Goal: Task Accomplishment & Management: Manage account settings

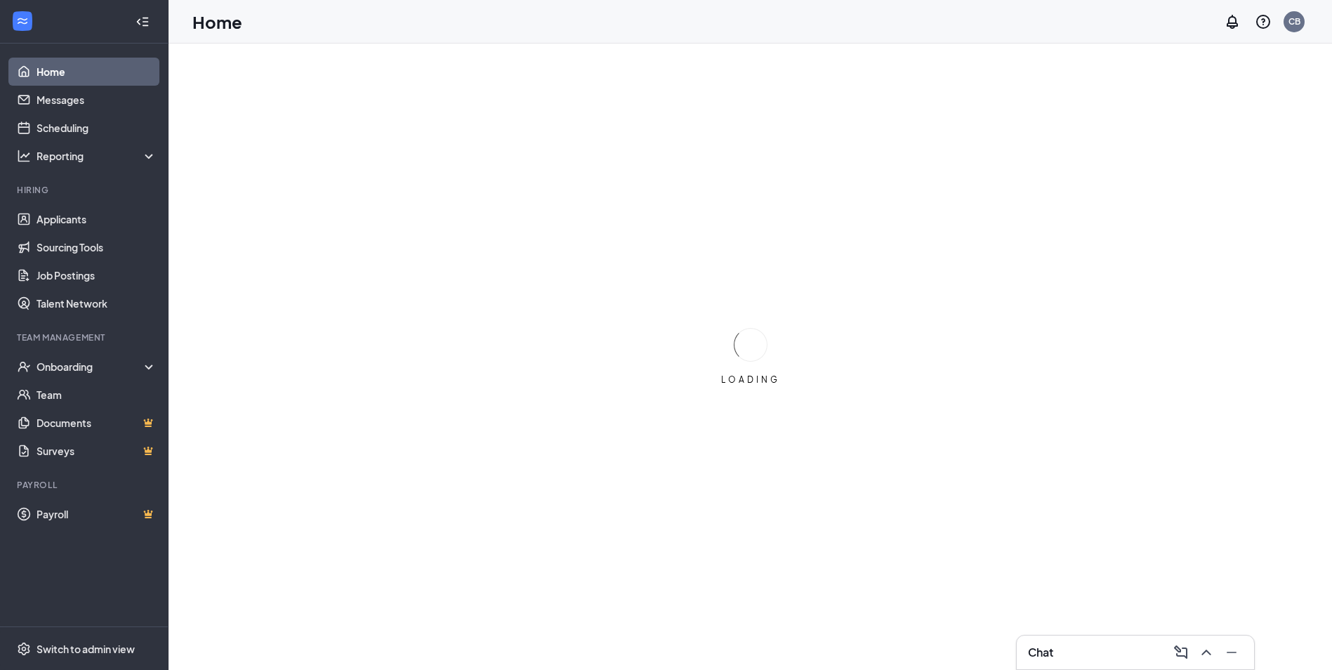
click at [57, 202] on li "Hiring Applicants Sourcing Tools Job Postings Talent Network" at bounding box center [84, 250] width 168 height 133
click at [63, 218] on link "Applicants" at bounding box center [97, 219] width 120 height 28
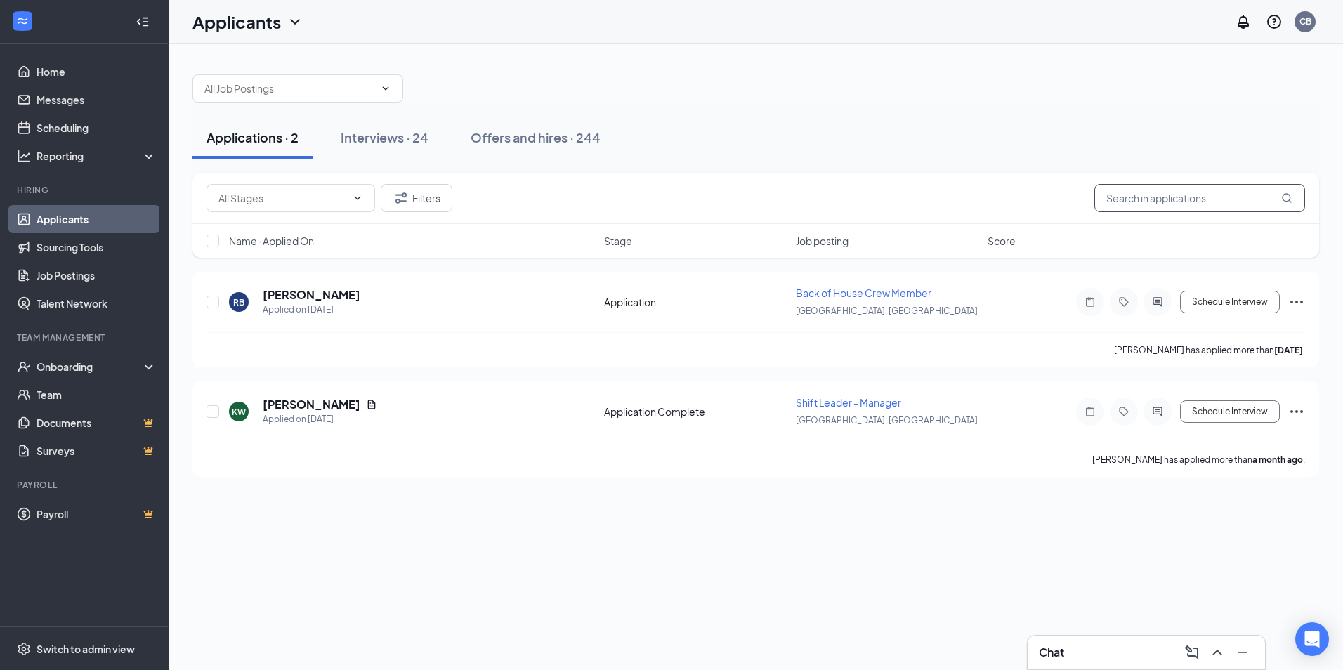
click at [1166, 187] on input "text" at bounding box center [1199, 198] width 211 height 28
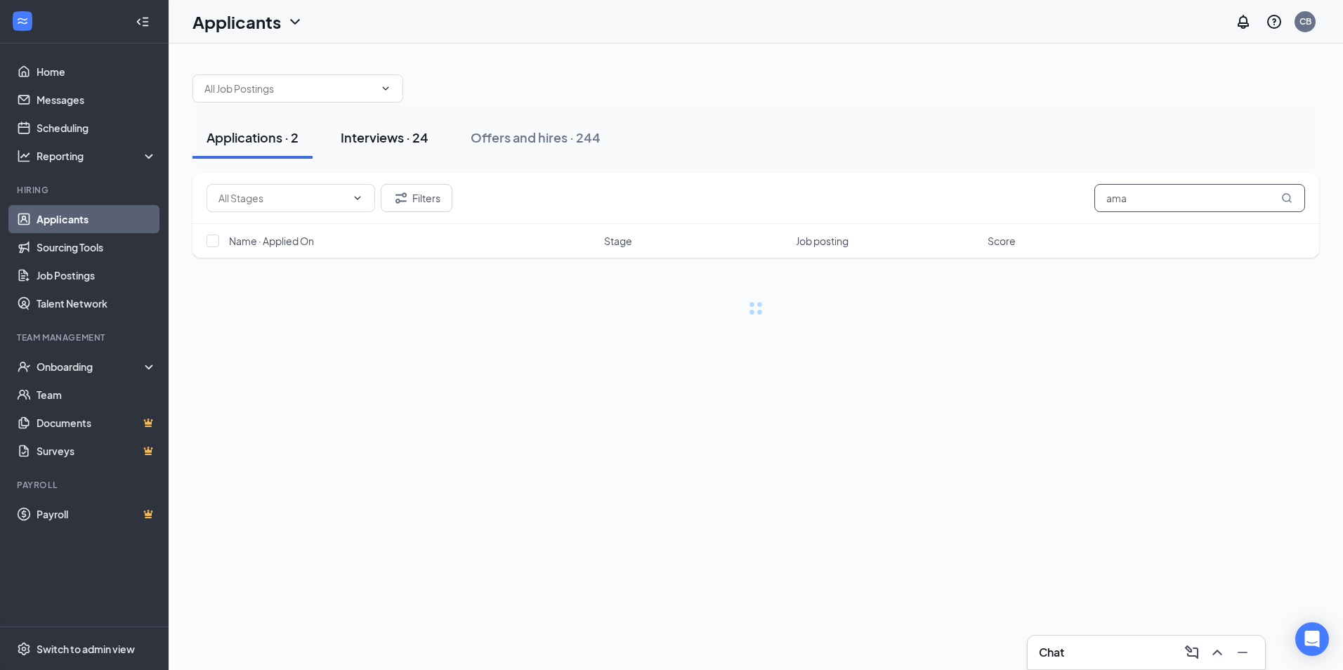
type input "ama"
click at [359, 142] on div "Interviews · 24" at bounding box center [385, 138] width 88 height 18
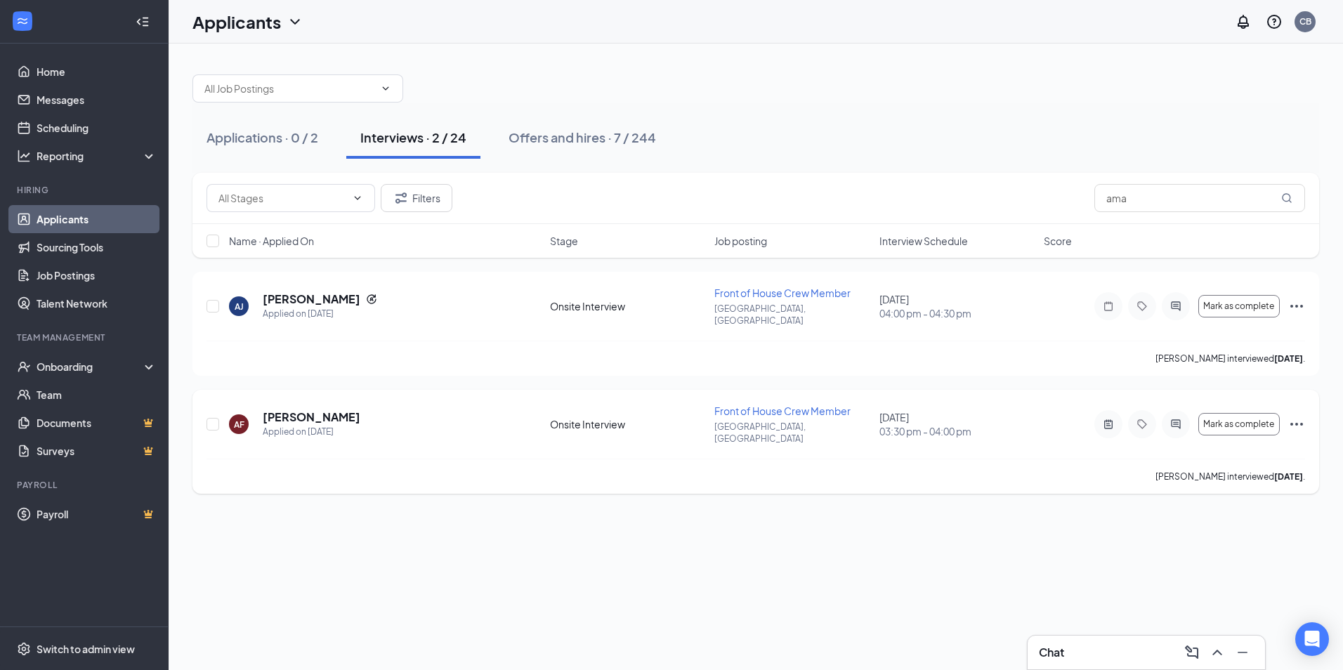
click at [316, 409] on h5 "[PERSON_NAME]" at bounding box center [312, 416] width 98 height 15
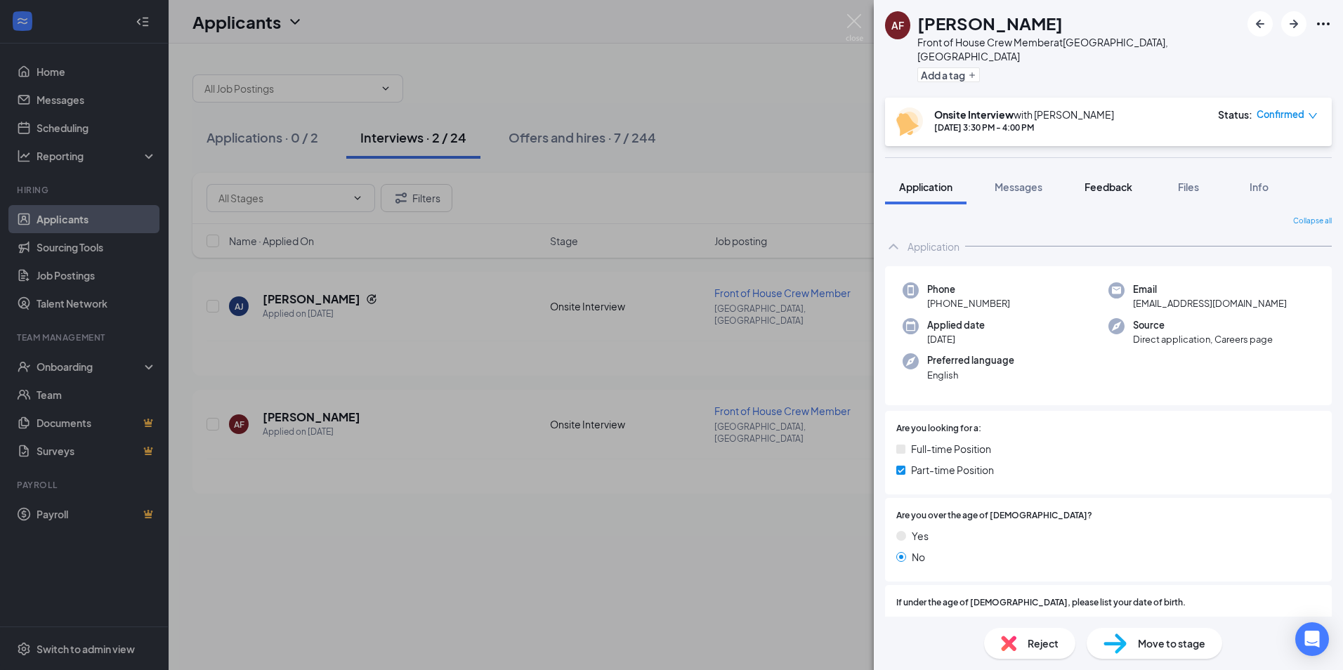
click at [1104, 180] on span "Feedback" at bounding box center [1108, 186] width 48 height 13
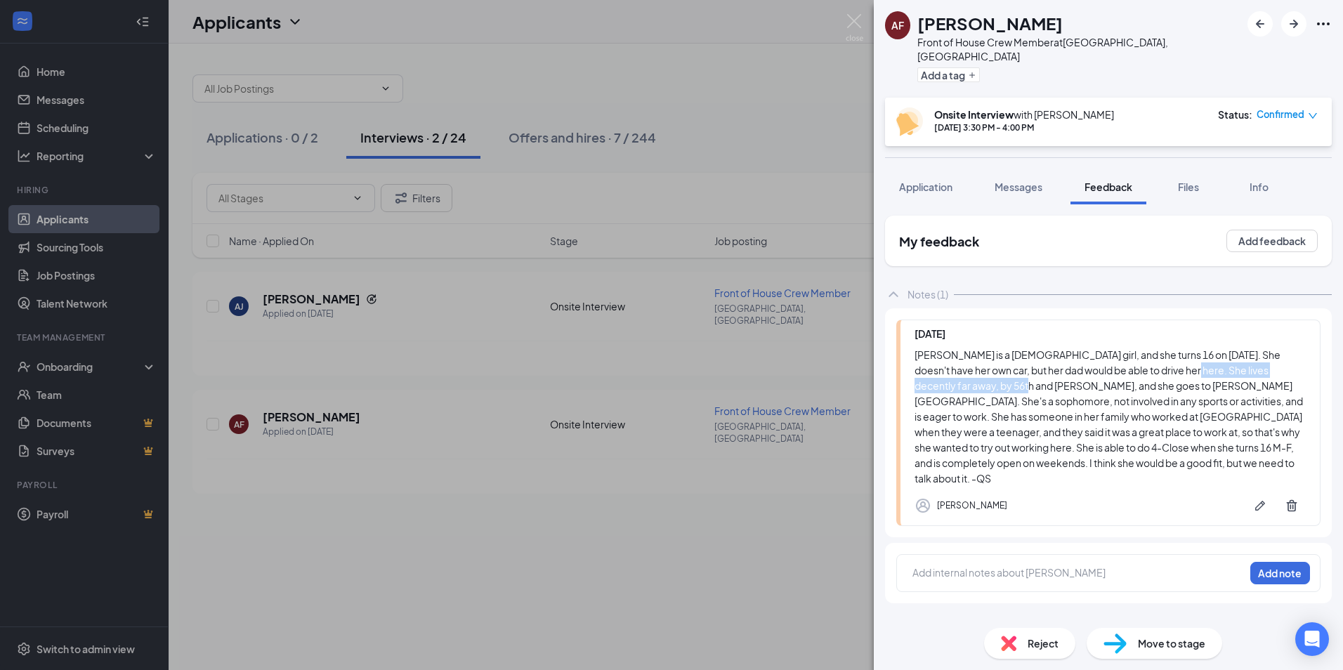
drag, startPoint x: 1160, startPoint y: 350, endPoint x: 970, endPoint y: 371, distance: 190.8
click at [970, 371] on div "[PERSON_NAME] is a [DEMOGRAPHIC_DATA] girl, and she turns 16 on [DATE]. She doe…" at bounding box center [1109, 416] width 391 height 139
drag, startPoint x: 970, startPoint y: 371, endPoint x: 1072, endPoint y: 371, distance: 101.8
click at [1072, 371] on div "[PERSON_NAME] is a [DEMOGRAPHIC_DATA] girl, and she turns 16 on [DATE]. She doe…" at bounding box center [1109, 416] width 391 height 139
drag, startPoint x: 1072, startPoint y: 371, endPoint x: 1037, endPoint y: 379, distance: 36.1
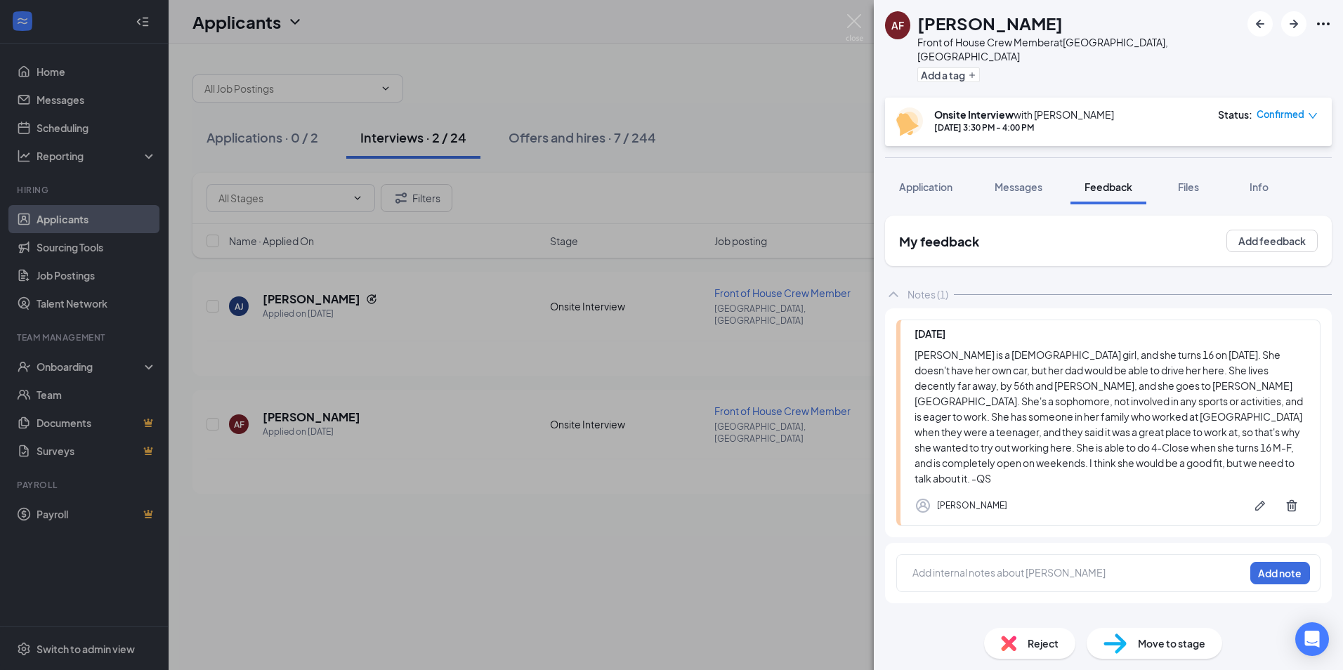
click at [1034, 380] on div "[PERSON_NAME] is a [DEMOGRAPHIC_DATA] girl, and she turns 16 on [DATE]. She doe…" at bounding box center [1109, 416] width 391 height 139
drag, startPoint x: 1143, startPoint y: 422, endPoint x: 1166, endPoint y: 439, distance: 28.1
click at [1166, 439] on div "[PERSON_NAME] is a [DEMOGRAPHIC_DATA] girl, and she turns 16 on [DATE]. She doe…" at bounding box center [1109, 416] width 391 height 139
drag, startPoint x: 1166, startPoint y: 439, endPoint x: 1246, endPoint y: 435, distance: 80.9
click at [1246, 435] on div "[PERSON_NAME] is a [DEMOGRAPHIC_DATA] girl, and she turns 16 on [DATE]. She doe…" at bounding box center [1109, 416] width 391 height 139
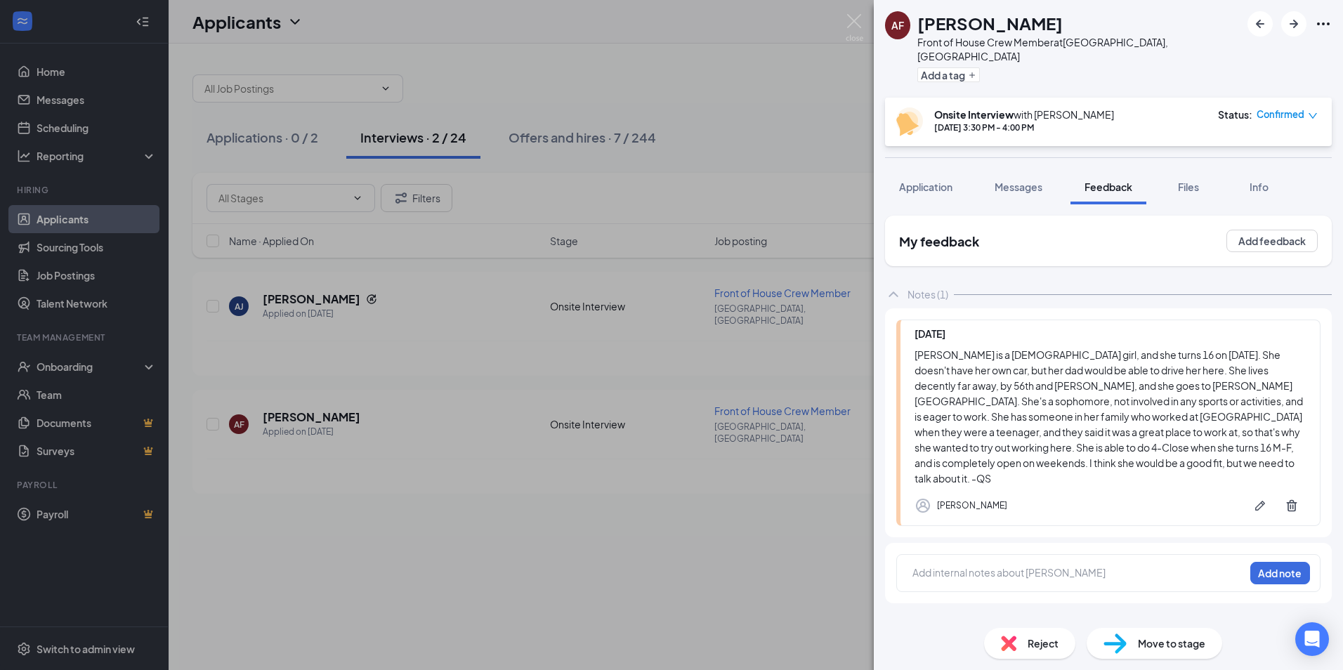
click at [727, 294] on div "AF [PERSON_NAME] Front of House Crew Member at [GEOGRAPHIC_DATA], [GEOGRAPHIC_D…" at bounding box center [671, 335] width 1343 height 670
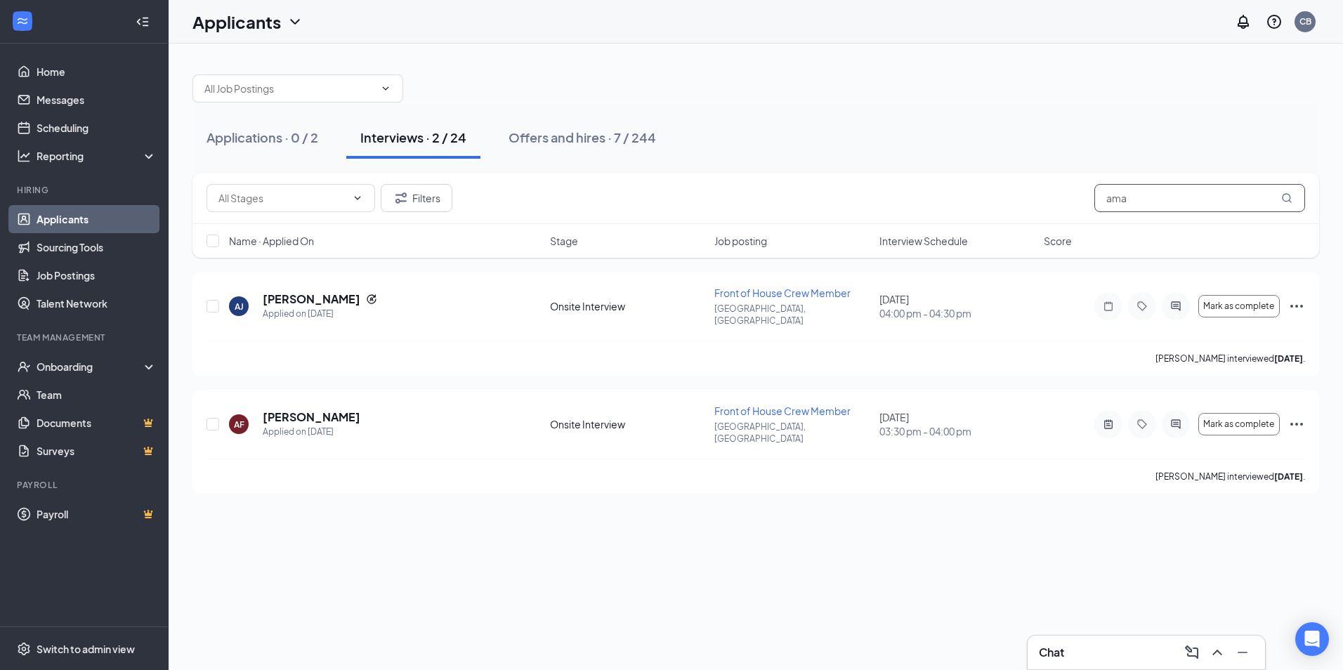
click at [1134, 202] on input "ama" at bounding box center [1199, 198] width 211 height 28
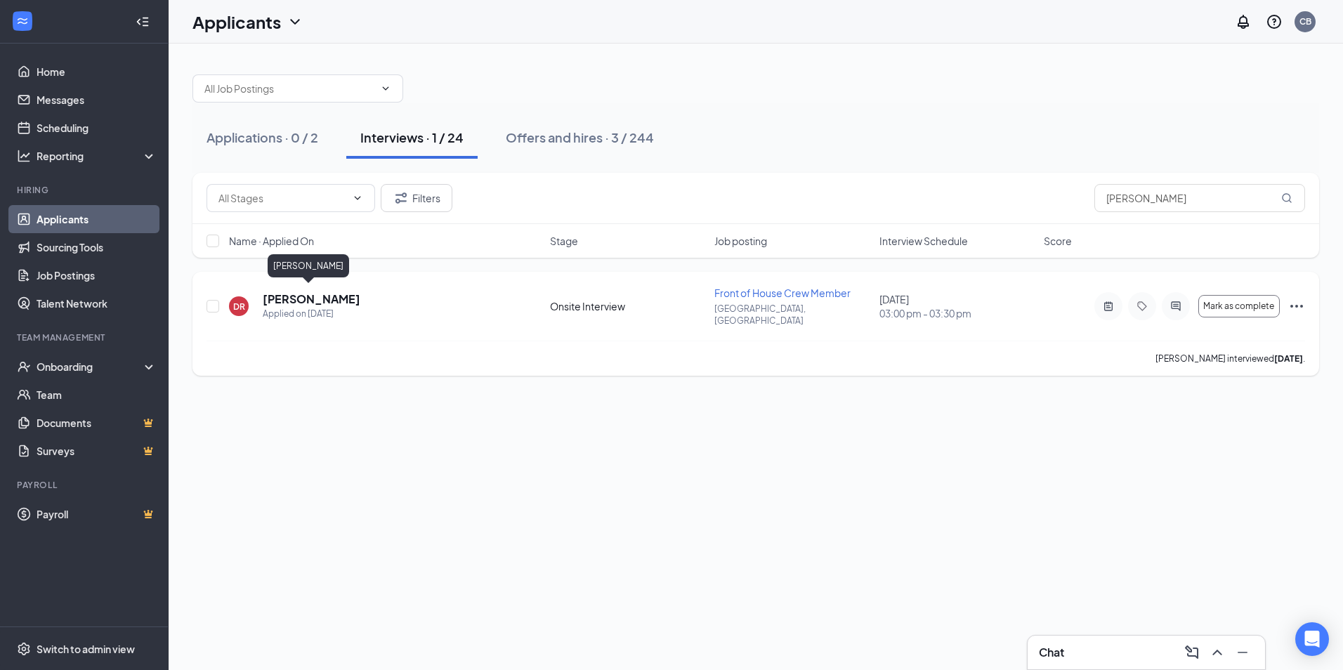
click at [319, 291] on h5 "[PERSON_NAME]" at bounding box center [312, 298] width 98 height 15
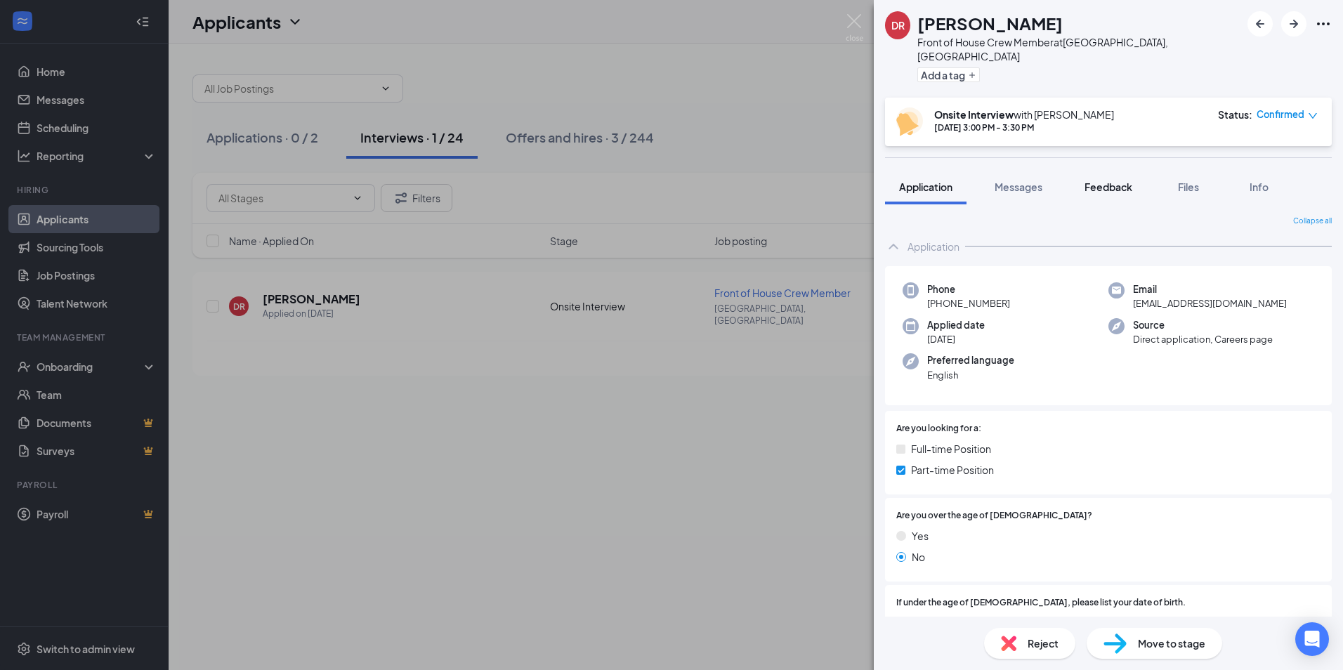
click at [1098, 180] on span "Feedback" at bounding box center [1108, 186] width 48 height 13
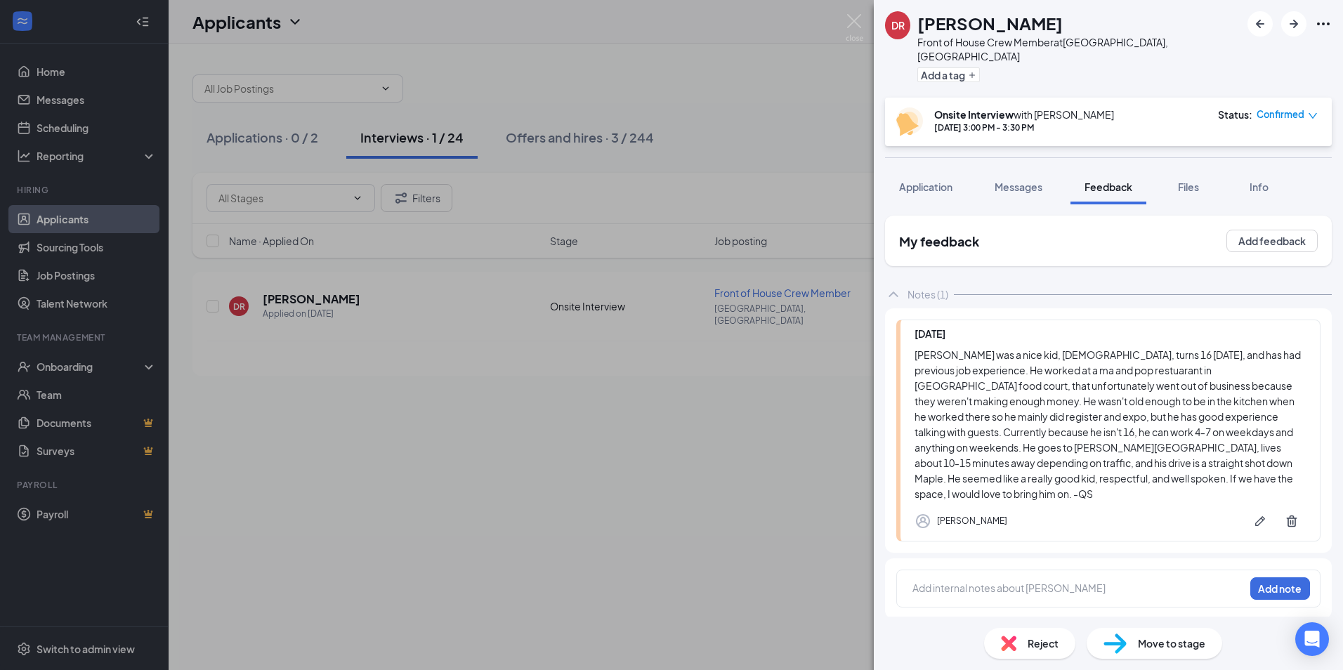
click at [629, 384] on div "[PERSON_NAME] Front of House Crew Member at [GEOGRAPHIC_DATA], [GEOGRAPHIC_DATA…" at bounding box center [671, 335] width 1343 height 670
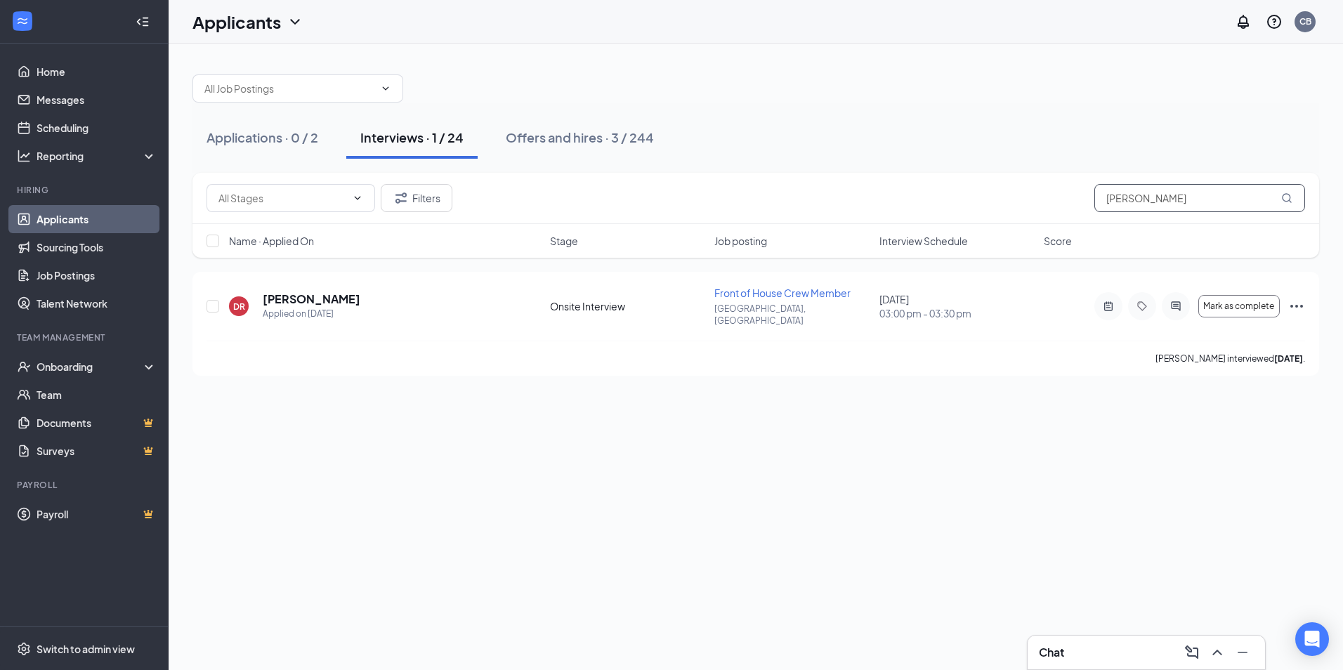
click at [1154, 204] on input "[PERSON_NAME]" at bounding box center [1199, 198] width 211 height 28
click at [303, 294] on h5 "[PERSON_NAME]" at bounding box center [312, 298] width 98 height 15
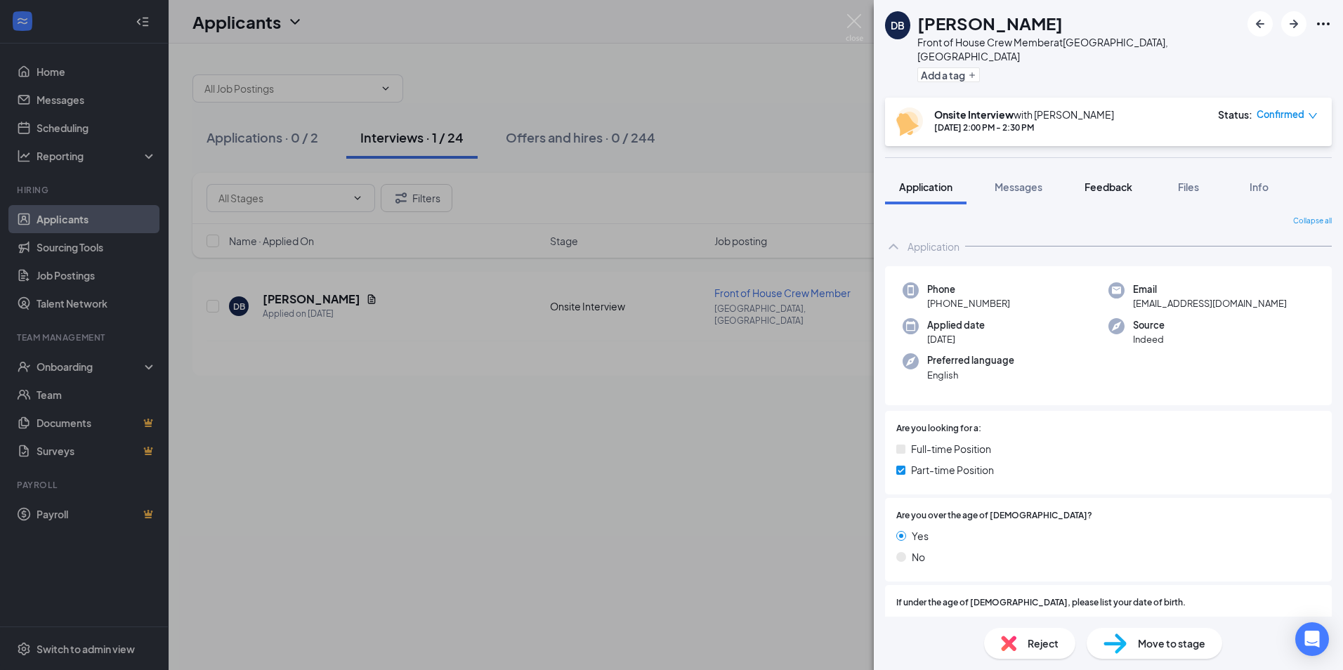
click at [1113, 180] on button "Feedback" at bounding box center [1108, 186] width 76 height 35
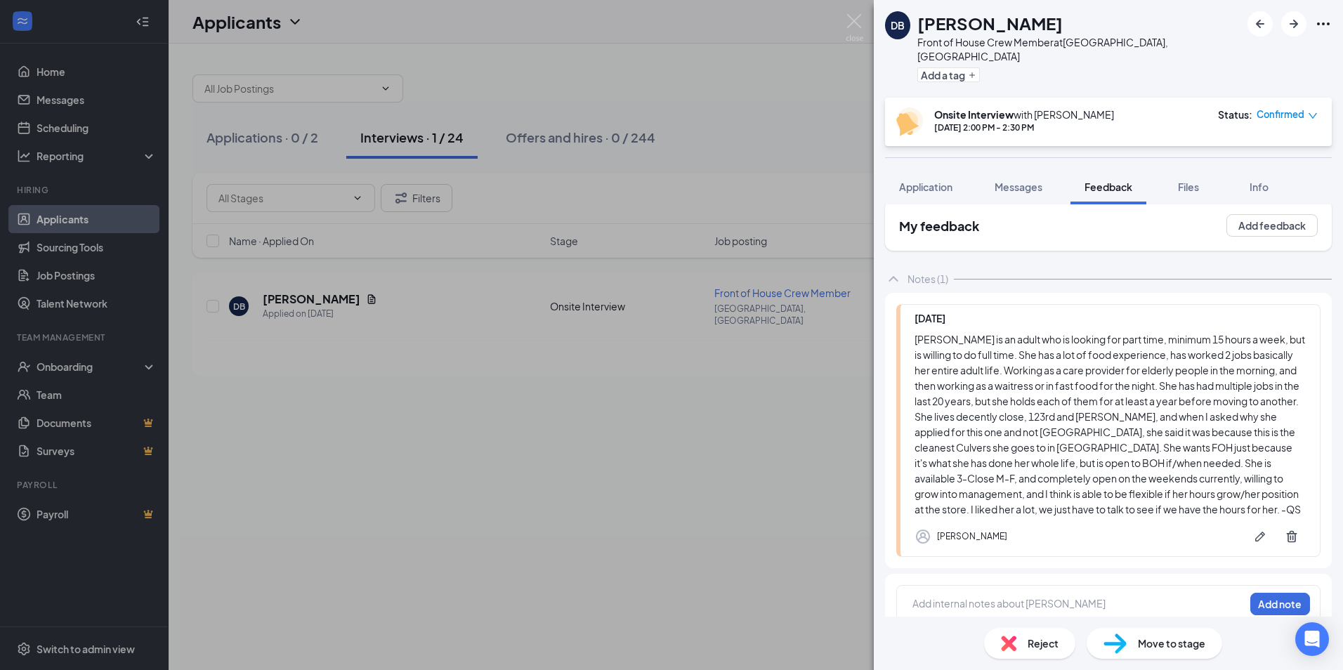
scroll to position [19, 0]
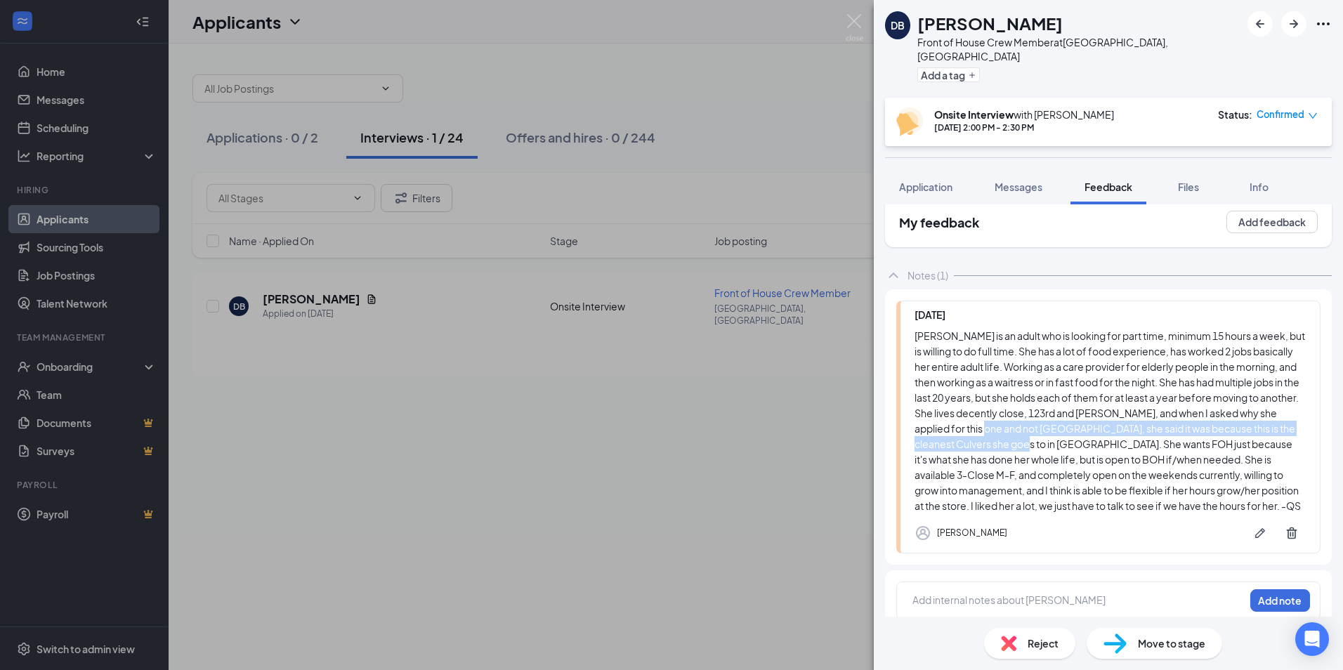
drag, startPoint x: 1080, startPoint y: 411, endPoint x: 1106, endPoint y: 423, distance: 28.3
click at [1106, 423] on div "[PERSON_NAME] is an adult who is looking for part time, minimum 15 hours a week…" at bounding box center [1109, 420] width 391 height 185
drag, startPoint x: 1106, startPoint y: 423, endPoint x: 1010, endPoint y: 433, distance: 96.7
click at [1010, 433] on div "[PERSON_NAME] is an adult who is looking for part time, minimum 15 hours a week…" at bounding box center [1109, 420] width 391 height 185
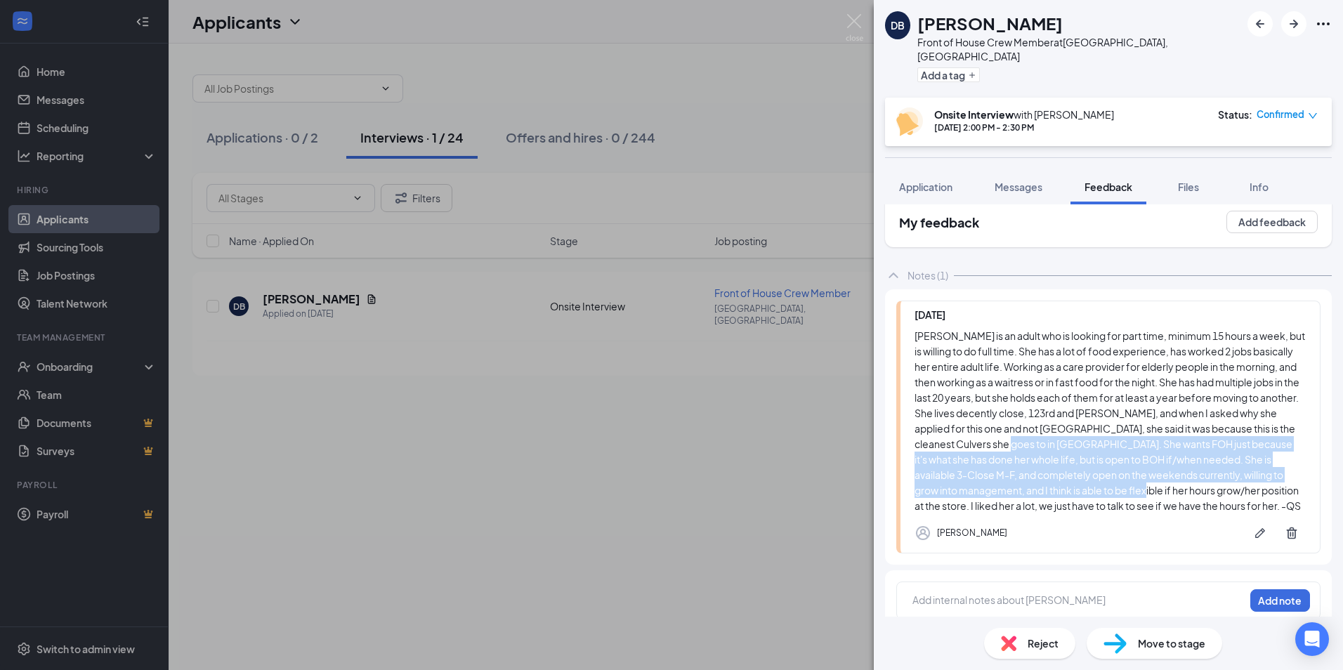
drag, startPoint x: 1133, startPoint y: 449, endPoint x: 1093, endPoint y: 423, distance: 47.5
click at [1093, 423] on div "[PERSON_NAME] is an adult who is looking for part time, minimum 15 hours a week…" at bounding box center [1109, 420] width 391 height 185
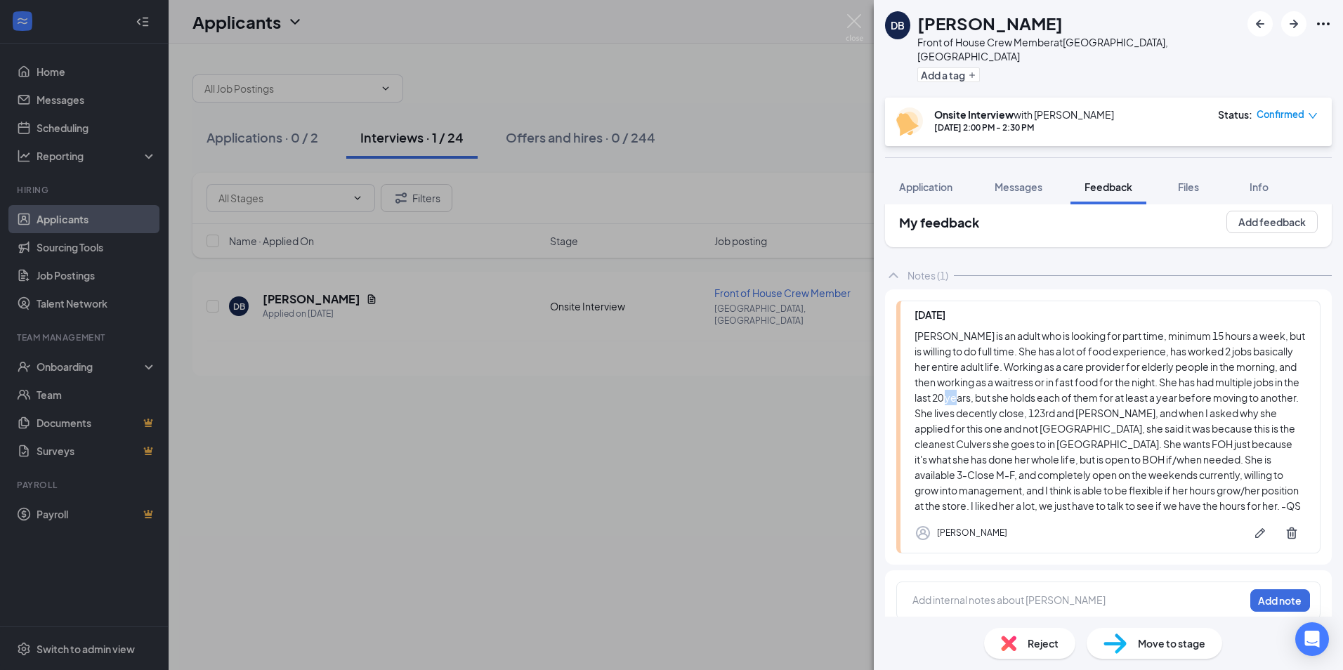
drag, startPoint x: 1093, startPoint y: 423, endPoint x: 1027, endPoint y: 379, distance: 79.1
click at [1027, 379] on div "[PERSON_NAME] is an adult who is looking for part time, minimum 15 hours a week…" at bounding box center [1109, 420] width 391 height 185
click at [965, 452] on div "[PERSON_NAME] is an adult who is looking for part time, minimum 15 hours a week…" at bounding box center [1109, 420] width 391 height 185
click at [292, 311] on div "DB [PERSON_NAME] Front of House Crew Member at [GEOGRAPHIC_DATA], [GEOGRAPHIC_D…" at bounding box center [671, 335] width 1343 height 670
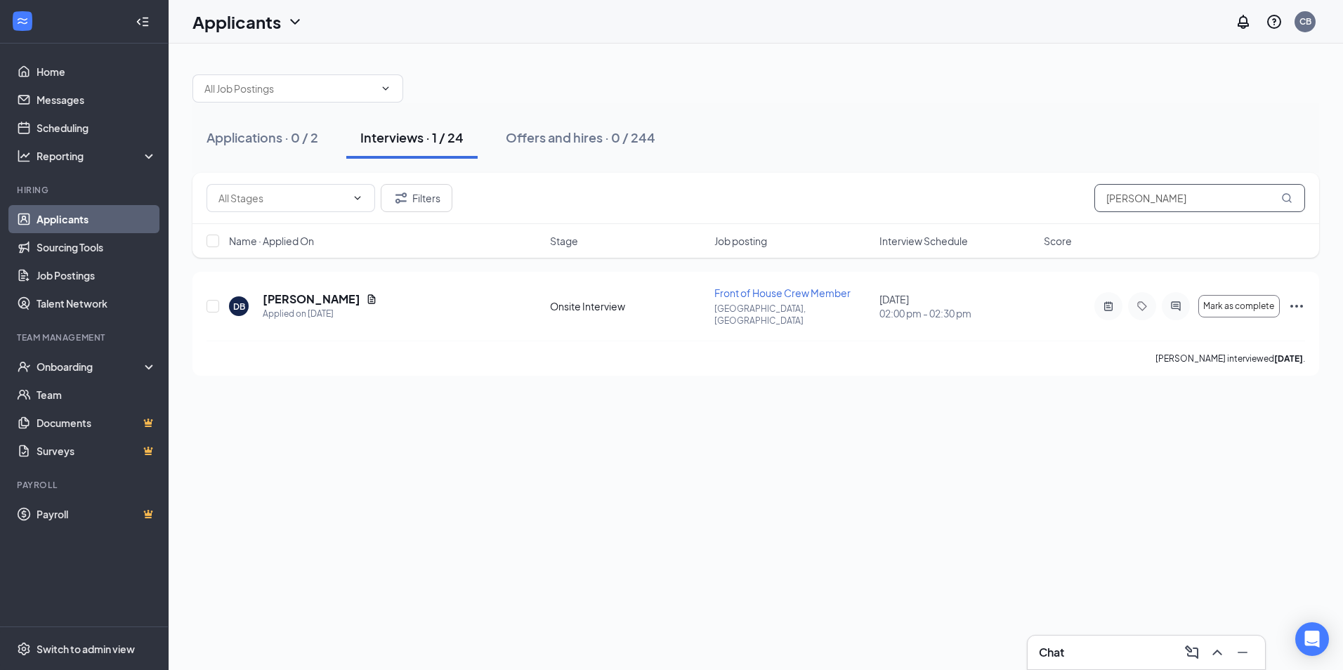
click at [1151, 204] on input "[PERSON_NAME]" at bounding box center [1199, 198] width 211 height 28
type input "[PERSON_NAME] snod"
click at [328, 294] on h5 "[PERSON_NAME]" at bounding box center [312, 298] width 98 height 15
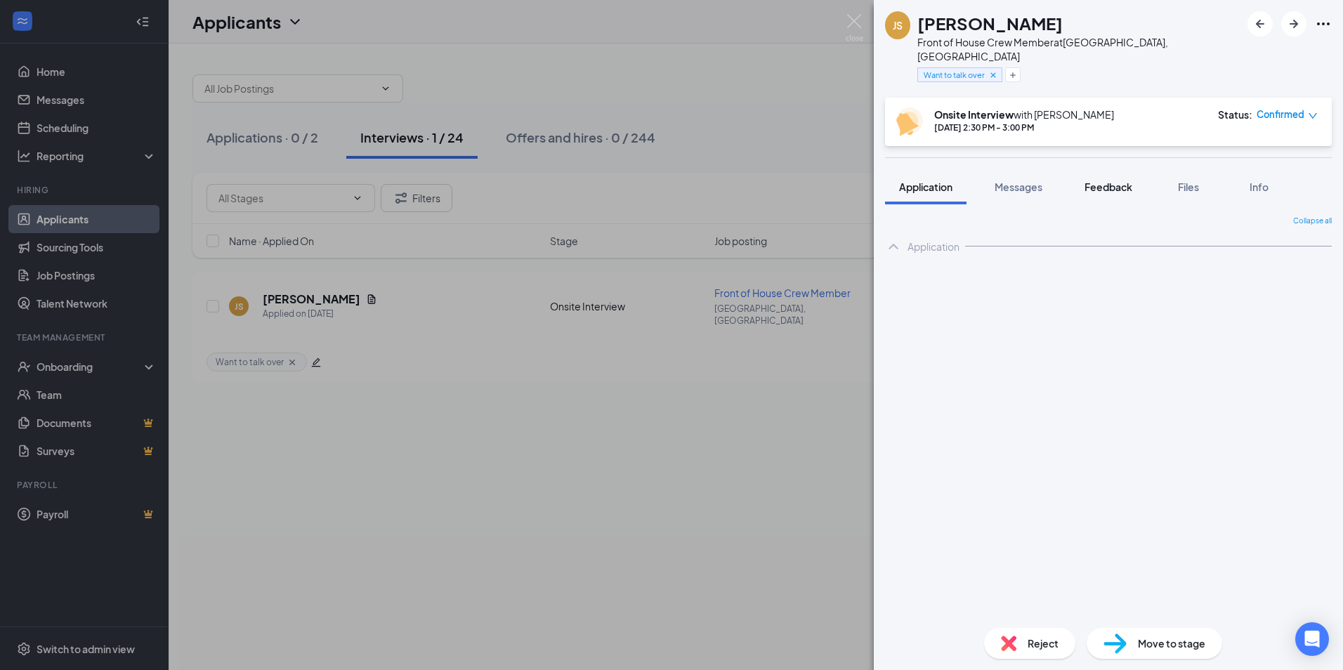
click at [1107, 180] on span "Feedback" at bounding box center [1108, 186] width 48 height 13
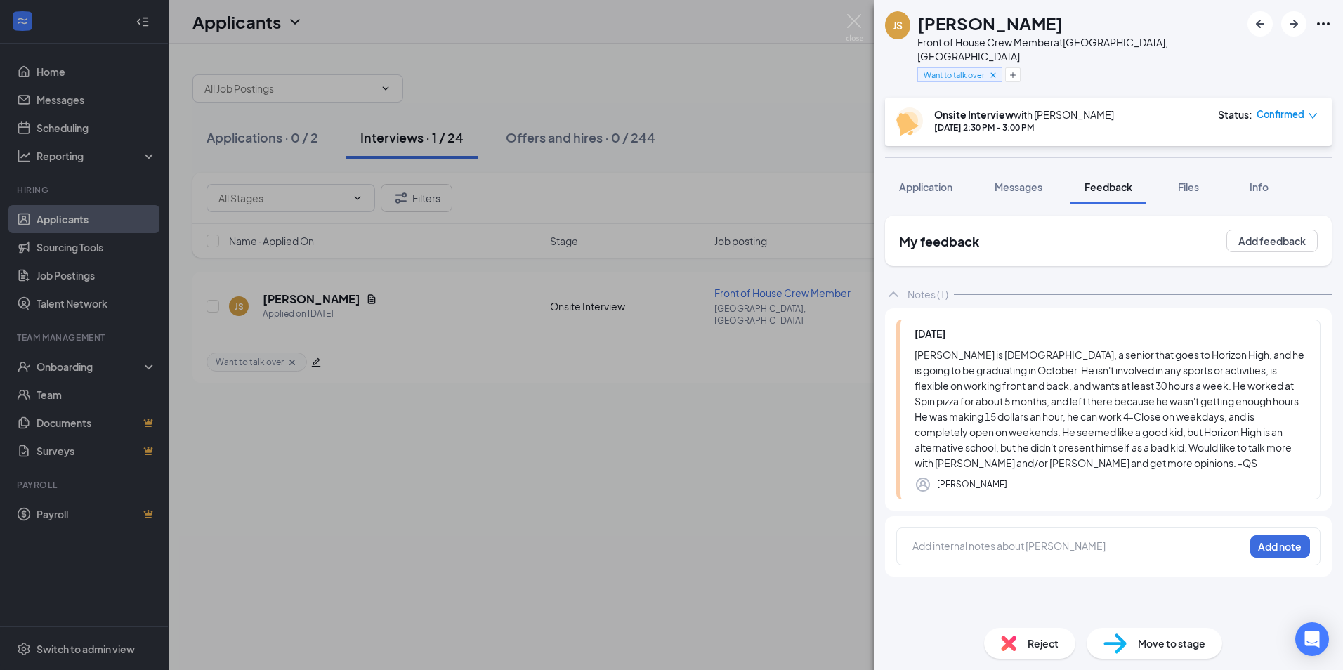
click at [1042, 650] on span "Reject" at bounding box center [1042, 642] width 31 height 15
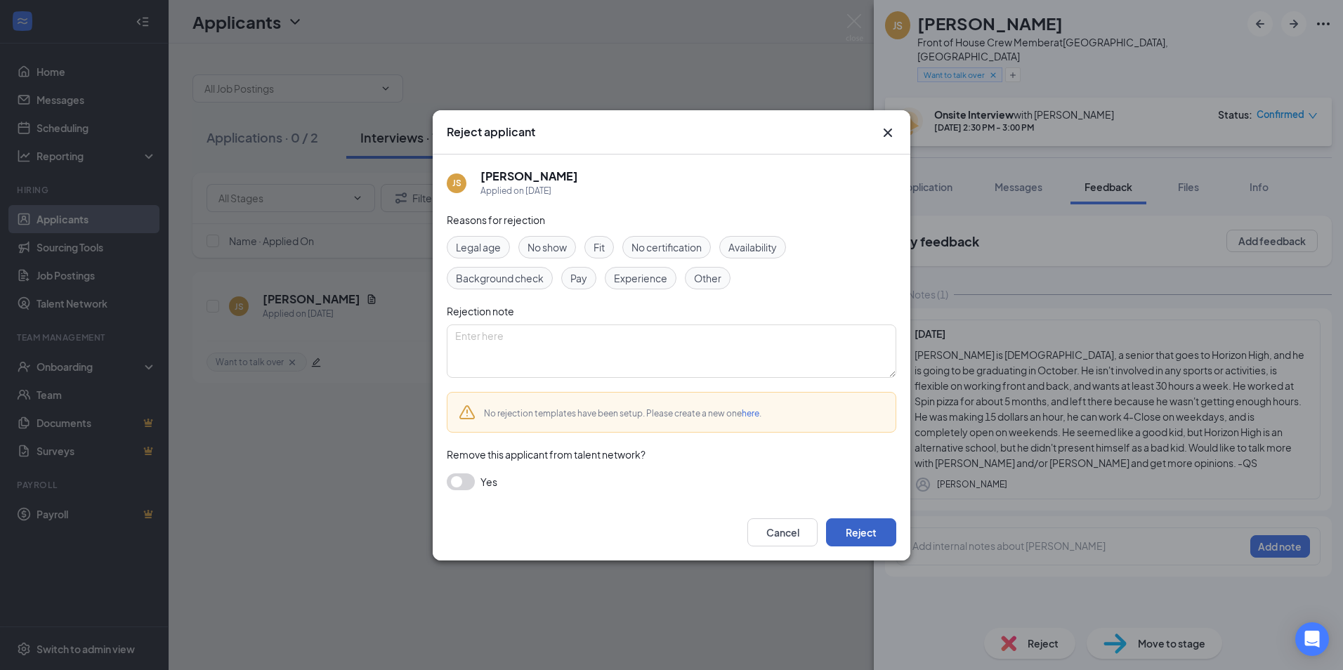
click at [871, 531] on button "Reject" at bounding box center [861, 532] width 70 height 28
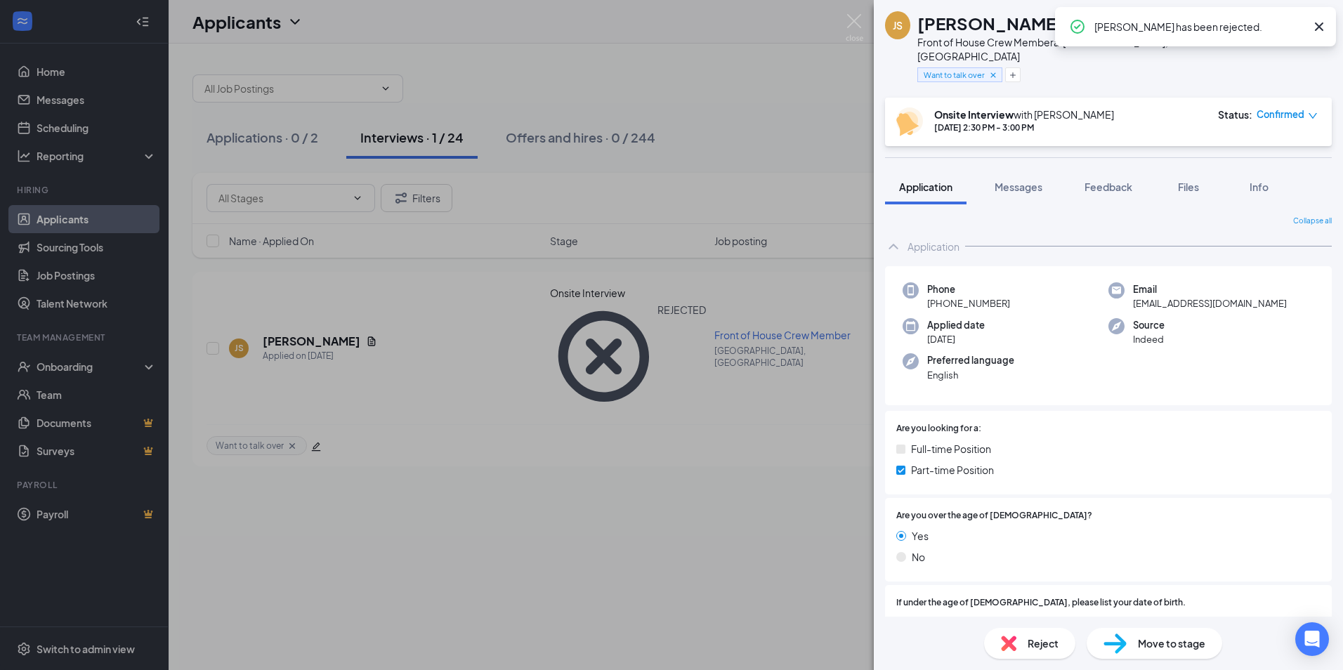
click at [801, 474] on div "JS [PERSON_NAME] Front of House Crew Member at [GEOGRAPHIC_DATA], [GEOGRAPHIC_D…" at bounding box center [671, 335] width 1343 height 670
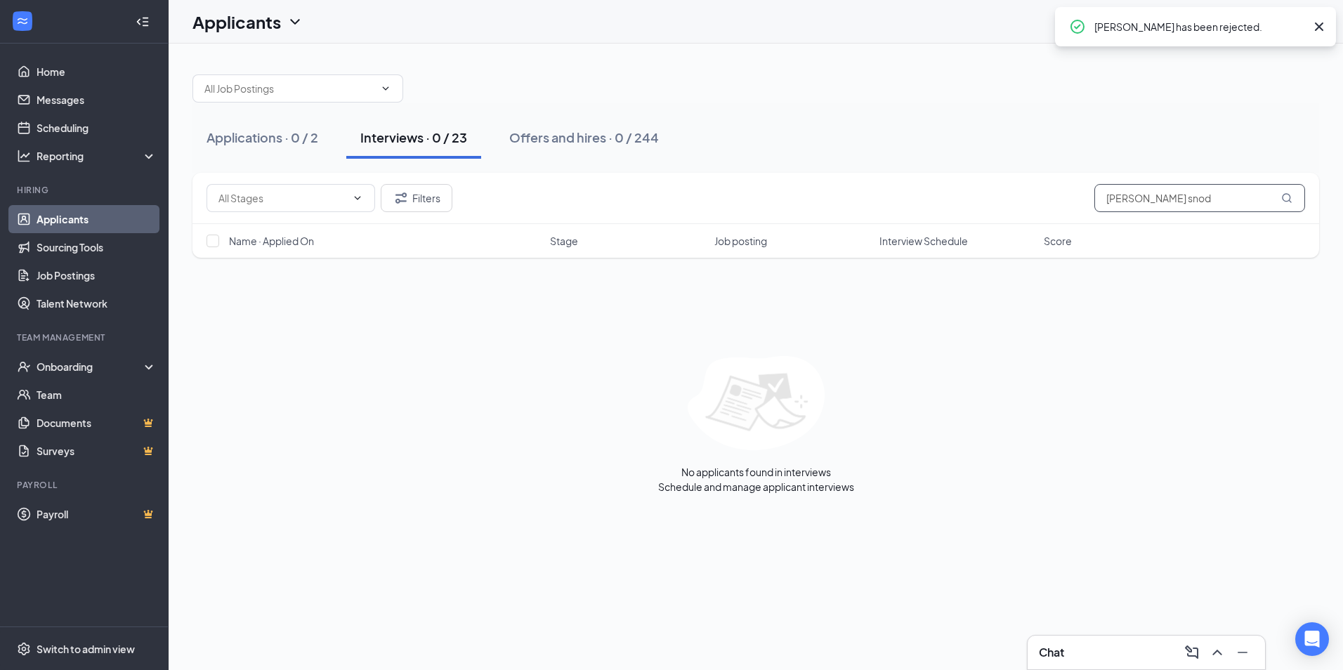
click at [1166, 199] on input "[PERSON_NAME] snod" at bounding box center [1199, 198] width 211 height 28
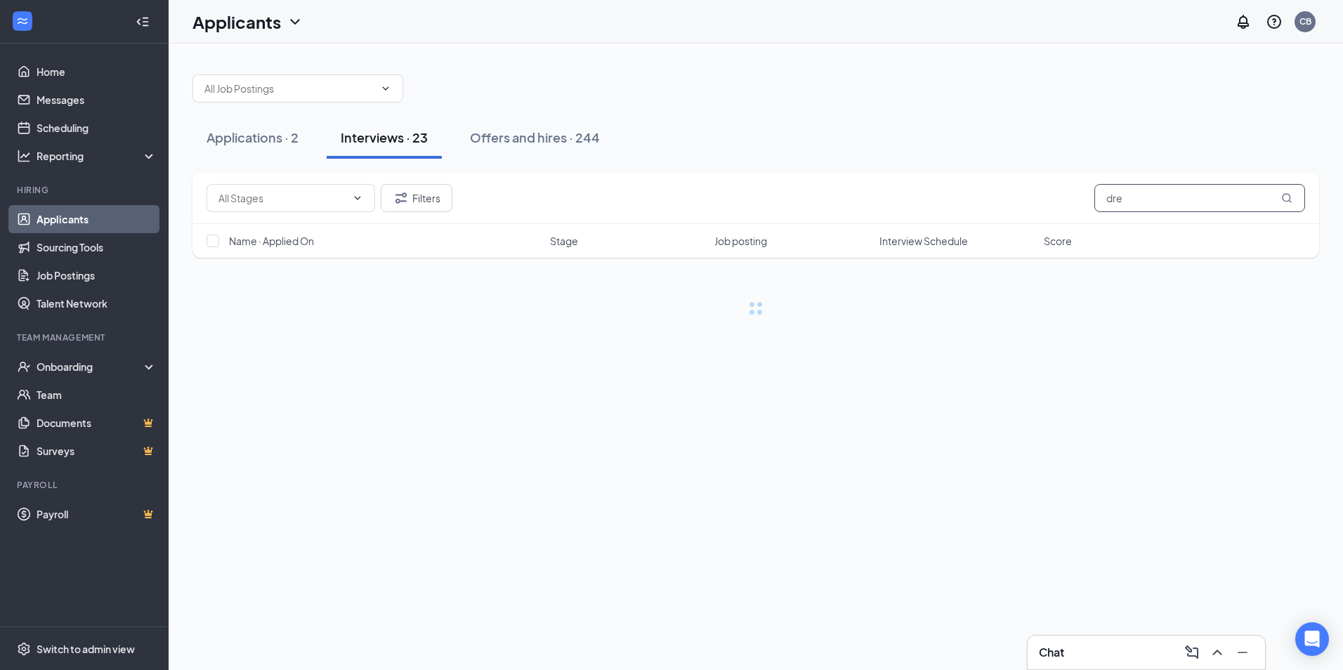
type input "drew"
click at [1168, 194] on input "drew" at bounding box center [1199, 198] width 211 height 28
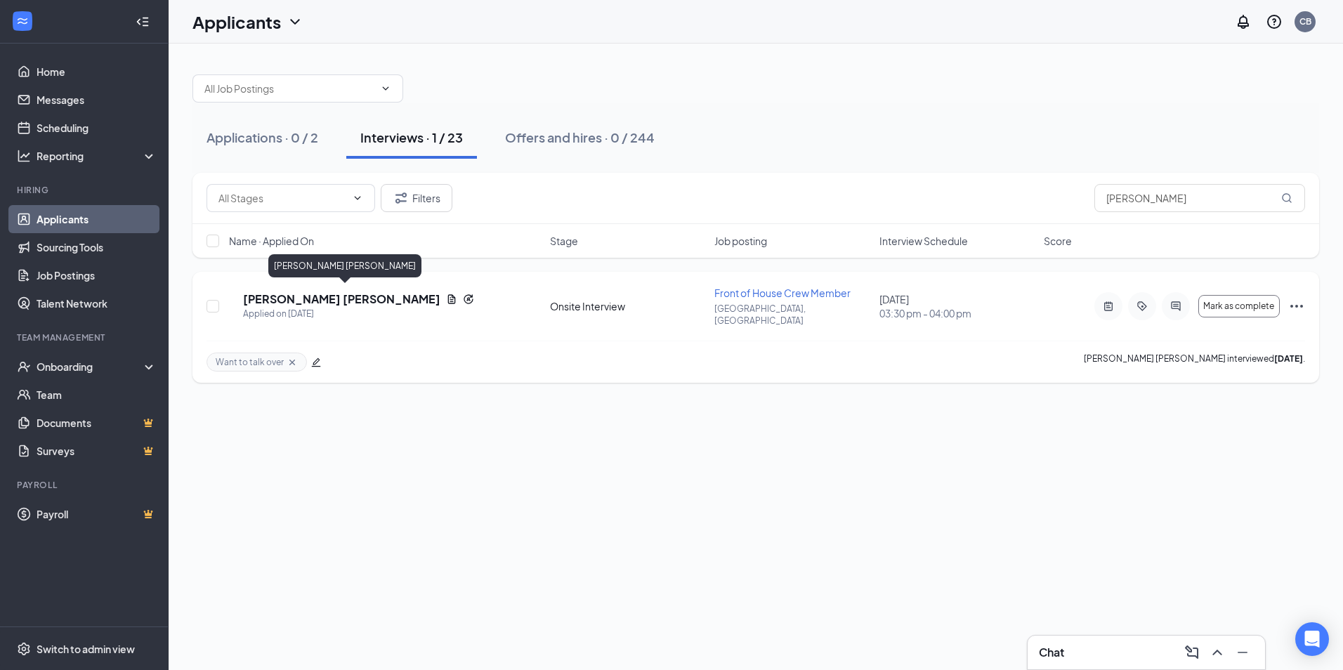
click at [298, 297] on h5 "[PERSON_NAME] [PERSON_NAME]" at bounding box center [341, 298] width 197 height 15
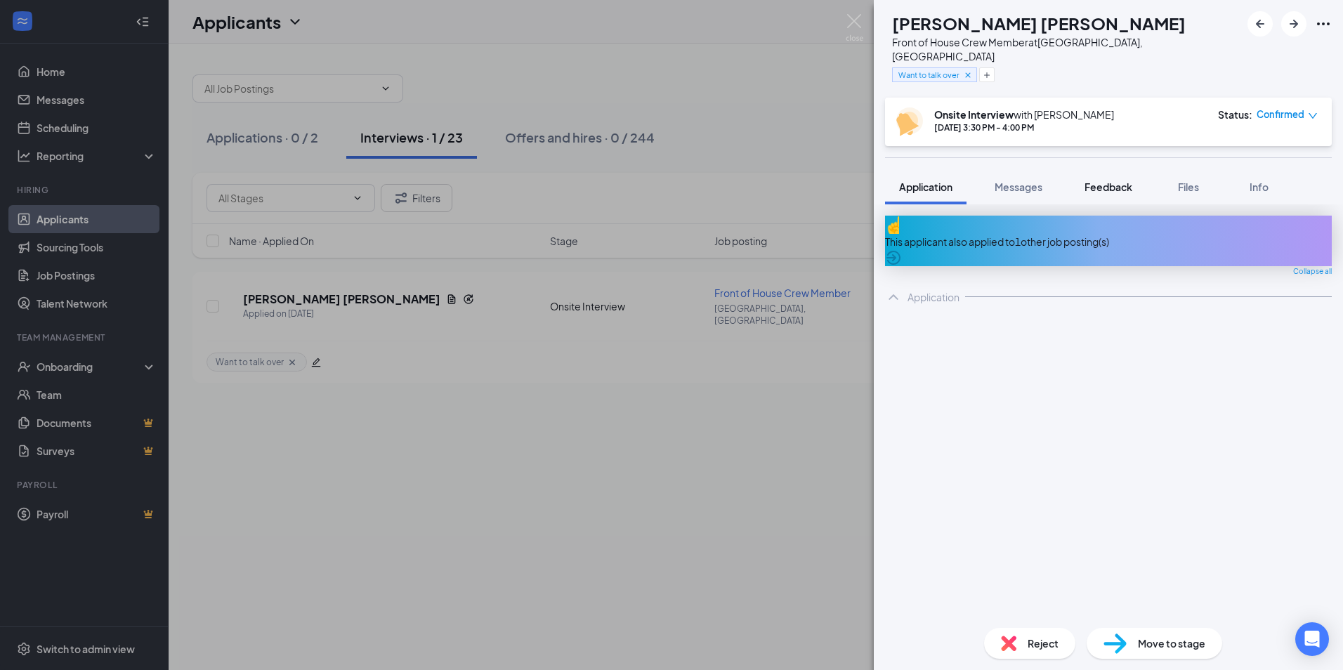
click at [1112, 180] on span "Feedback" at bounding box center [1108, 186] width 48 height 13
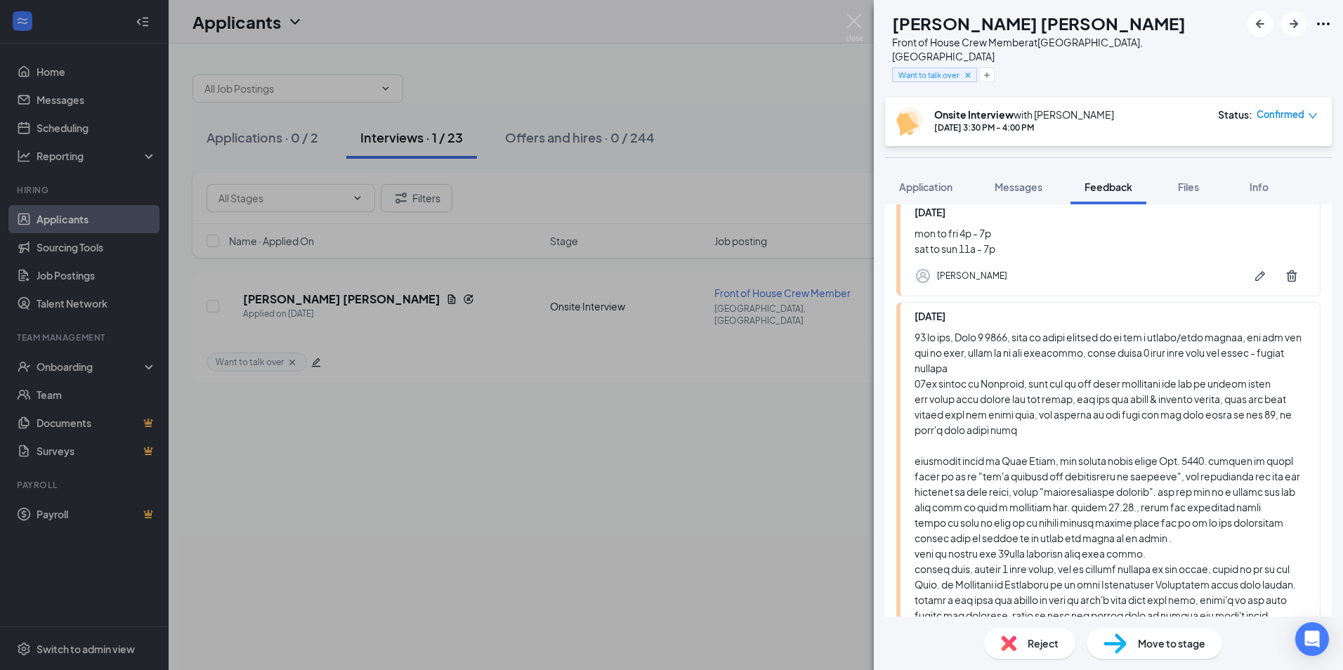
scroll to position [192, 0]
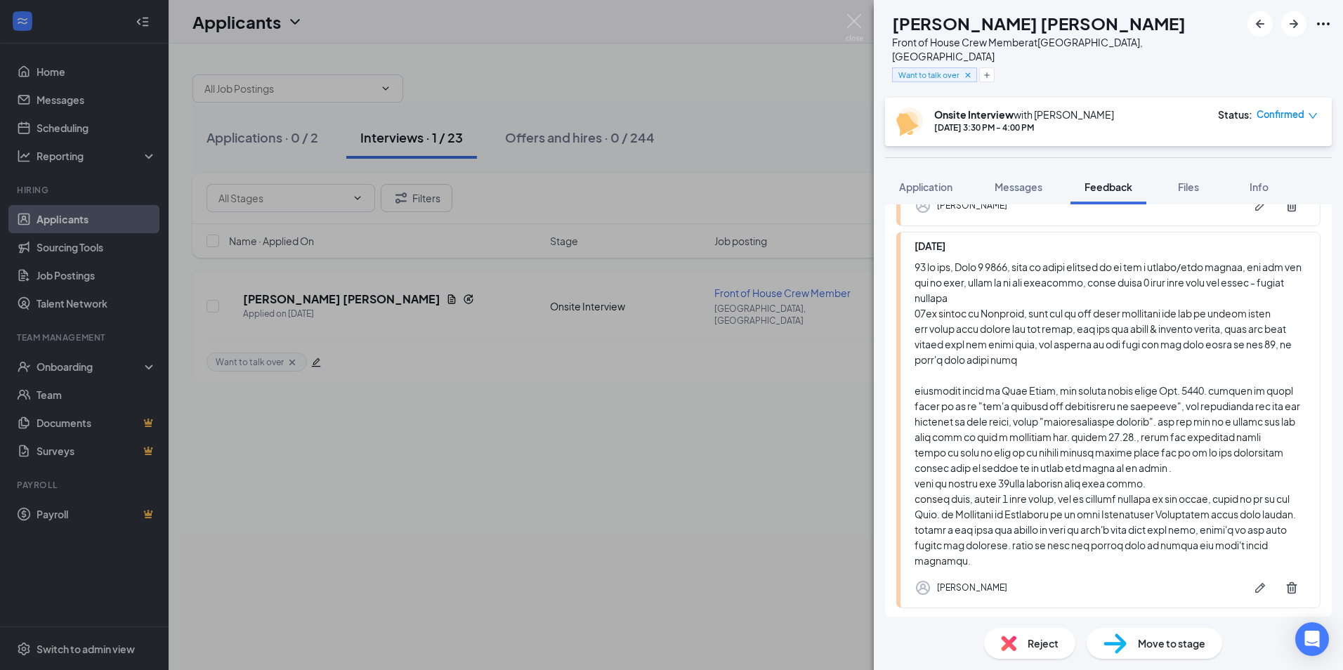
click at [824, 364] on div "[PERSON_NAME] Front of House Crew Member at [GEOGRAPHIC_DATA], [GEOGRAPHIC_DATA…" at bounding box center [671, 335] width 1343 height 670
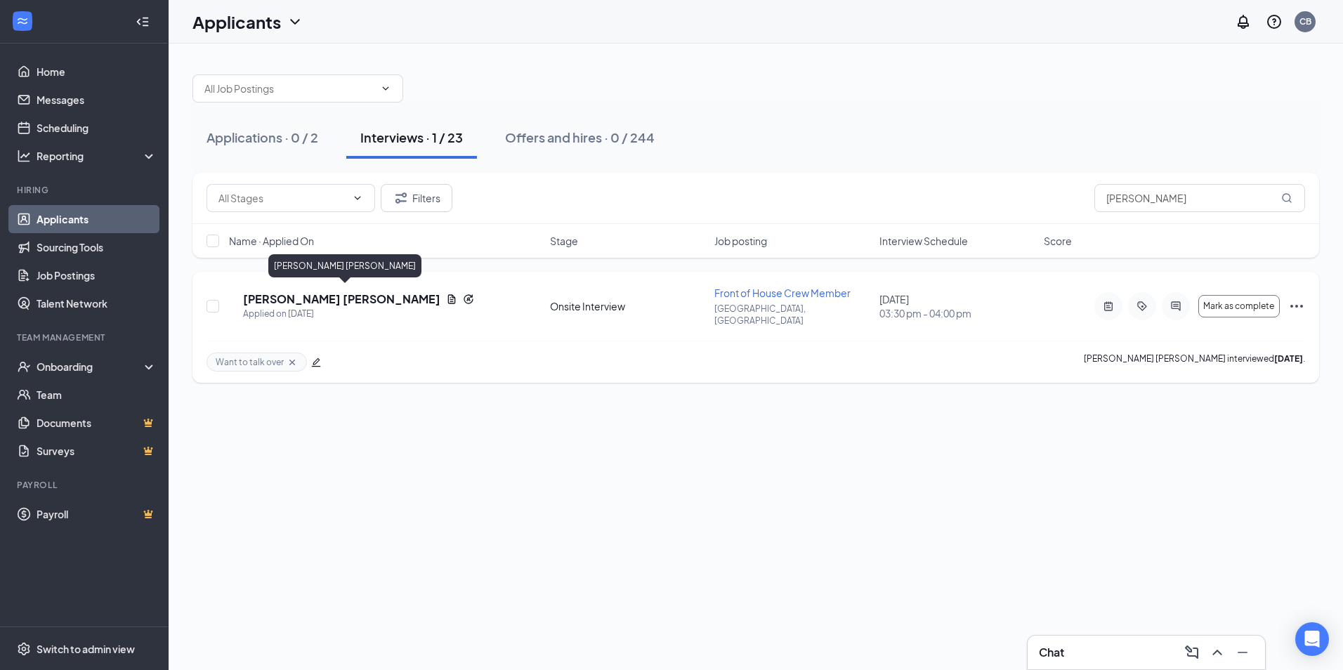
click at [341, 292] on h5 "[PERSON_NAME] [PERSON_NAME]" at bounding box center [341, 298] width 197 height 15
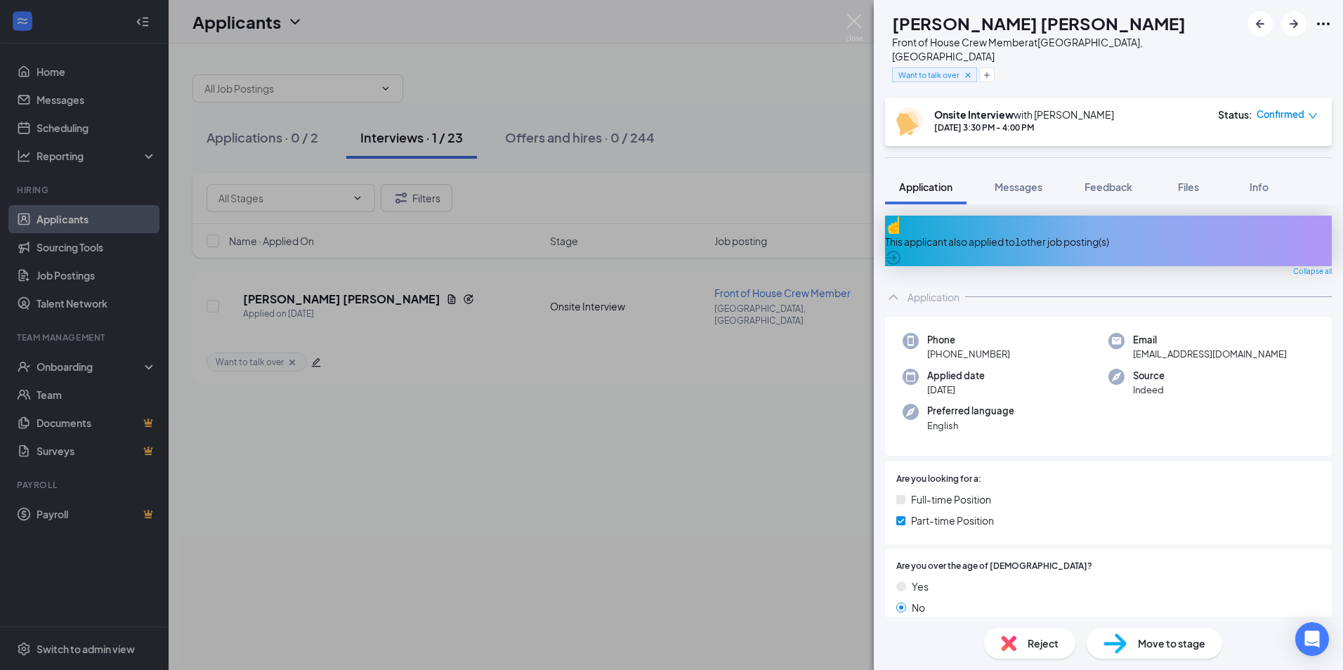
click at [1042, 640] on span "Reject" at bounding box center [1042, 642] width 31 height 15
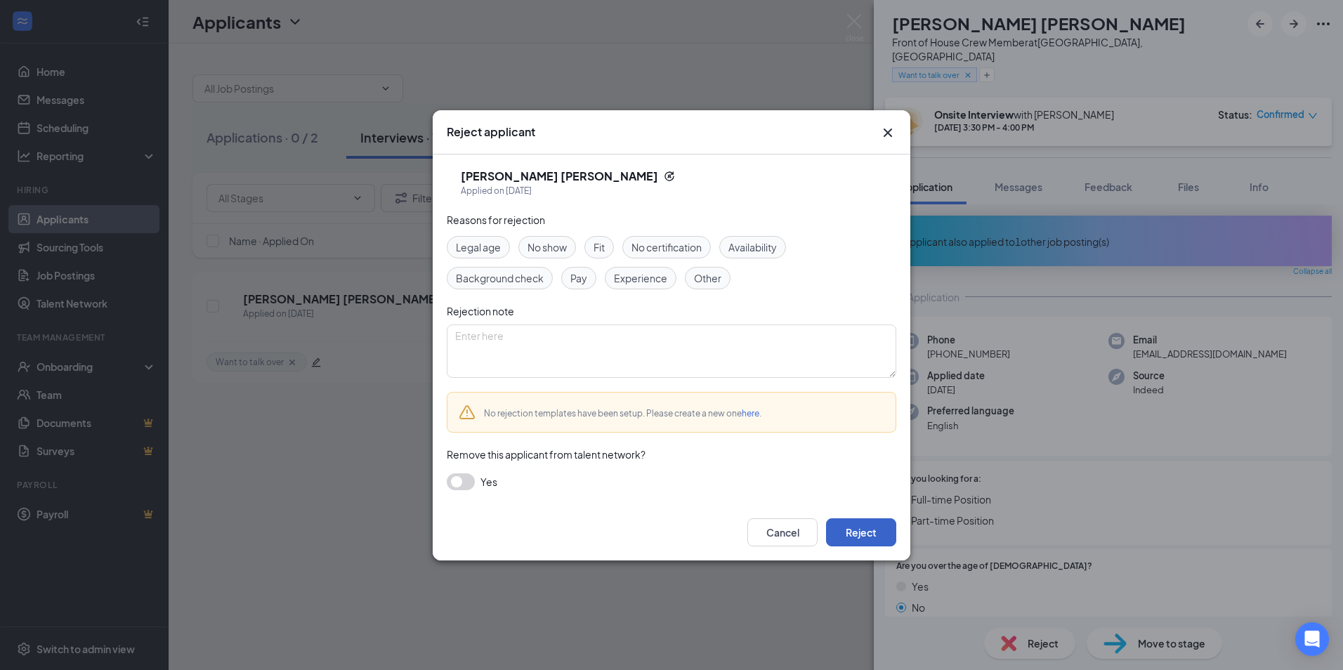
click at [864, 529] on button "Reject" at bounding box center [861, 532] width 70 height 28
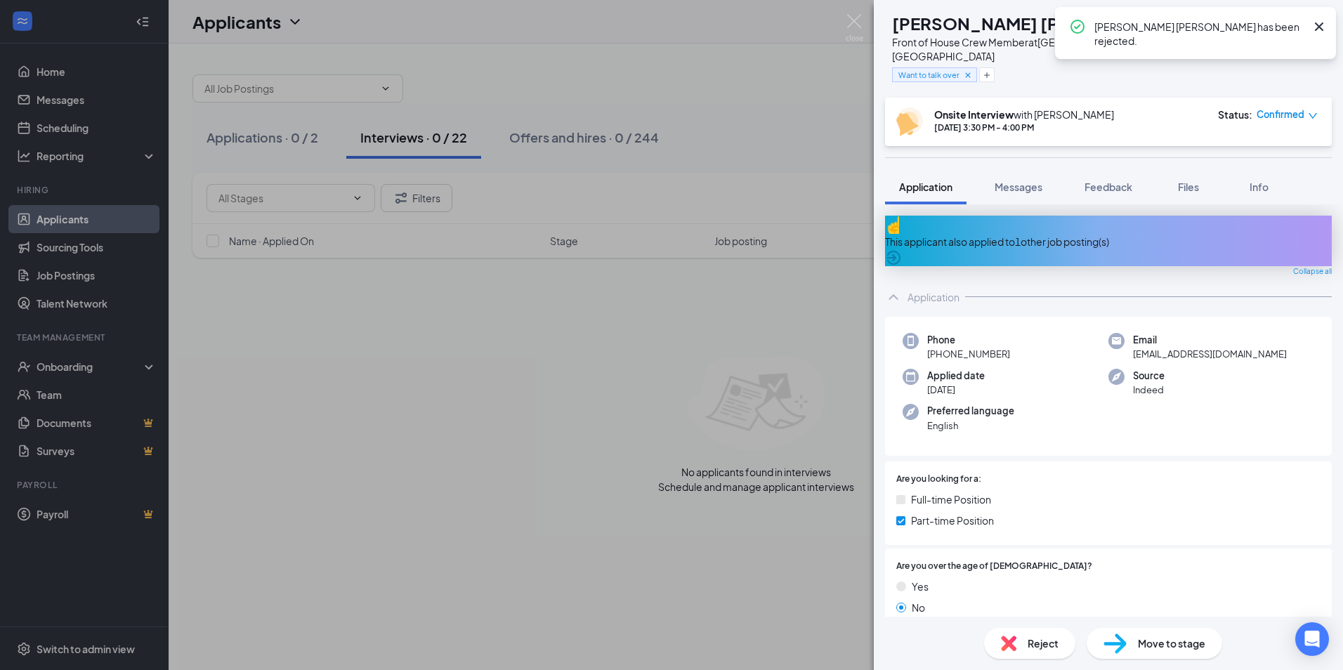
click at [805, 468] on div "[PERSON_NAME] Front of House Crew Member at [GEOGRAPHIC_DATA], [GEOGRAPHIC_DATA…" at bounding box center [671, 335] width 1343 height 670
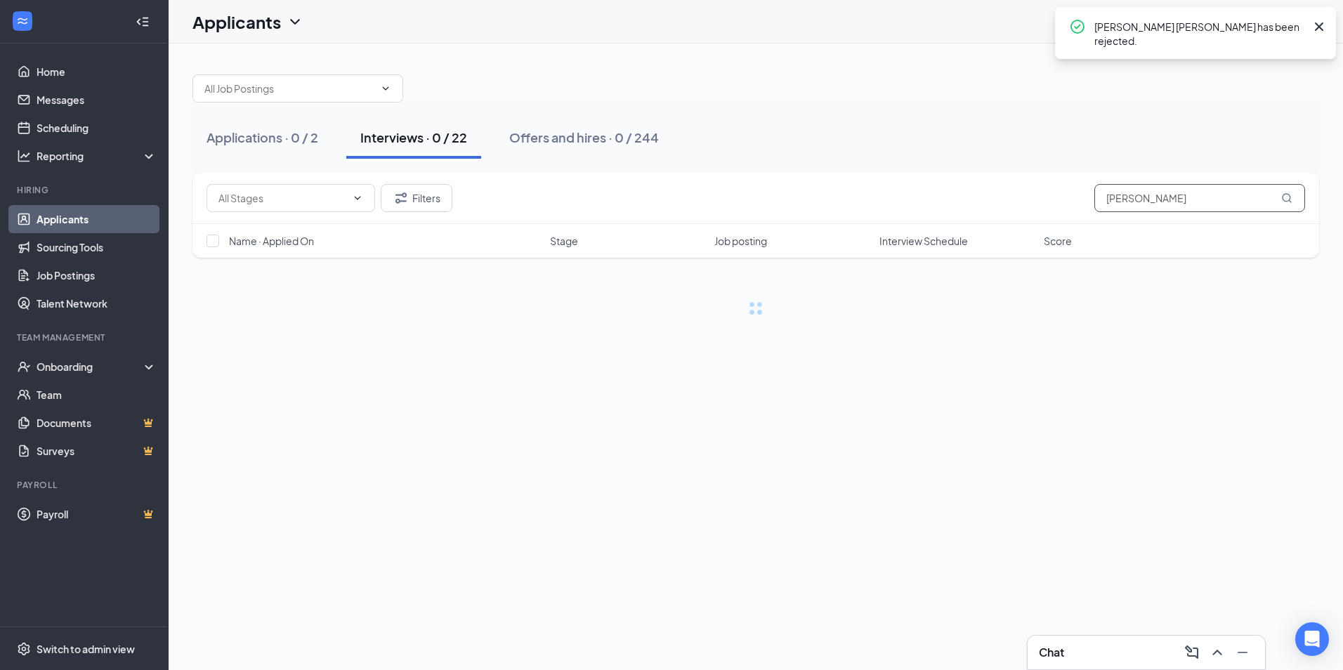
click at [1171, 195] on input "[PERSON_NAME]" at bounding box center [1199, 198] width 211 height 28
click at [1168, 195] on input "[PERSON_NAME]" at bounding box center [1199, 198] width 211 height 28
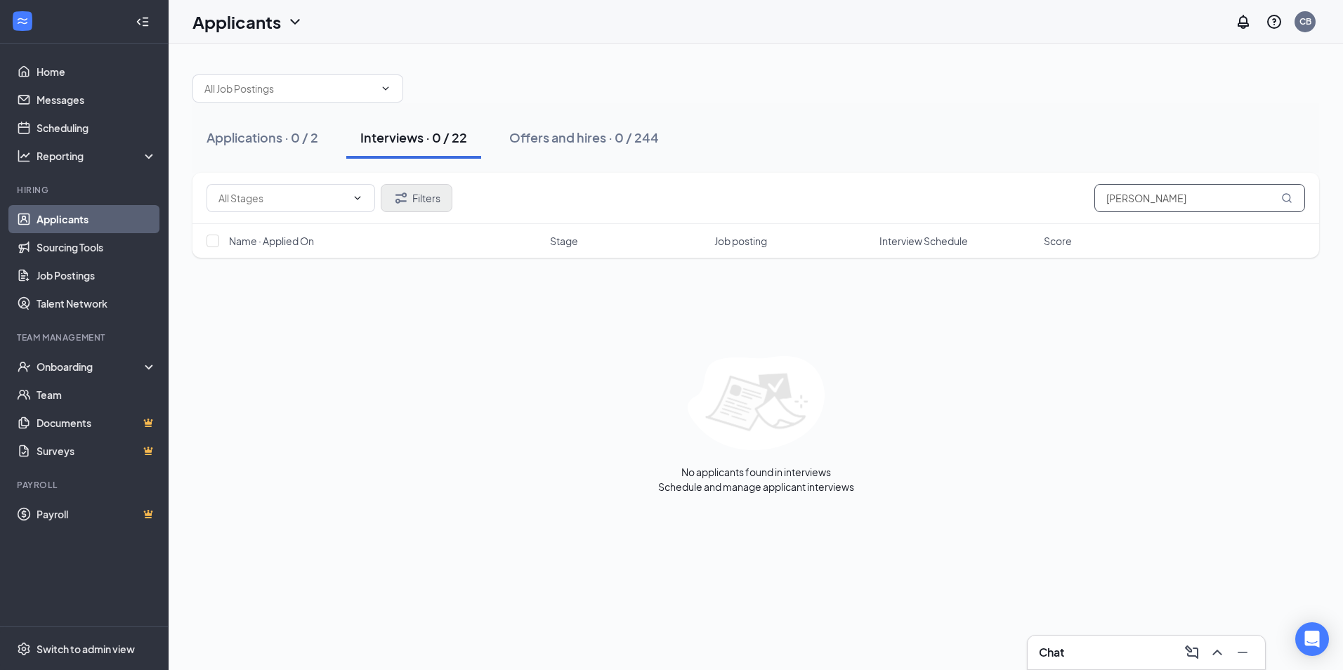
type input "[PERSON_NAME]"
click at [398, 192] on icon "Filter" at bounding box center [401, 198] width 17 height 17
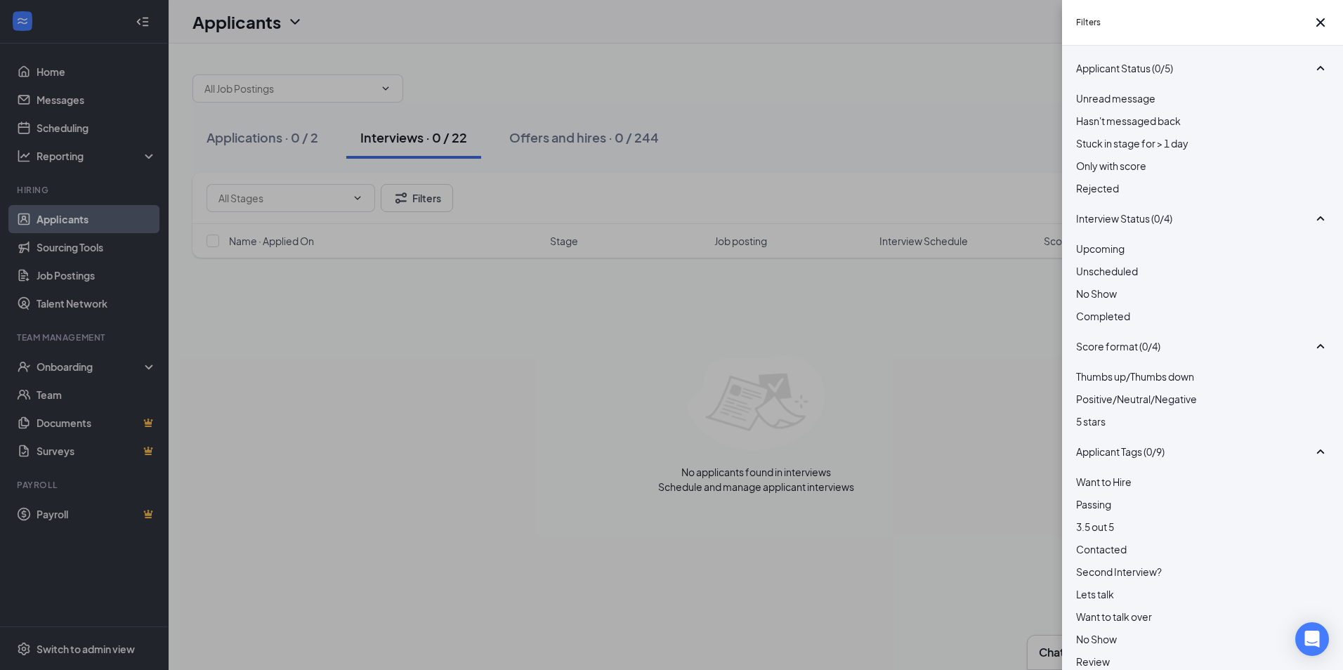
click at [1081, 196] on div "Rejected" at bounding box center [1202, 187] width 253 height 15
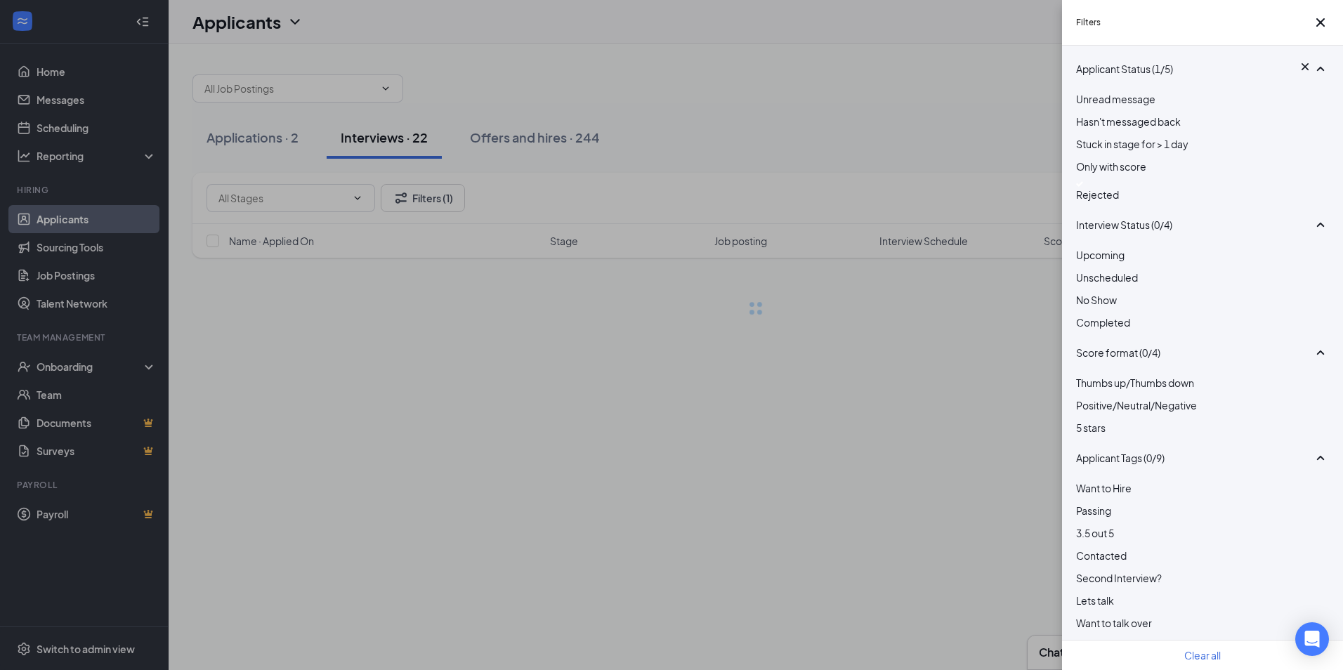
click at [733, 143] on div "Filters Applicant Status (1/5) Unread message Hasn't messaged back Stuck in sta…" at bounding box center [671, 335] width 1343 height 670
click at [952, 323] on div "Filters Applicant Status (1/5) Unread message Hasn't messaged back Stuck in sta…" at bounding box center [671, 335] width 1343 height 670
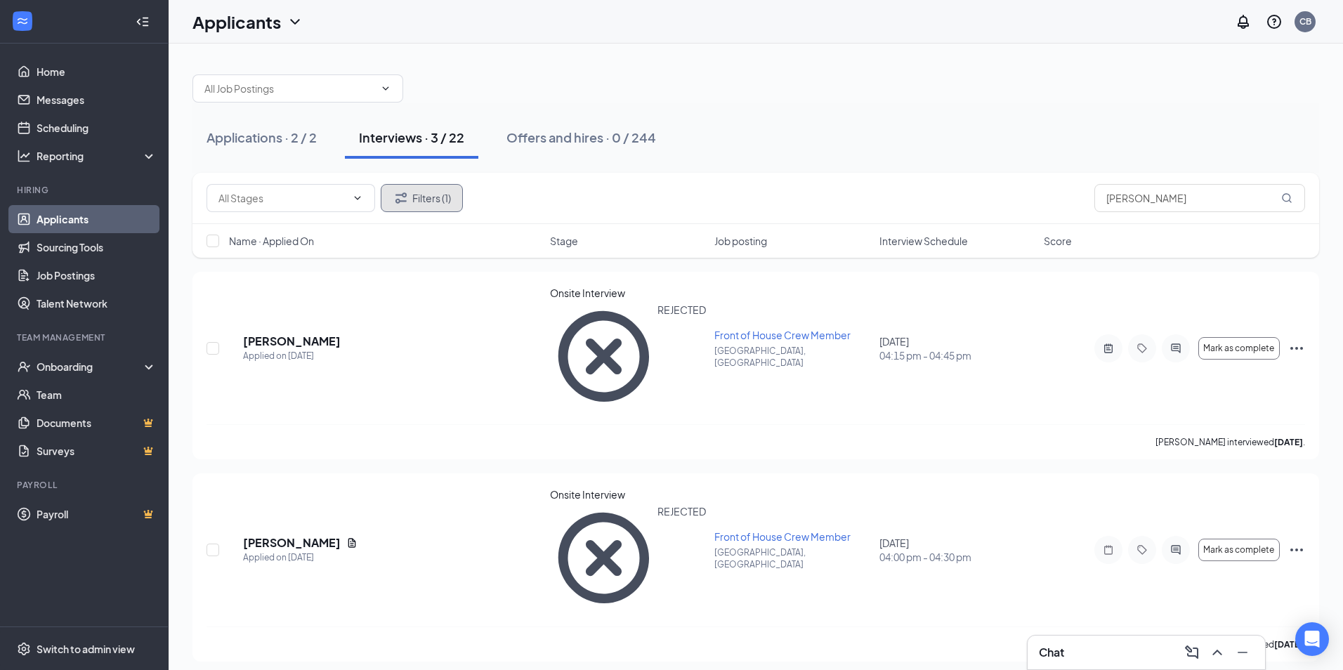
click at [438, 202] on button "Filters (1)" at bounding box center [422, 198] width 82 height 28
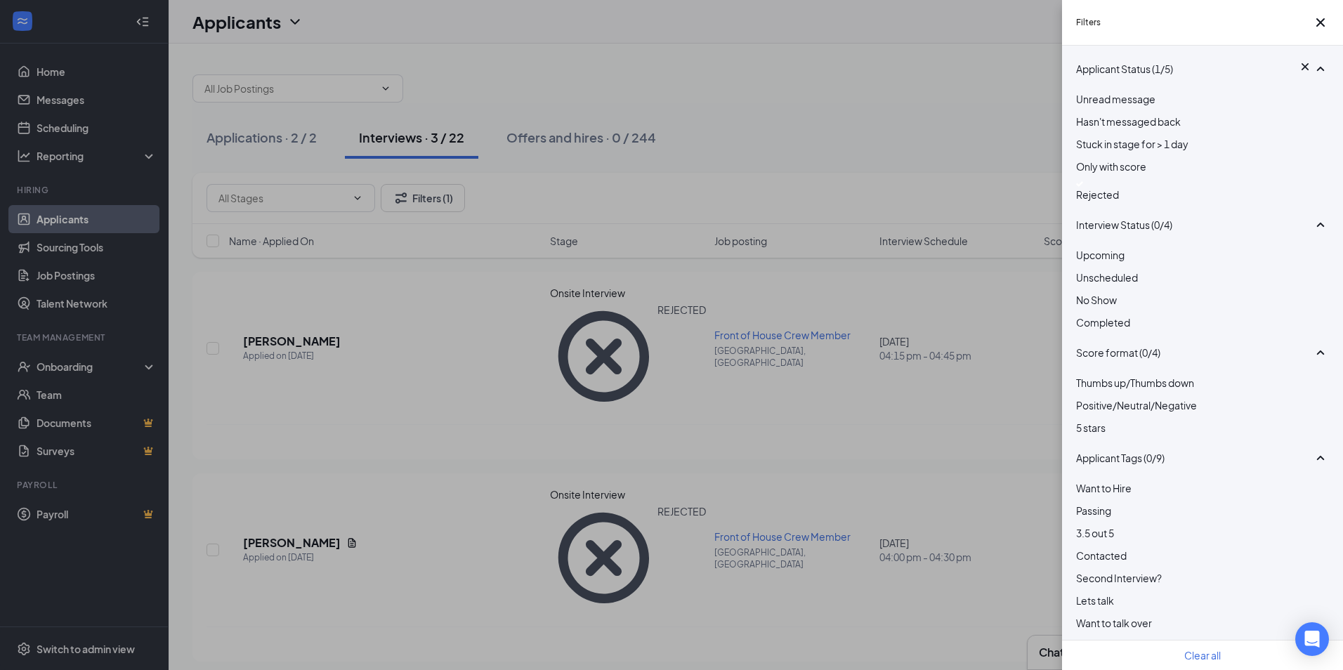
click at [394, 277] on div "Filters Applicant Status (1/5) Unread message Hasn't messaged back Stuck in sta…" at bounding box center [671, 335] width 1343 height 670
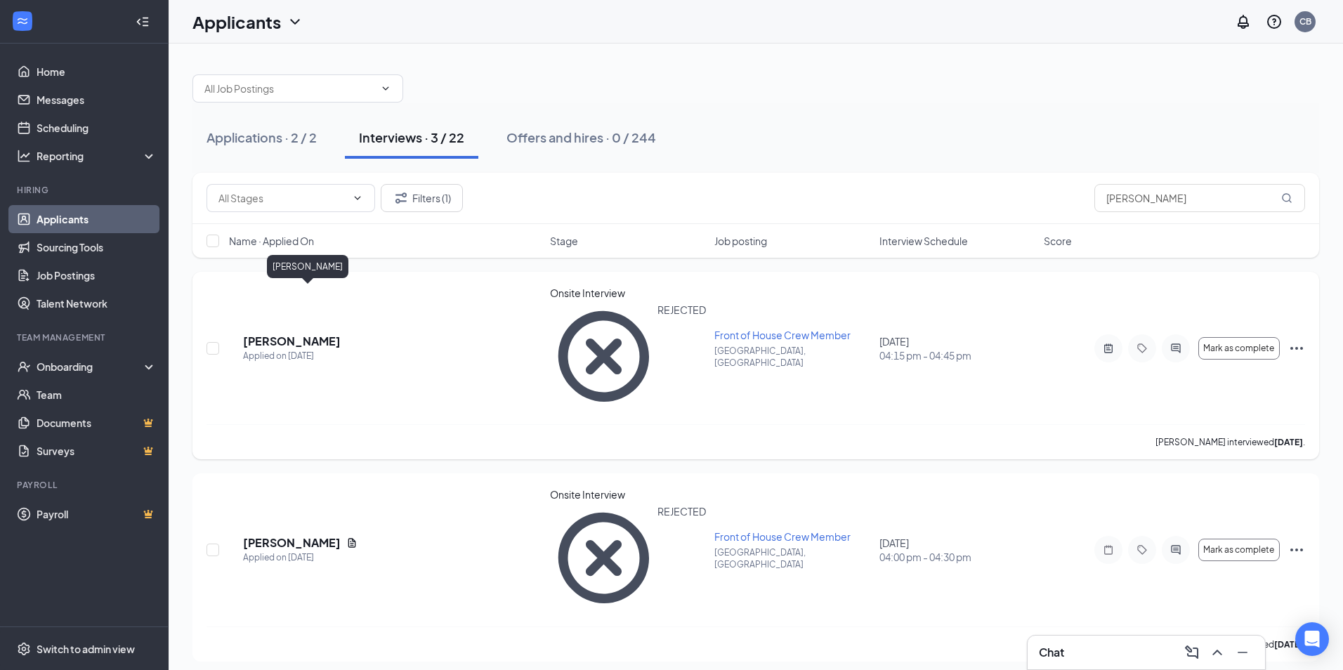
click at [303, 334] on h5 "[PERSON_NAME]" at bounding box center [292, 341] width 98 height 15
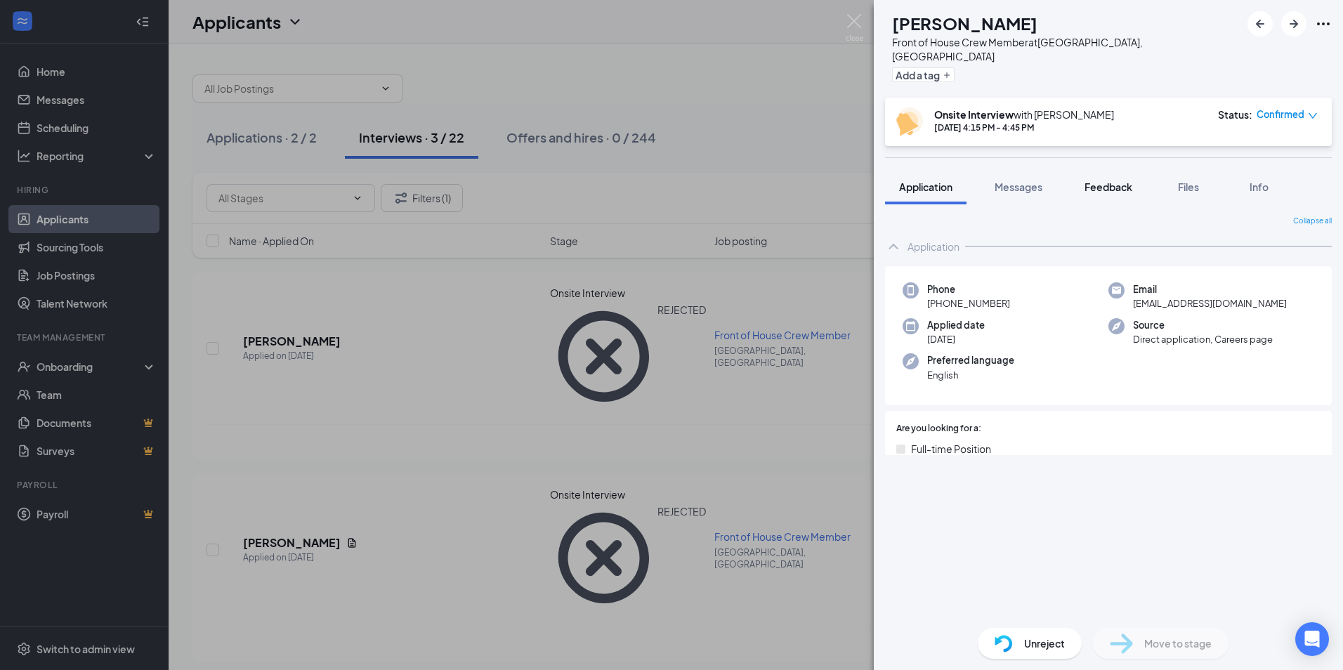
click at [1102, 180] on span "Feedback" at bounding box center [1108, 186] width 48 height 13
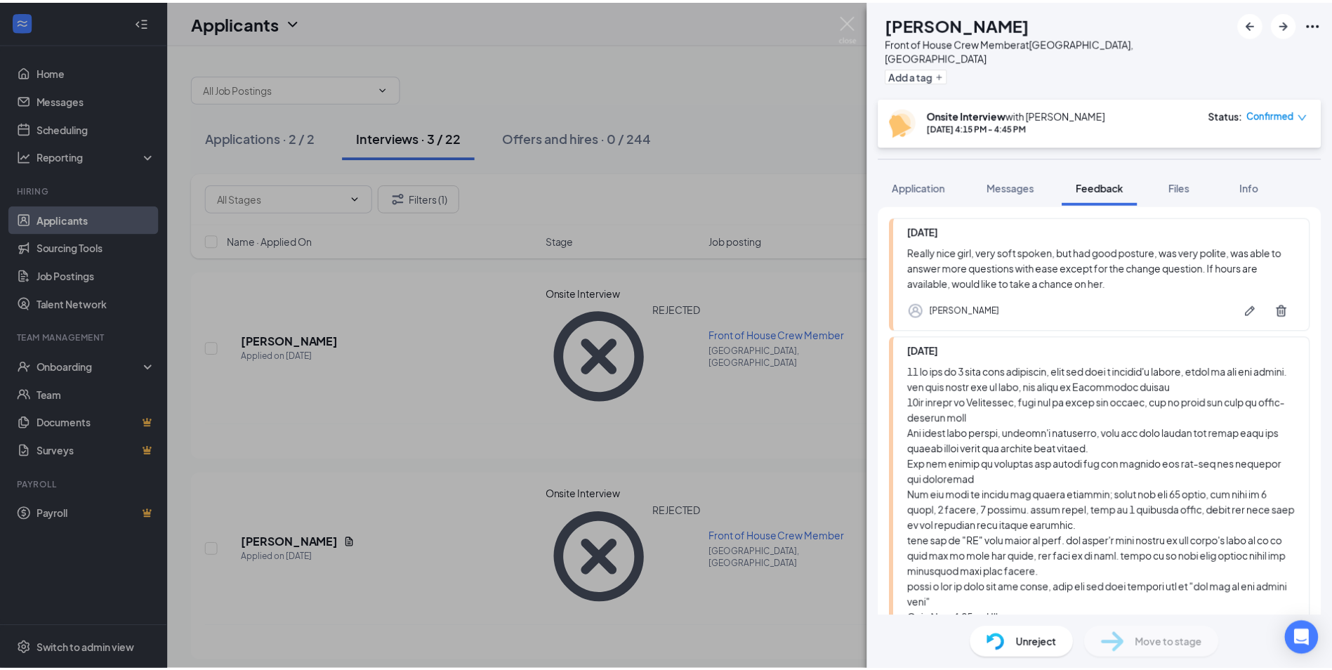
scroll to position [20, 0]
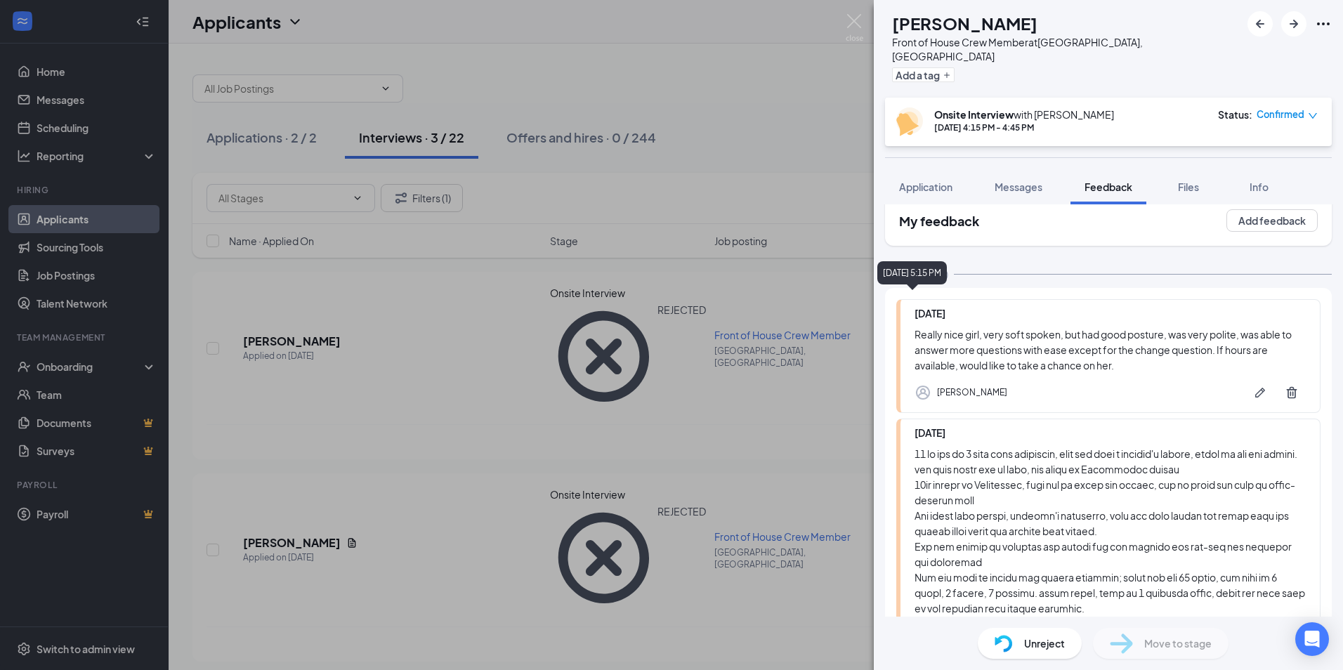
click at [839, 258] on div "EC [PERSON_NAME] Front of House Crew Member at [GEOGRAPHIC_DATA], [GEOGRAPHIC_D…" at bounding box center [671, 335] width 1343 height 670
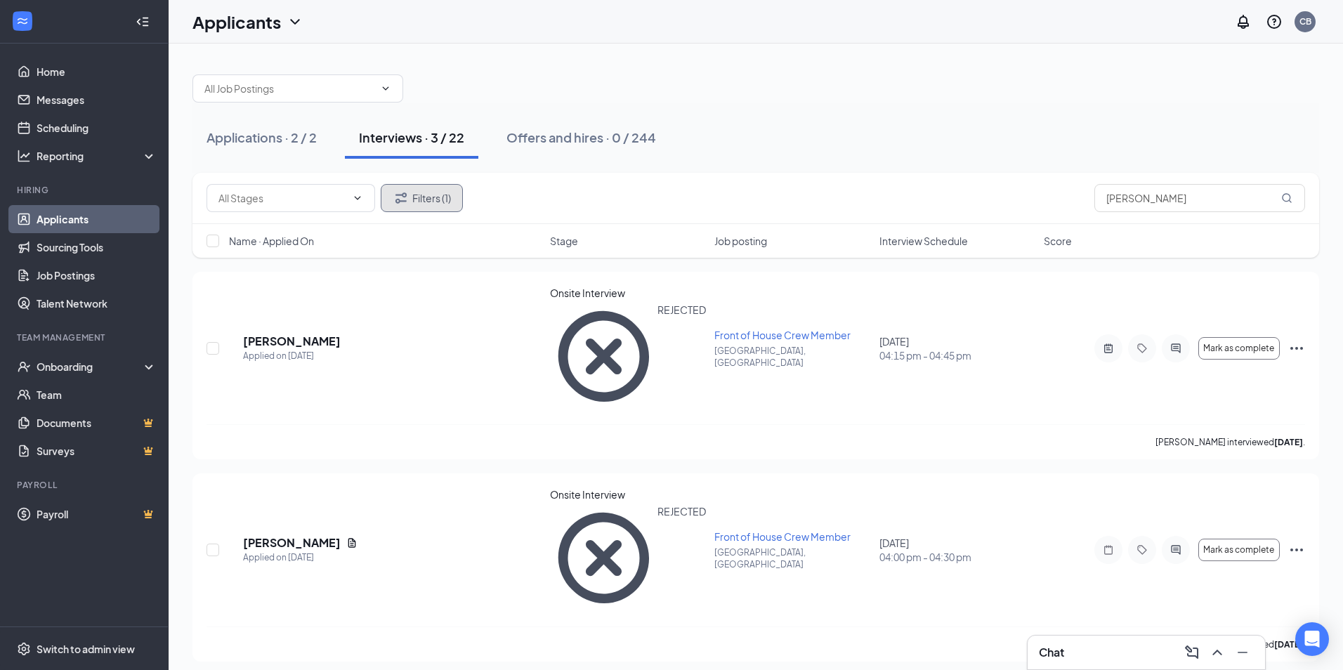
click at [421, 192] on button "Filters (1)" at bounding box center [422, 198] width 82 height 28
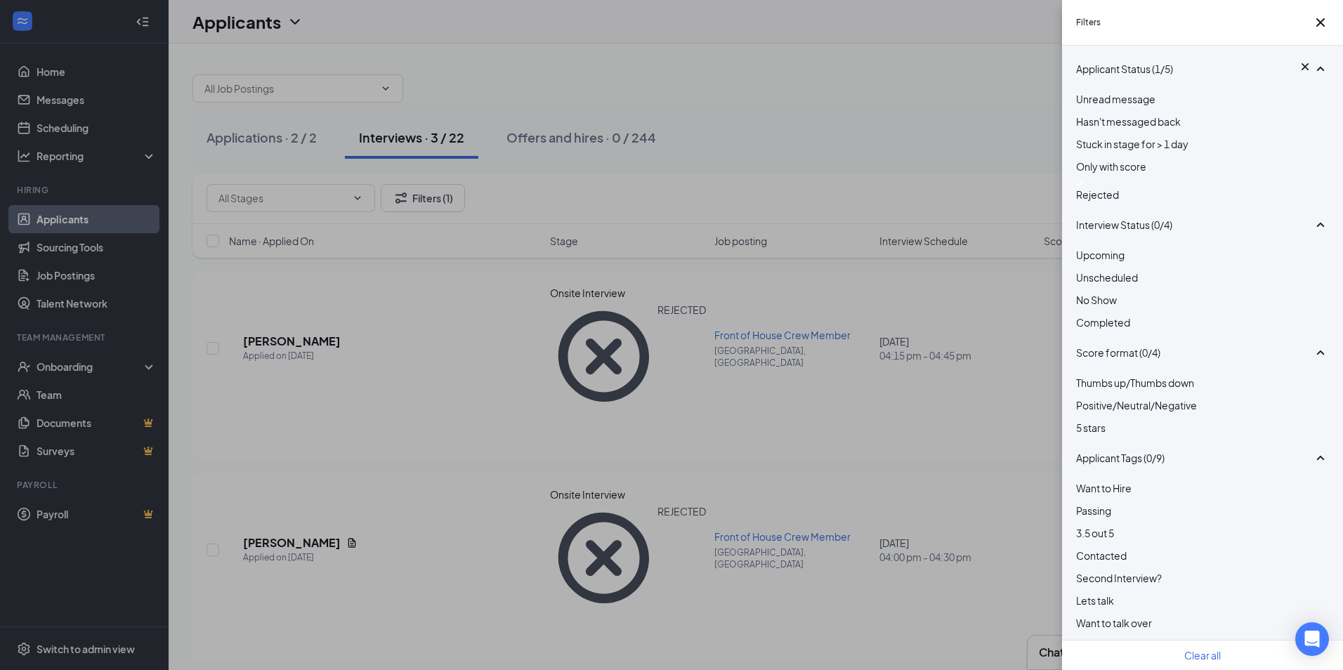
click at [1078, 187] on div at bounding box center [1202, 184] width 253 height 6
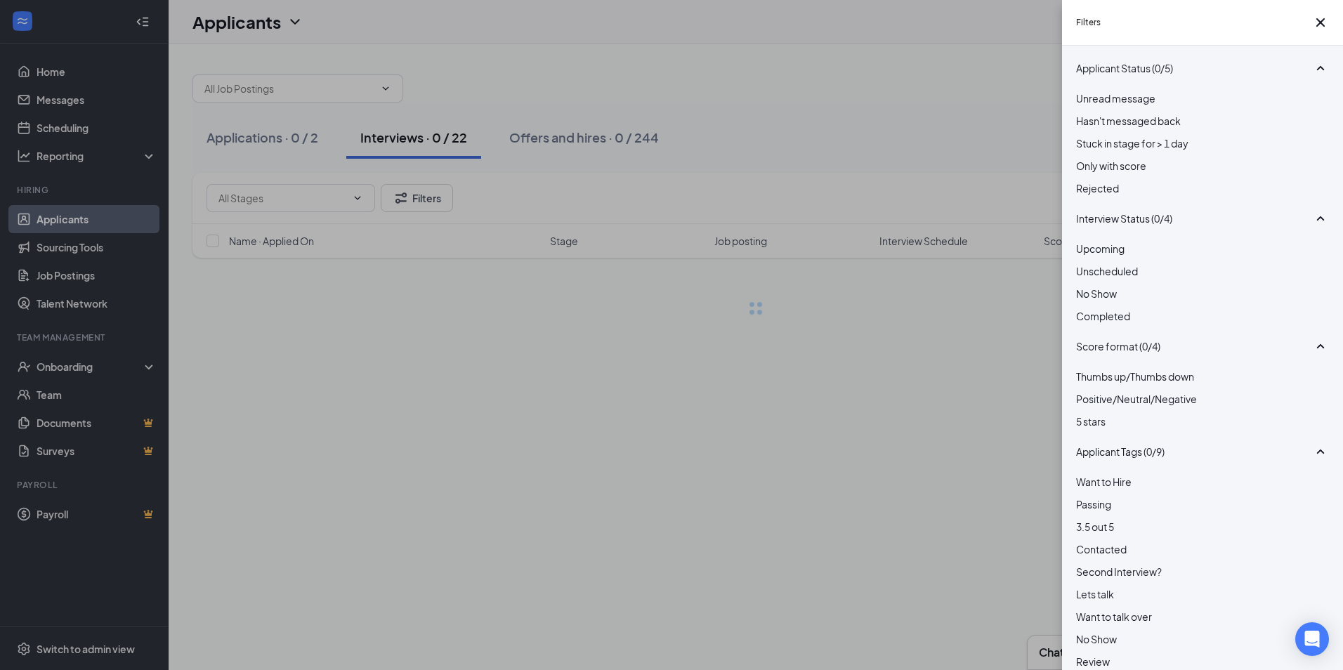
click at [931, 289] on div "Filters Applicant Status (0/5) Unread message Hasn't messaged back Stuck in sta…" at bounding box center [671, 335] width 1343 height 670
click at [1006, 186] on div "Filters Applicant Status (0/5) Unread message Hasn't messaged back Stuck in sta…" at bounding box center [671, 335] width 1343 height 670
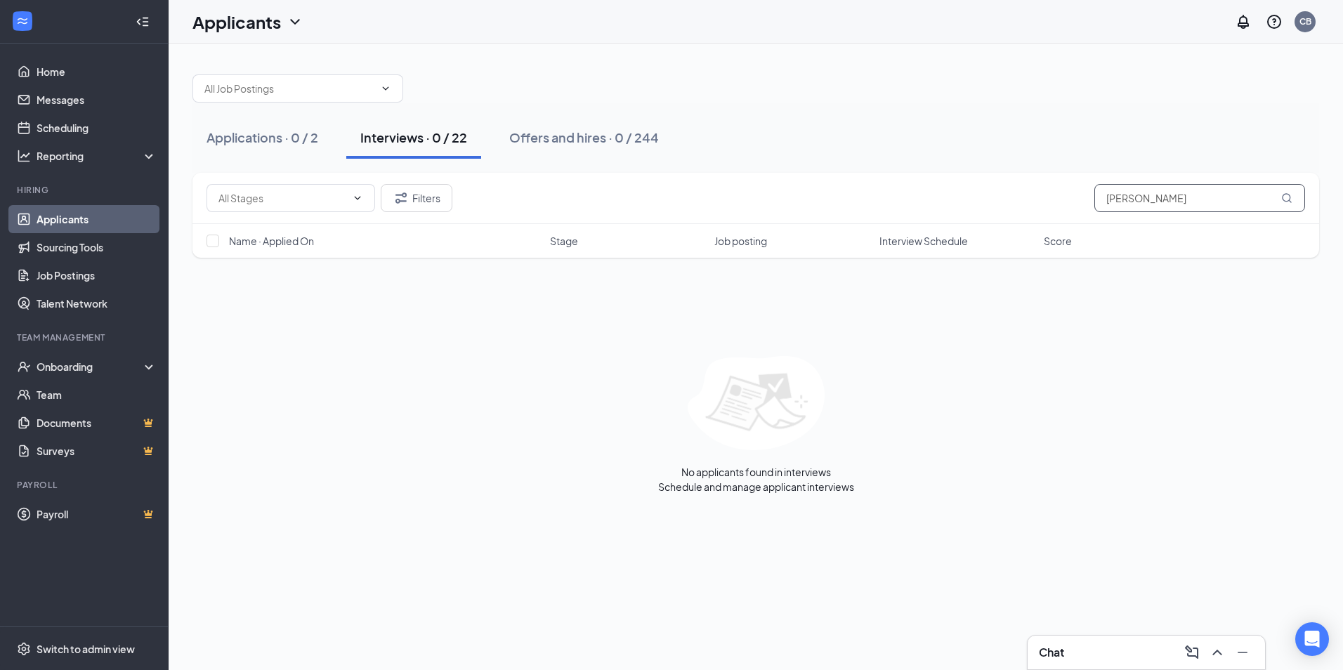
click at [1140, 197] on input "[PERSON_NAME]" at bounding box center [1199, 198] width 211 height 28
type input "[PERSON_NAME]"
click at [453, 197] on div "Filters [PERSON_NAME]" at bounding box center [755, 198] width 1098 height 28
click at [1125, 192] on input "[PERSON_NAME]" at bounding box center [1199, 198] width 211 height 28
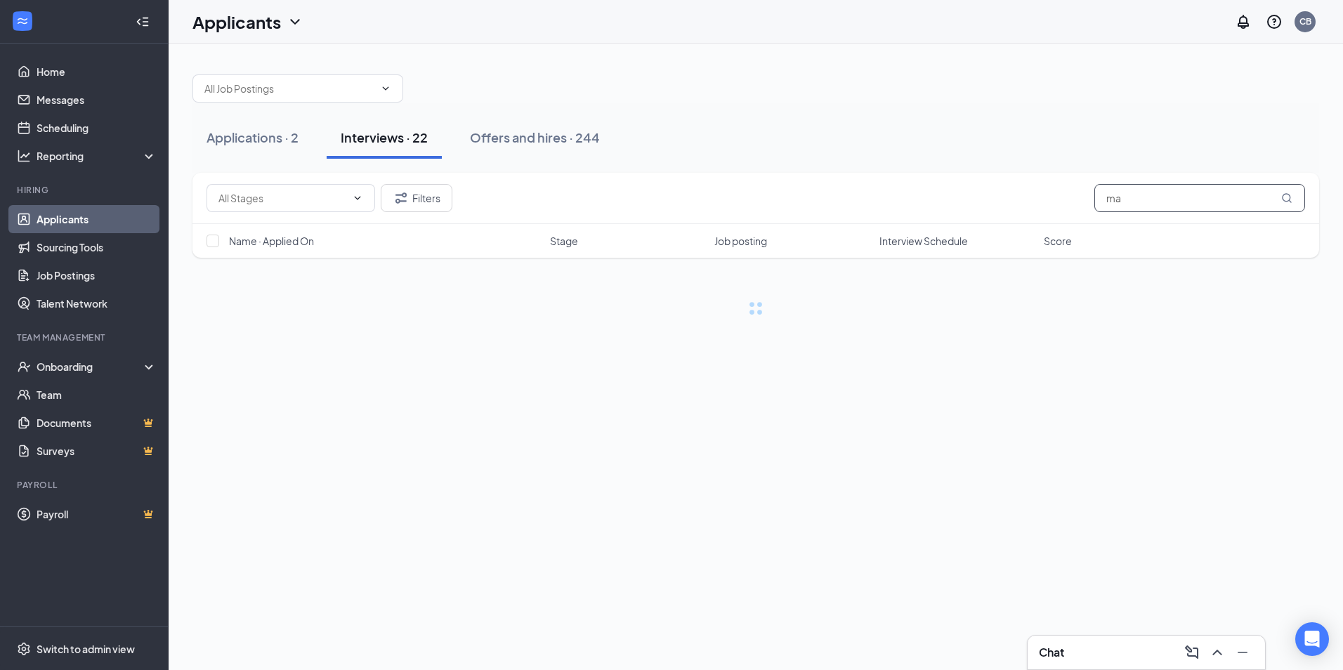
type input "m"
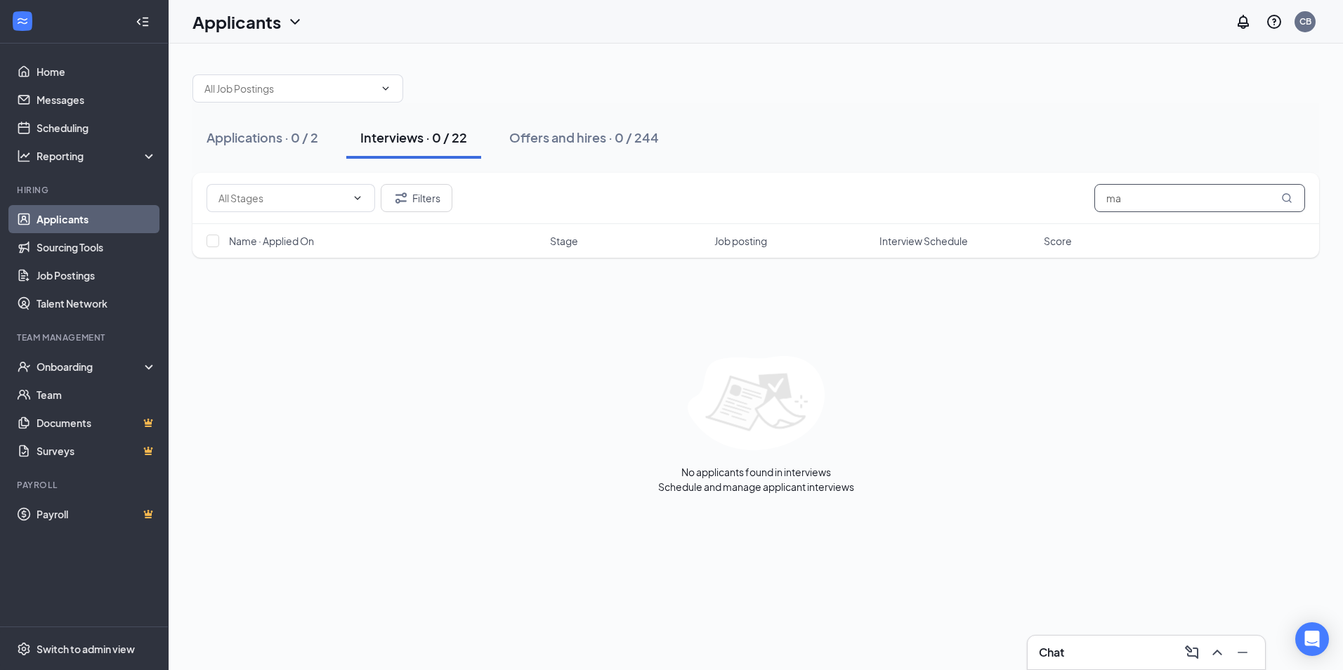
type input "m"
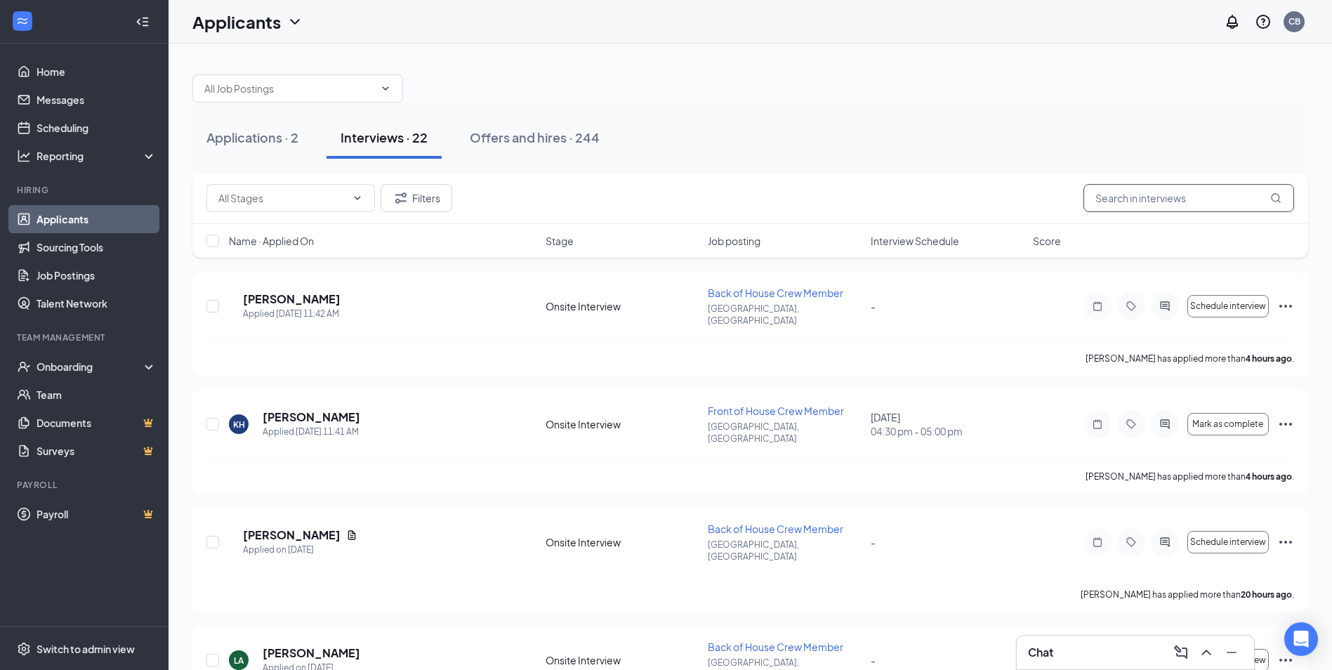
click at [1125, 192] on input "text" at bounding box center [1188, 198] width 211 height 28
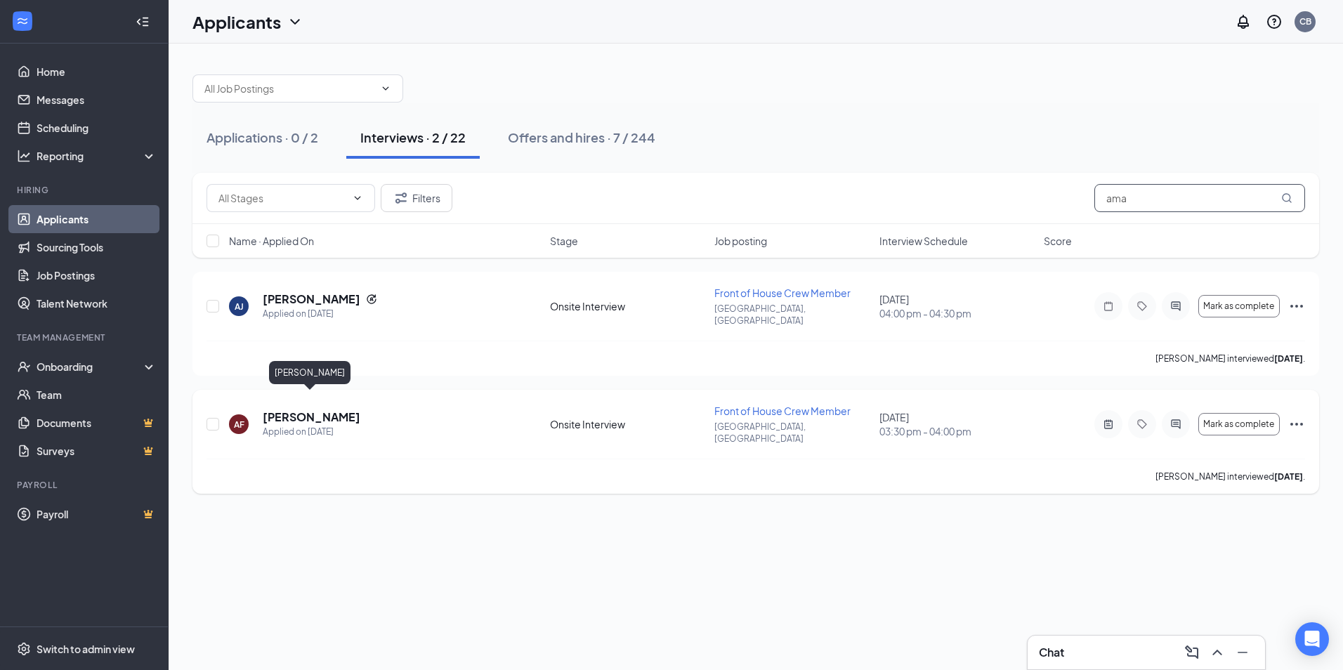
type input "ama"
click at [317, 409] on h5 "[PERSON_NAME]" at bounding box center [312, 416] width 98 height 15
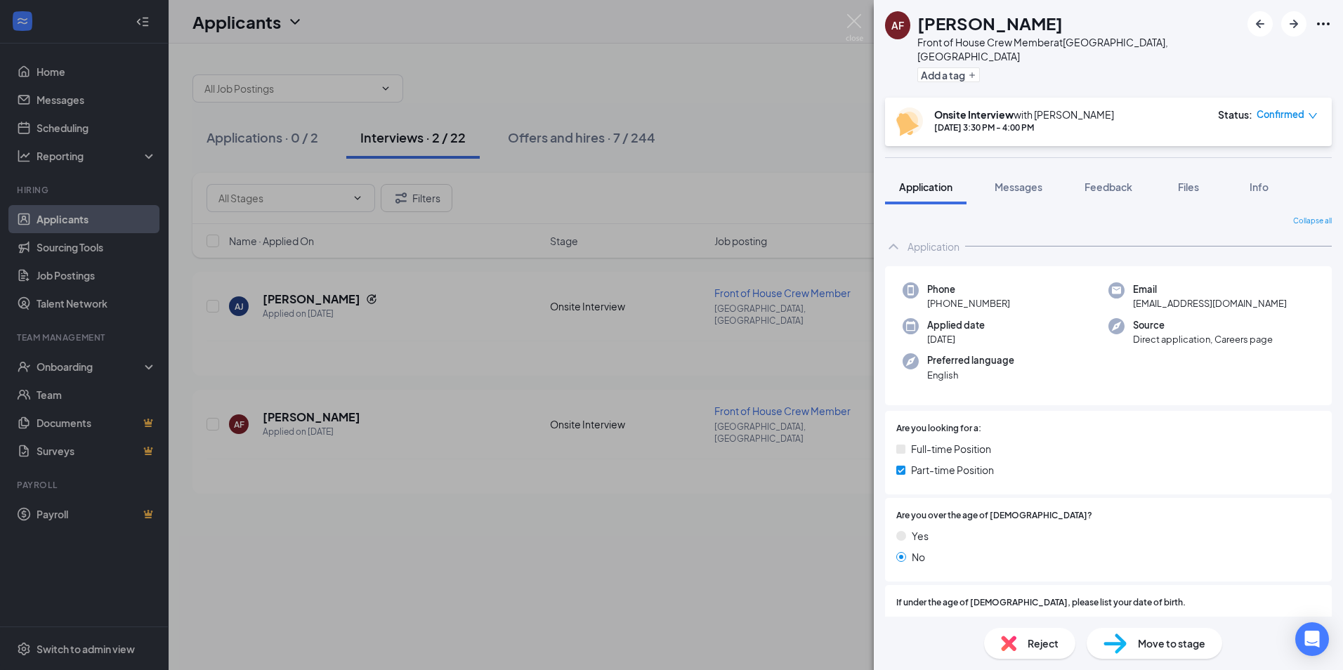
click at [1025, 653] on div "Reject" at bounding box center [1029, 643] width 91 height 31
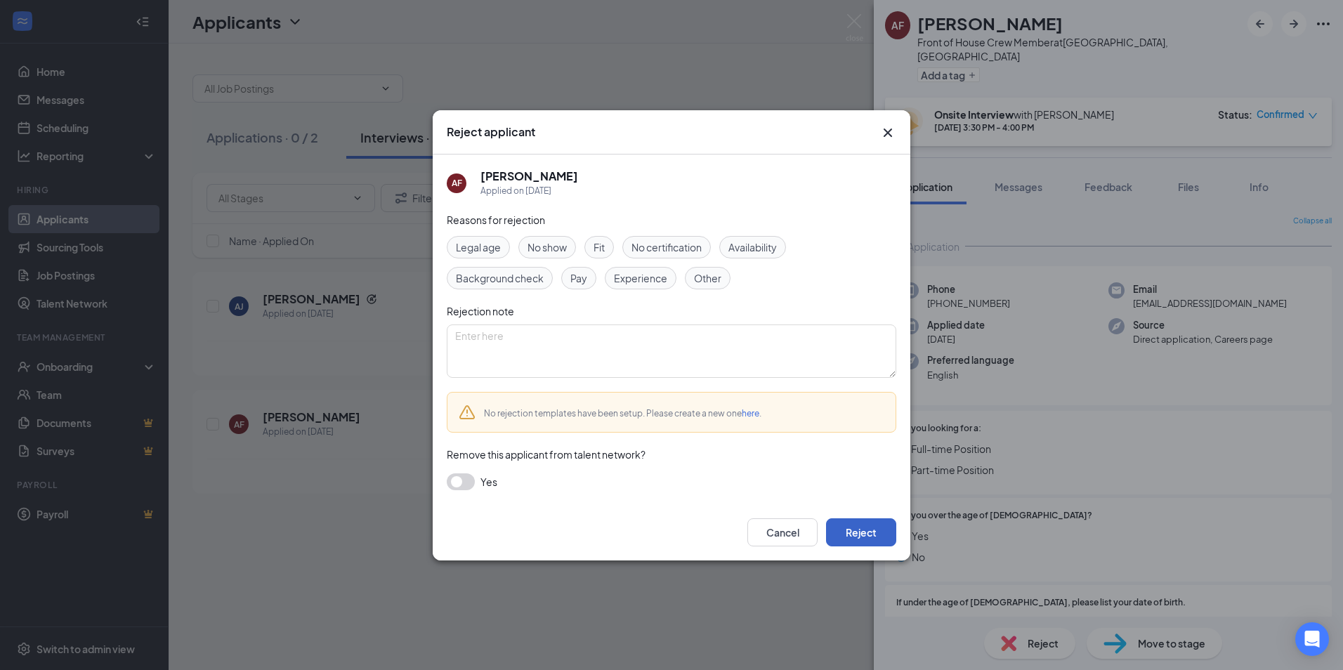
click at [871, 544] on button "Reject" at bounding box center [861, 532] width 70 height 28
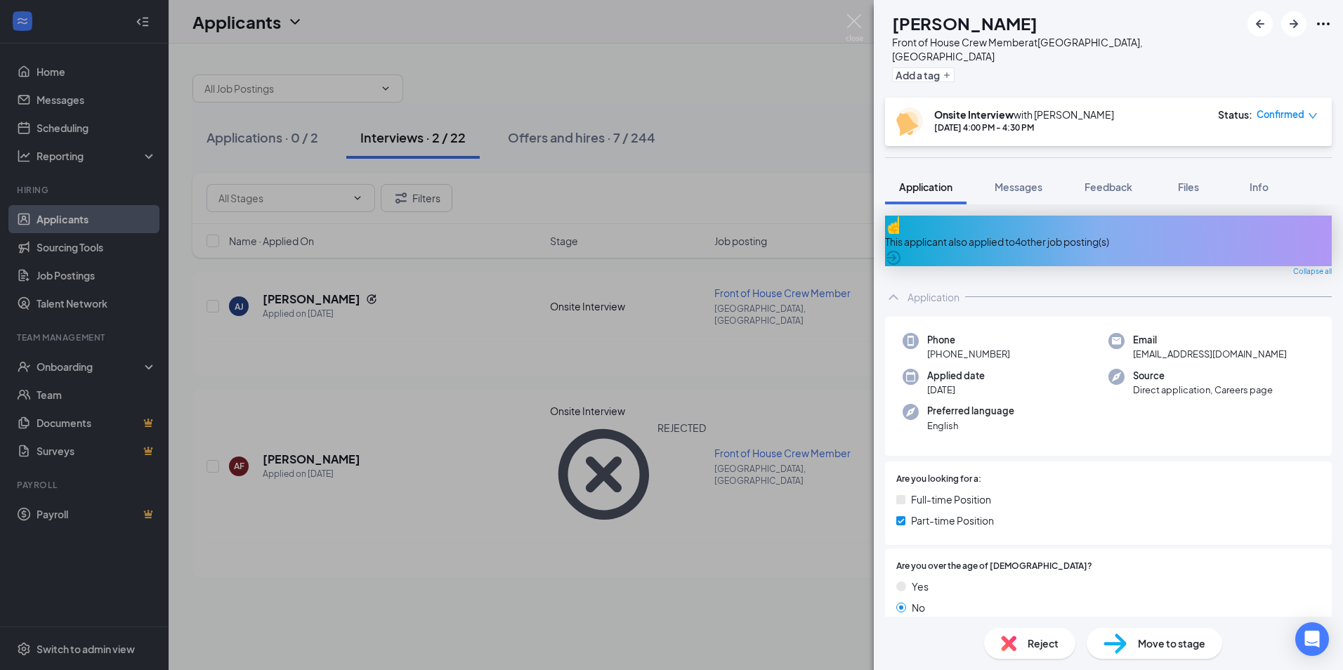
click at [746, 447] on div "[PERSON_NAME] Front of House Crew Member at [GEOGRAPHIC_DATA], [GEOGRAPHIC_DATA…" at bounding box center [671, 335] width 1343 height 670
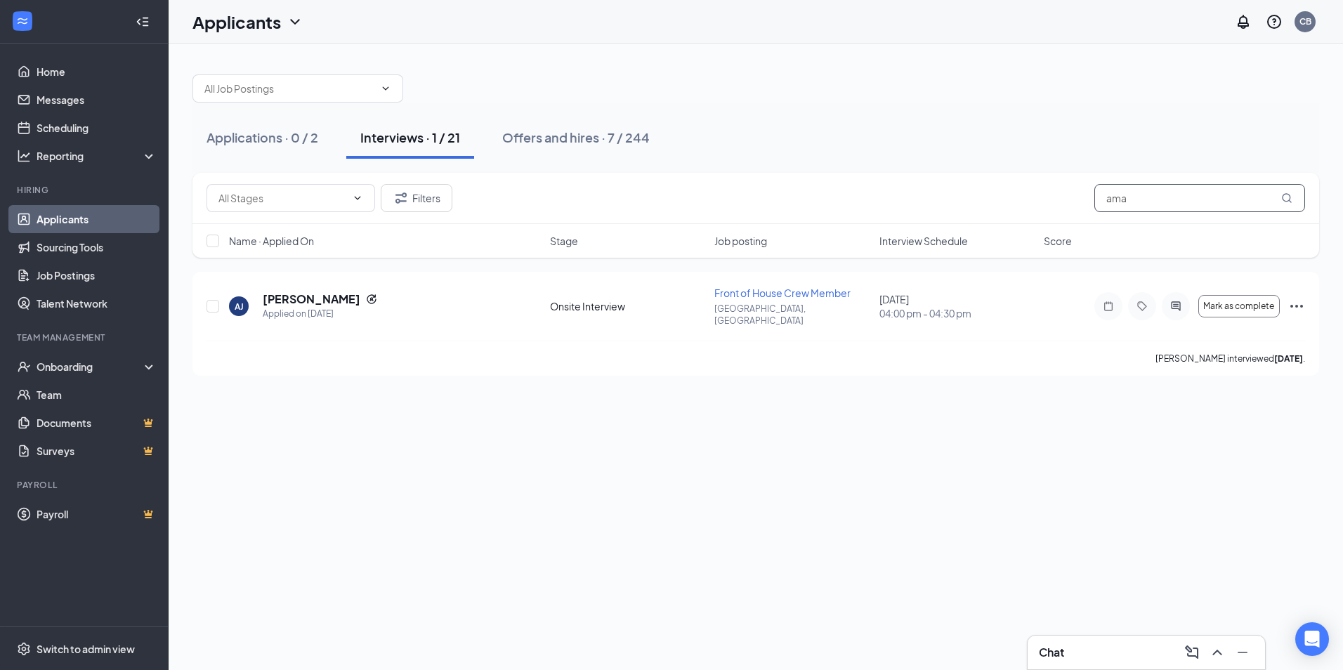
click at [1131, 199] on input "ama" at bounding box center [1199, 198] width 211 height 28
type input "[PERSON_NAME]"
click at [303, 297] on h5 "[PERSON_NAME]" at bounding box center [312, 298] width 98 height 15
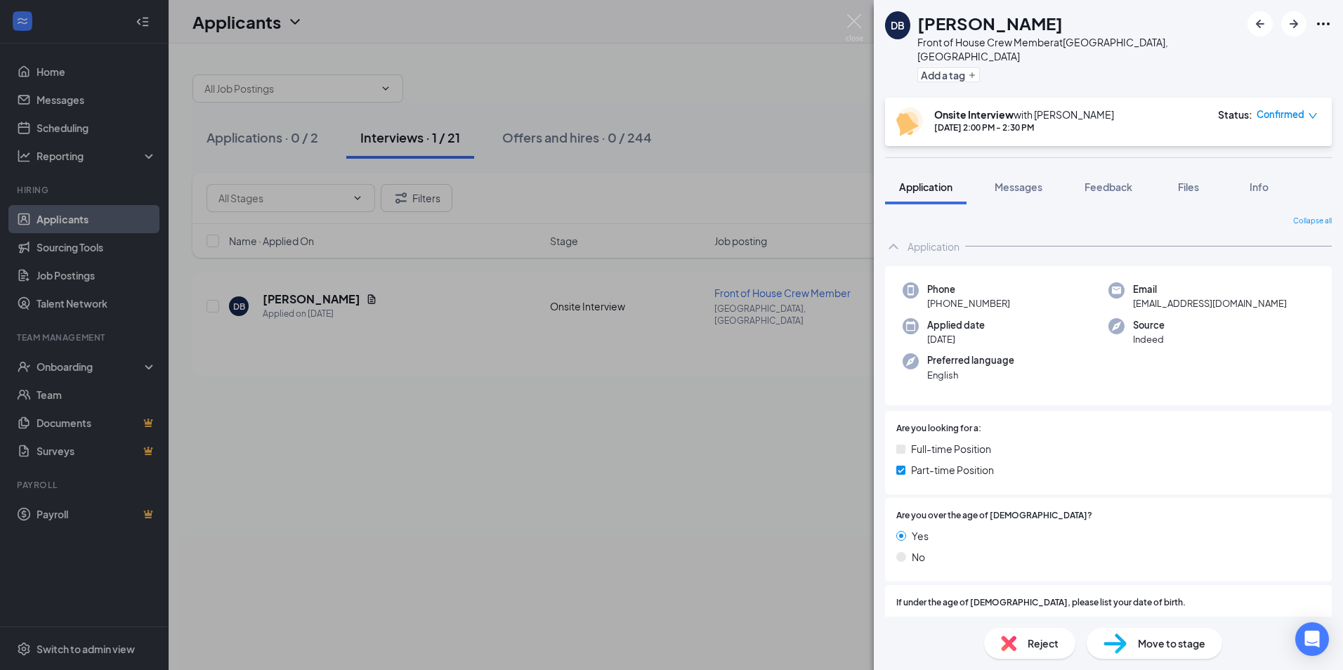
click at [1027, 647] on span "Reject" at bounding box center [1042, 642] width 31 height 15
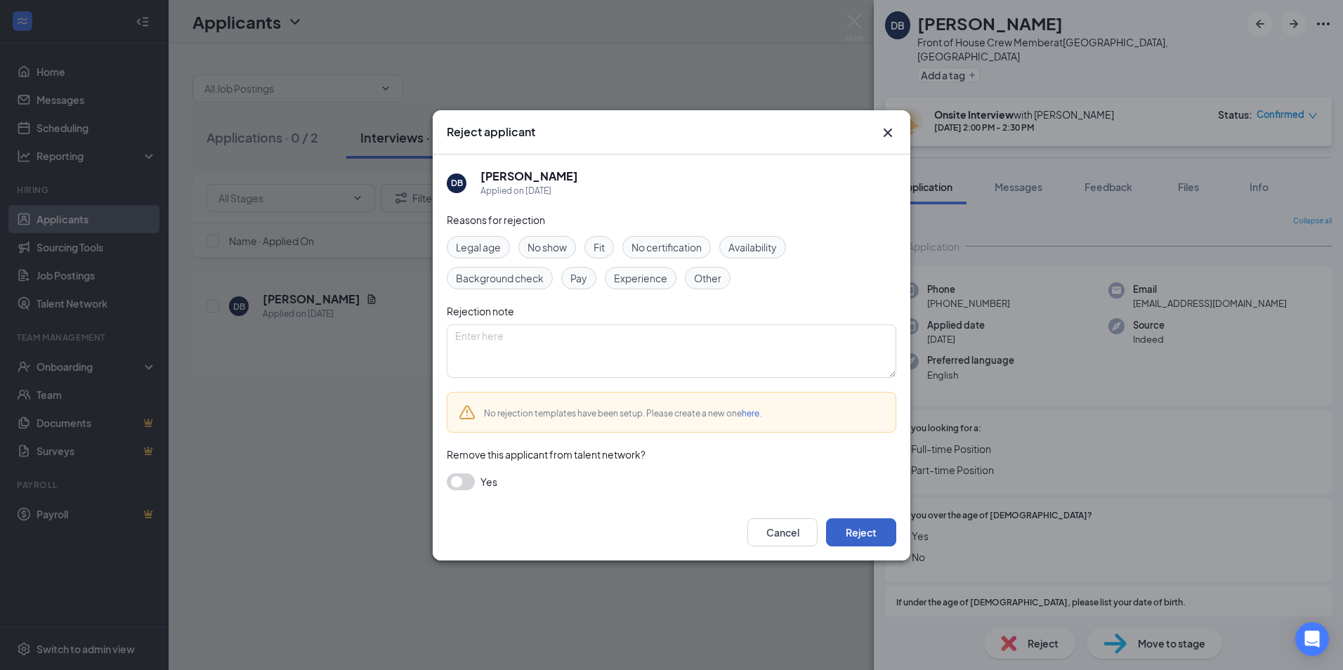
click at [848, 529] on button "Reject" at bounding box center [861, 532] width 70 height 28
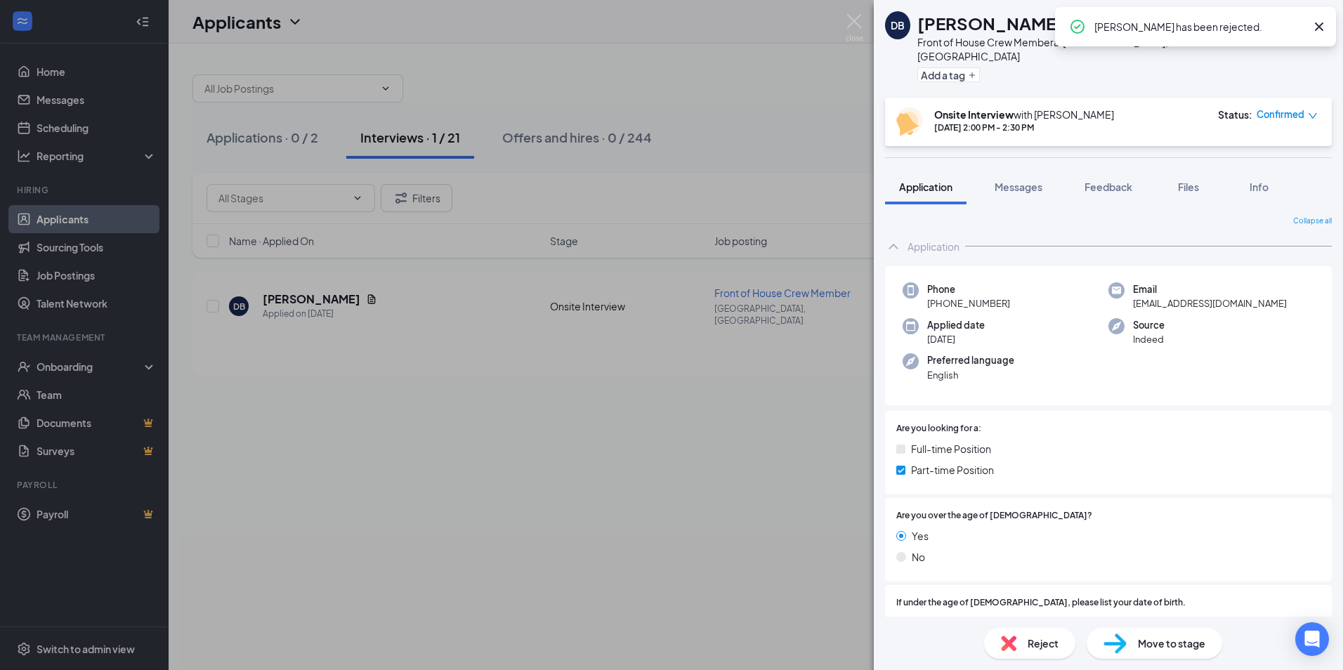
click at [481, 417] on div "DB [PERSON_NAME] Front of House Crew Member at [GEOGRAPHIC_DATA], [GEOGRAPHIC_D…" at bounding box center [671, 335] width 1343 height 670
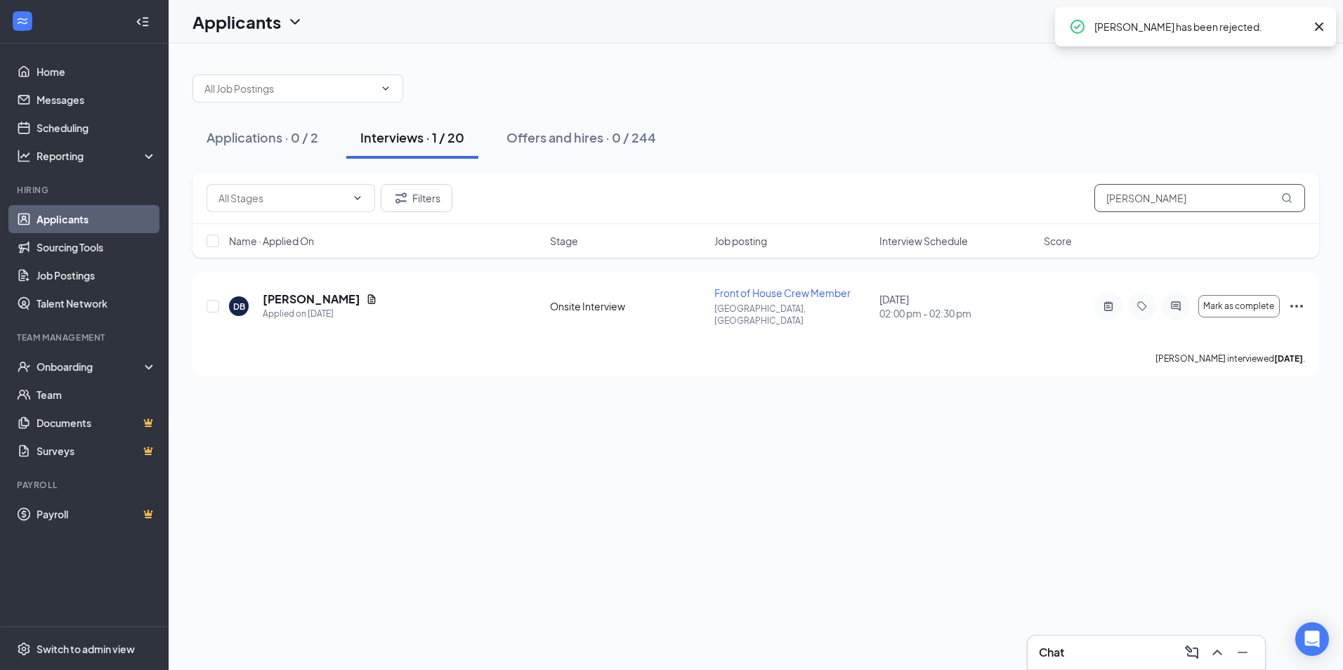
click at [1180, 200] on input "[PERSON_NAME]" at bounding box center [1199, 198] width 211 height 28
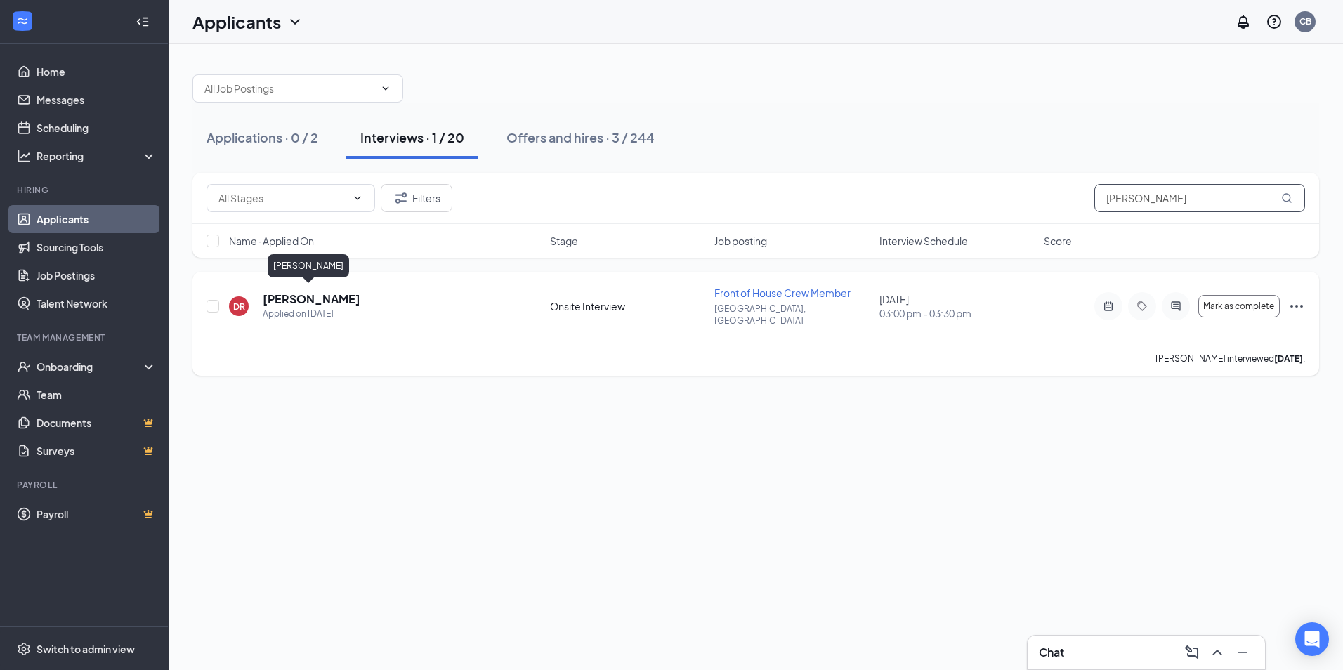
type input "[PERSON_NAME]"
click at [308, 307] on div "Applied on [DATE]" at bounding box center [312, 314] width 98 height 14
click at [308, 295] on h5 "[PERSON_NAME]" at bounding box center [312, 298] width 98 height 15
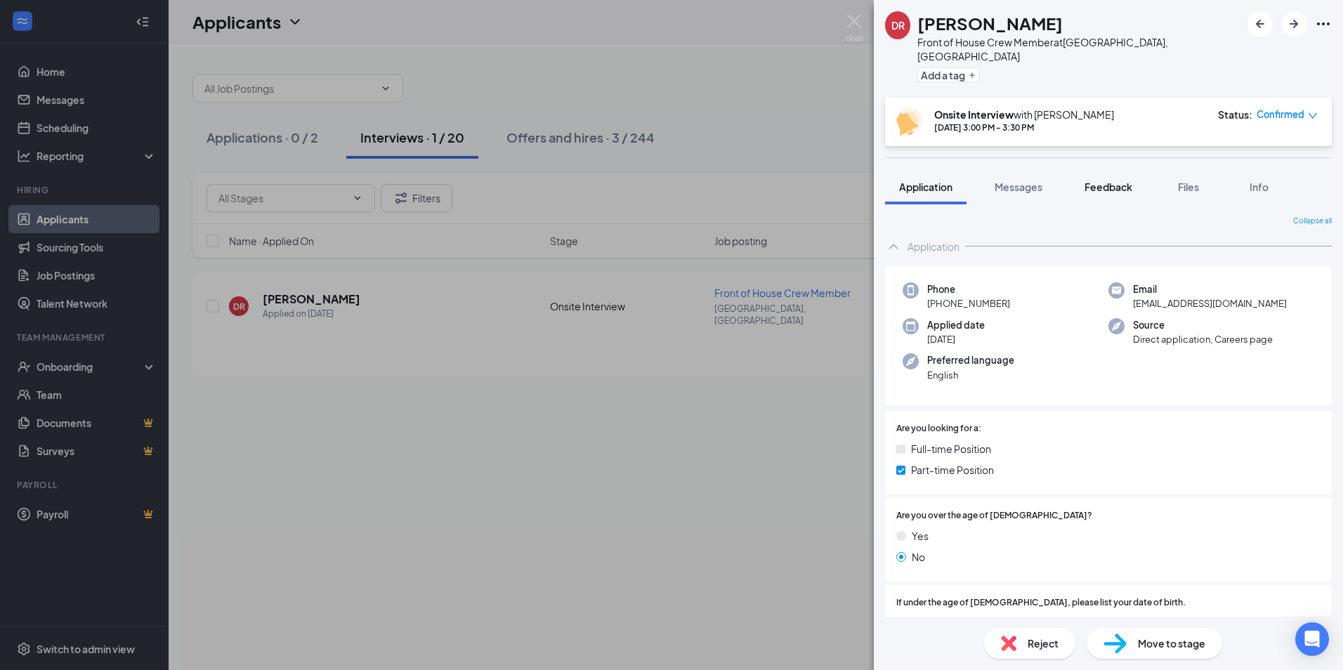
click at [1098, 180] on span "Feedback" at bounding box center [1108, 186] width 48 height 13
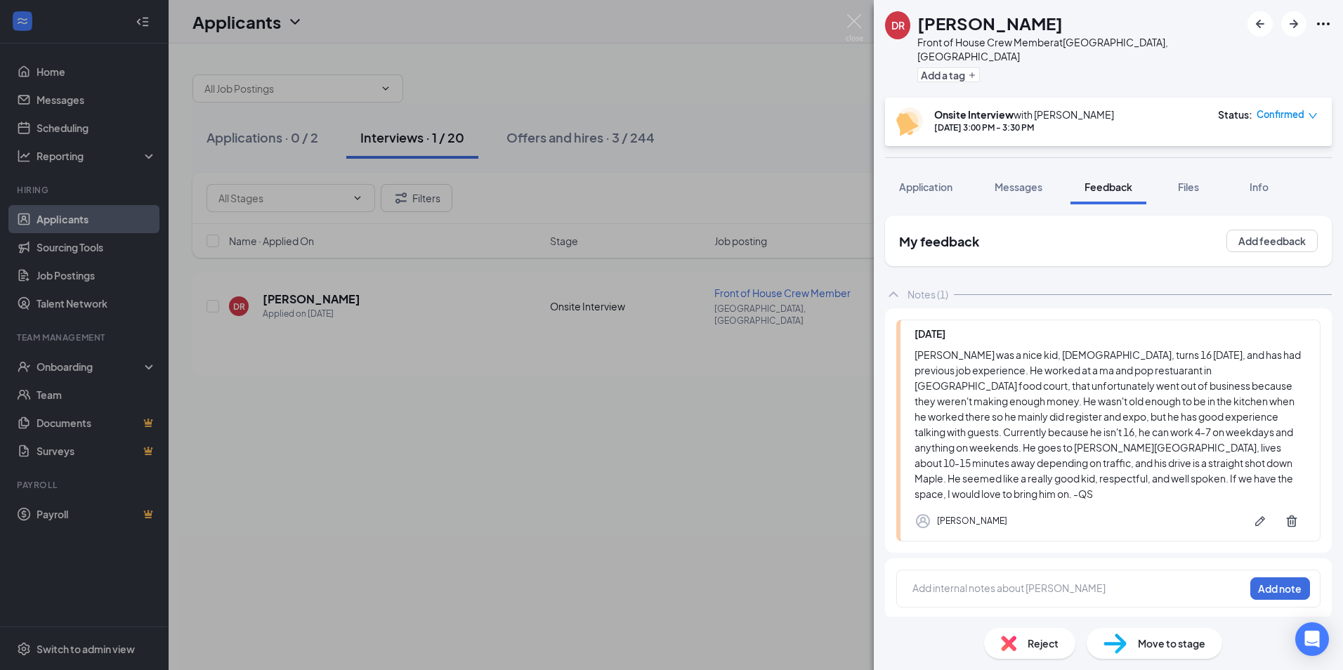
click at [514, 245] on div "[PERSON_NAME] Front of House Crew Member at [GEOGRAPHIC_DATA], [GEOGRAPHIC_DATA…" at bounding box center [671, 335] width 1343 height 670
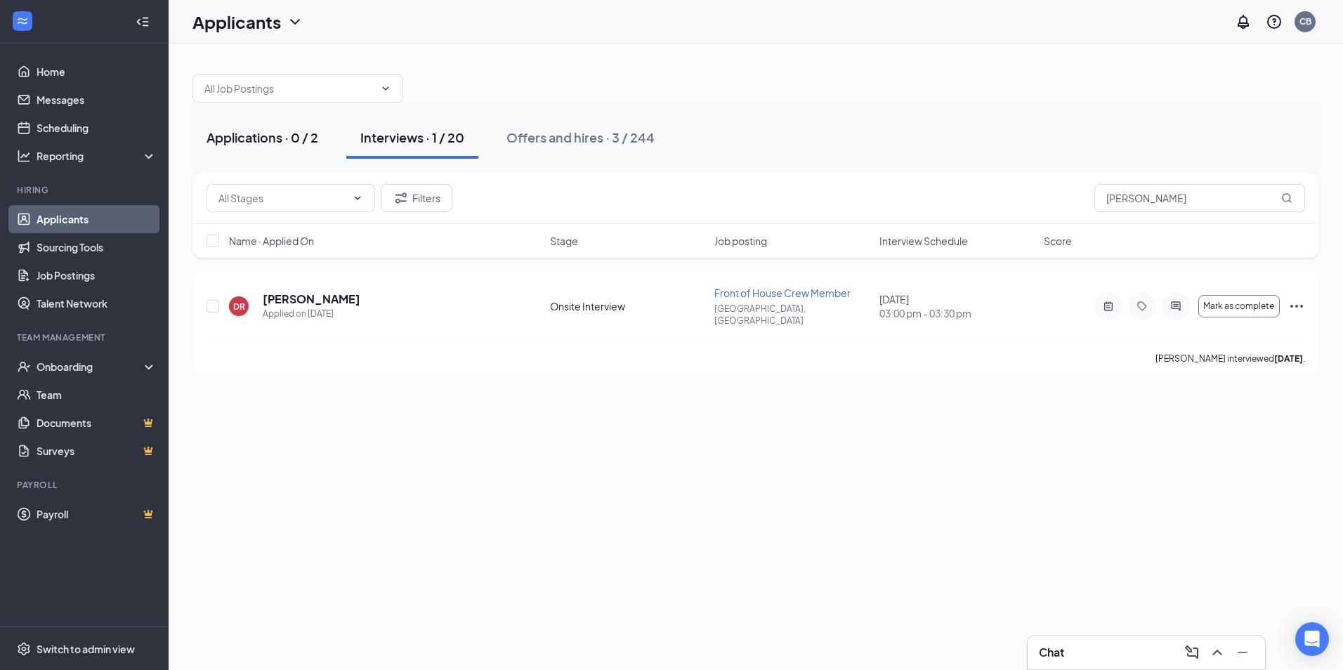
click at [237, 126] on button "Applications · 0 / 2" at bounding box center [262, 138] width 140 height 42
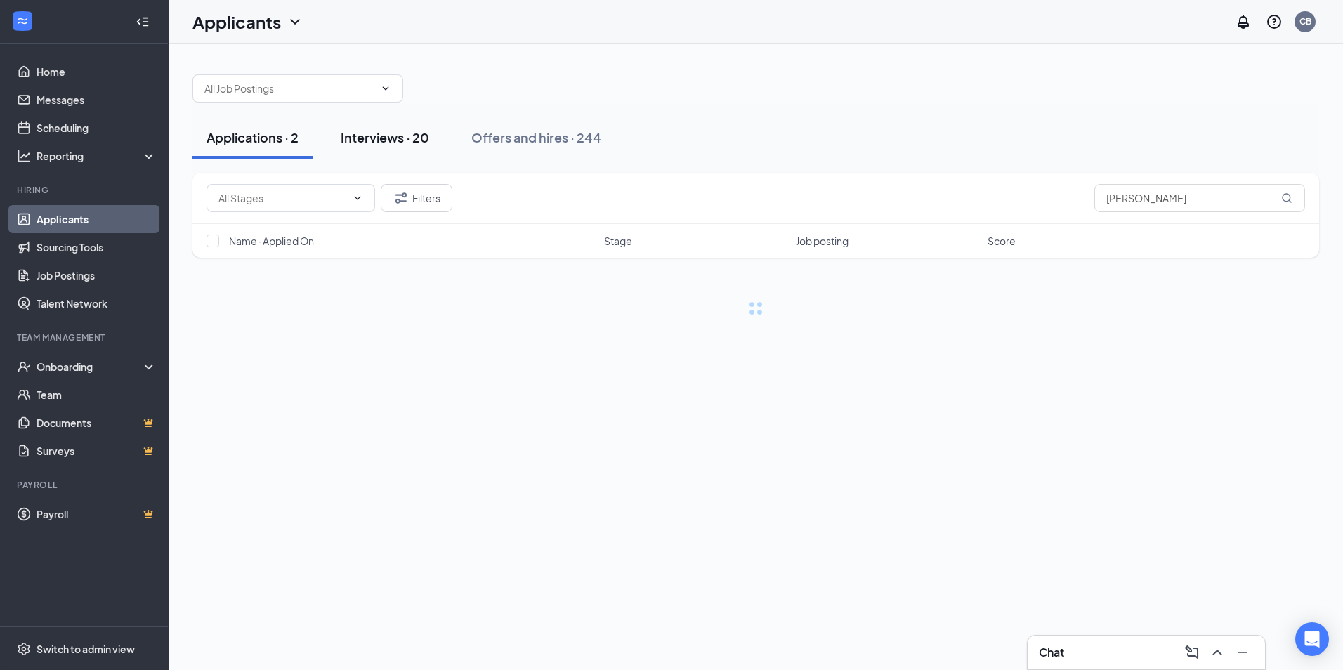
click at [381, 131] on div "Interviews · 20" at bounding box center [385, 138] width 88 height 18
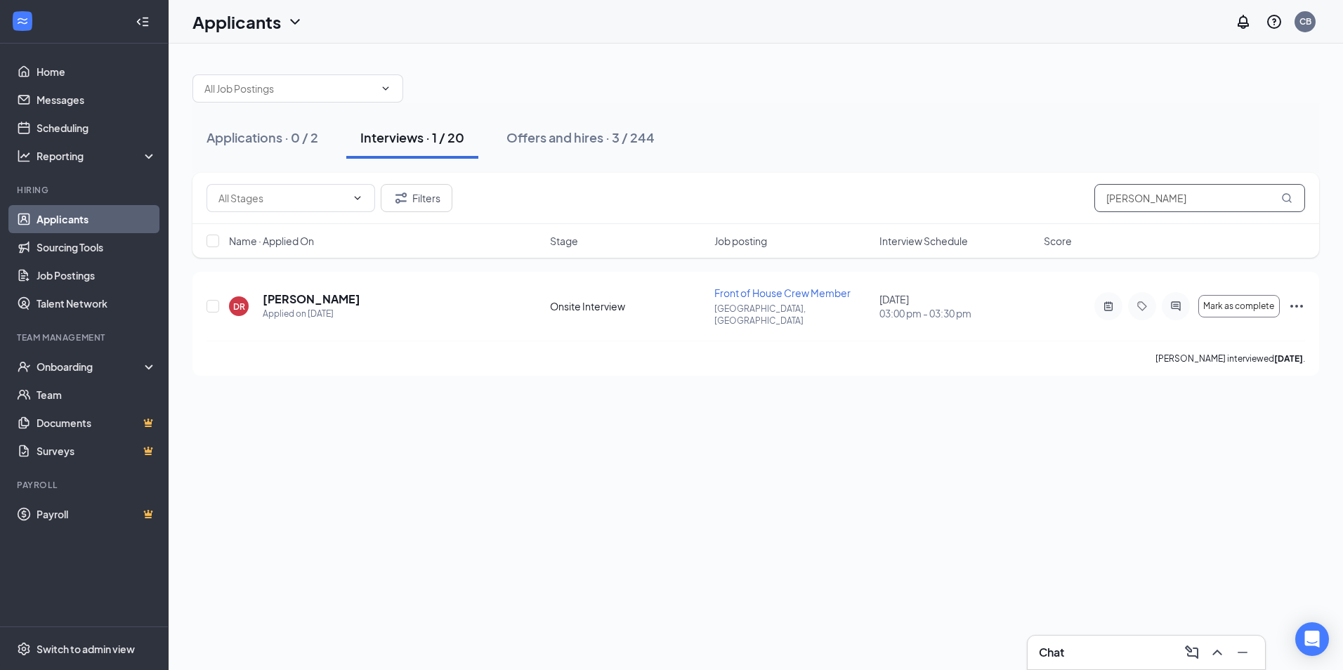
click at [1133, 197] on input "[PERSON_NAME]" at bounding box center [1199, 198] width 211 height 28
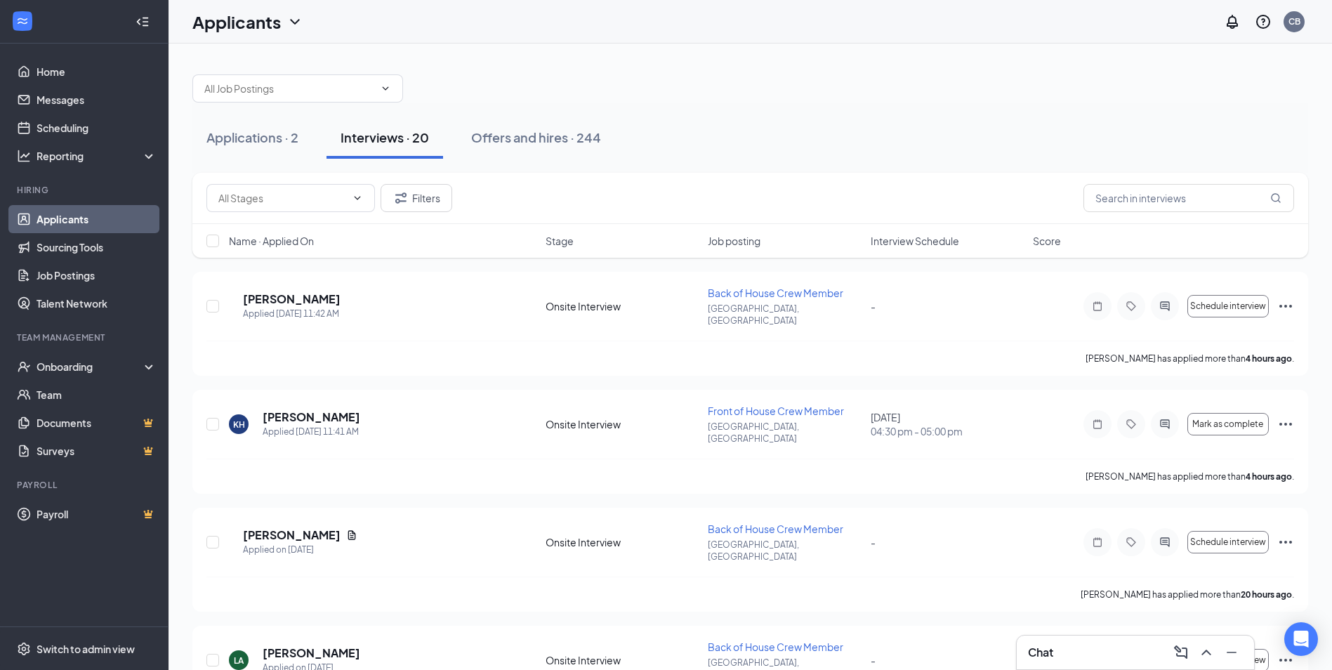
click at [911, 245] on span "Interview Schedule" at bounding box center [915, 241] width 88 height 14
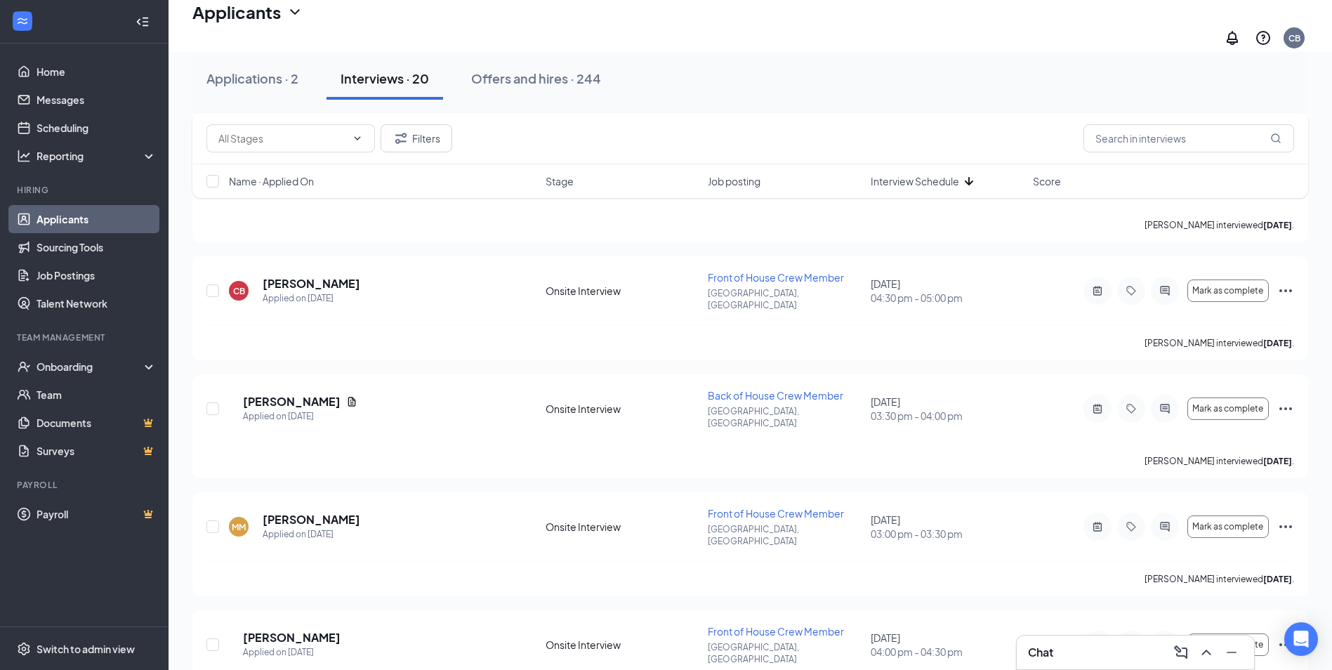
scroll to position [672, 0]
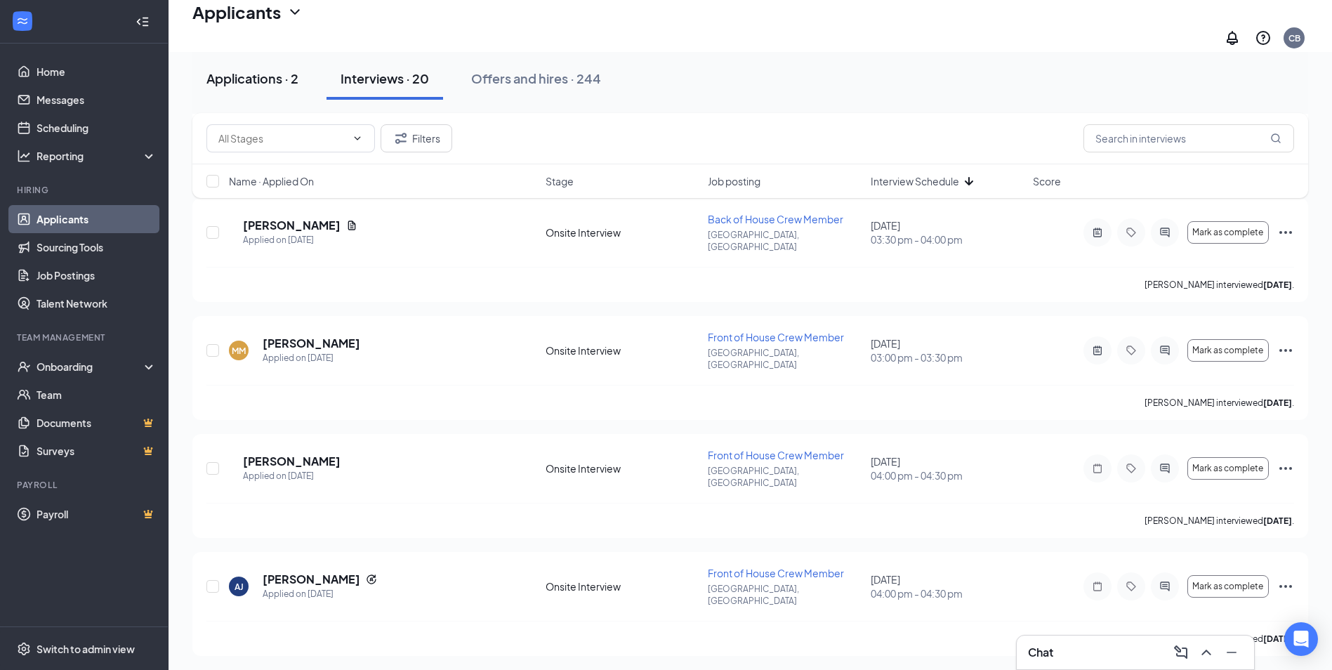
click at [261, 93] on button "Applications · 2" at bounding box center [252, 79] width 120 height 42
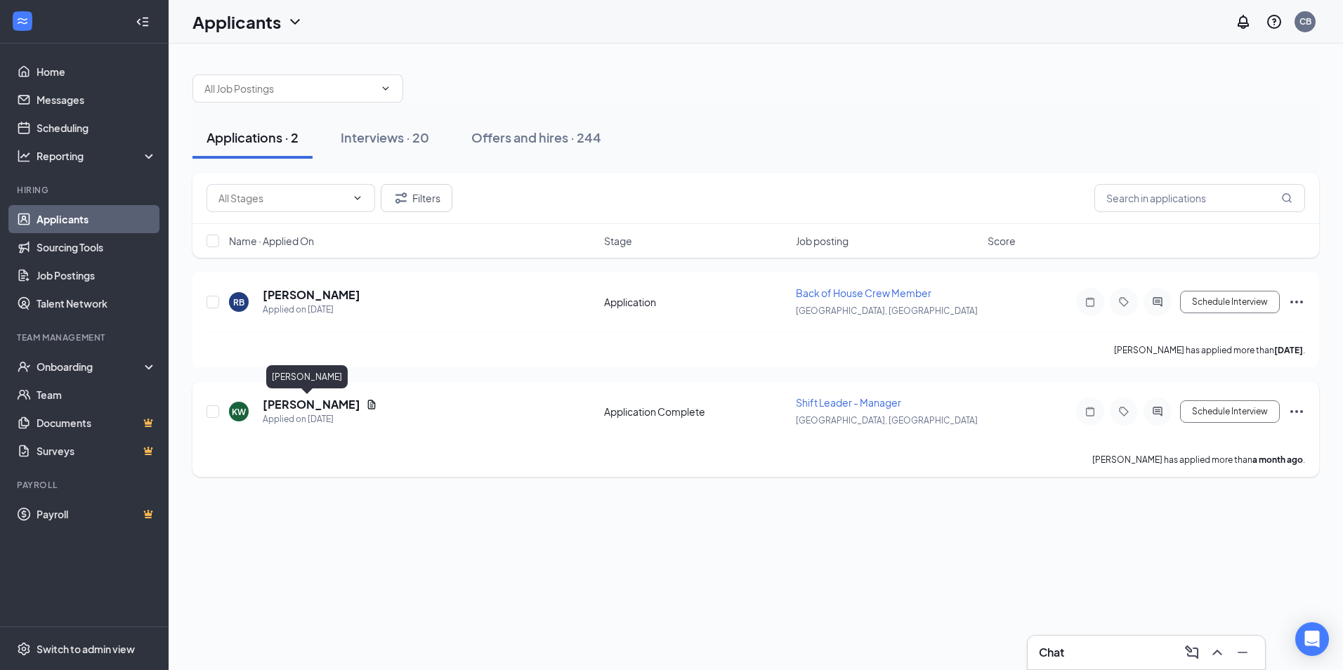
click at [280, 404] on h5 "[PERSON_NAME]" at bounding box center [312, 404] width 98 height 15
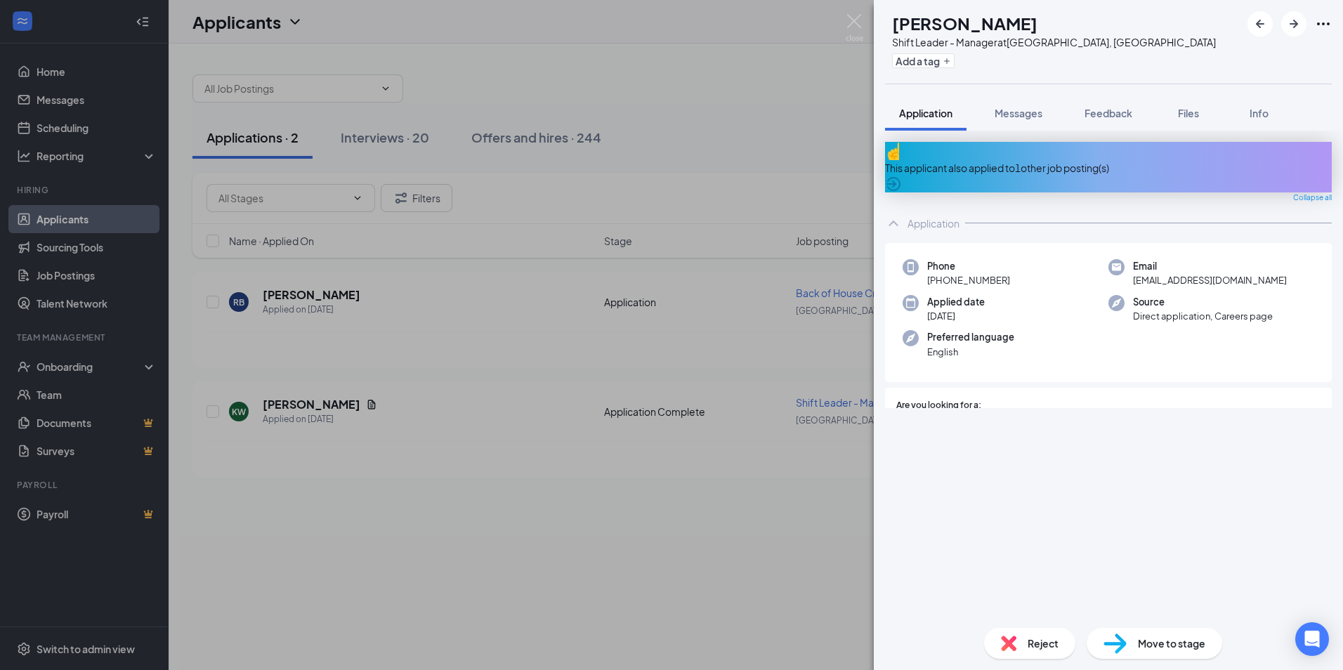
click at [1036, 633] on div "Reject" at bounding box center [1029, 643] width 91 height 31
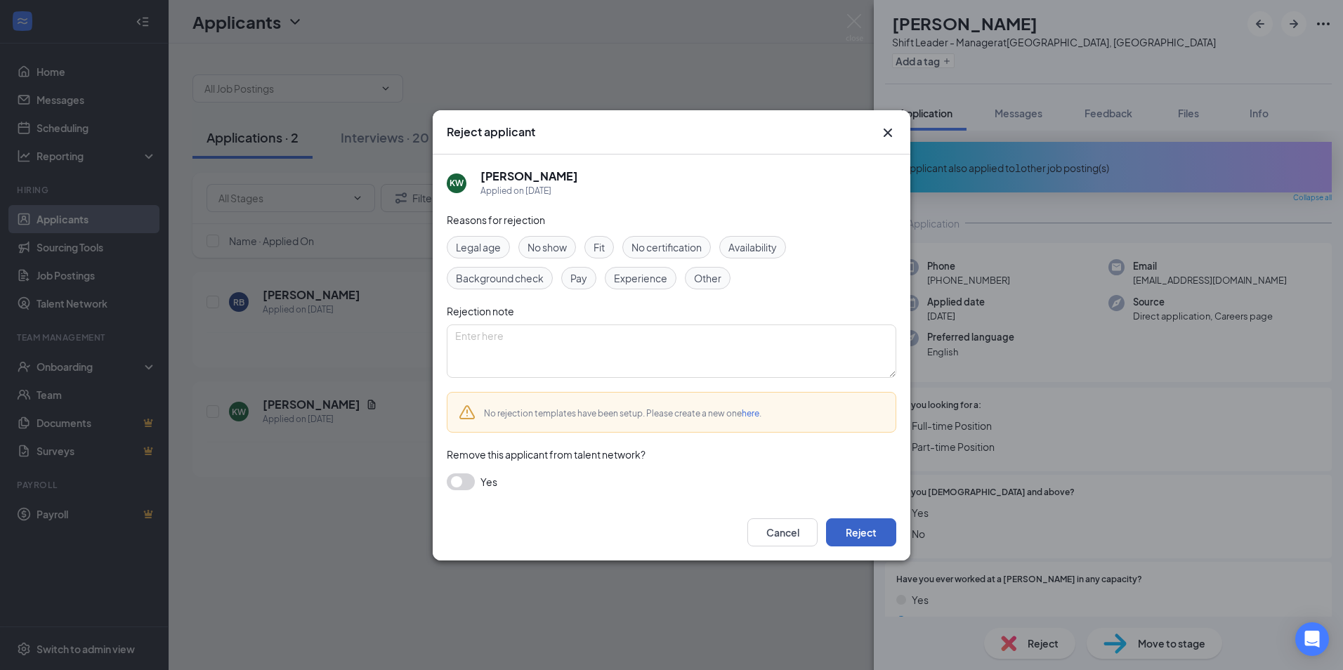
click at [865, 541] on button "Reject" at bounding box center [861, 532] width 70 height 28
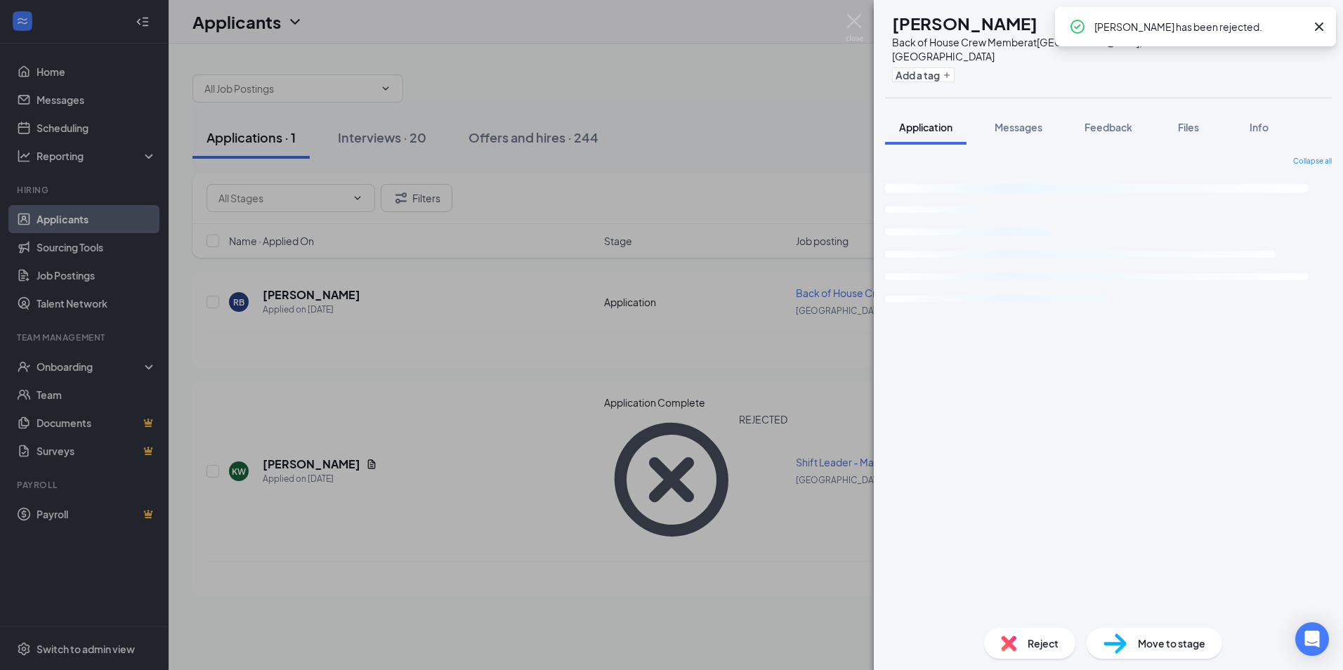
click at [611, 461] on div "RB [PERSON_NAME] Back of House Crew Member at [GEOGRAPHIC_DATA], [GEOGRAPHIC_DA…" at bounding box center [671, 335] width 1343 height 670
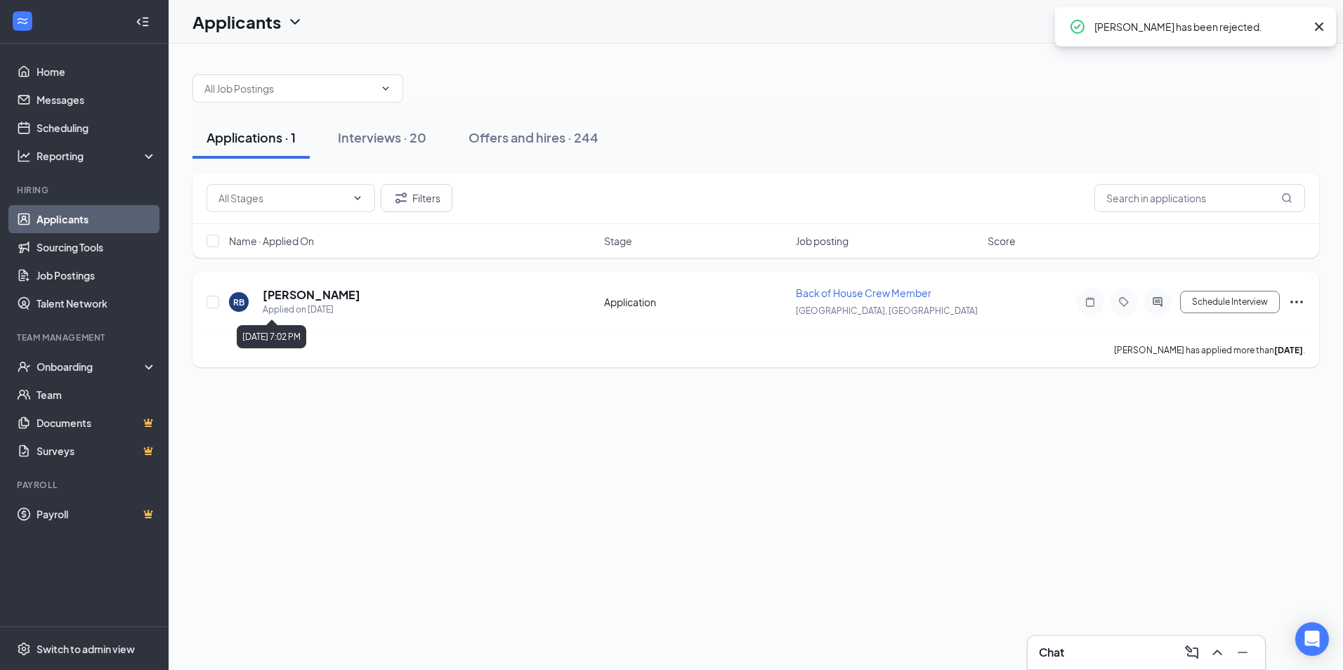
click at [260, 290] on div "RB [PERSON_NAME] Applied on [DATE]" at bounding box center [412, 301] width 367 height 29
click at [280, 295] on h5 "[PERSON_NAME]" at bounding box center [312, 294] width 98 height 15
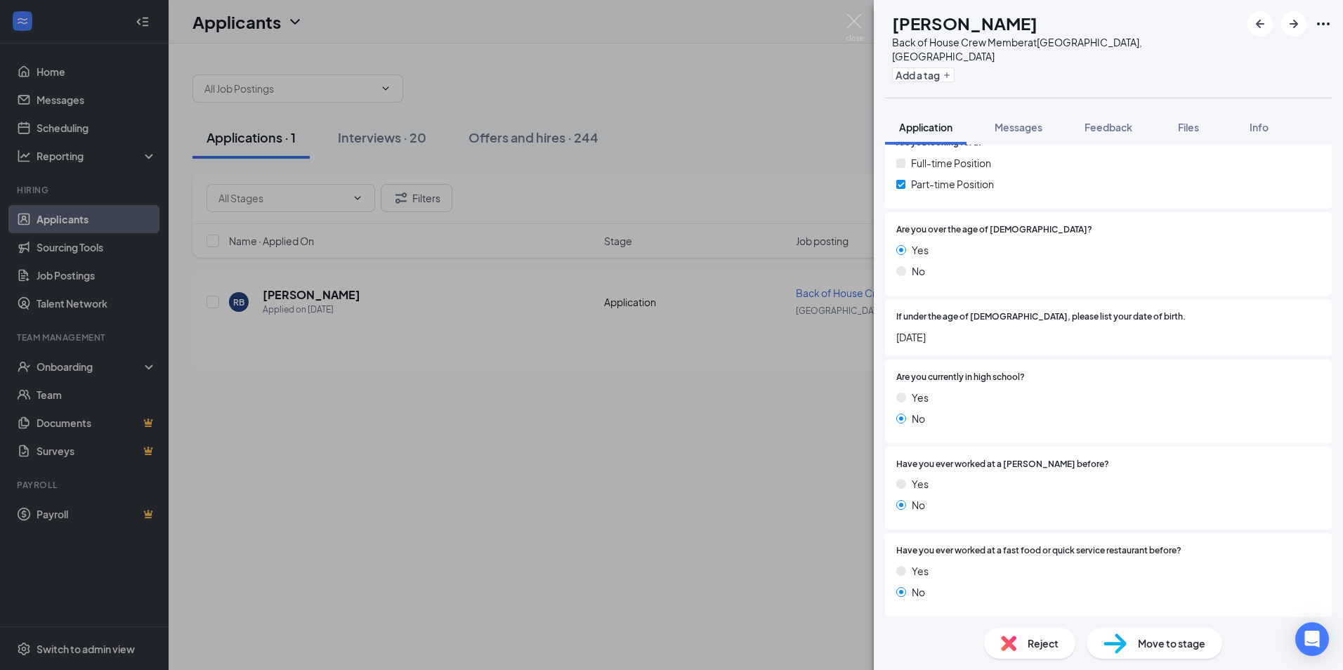
scroll to position [71, 0]
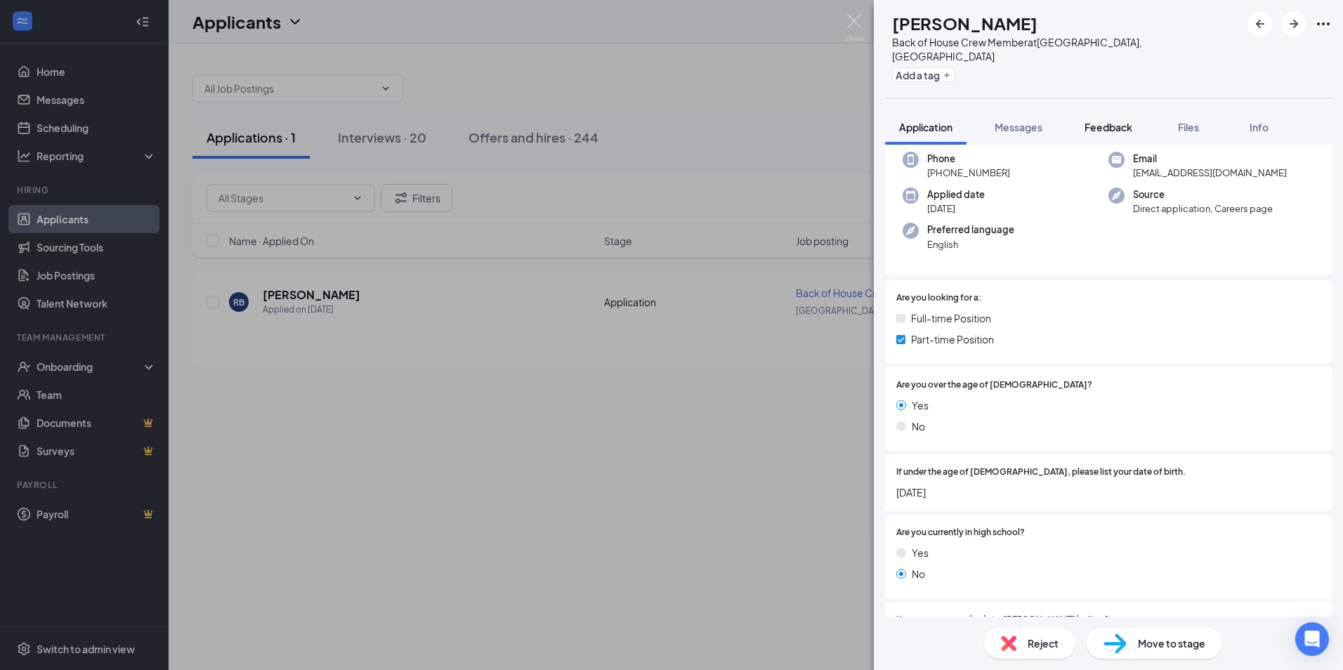
click at [1098, 120] on div "Feedback" at bounding box center [1108, 127] width 48 height 14
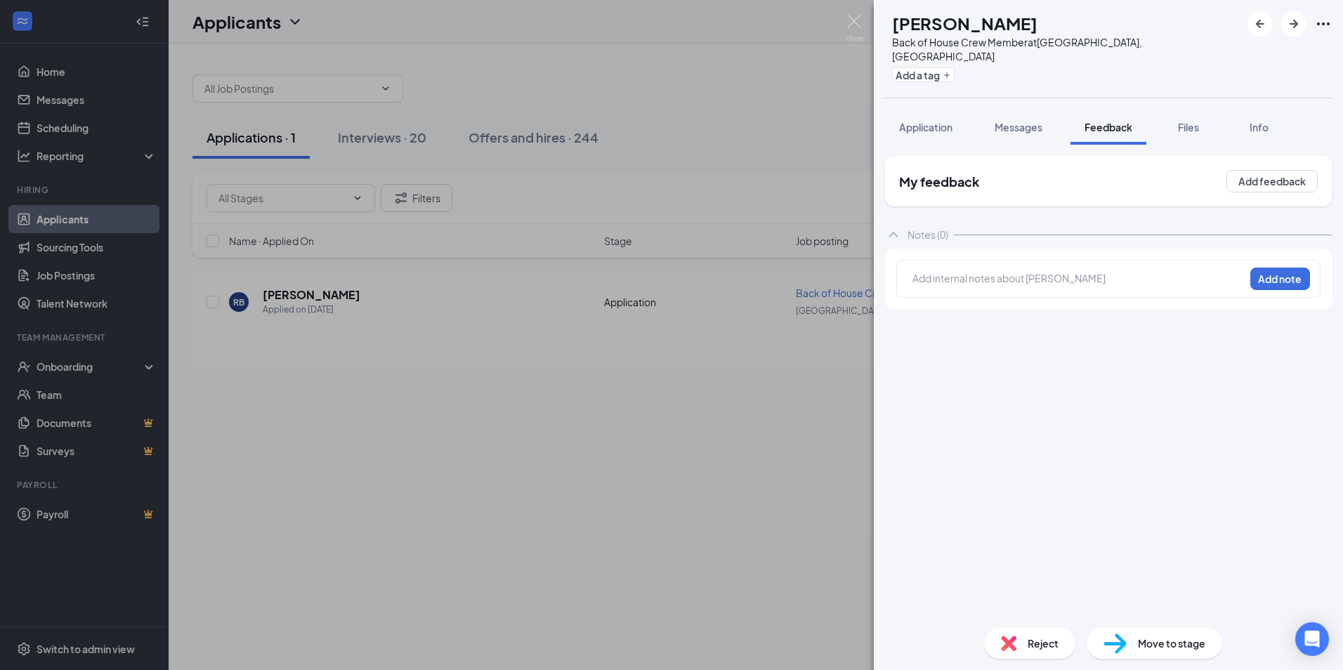
click at [808, 145] on div "RB [PERSON_NAME] Back of House Crew Member at [GEOGRAPHIC_DATA], [GEOGRAPHIC_DA…" at bounding box center [671, 335] width 1343 height 670
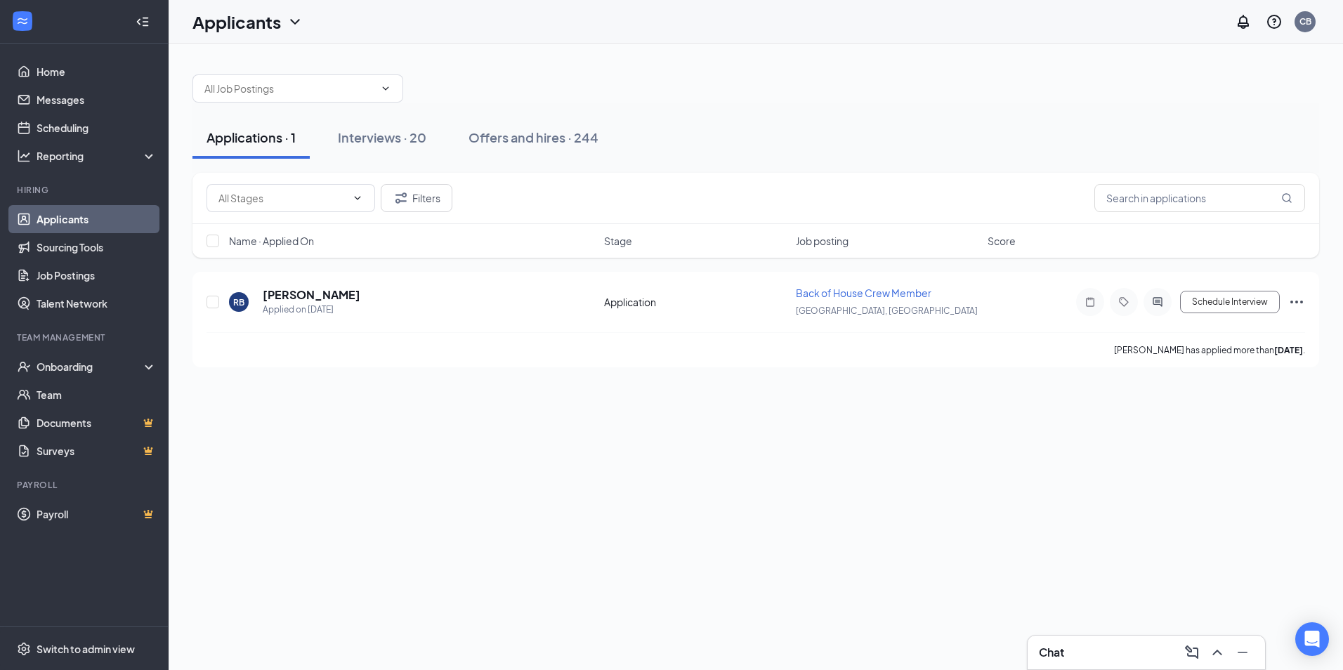
click at [1119, 660] on div "Chat" at bounding box center [1146, 652] width 215 height 22
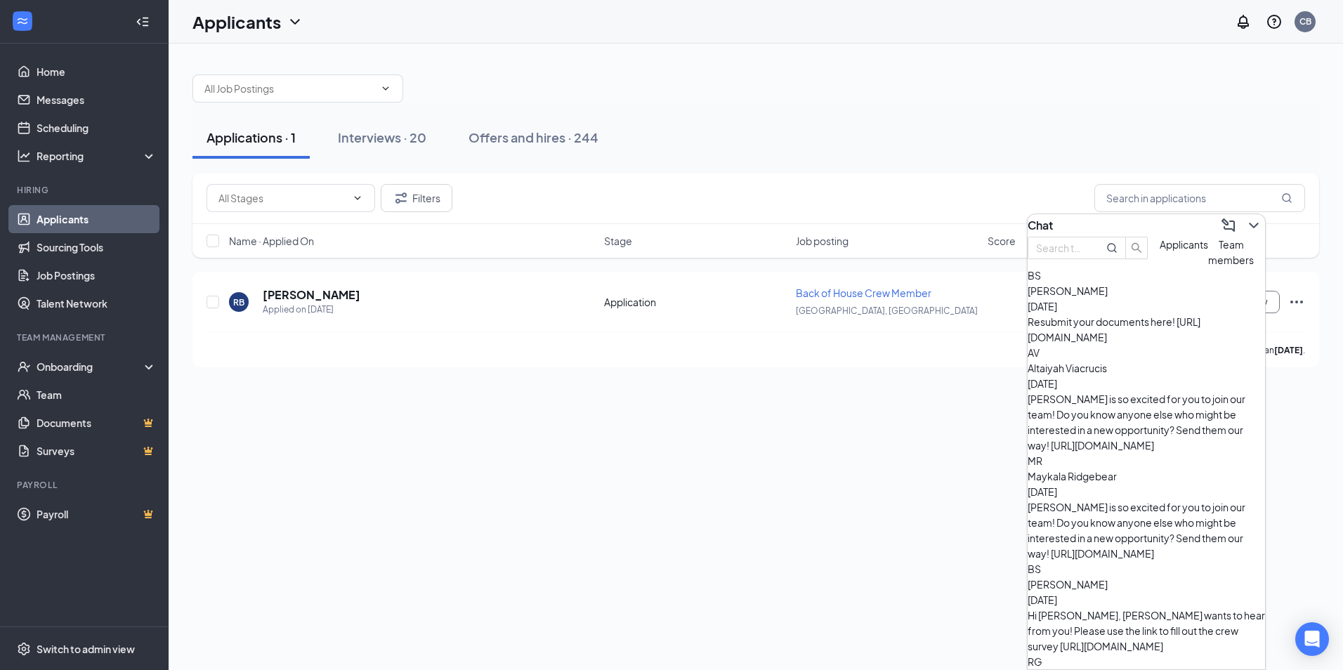
click at [848, 400] on div "Applications · 1 Interviews · 20 Offers and hires · 244 Filters Name · Applied …" at bounding box center [756, 357] width 1174 height 626
click at [316, 298] on h5 "[PERSON_NAME]" at bounding box center [312, 294] width 98 height 15
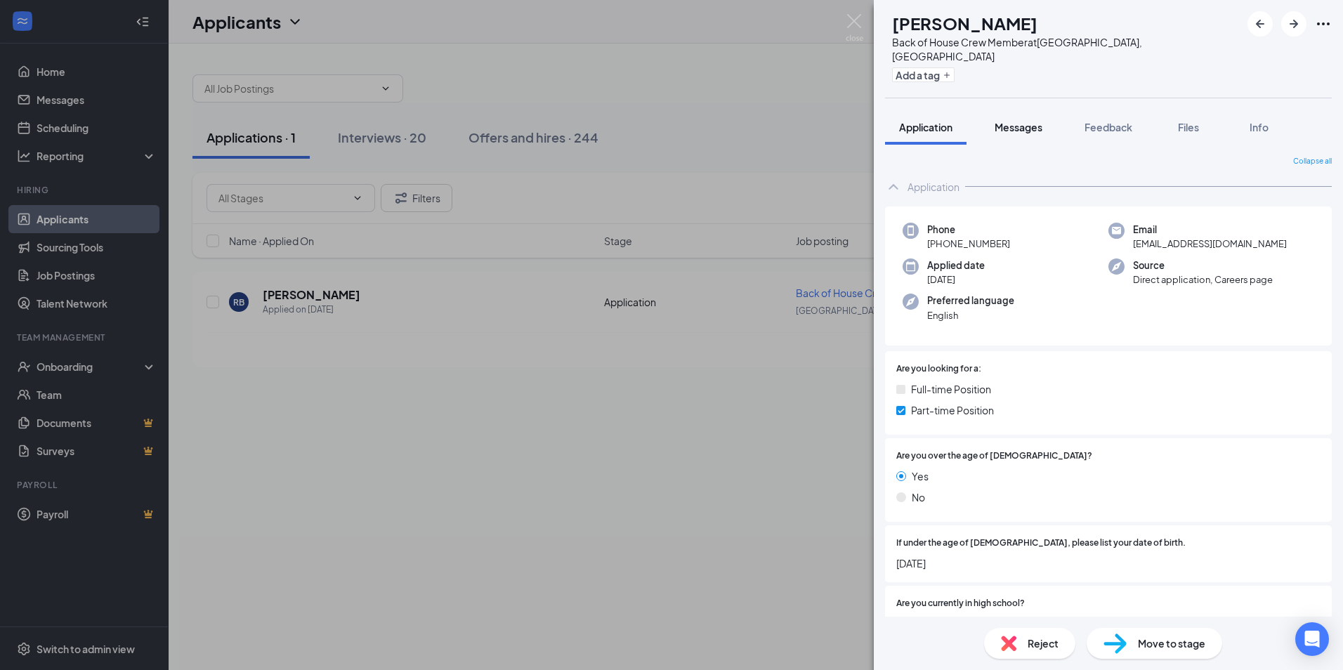
click at [1017, 121] on span "Messages" at bounding box center [1018, 127] width 48 height 13
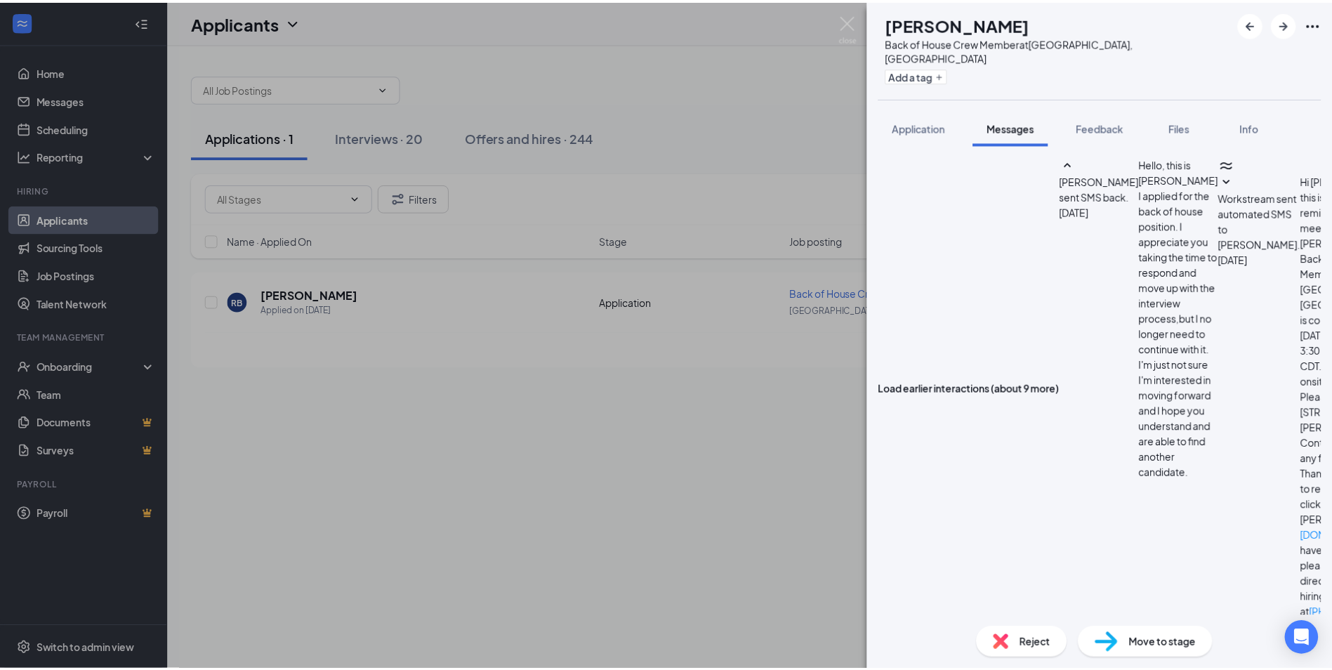
scroll to position [256, 0]
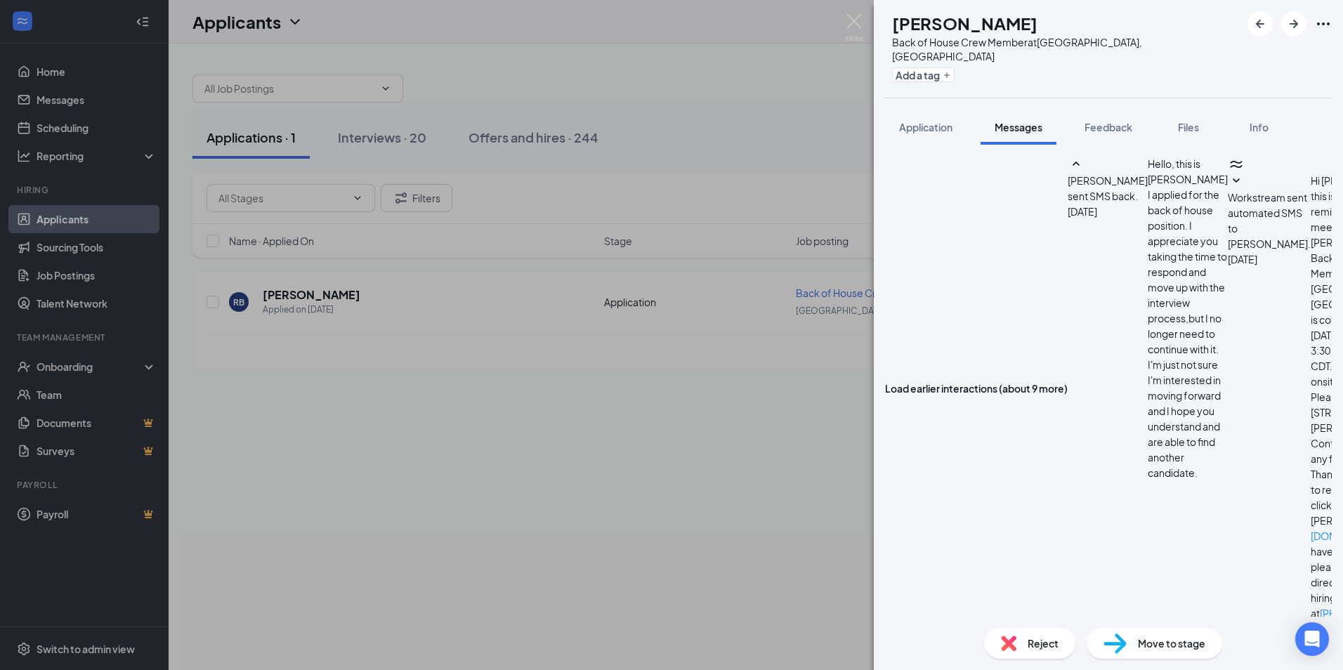
click at [794, 386] on div "RB [PERSON_NAME] Back of House Crew Member at [GEOGRAPHIC_DATA], [GEOGRAPHIC_DA…" at bounding box center [671, 335] width 1343 height 670
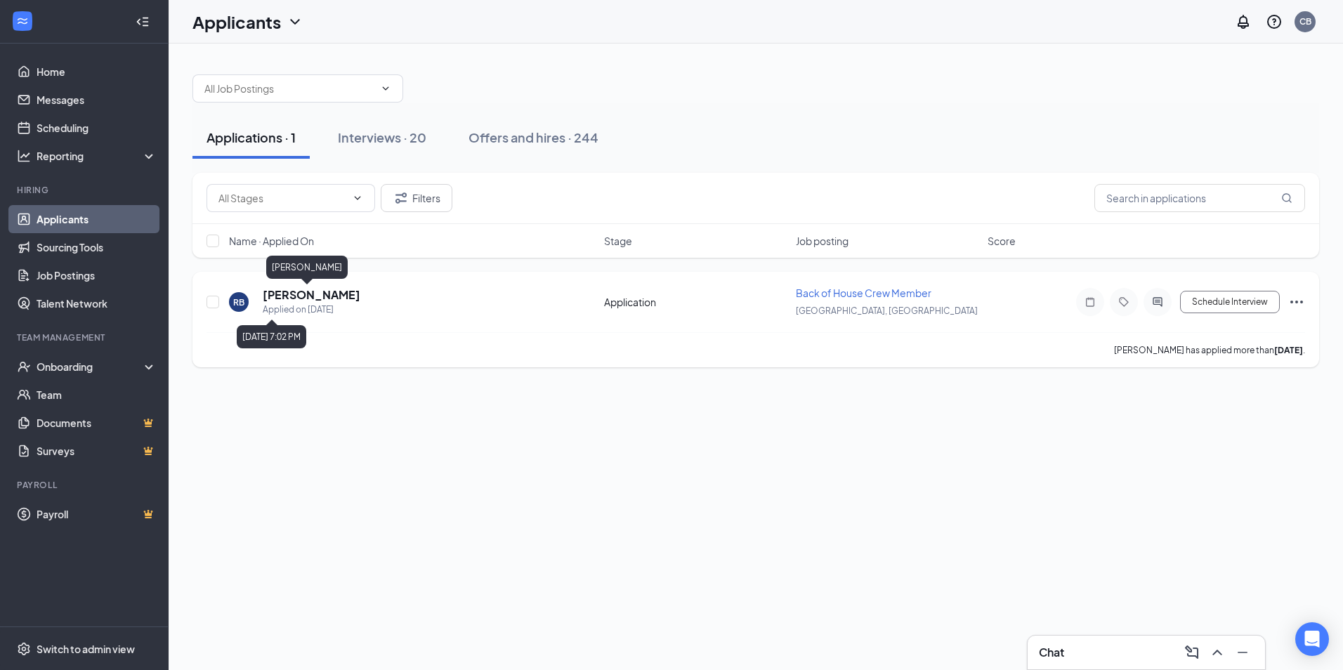
click at [282, 304] on div "Applied on [DATE]" at bounding box center [312, 310] width 98 height 14
click at [282, 290] on h5 "[PERSON_NAME]" at bounding box center [312, 294] width 98 height 15
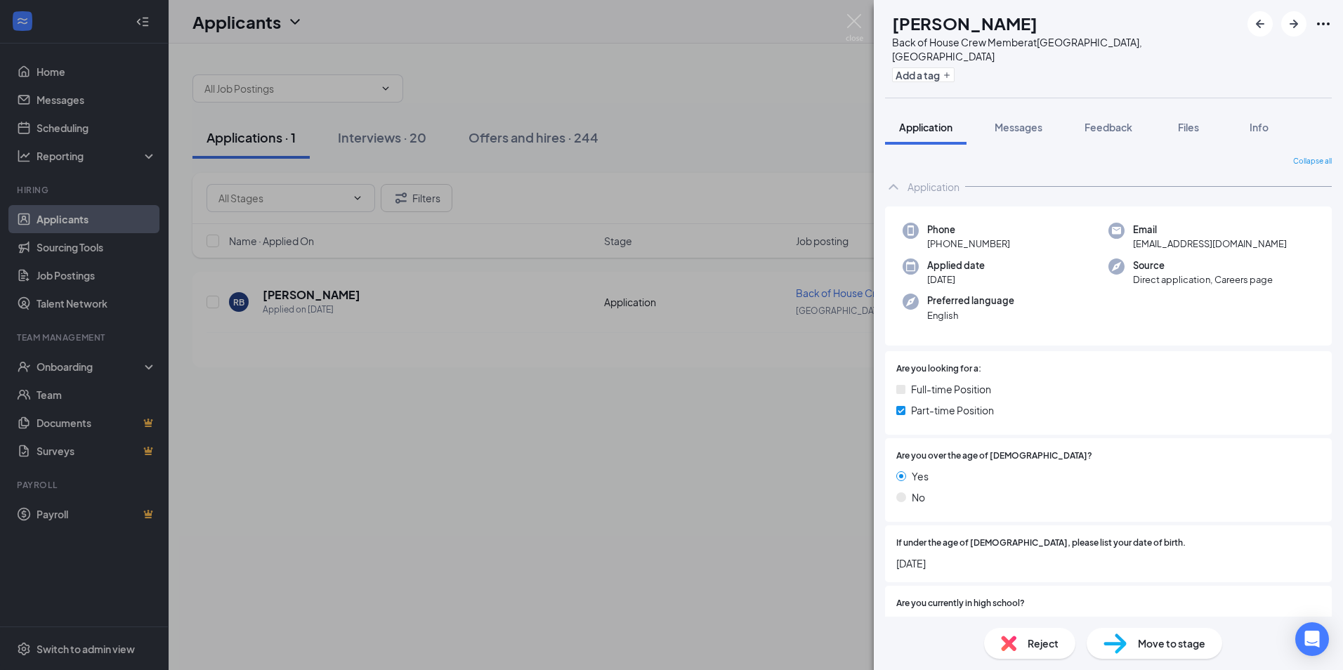
click at [1025, 633] on div "Reject" at bounding box center [1029, 643] width 91 height 31
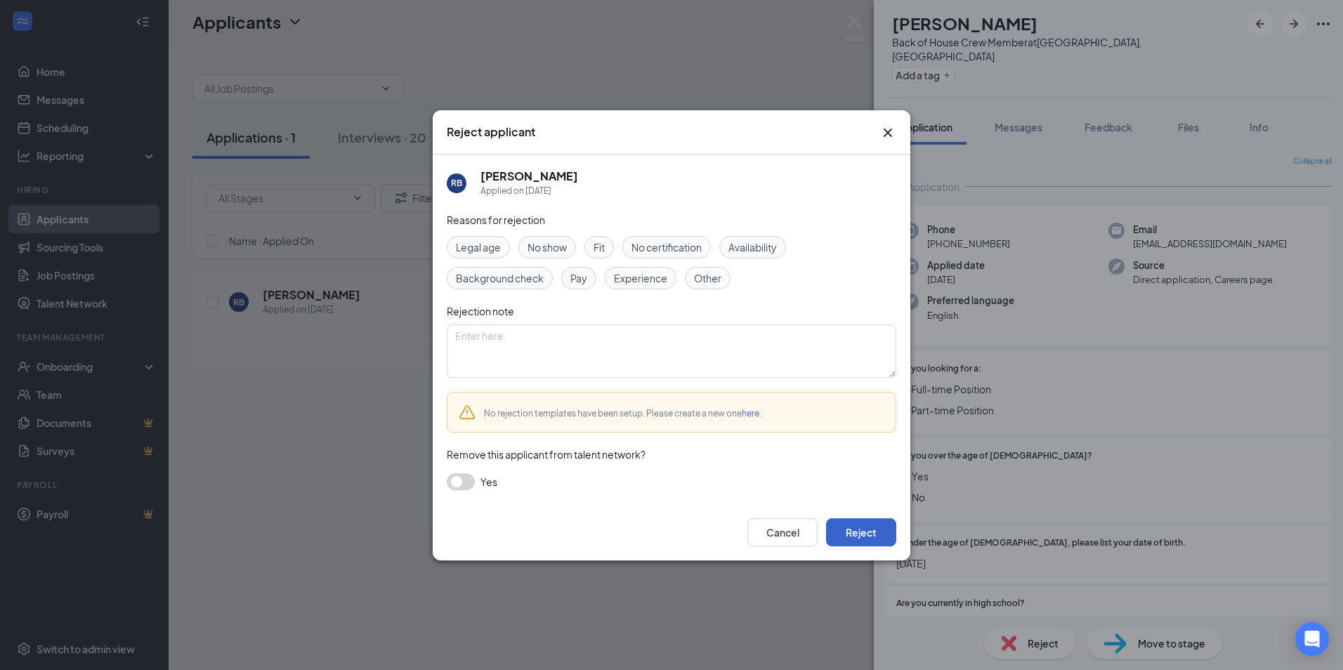
click at [857, 518] on button "Reject" at bounding box center [861, 532] width 70 height 28
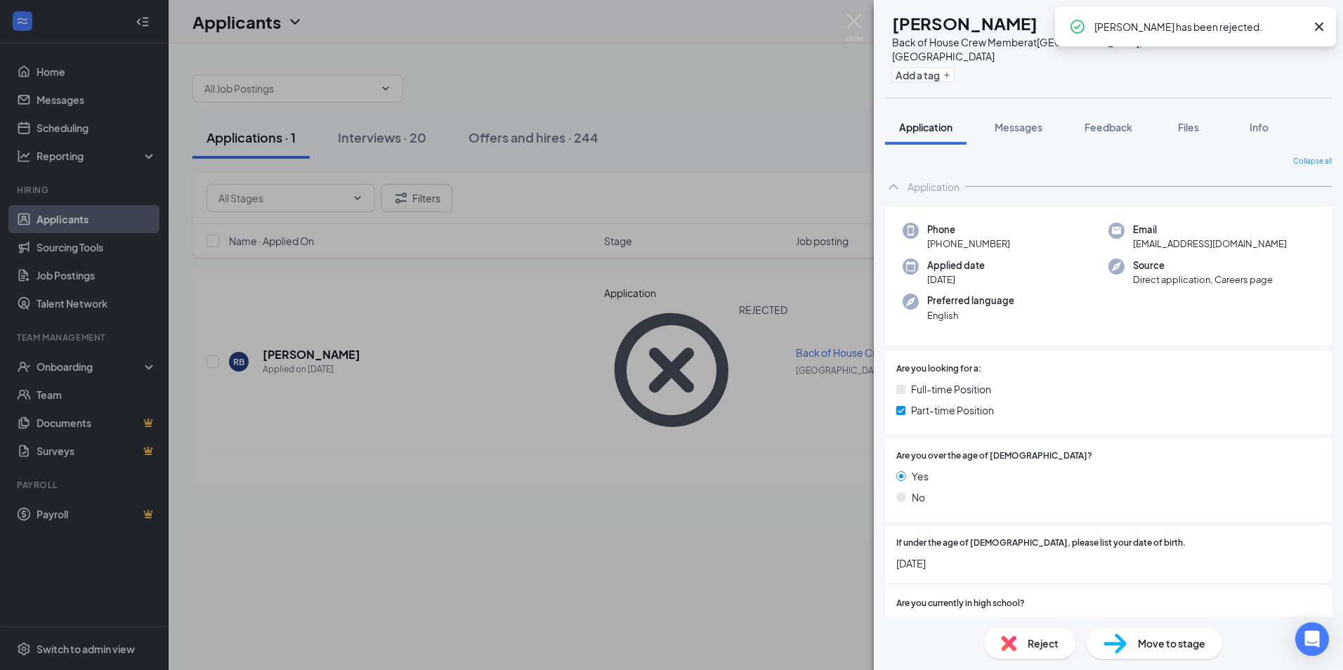
click at [657, 463] on div "RB [PERSON_NAME] Back of House Crew Member at [GEOGRAPHIC_DATA], [GEOGRAPHIC_DA…" at bounding box center [671, 335] width 1343 height 670
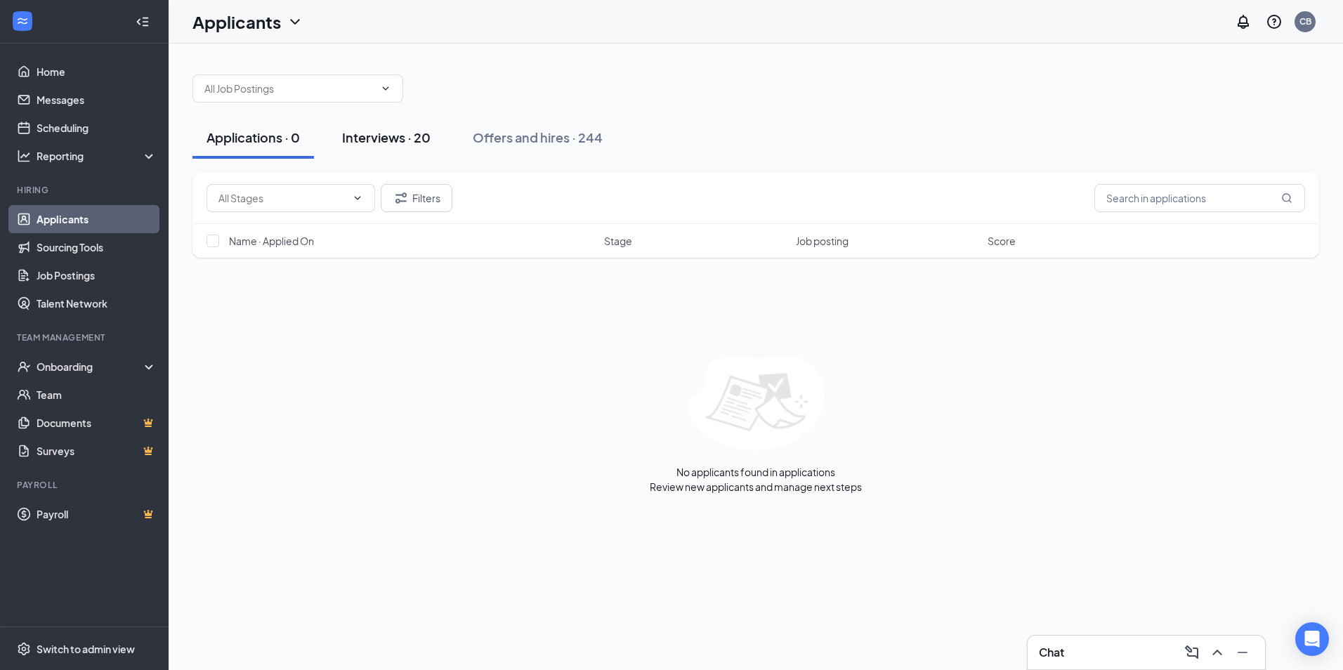
click at [405, 133] on div "Interviews · 20" at bounding box center [386, 138] width 88 height 18
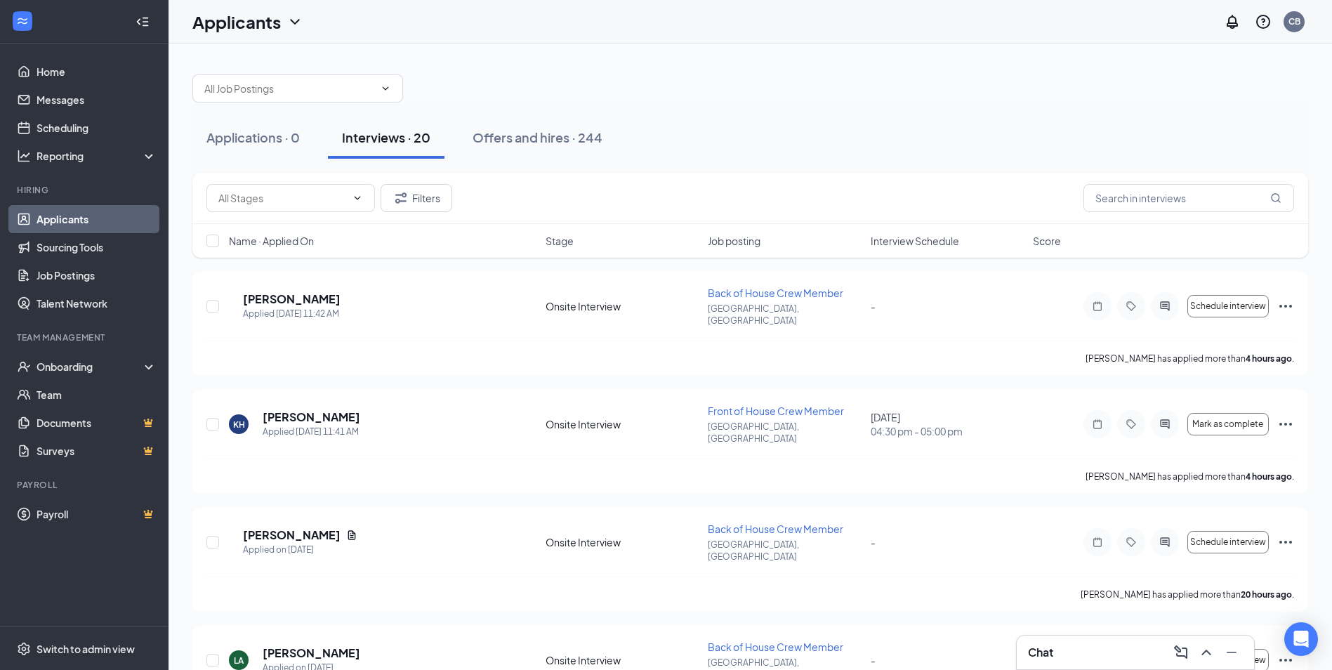
click at [894, 242] on span "Interview Schedule" at bounding box center [915, 241] width 88 height 14
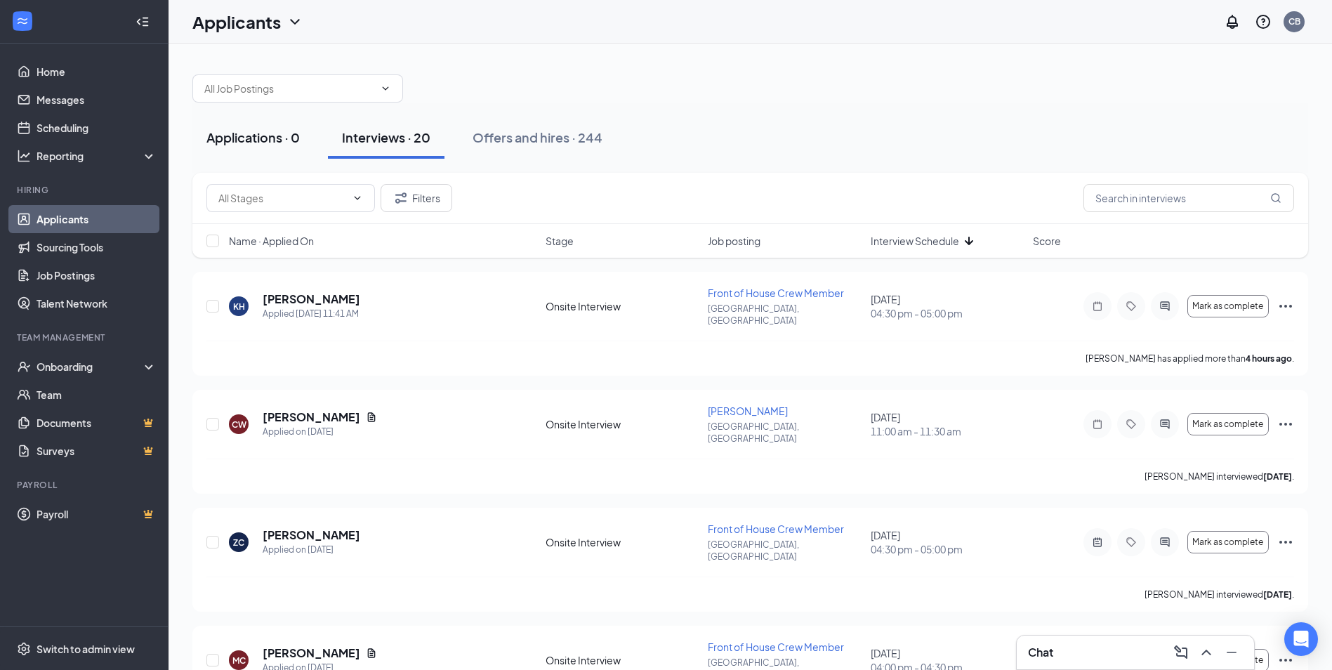
click at [292, 129] on div "Applications · 0" at bounding box center [252, 138] width 93 height 18
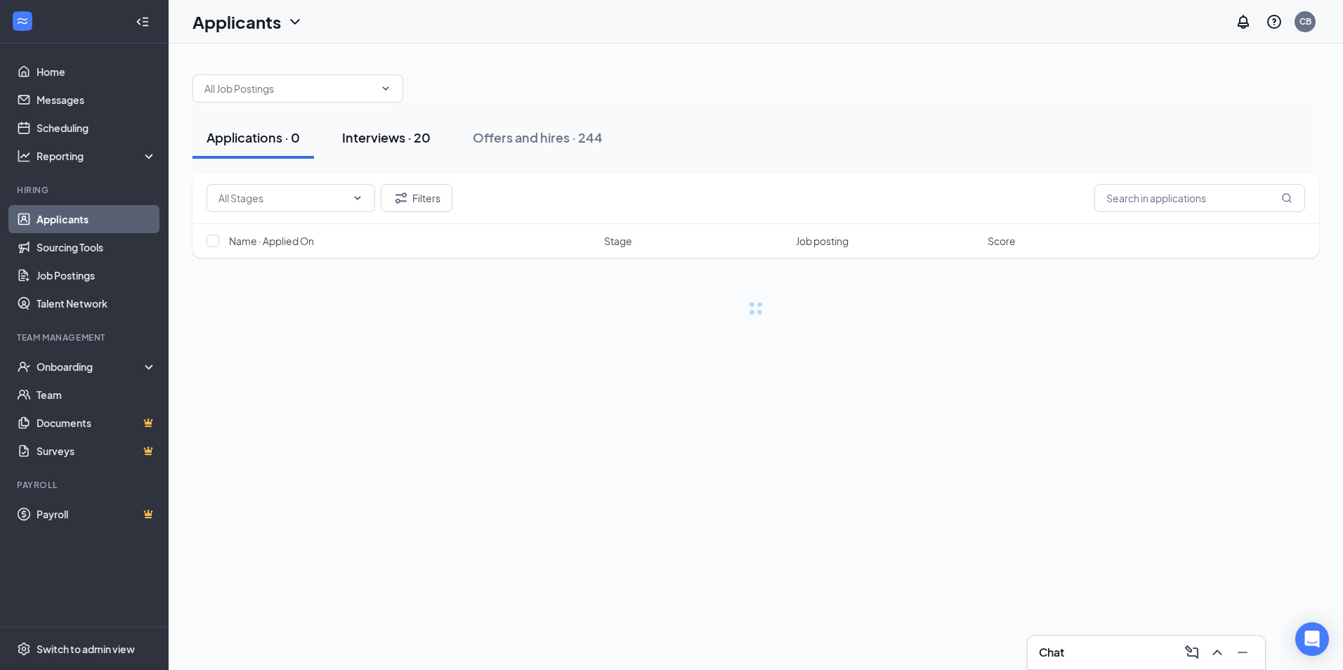
click at [364, 135] on div "Interviews · 20" at bounding box center [386, 138] width 88 height 18
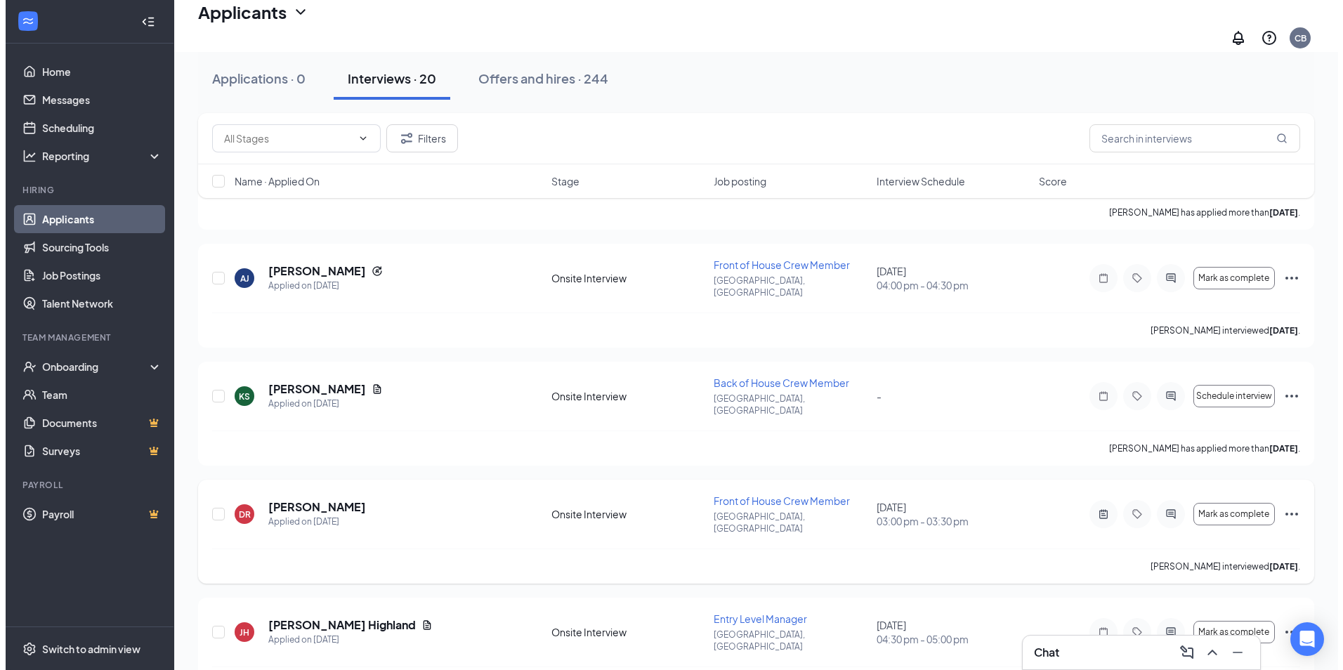
scroll to position [1746, 0]
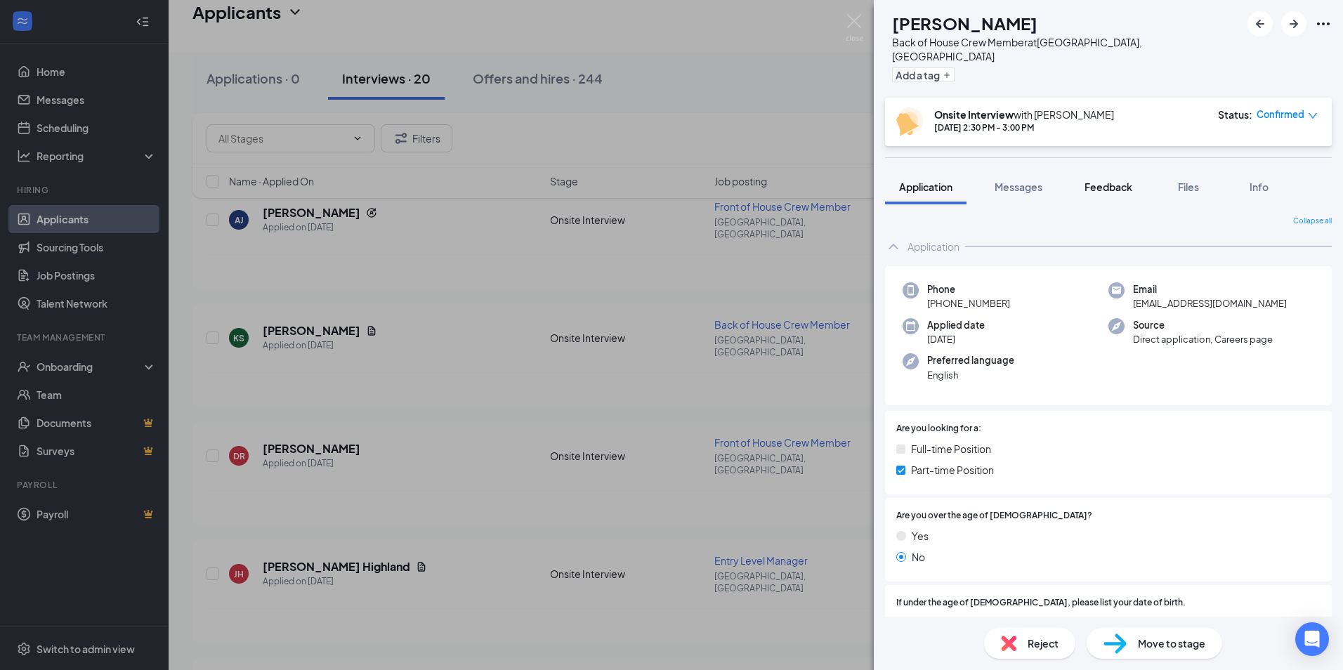
click at [1111, 180] on span "Feedback" at bounding box center [1108, 186] width 48 height 13
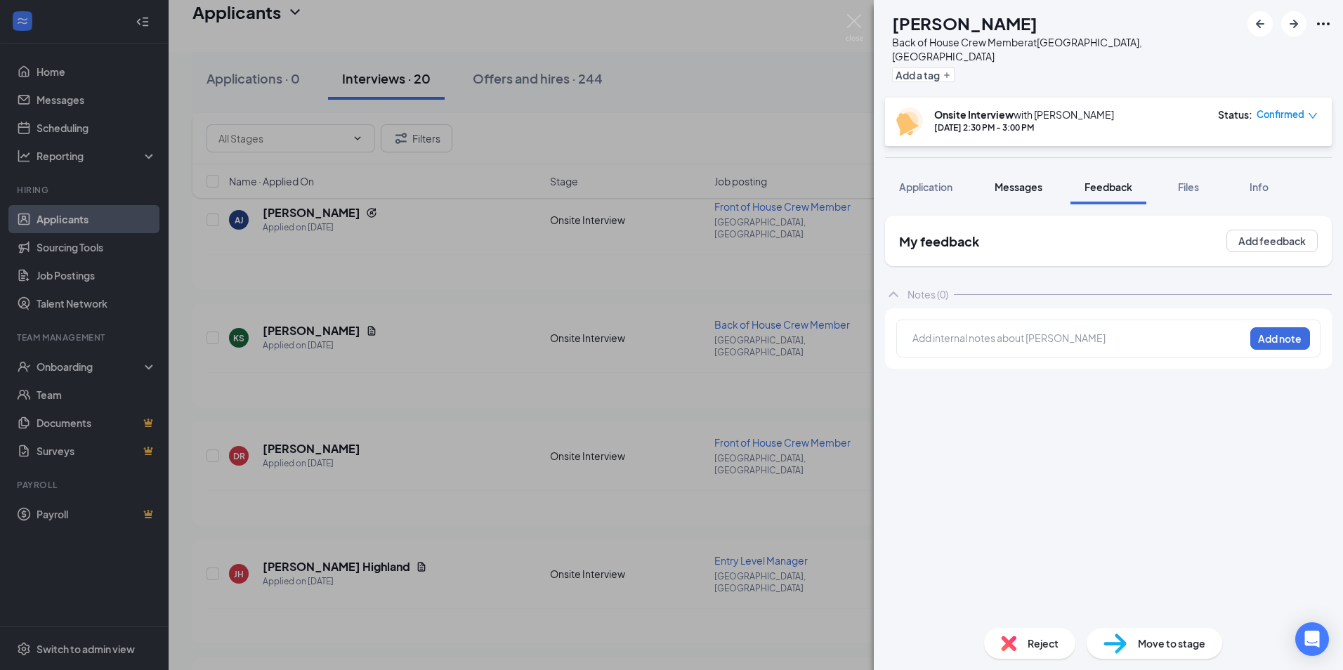
click at [1022, 169] on button "Messages" at bounding box center [1018, 186] width 76 height 35
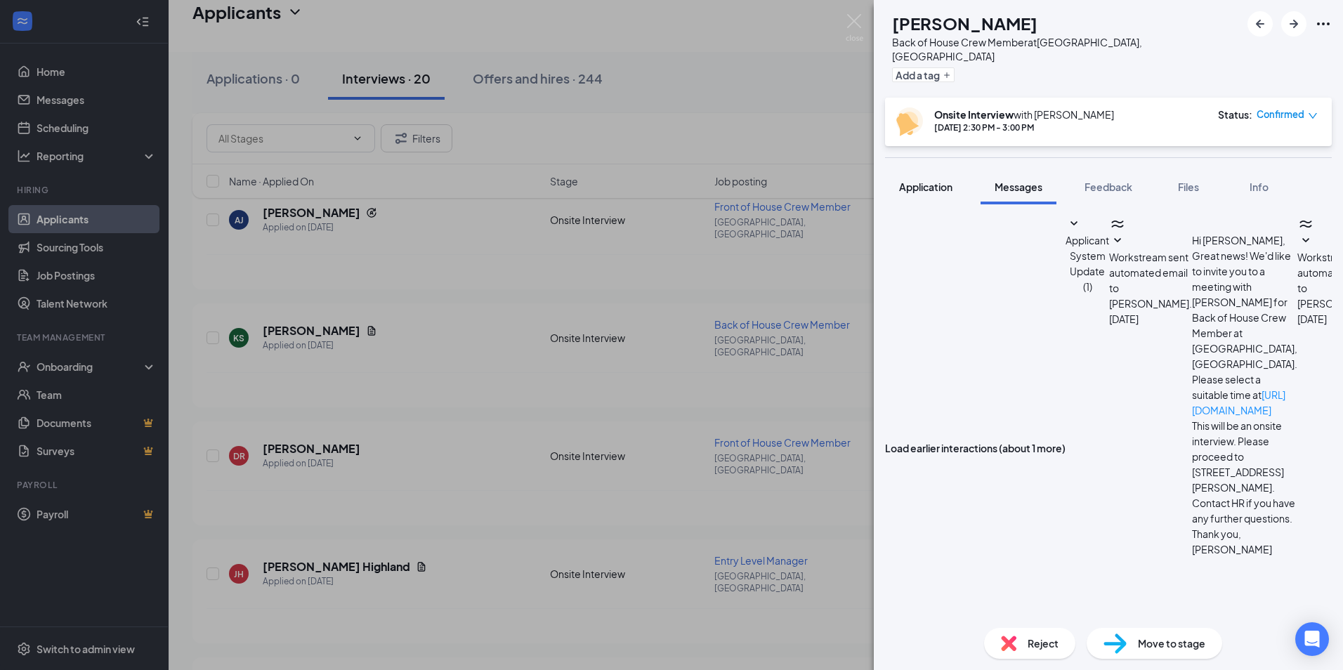
click at [945, 169] on button "Application" at bounding box center [925, 186] width 81 height 35
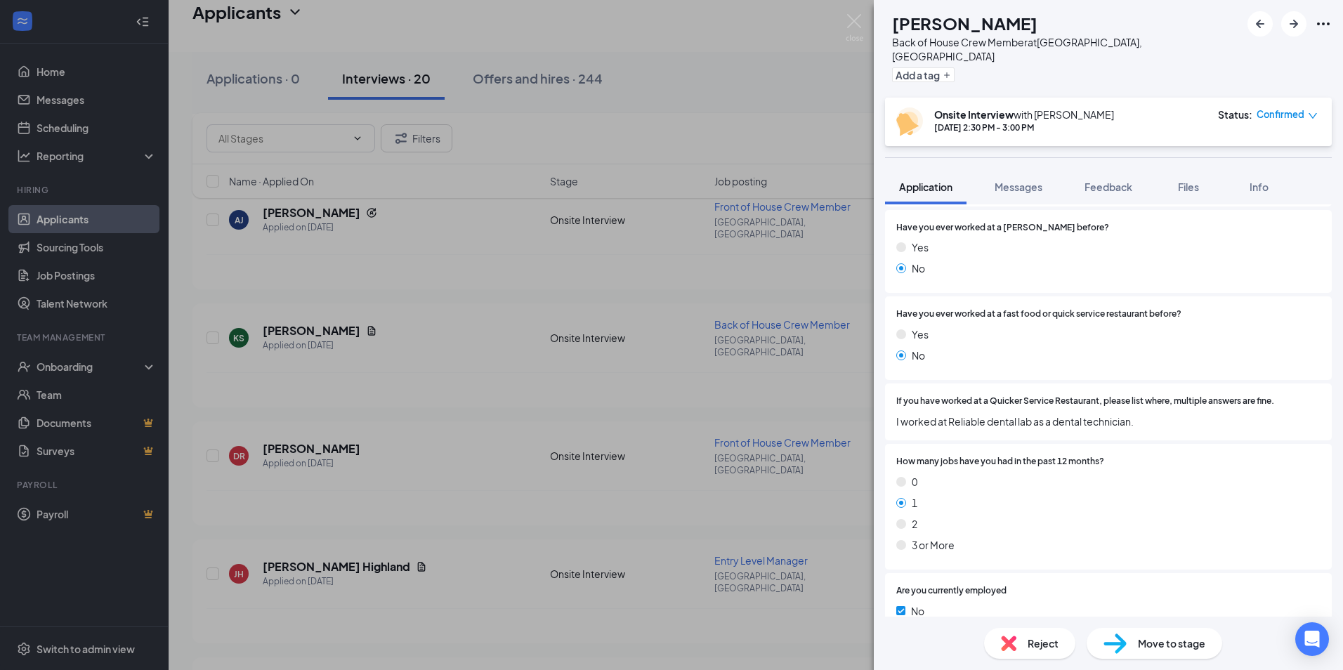
scroll to position [552, 0]
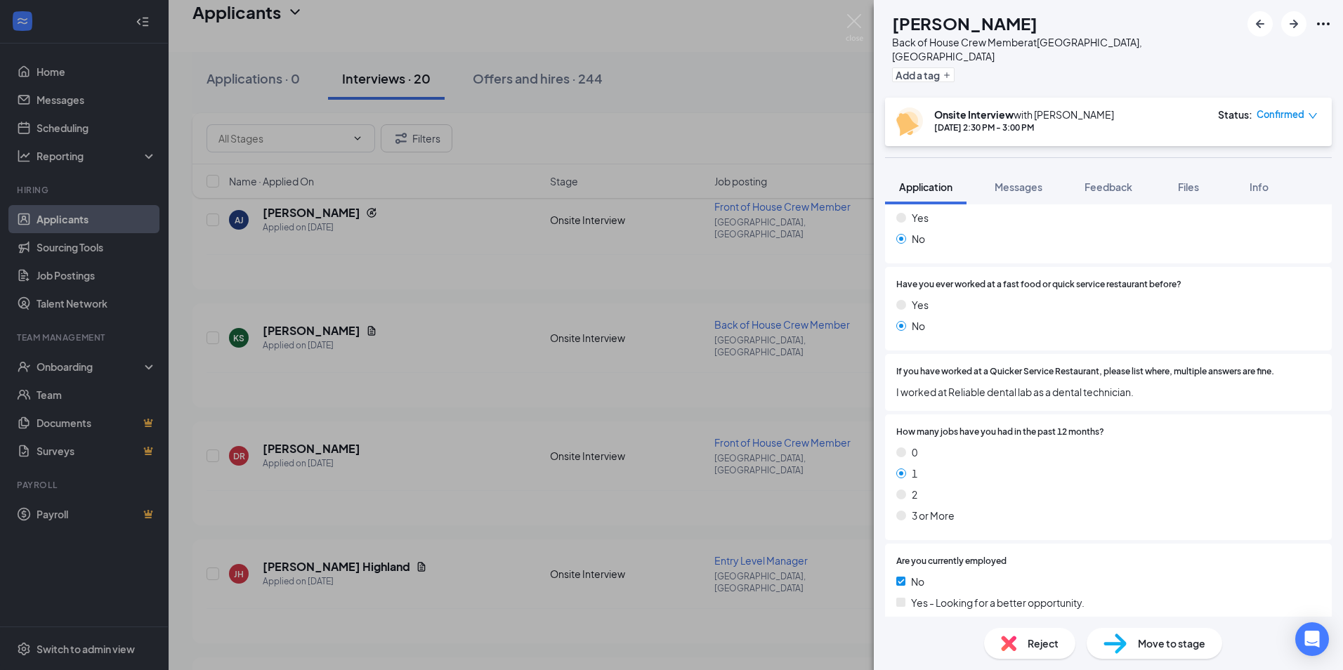
drag, startPoint x: 539, startPoint y: 420, endPoint x: 558, endPoint y: 502, distance: 84.3
click at [556, 496] on div "BC [PERSON_NAME] Back of House Crew Member at [GEOGRAPHIC_DATA], [GEOGRAPHIC_DA…" at bounding box center [671, 335] width 1343 height 670
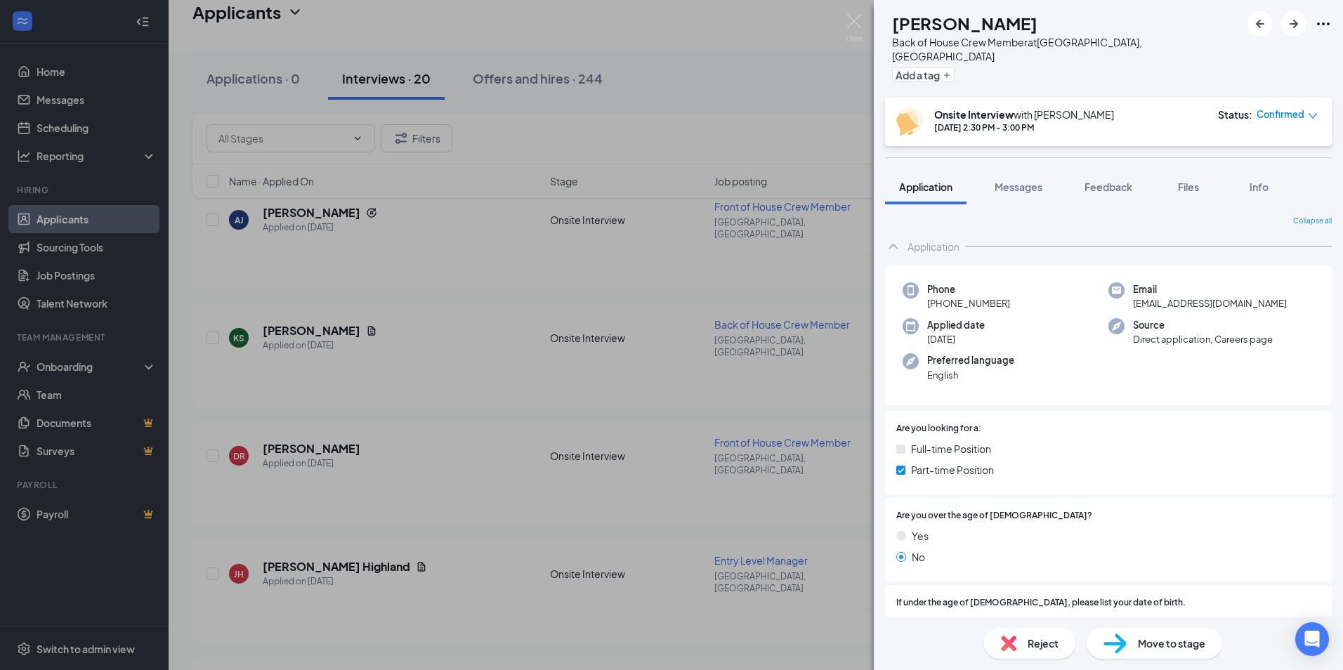
click at [1027, 657] on div "Reject" at bounding box center [1029, 643] width 91 height 31
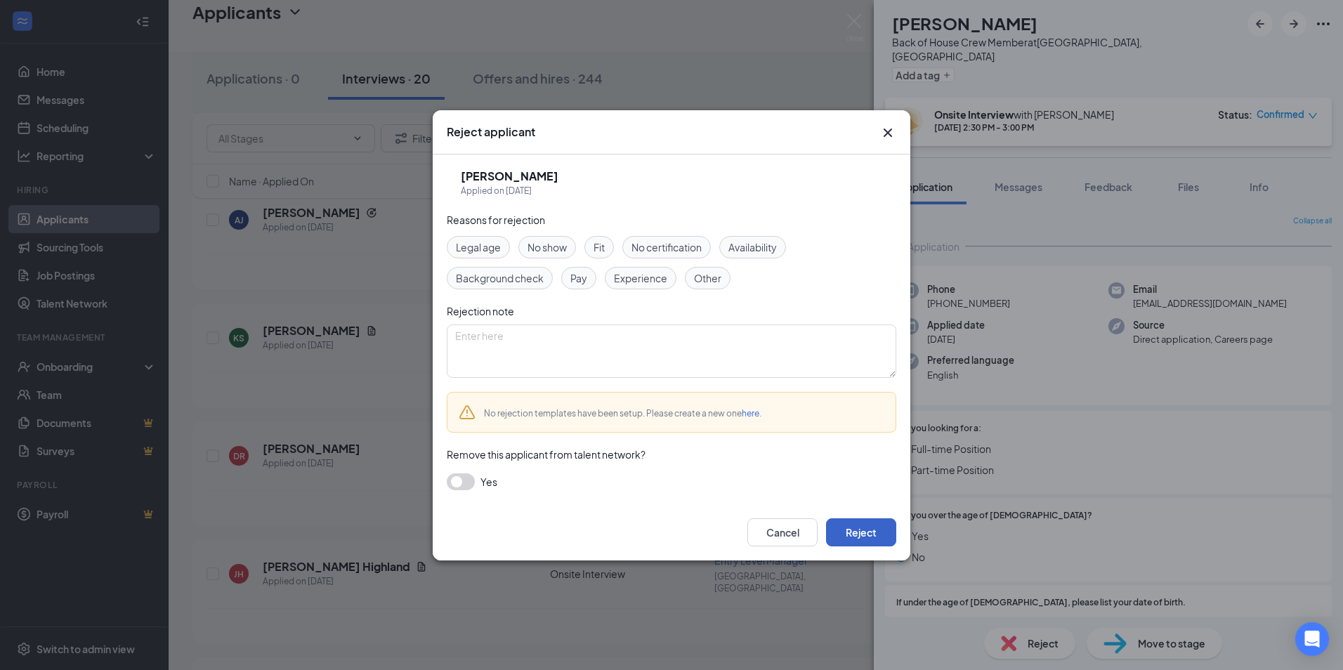
click at [856, 532] on button "Reject" at bounding box center [861, 532] width 70 height 28
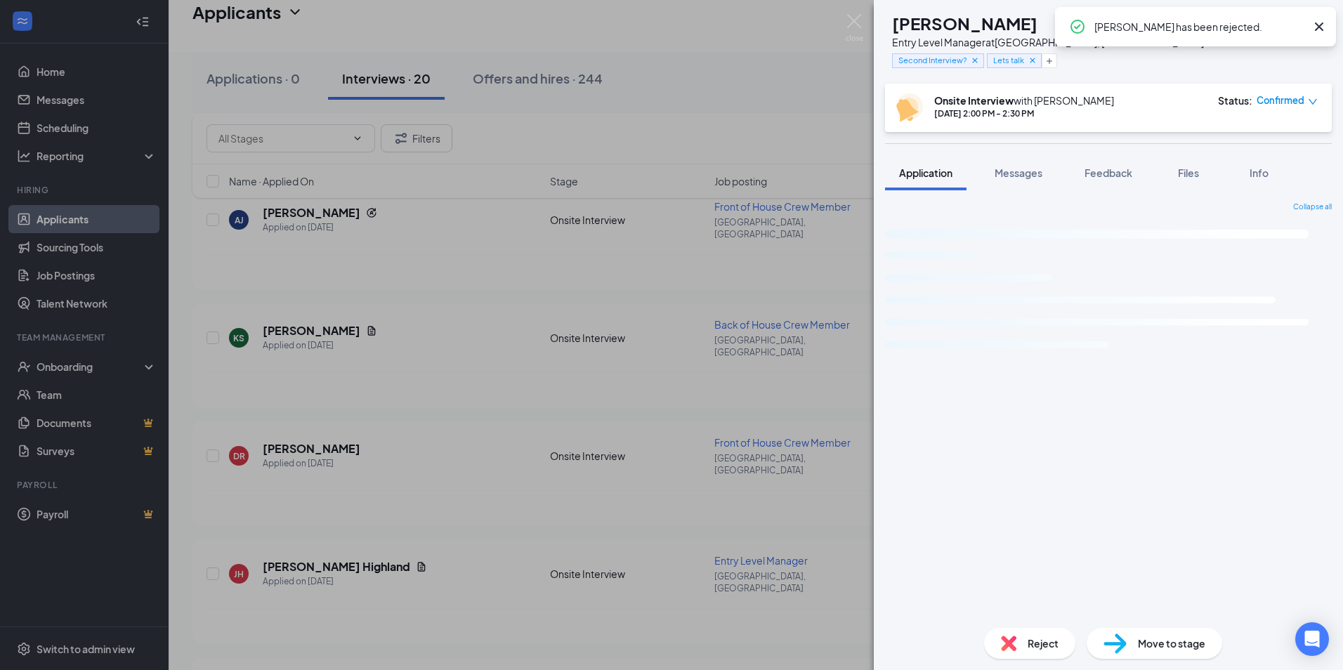
click at [298, 362] on div "JS [PERSON_NAME] Entry Level Manager at [GEOGRAPHIC_DATA], [GEOGRAPHIC_DATA] Se…" at bounding box center [671, 335] width 1343 height 670
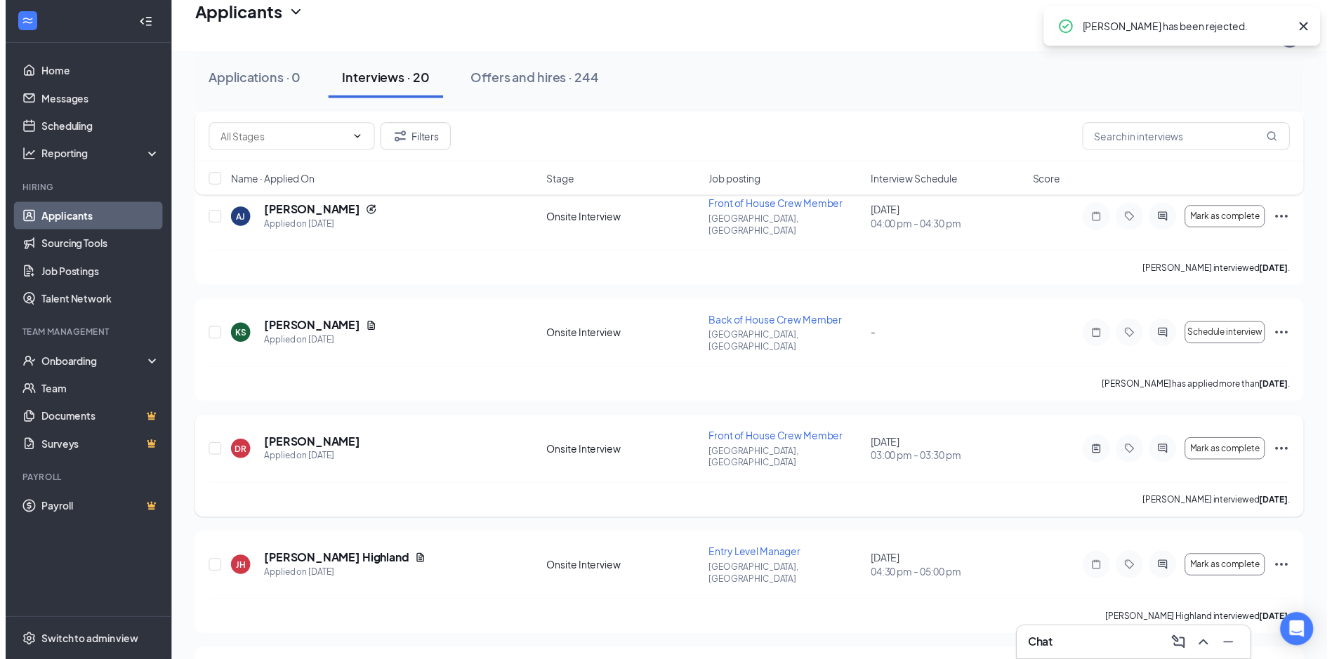
scroll to position [1650, 0]
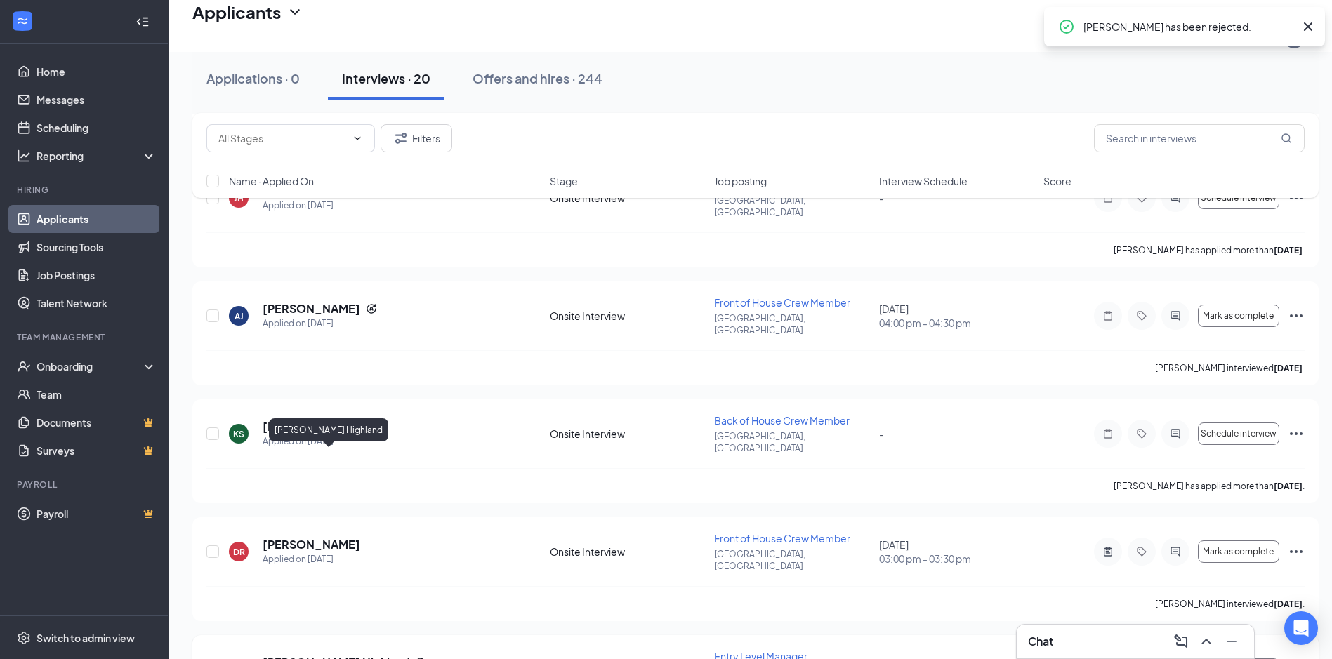
click at [288, 655] on h5 "[PERSON_NAME] Highland" at bounding box center [336, 662] width 147 height 15
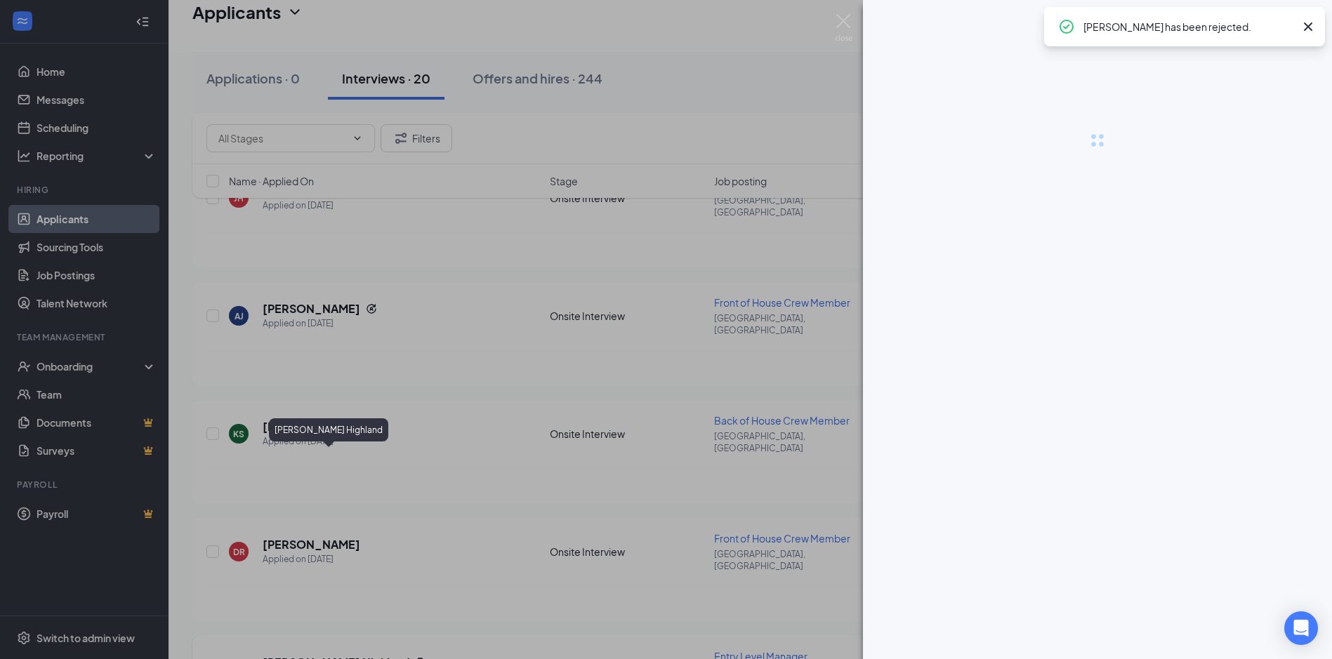
scroll to position [1640, 0]
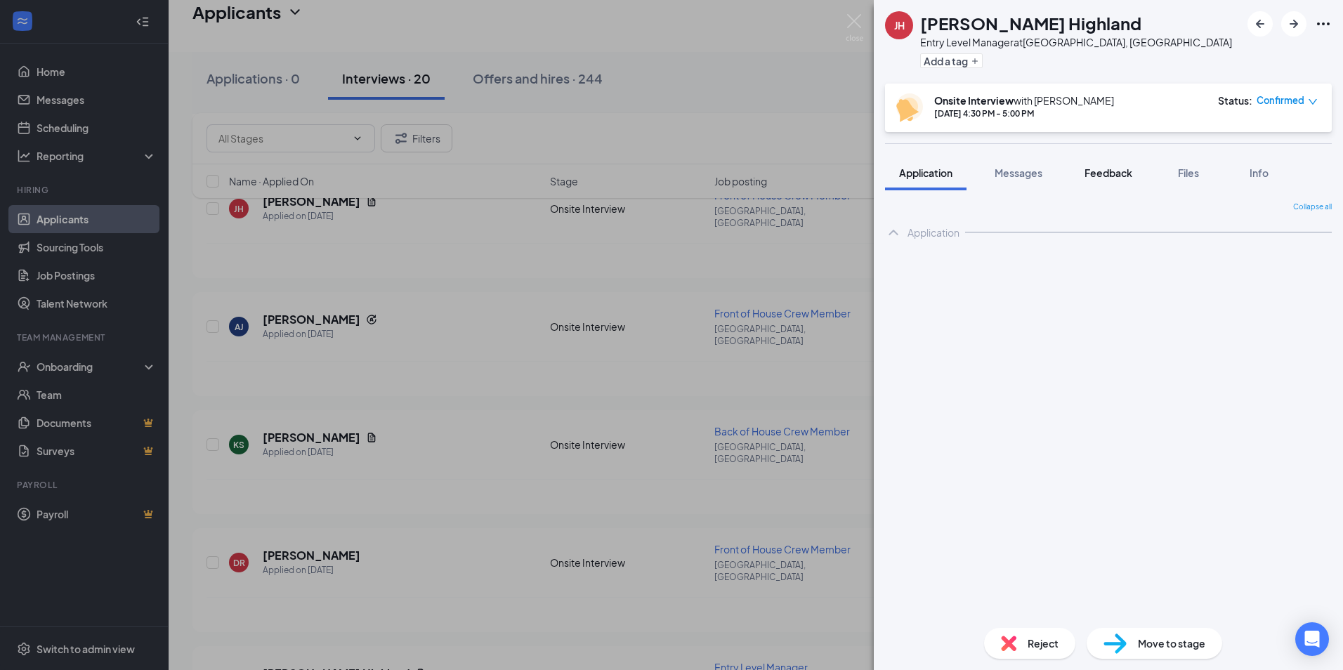
click at [1105, 170] on span "Feedback" at bounding box center [1108, 172] width 48 height 13
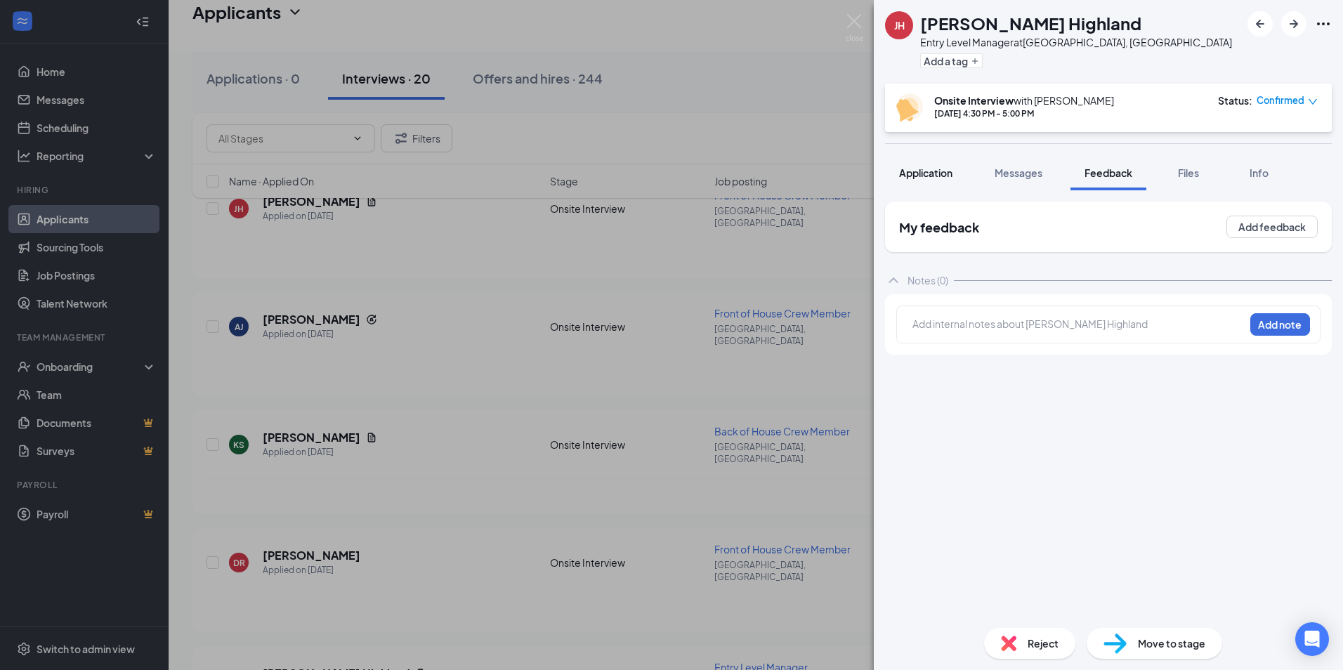
click at [928, 173] on span "Application" at bounding box center [925, 172] width 53 height 13
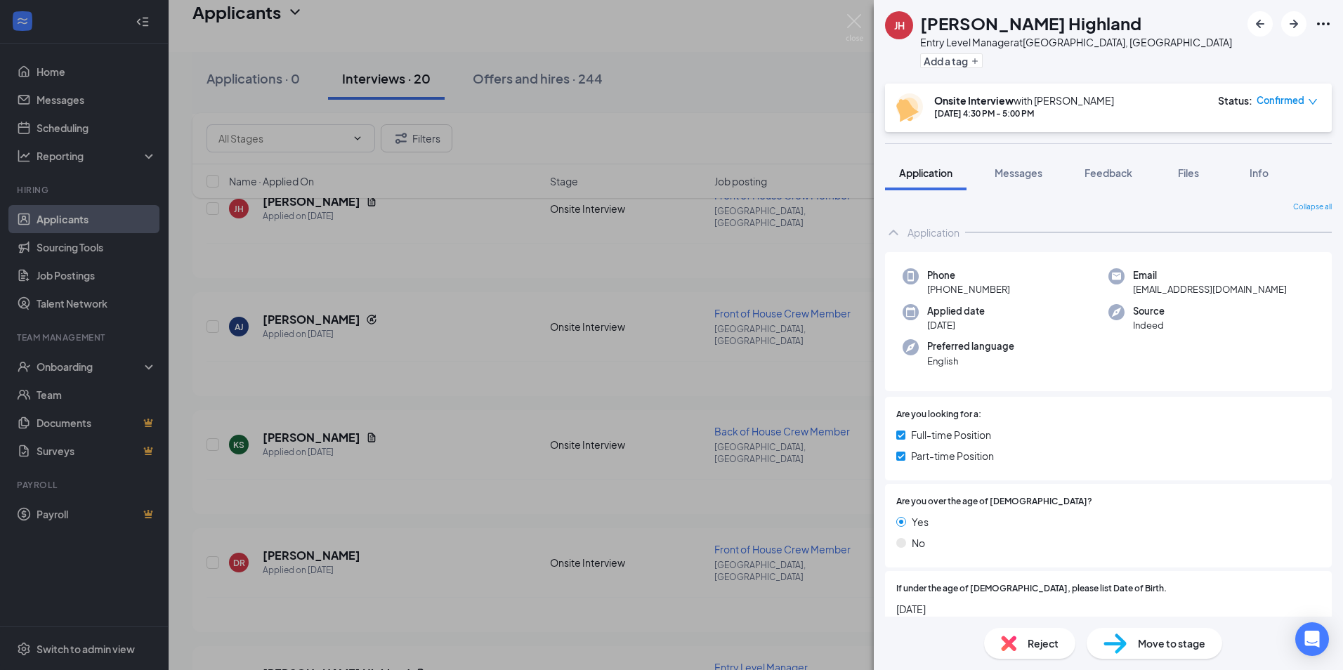
click at [1022, 642] on div "Reject" at bounding box center [1029, 643] width 91 height 31
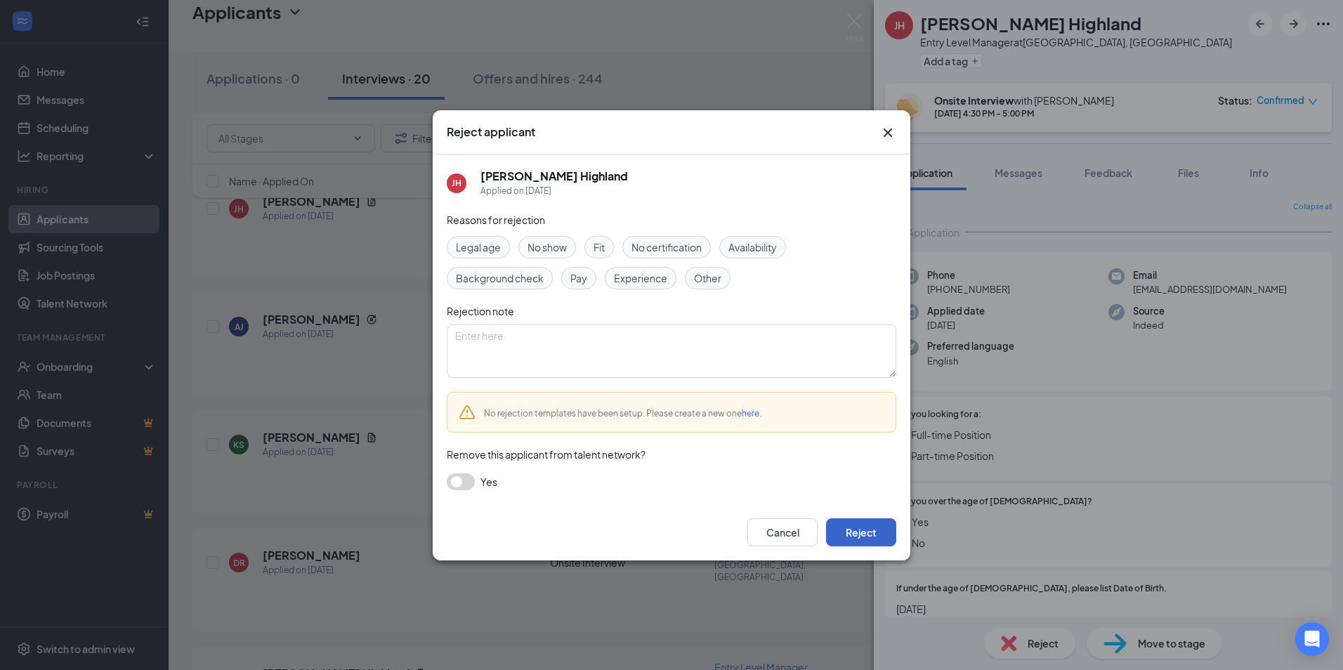
click at [893, 537] on button "Reject" at bounding box center [861, 532] width 70 height 28
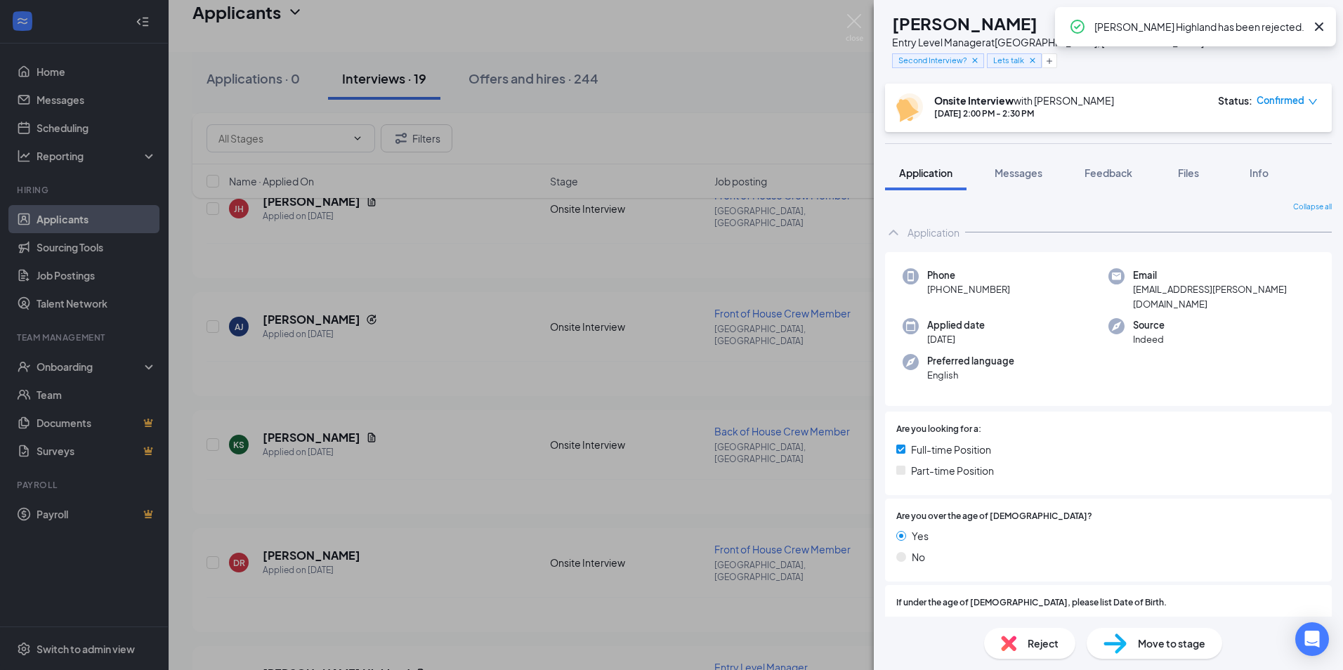
drag, startPoint x: 578, startPoint y: 520, endPoint x: 487, endPoint y: 451, distance: 113.8
click at [565, 510] on div "JS [PERSON_NAME] Entry Level Manager at [GEOGRAPHIC_DATA], [GEOGRAPHIC_DATA] Se…" at bounding box center [671, 335] width 1343 height 670
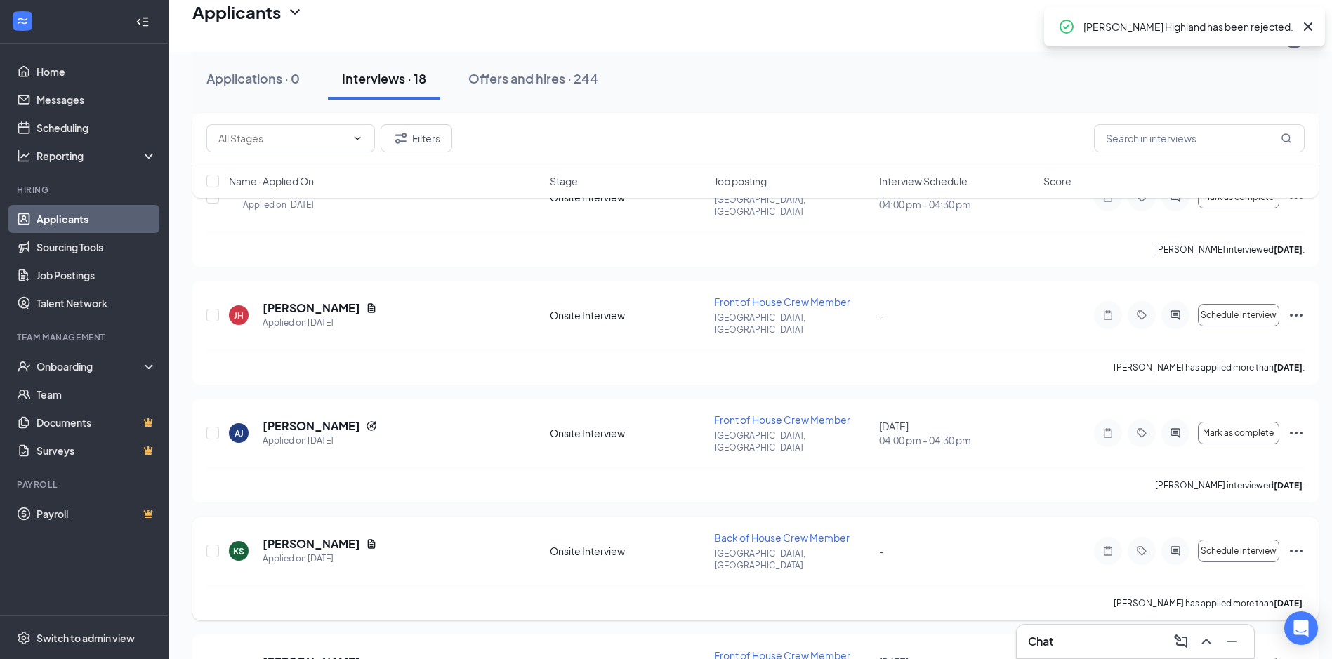
scroll to position [1501, 0]
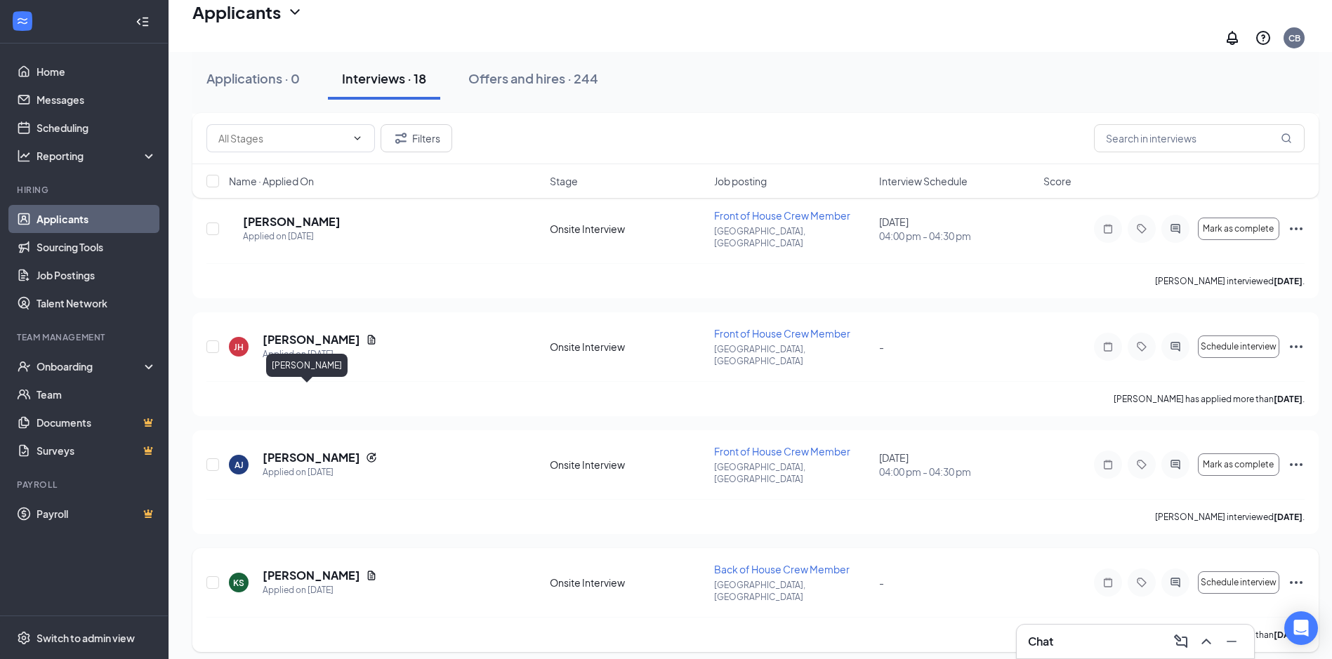
click at [292, 568] on h5 "[PERSON_NAME]" at bounding box center [312, 575] width 98 height 15
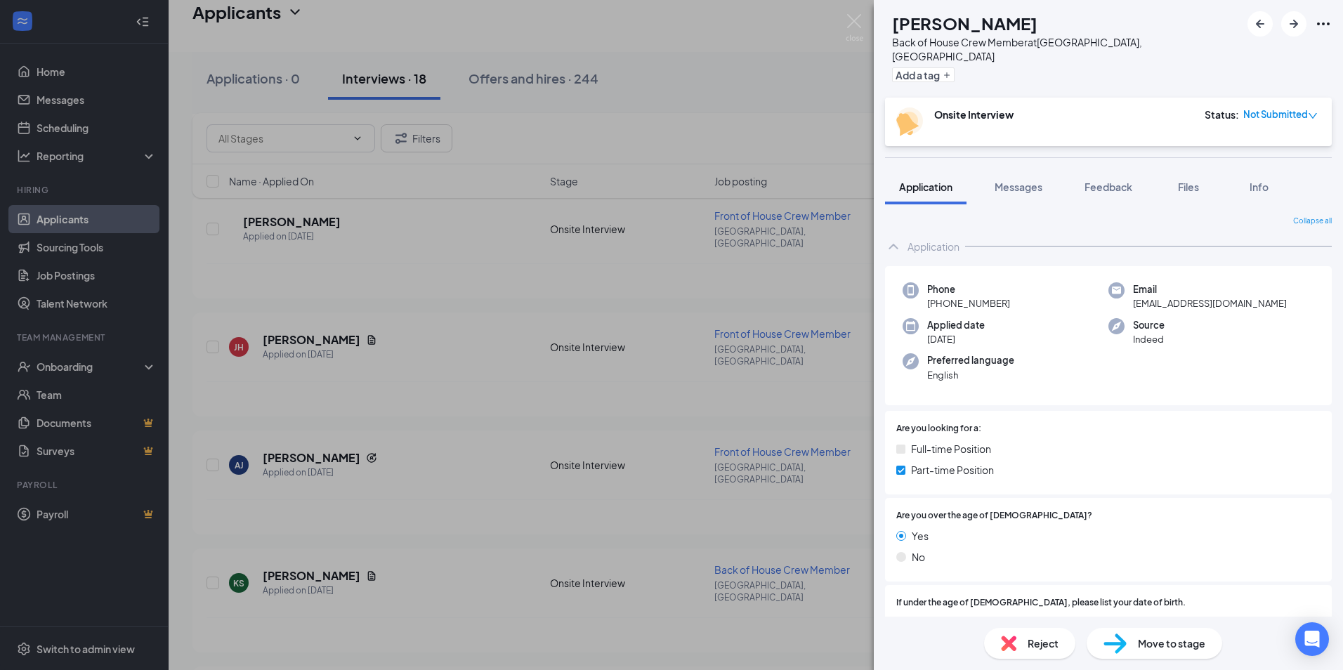
click at [1020, 637] on div "Reject" at bounding box center [1029, 643] width 91 height 31
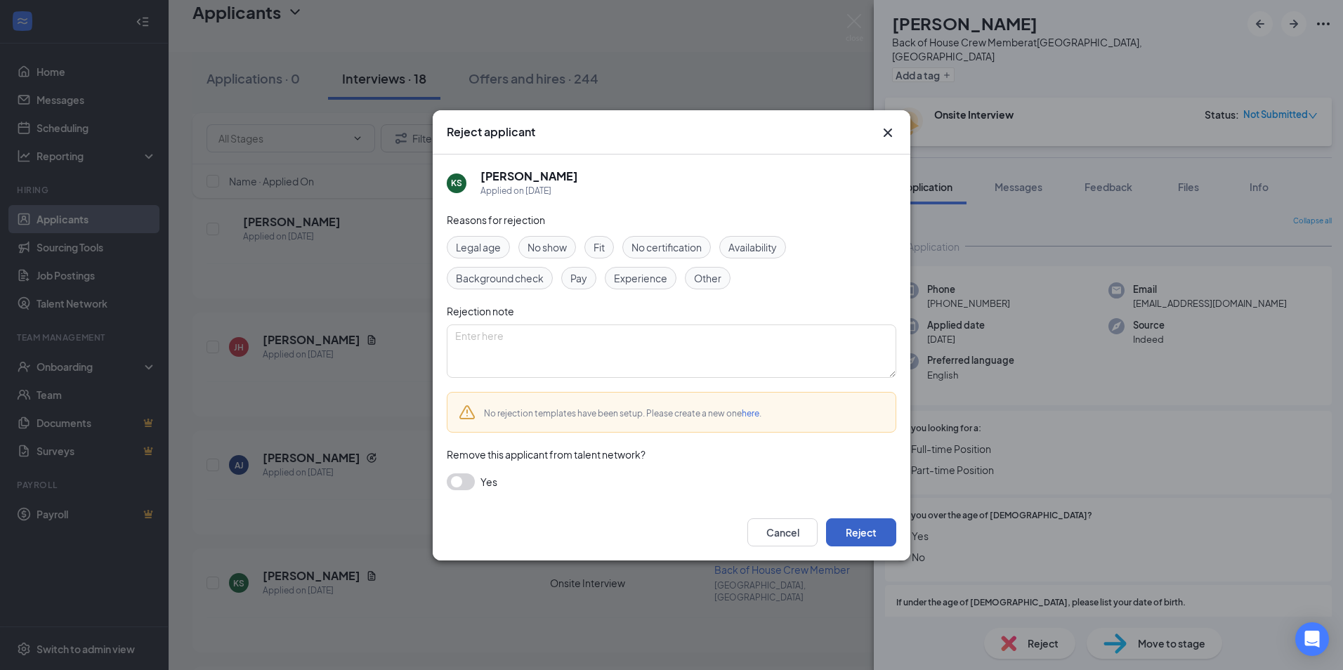
click at [849, 525] on button "Reject" at bounding box center [861, 532] width 70 height 28
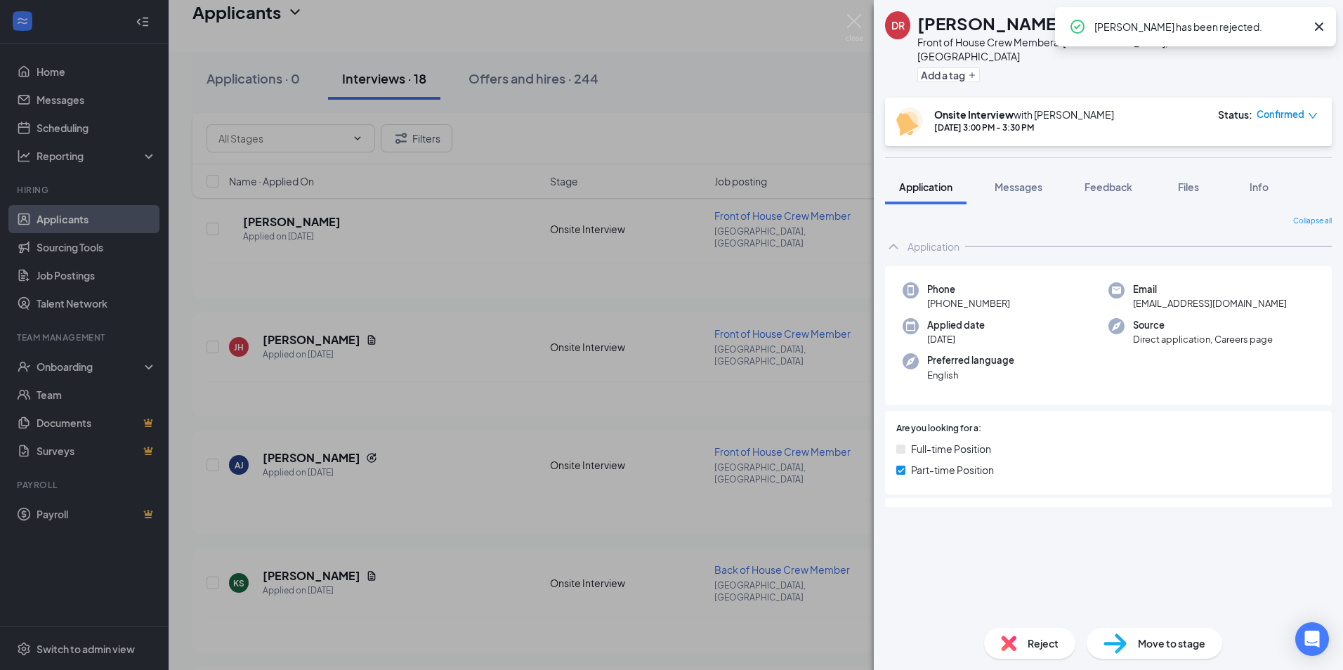
click at [477, 435] on div "[PERSON_NAME] Front of House Crew Member at [GEOGRAPHIC_DATA], [GEOGRAPHIC_DATA…" at bounding box center [671, 335] width 1343 height 670
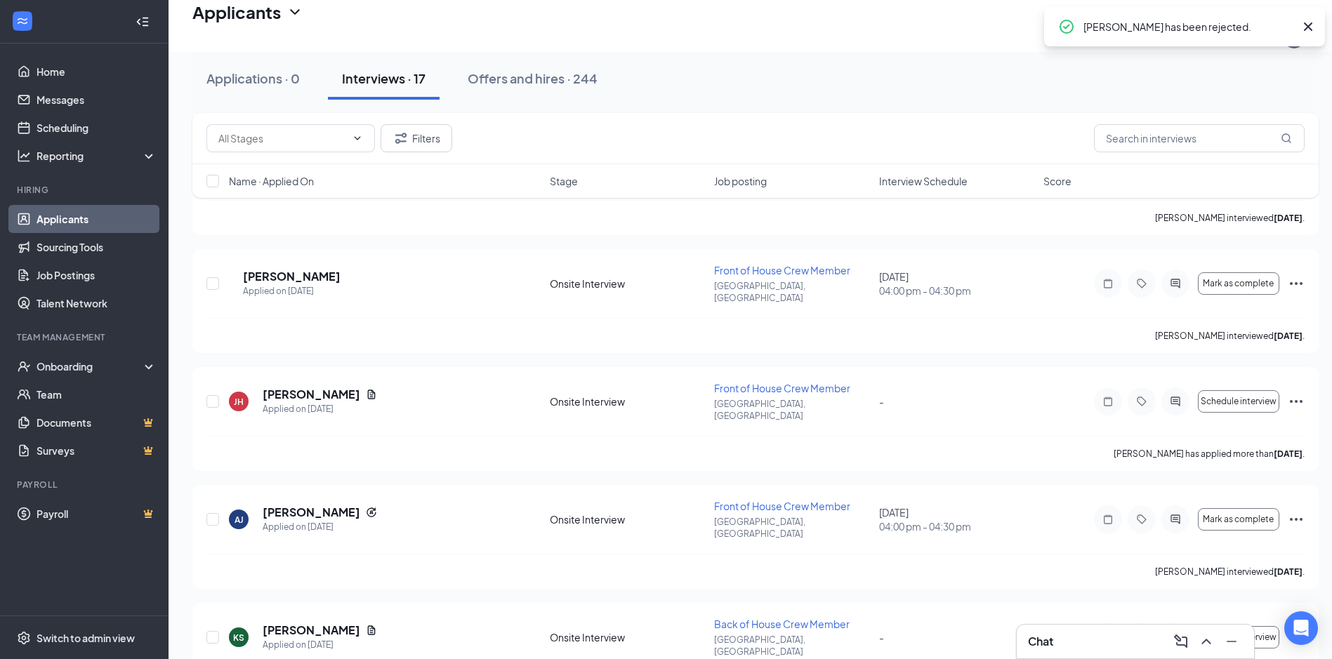
scroll to position [1361, 0]
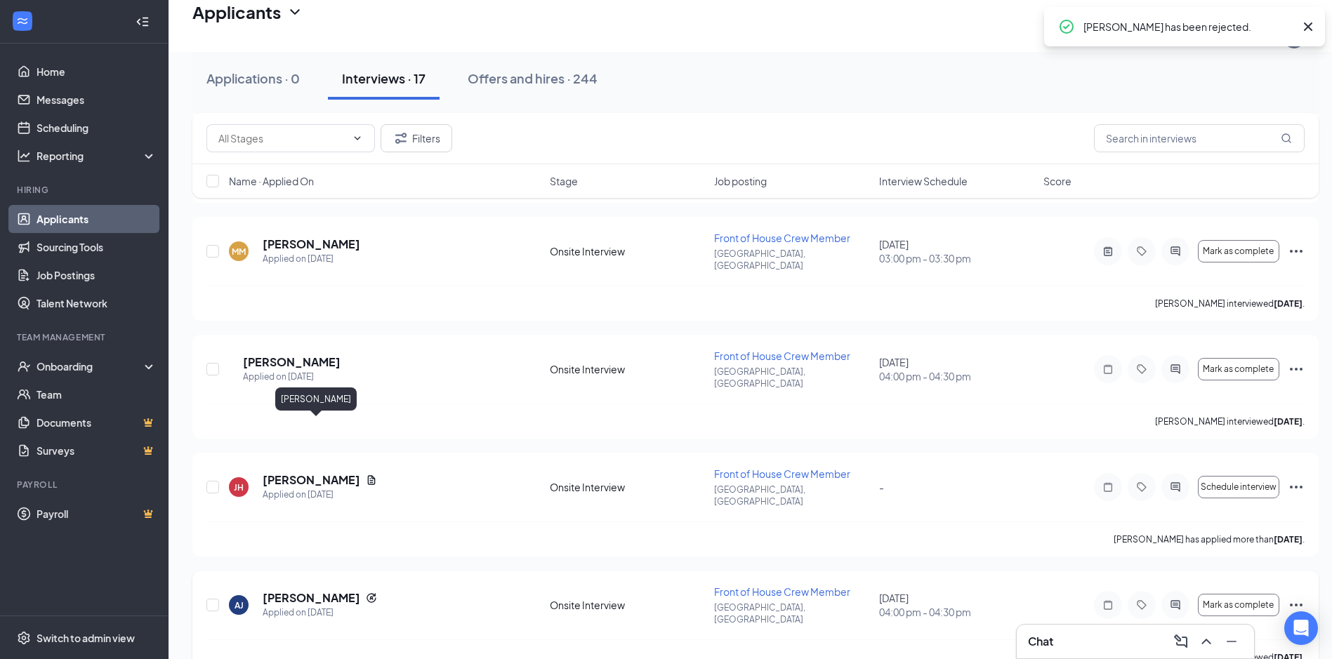
click at [350, 591] on h5 "[PERSON_NAME]" at bounding box center [312, 598] width 98 height 15
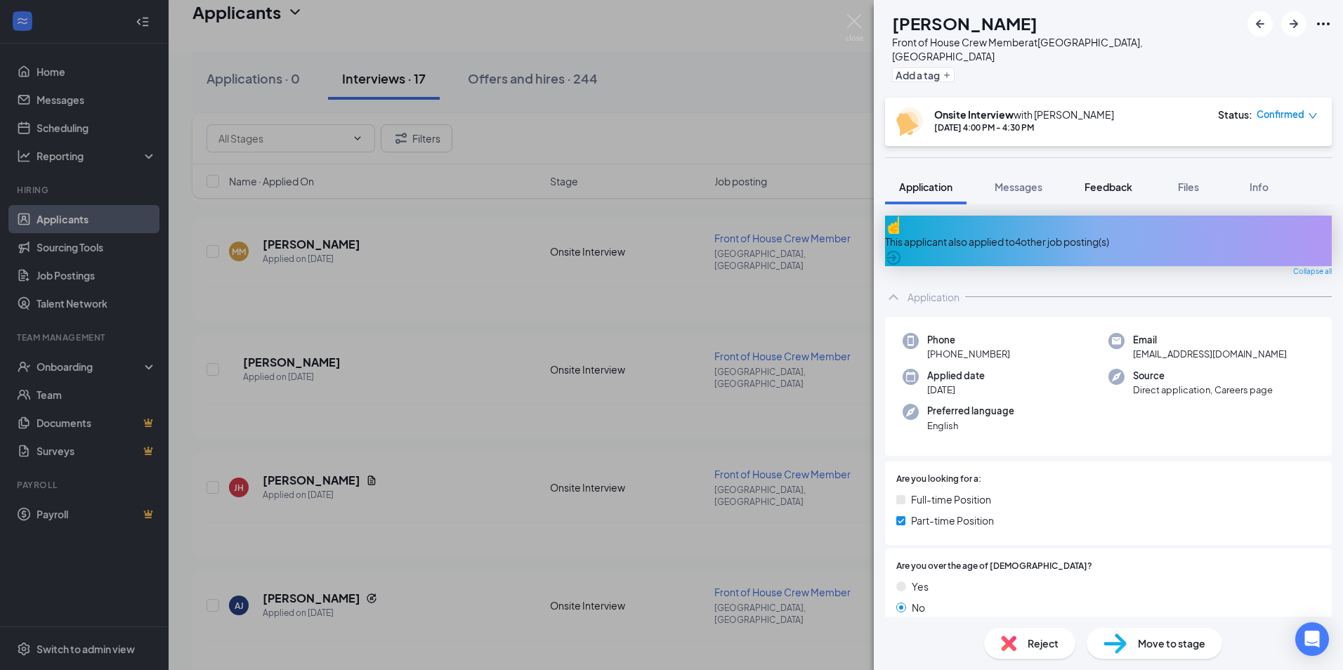
click at [1080, 178] on button "Feedback" at bounding box center [1108, 186] width 76 height 35
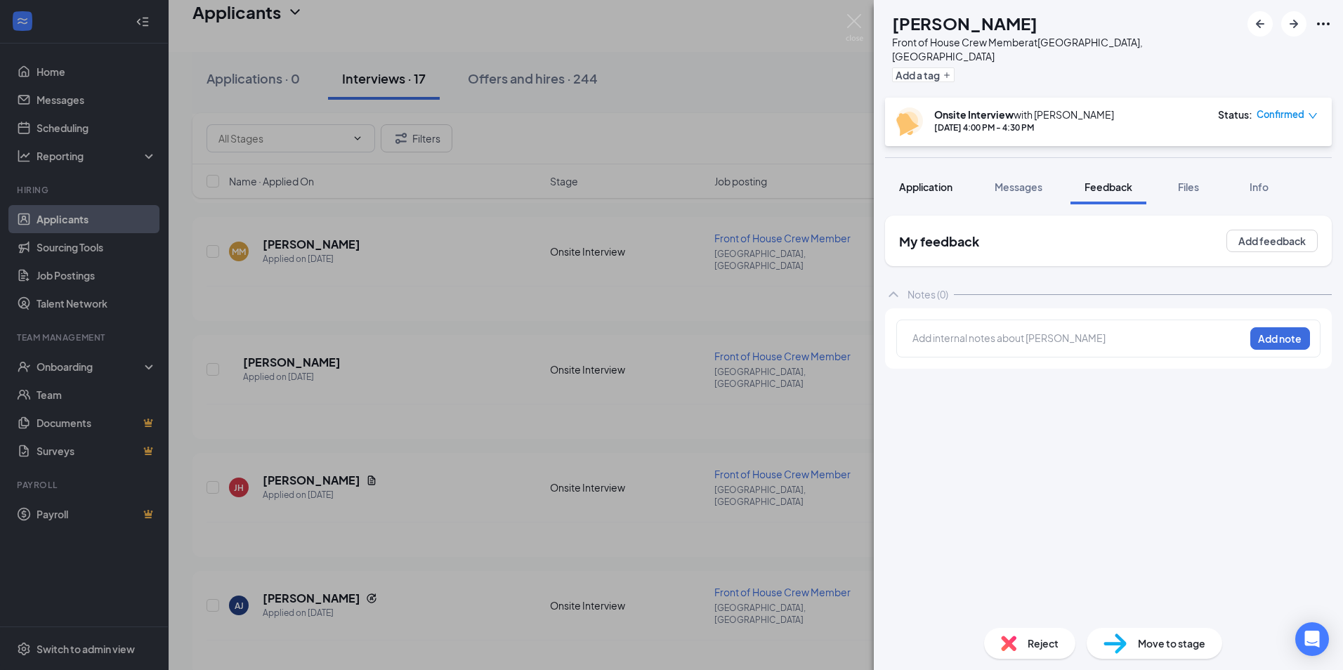
click at [951, 184] on button "Application" at bounding box center [925, 186] width 81 height 35
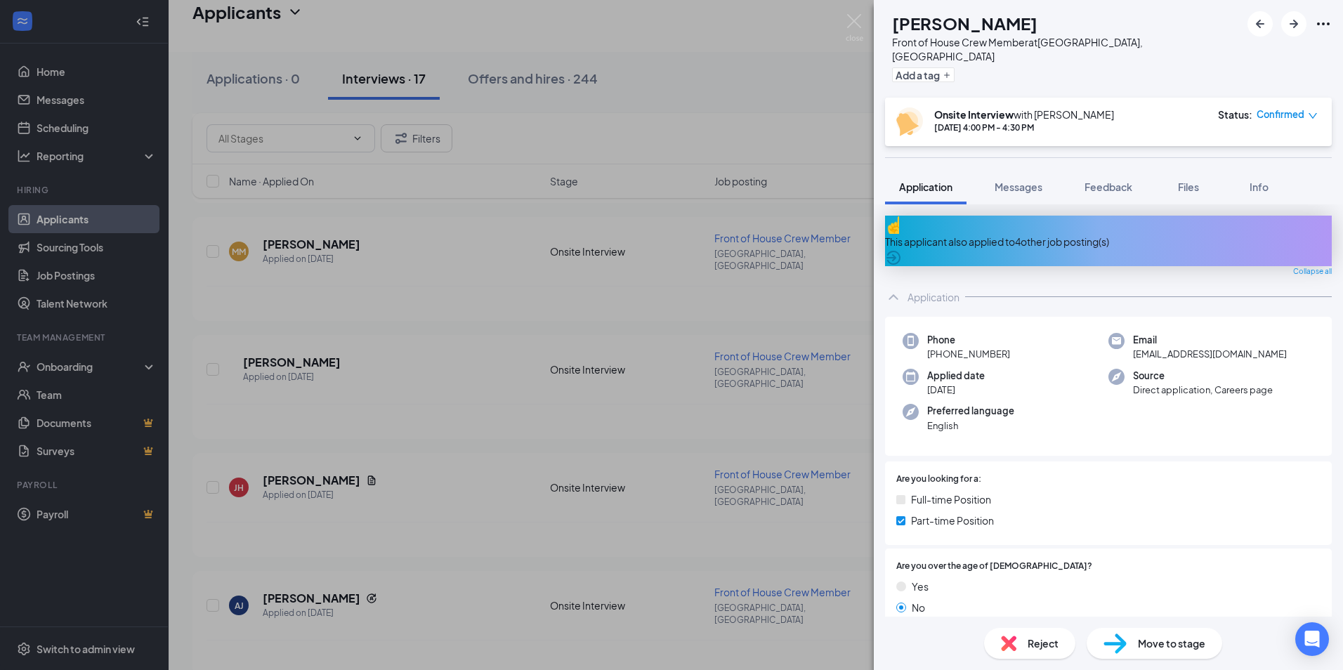
click at [985, 227] on div "This applicant also applied to 4 other job posting(s)" at bounding box center [1108, 241] width 447 height 51
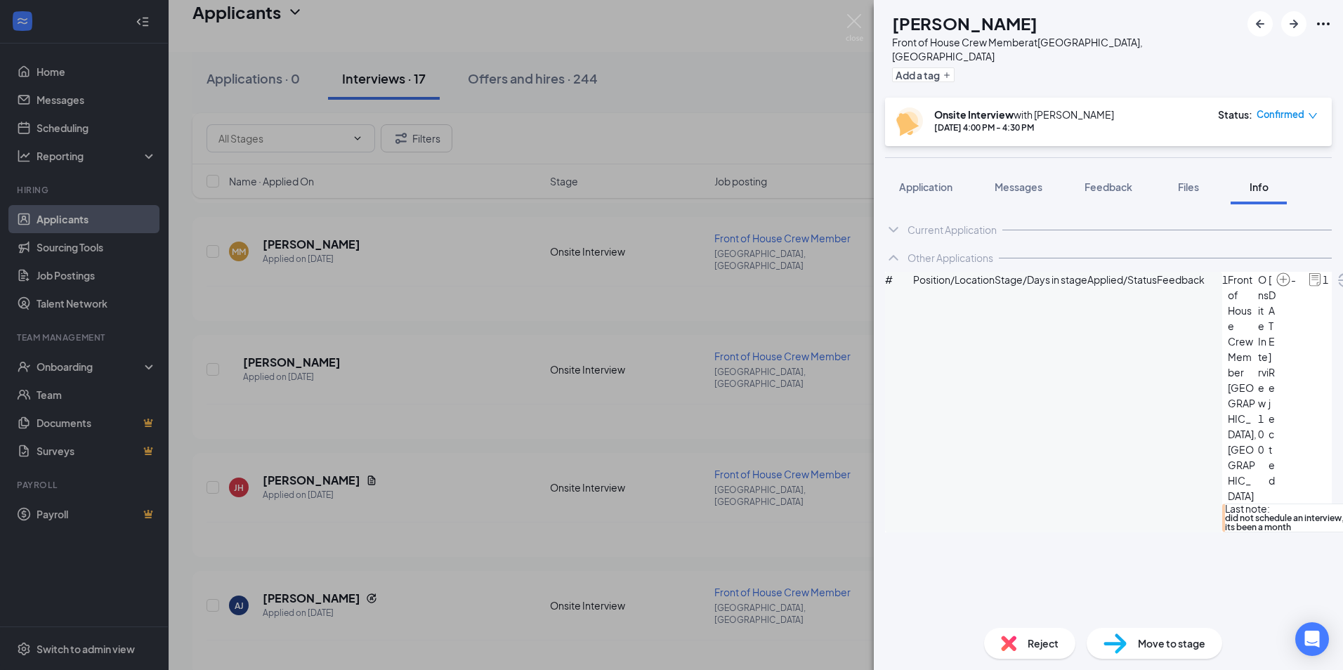
click at [1021, 640] on div "Reject" at bounding box center [1029, 643] width 91 height 31
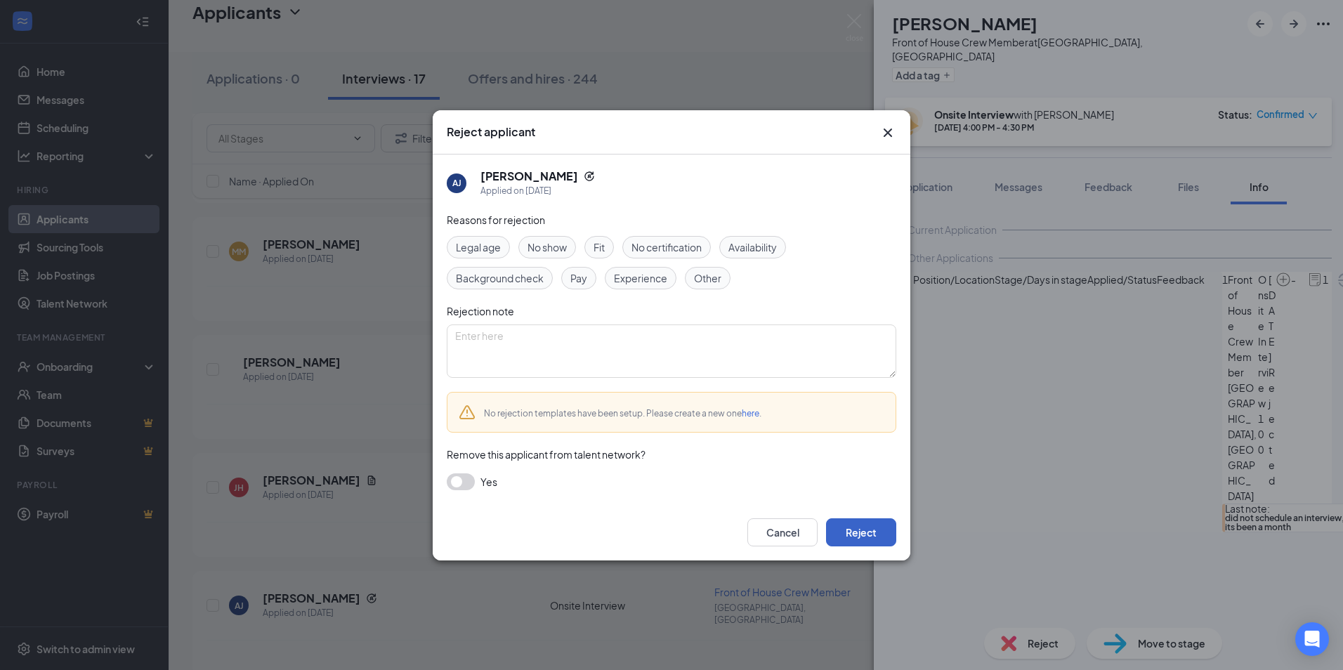
click at [864, 535] on button "Reject" at bounding box center [861, 532] width 70 height 28
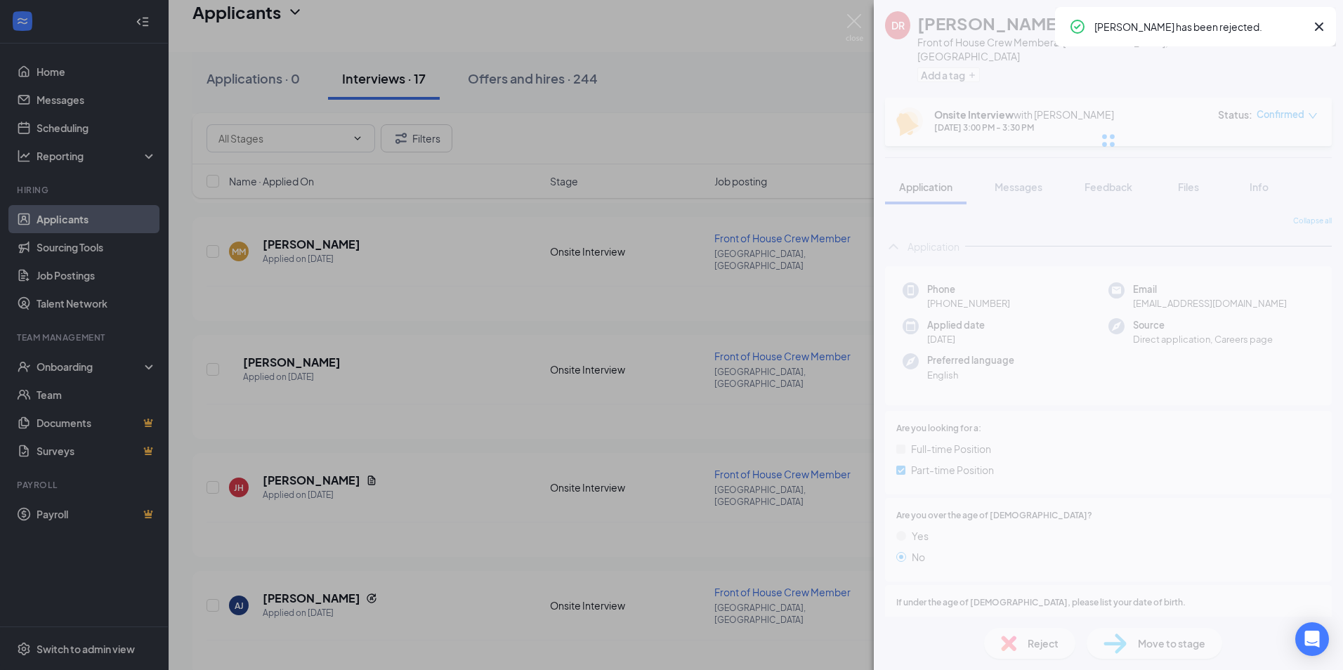
click at [476, 367] on div "[PERSON_NAME] Front of House Crew Member at [GEOGRAPHIC_DATA], [GEOGRAPHIC_DATA…" at bounding box center [671, 335] width 1343 height 670
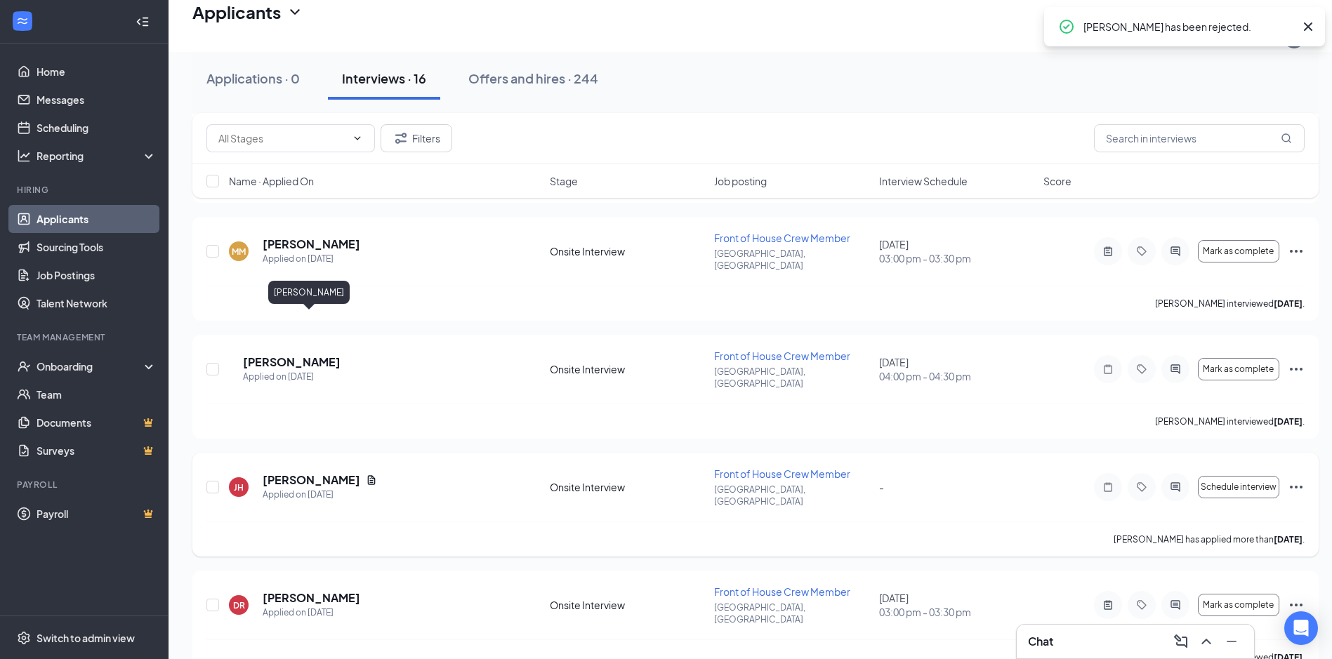
scroll to position [1330, 0]
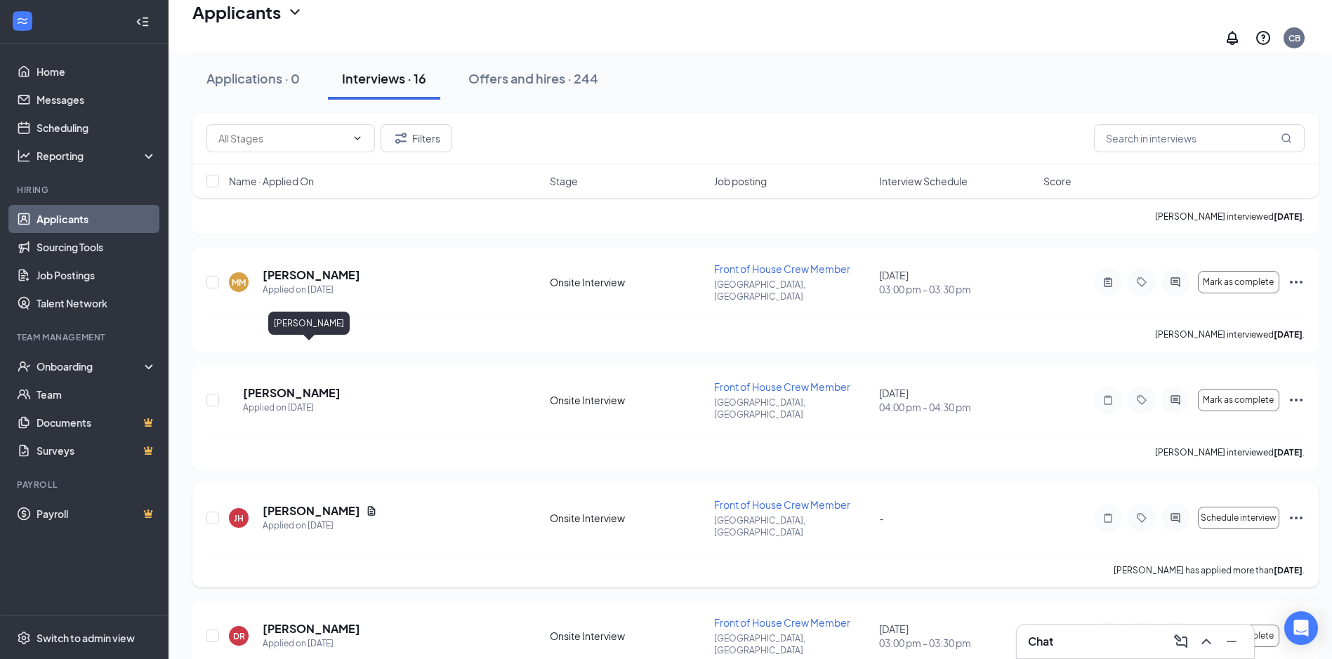
click at [295, 503] on h5 "[PERSON_NAME]" at bounding box center [312, 510] width 98 height 15
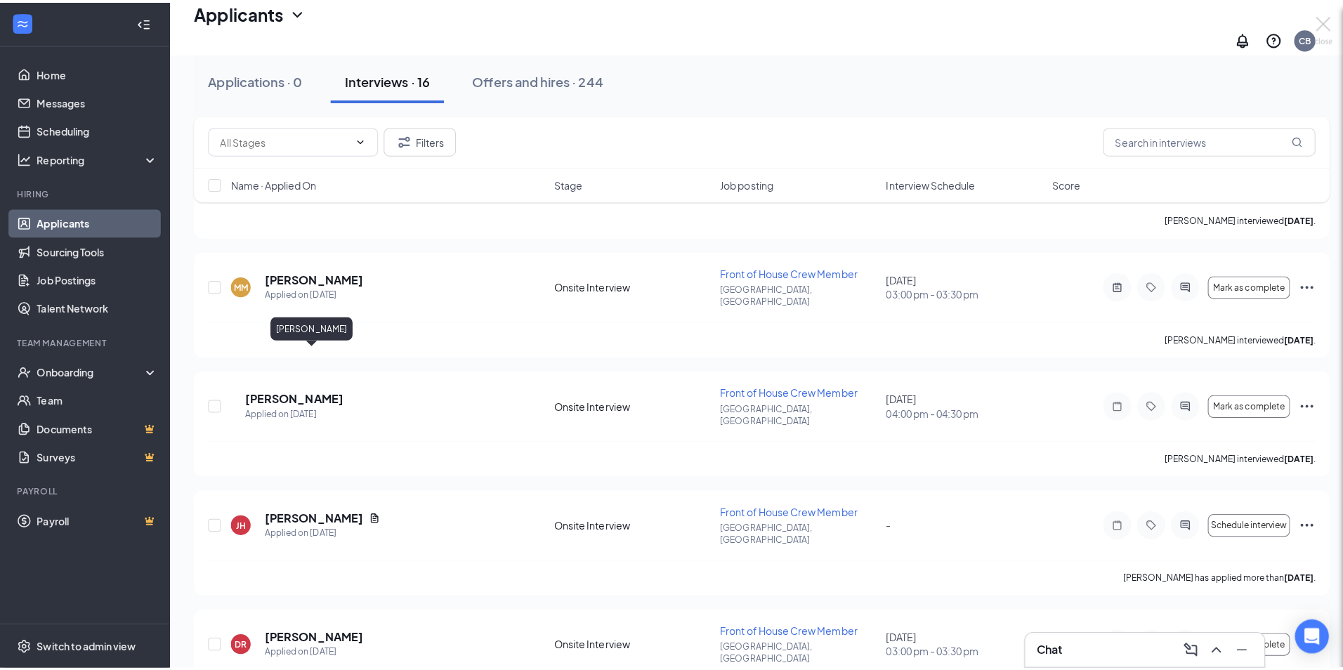
scroll to position [1319, 0]
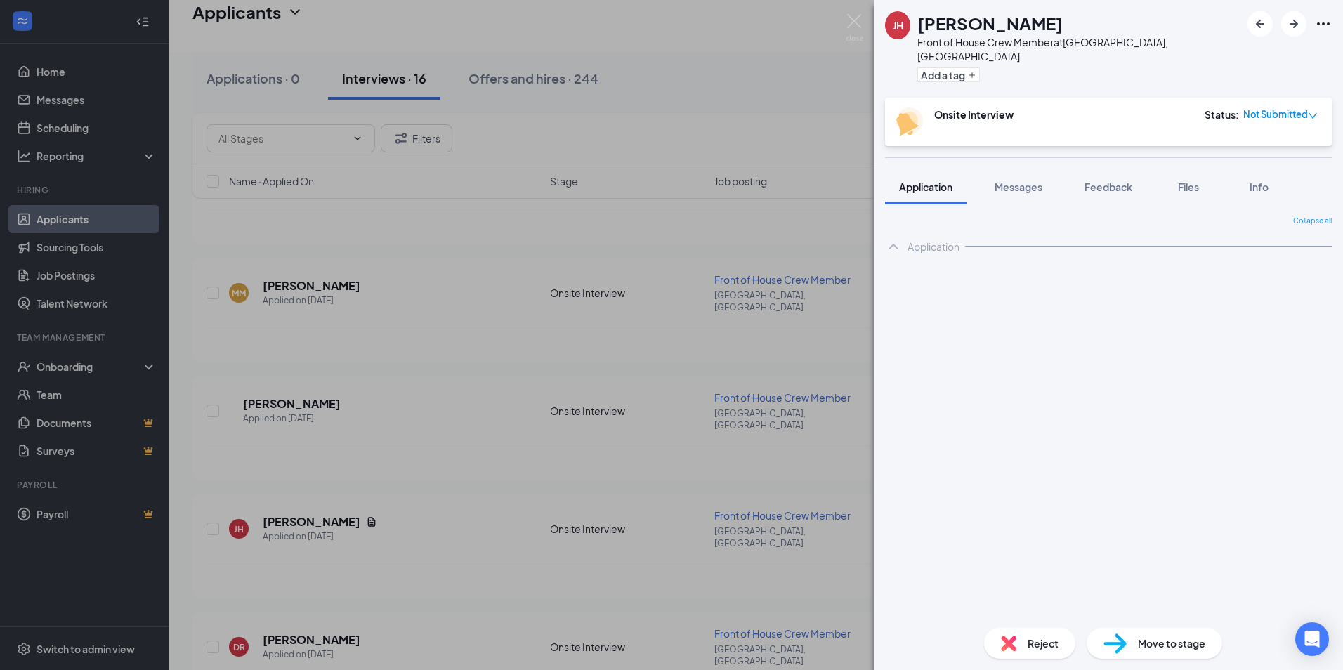
click at [1002, 649] on img at bounding box center [1008, 642] width 15 height 15
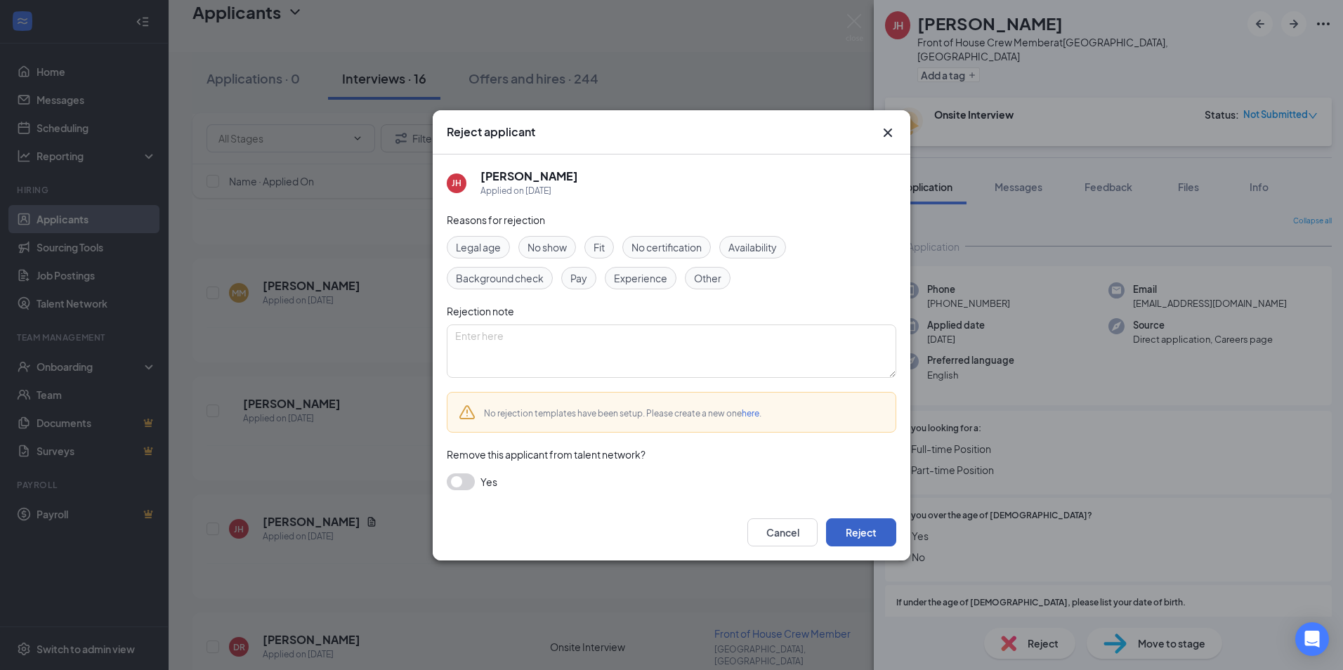
click at [873, 526] on button "Reject" at bounding box center [861, 532] width 70 height 28
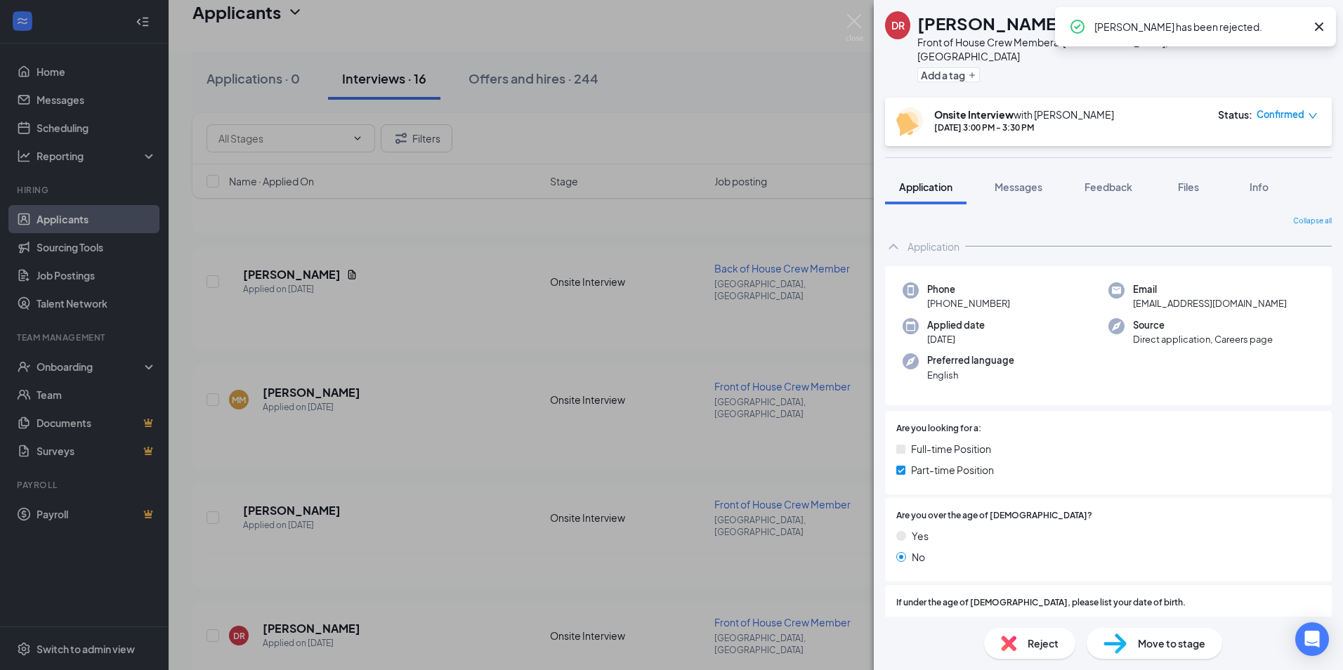
click at [321, 270] on div "[PERSON_NAME] Front of House Crew Member at [GEOGRAPHIC_DATA], [GEOGRAPHIC_DATA…" at bounding box center [671, 335] width 1343 height 670
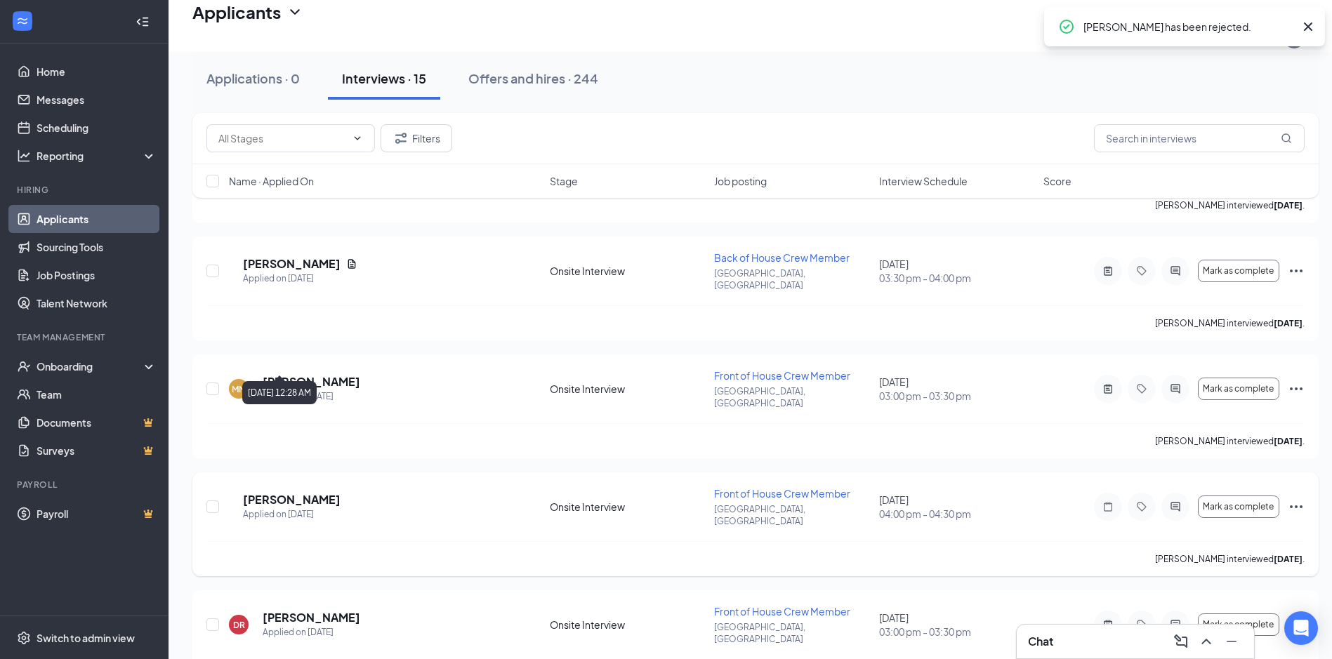
click at [303, 492] on h5 "[PERSON_NAME]" at bounding box center [292, 499] width 98 height 15
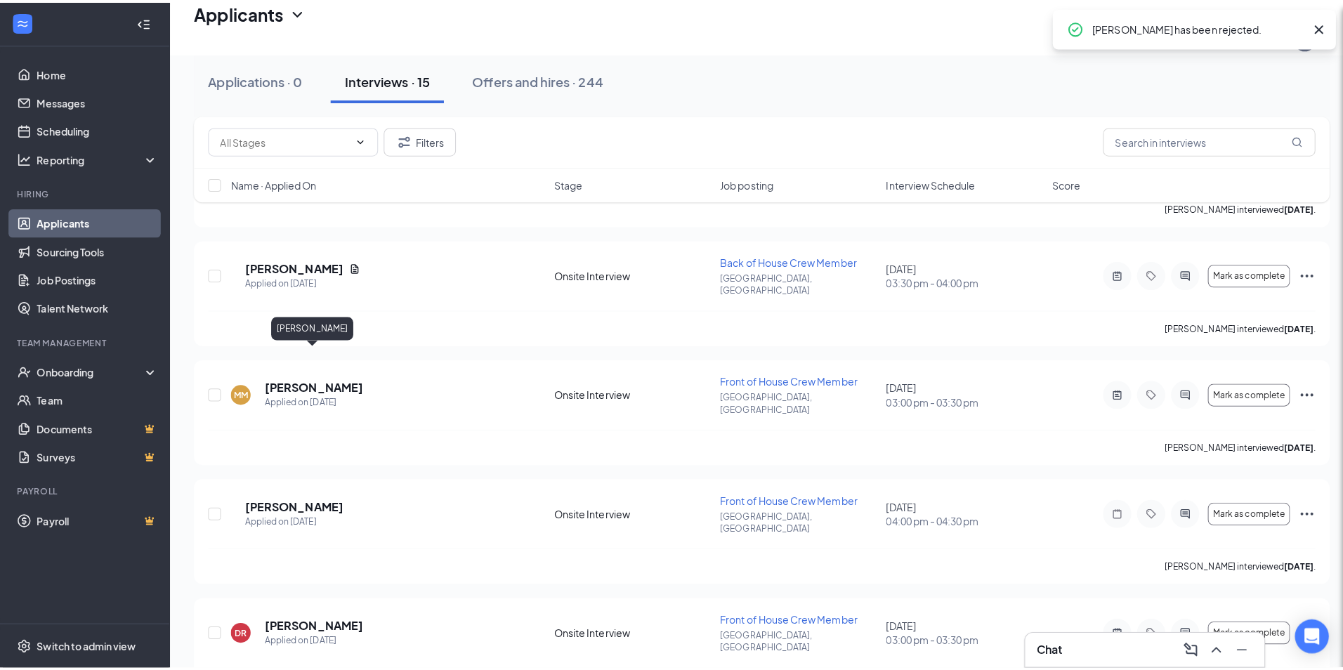
scroll to position [1213, 0]
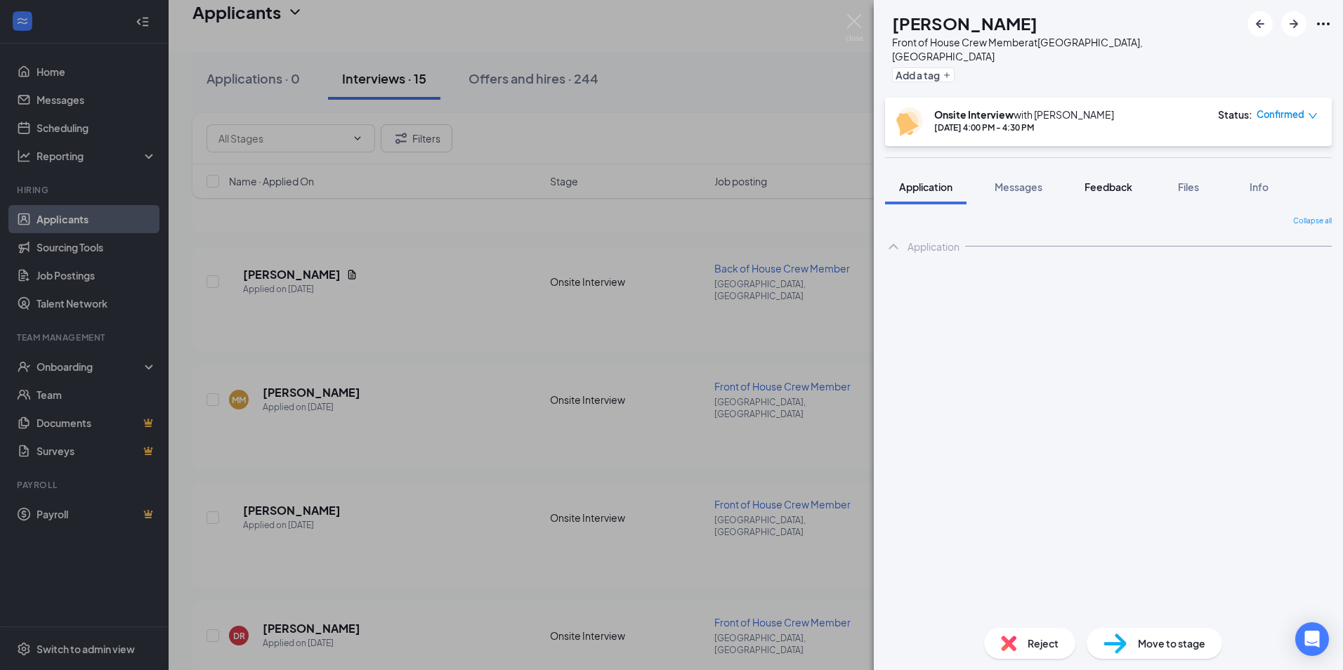
click at [1107, 169] on button "Feedback" at bounding box center [1108, 186] width 76 height 35
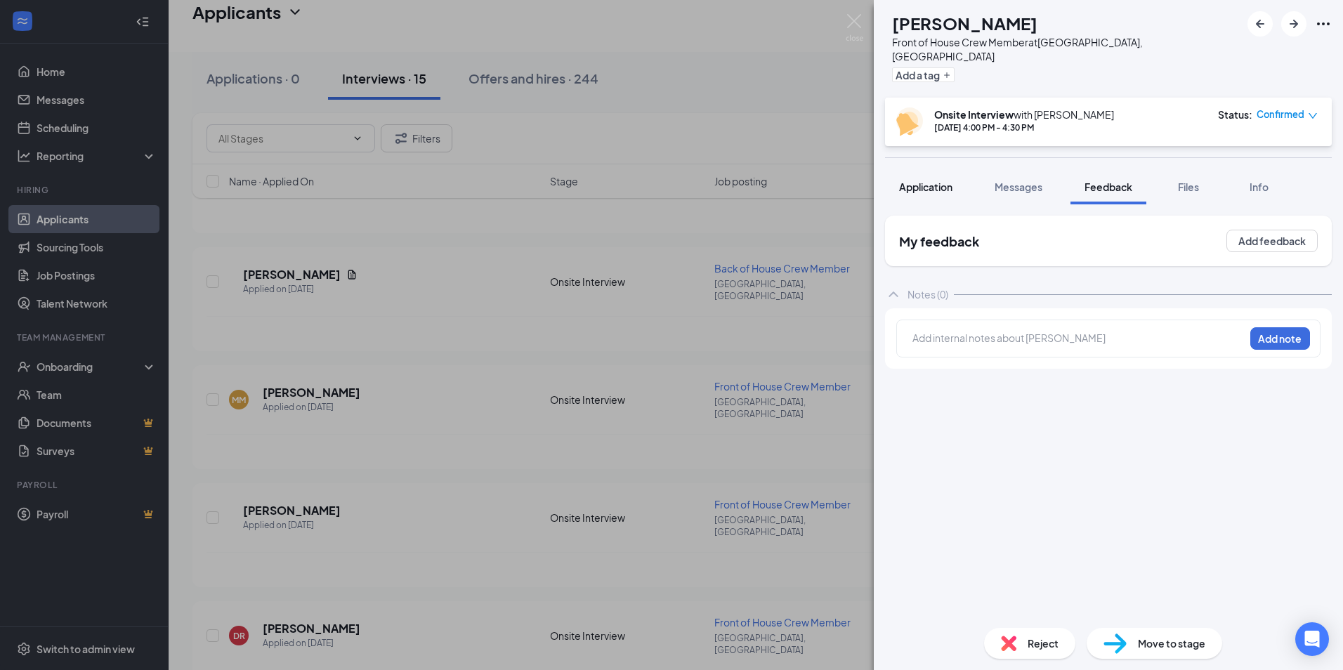
click at [931, 180] on span "Application" at bounding box center [925, 186] width 53 height 13
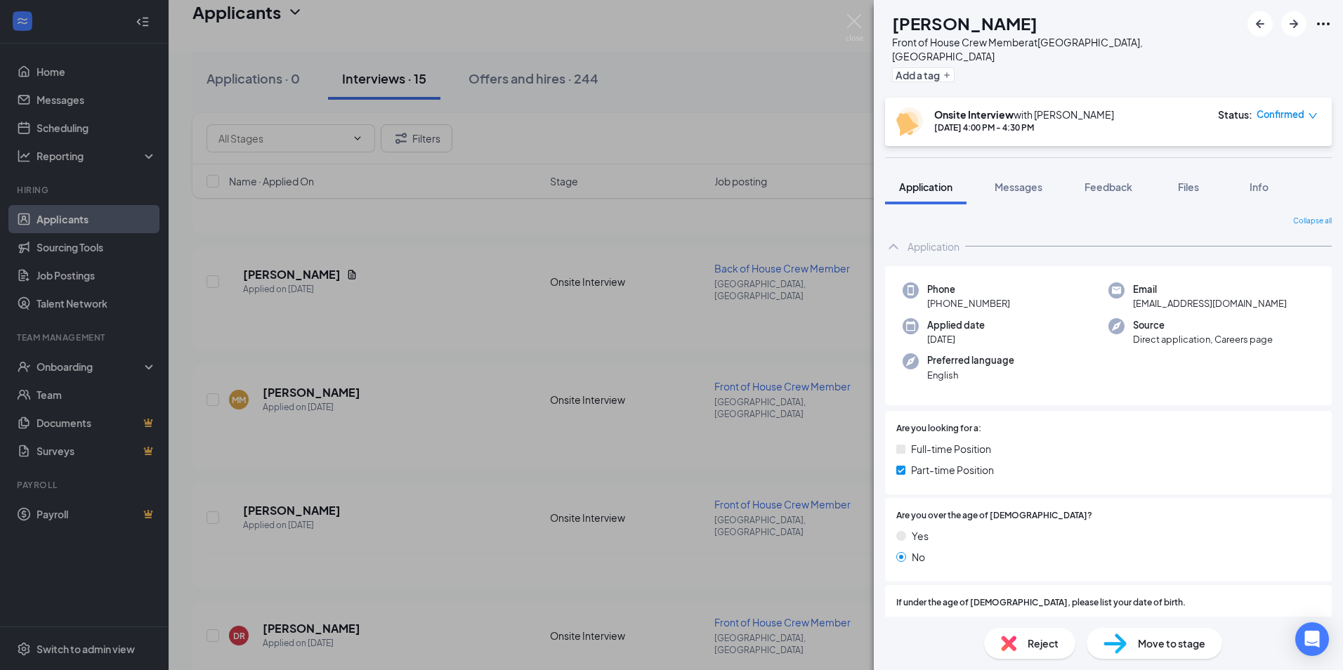
click at [1029, 657] on div "Reject" at bounding box center [1029, 643] width 91 height 31
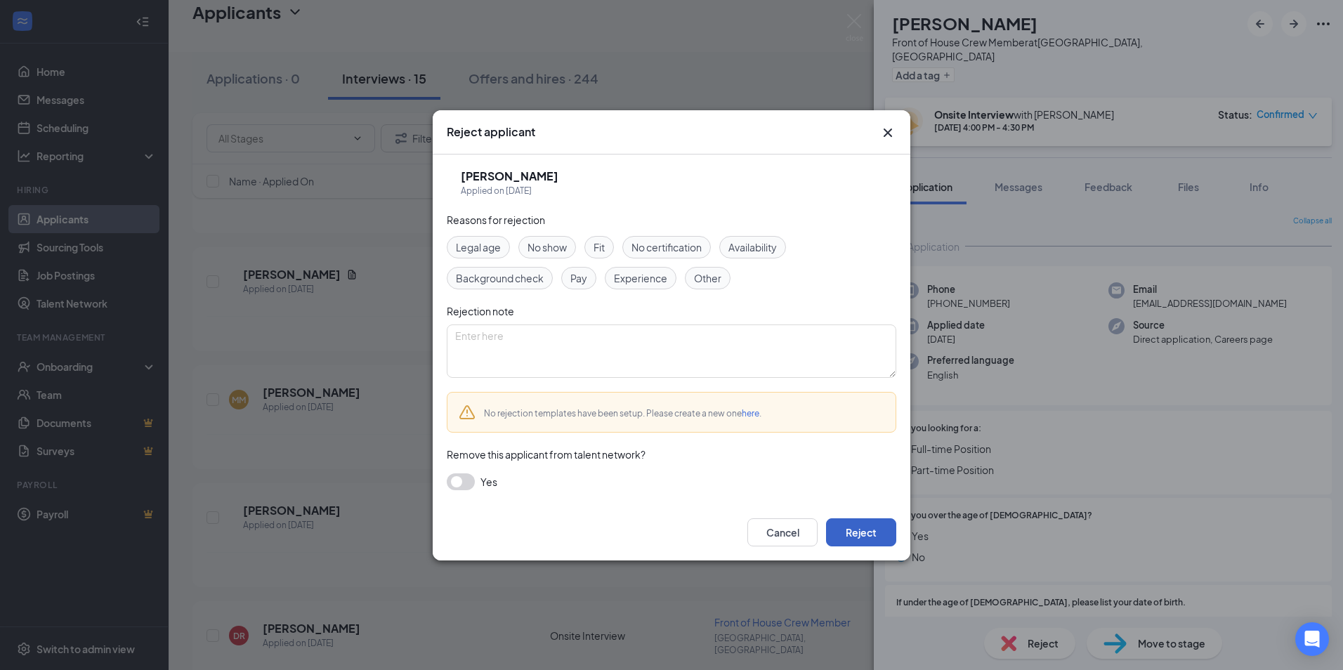
click at [871, 542] on button "Reject" at bounding box center [861, 532] width 70 height 28
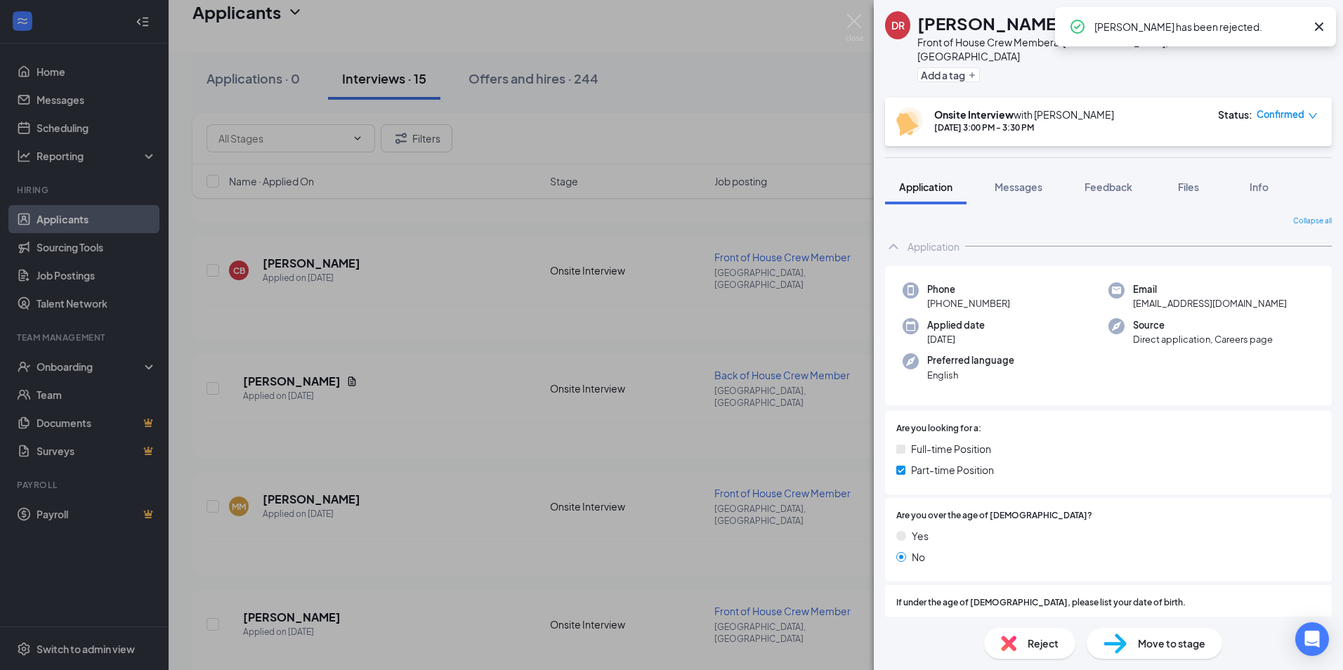
click at [538, 426] on div "[PERSON_NAME] Front of House Crew Member at [GEOGRAPHIC_DATA], [GEOGRAPHIC_DATA…" at bounding box center [671, 335] width 1343 height 670
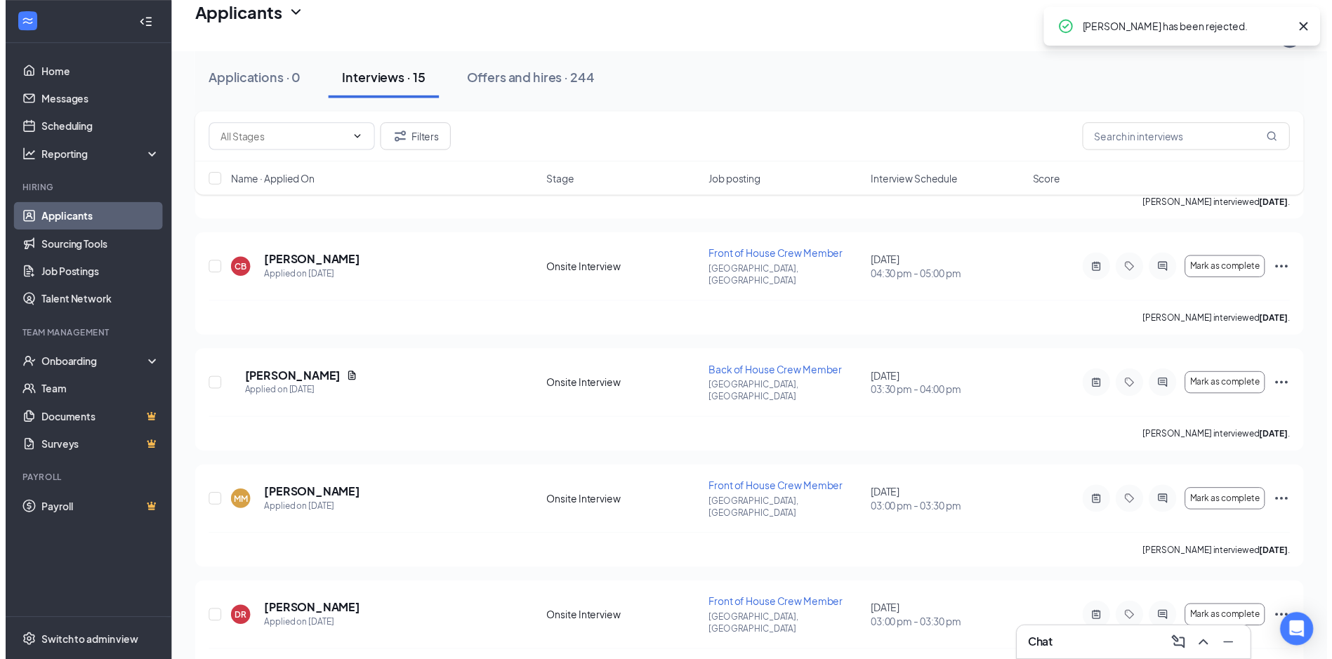
scroll to position [1116, 0]
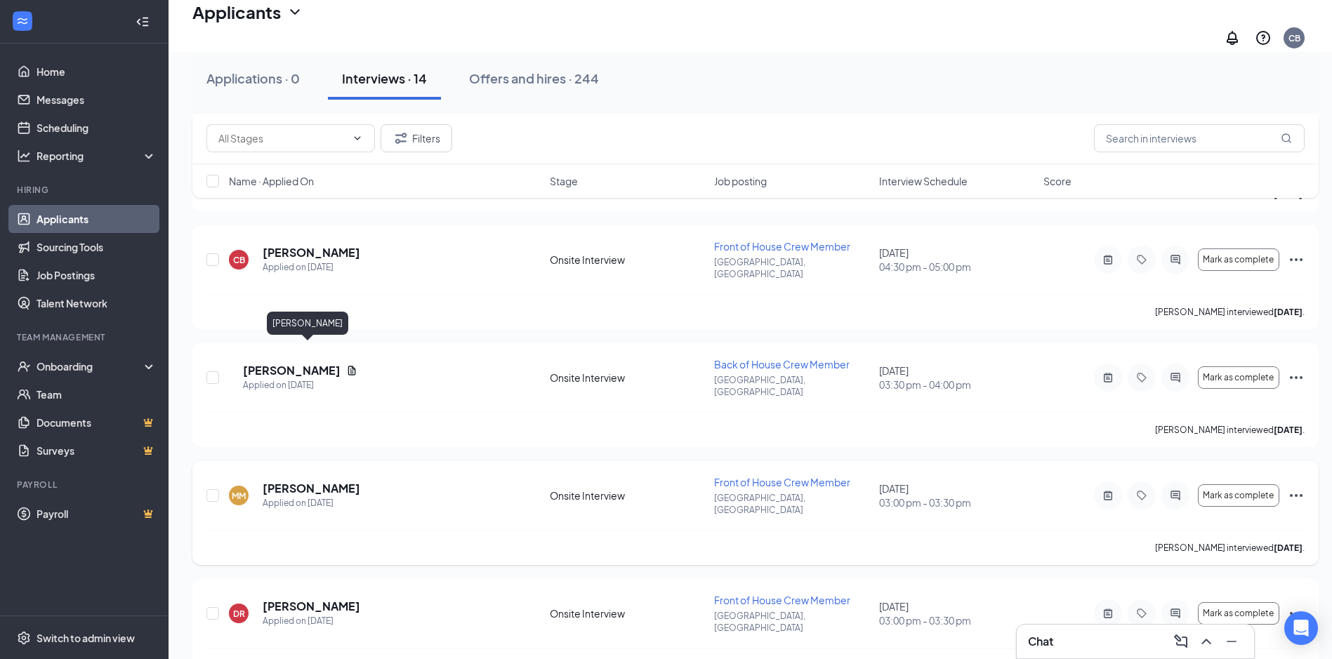
click at [308, 481] on h5 "[PERSON_NAME]" at bounding box center [312, 488] width 98 height 15
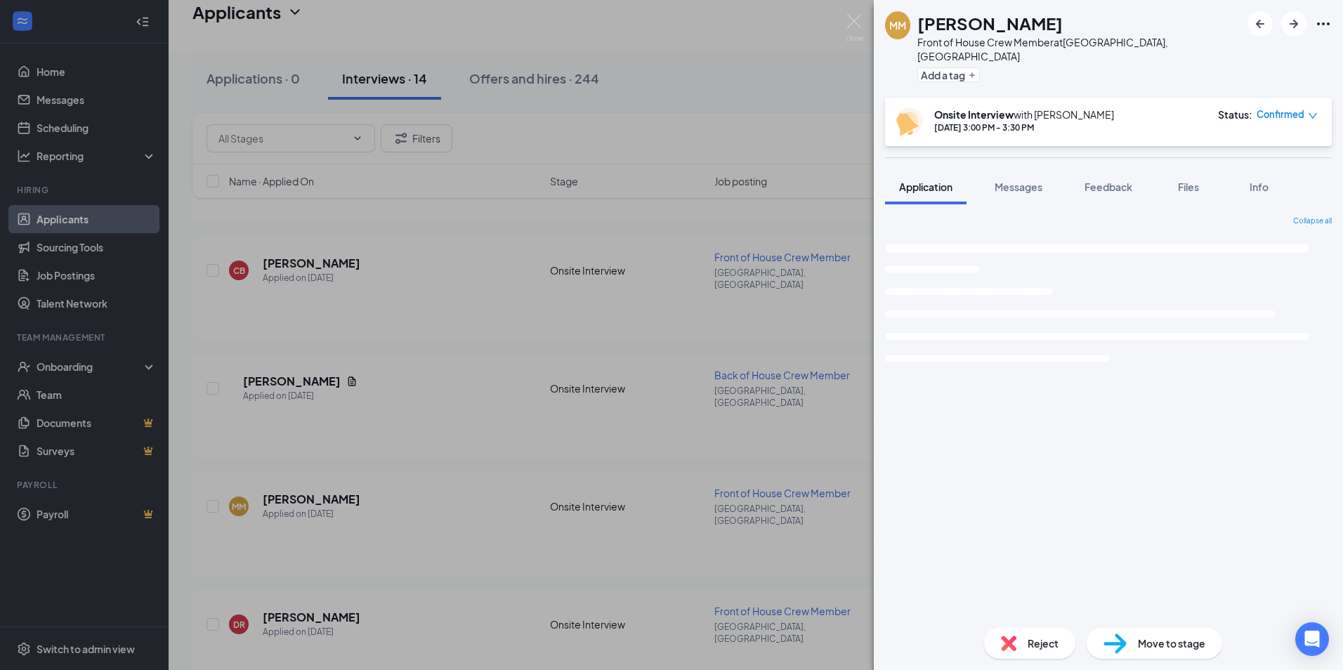
click at [1039, 639] on span "Reject" at bounding box center [1042, 642] width 31 height 15
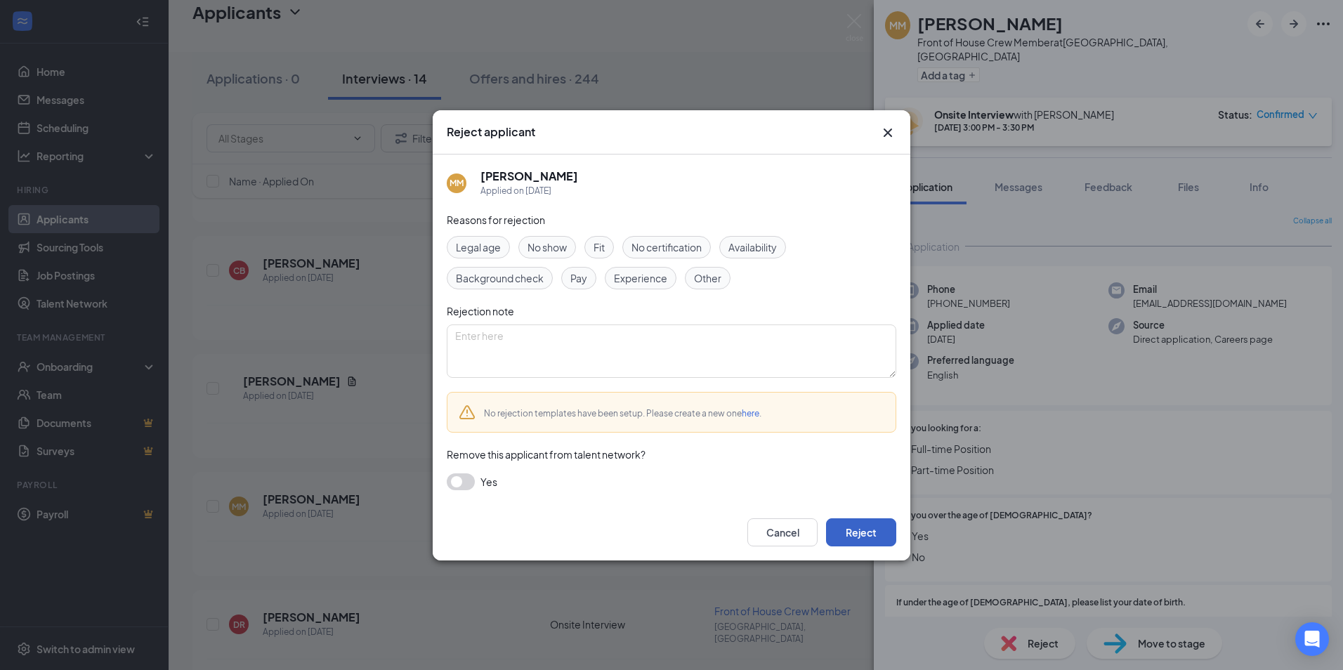
click at [883, 541] on button "Reject" at bounding box center [861, 532] width 70 height 28
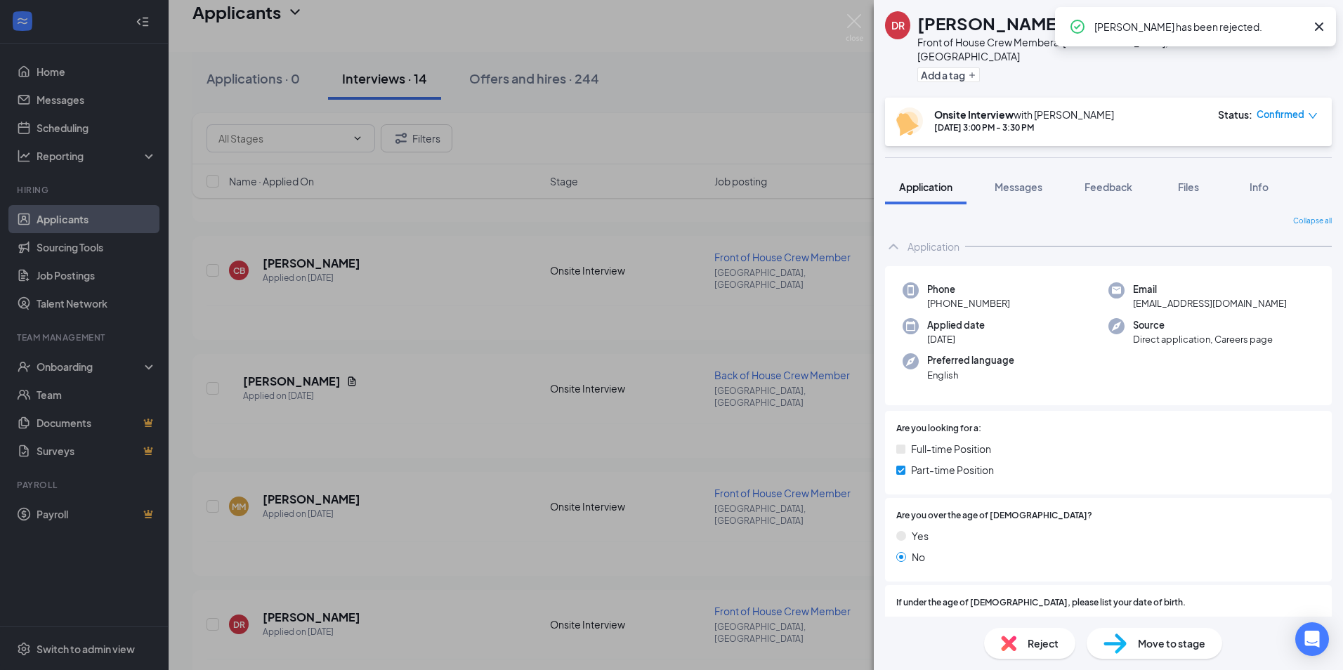
click at [533, 446] on div "[PERSON_NAME] Front of House Crew Member at [GEOGRAPHIC_DATA], [GEOGRAPHIC_DATA…" at bounding box center [671, 335] width 1343 height 670
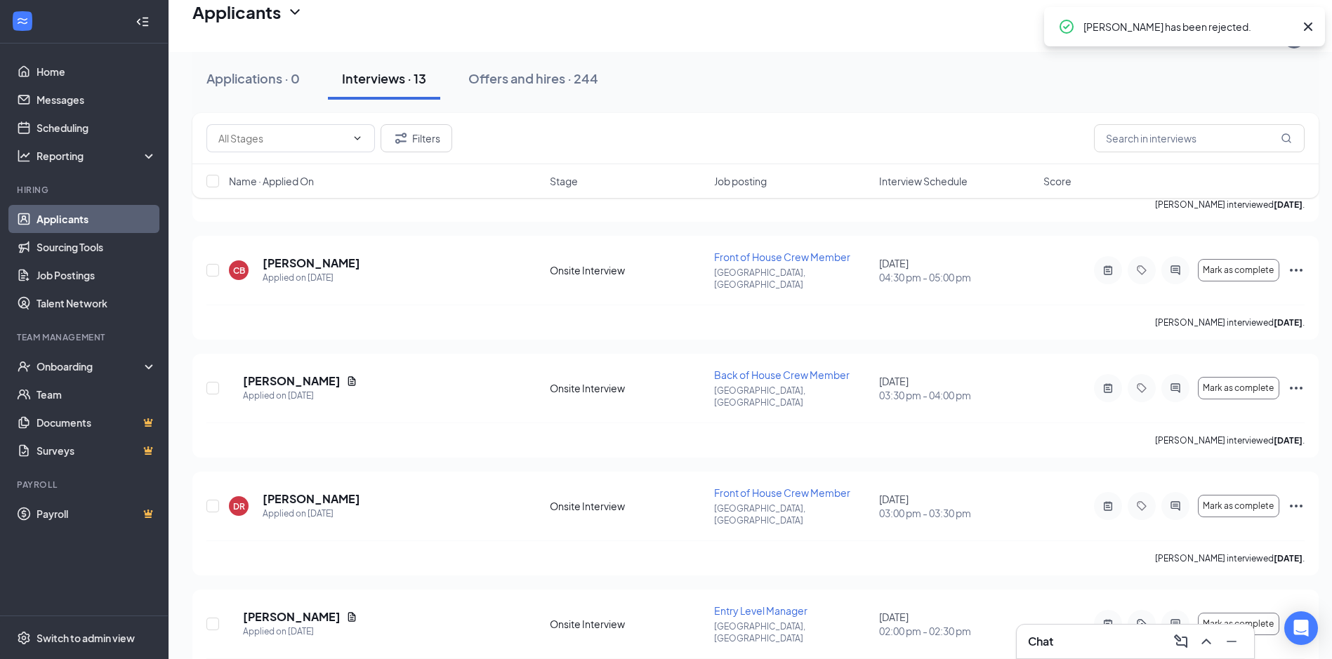
scroll to position [1010, 0]
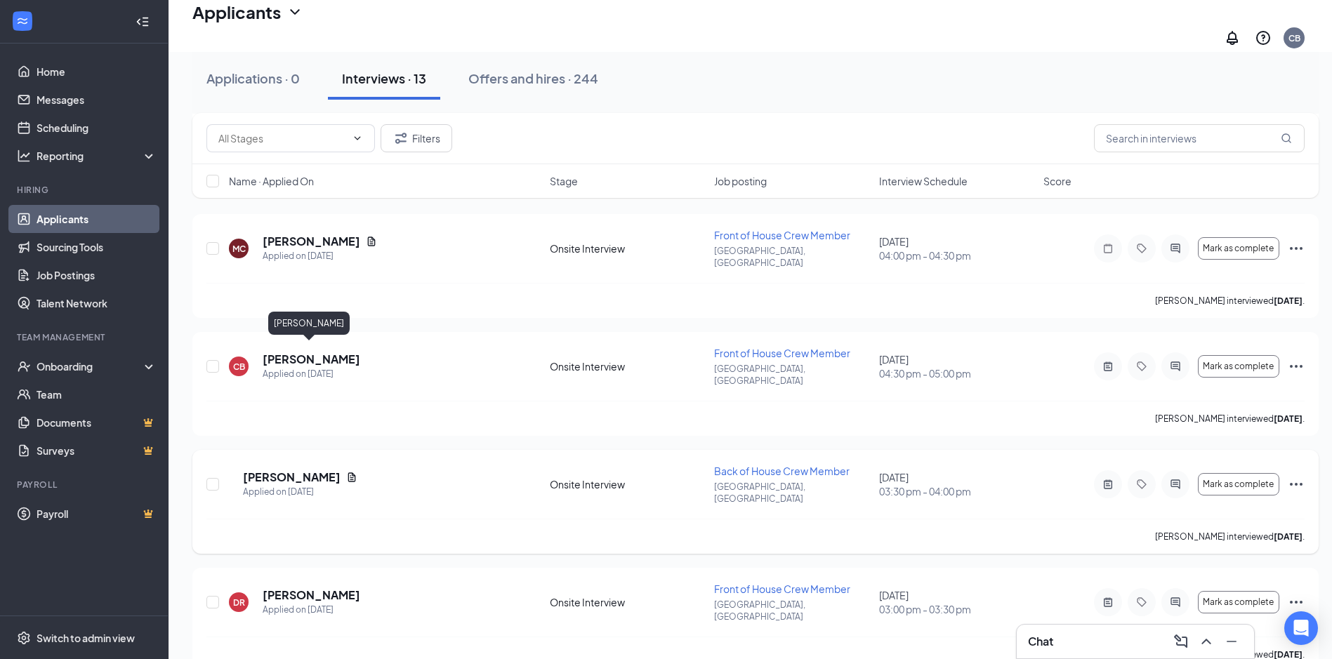
click at [297, 470] on h5 "[PERSON_NAME]" at bounding box center [292, 477] width 98 height 15
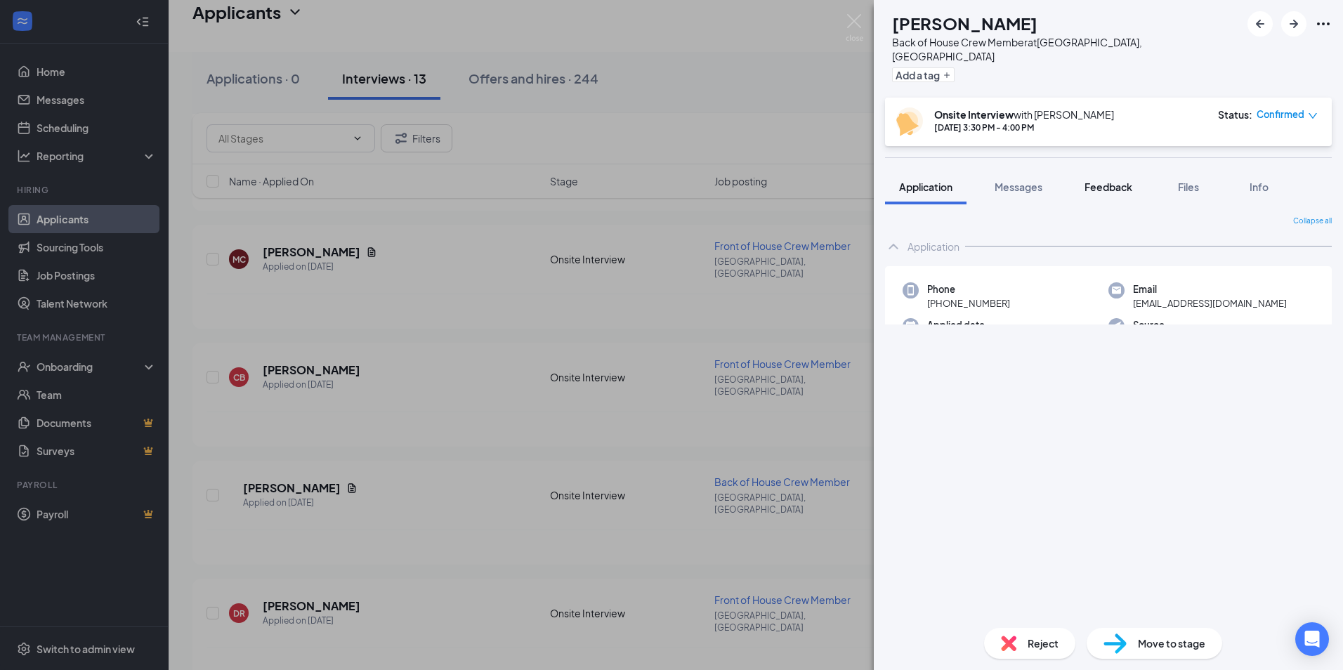
click at [1093, 180] on span "Feedback" at bounding box center [1108, 186] width 48 height 13
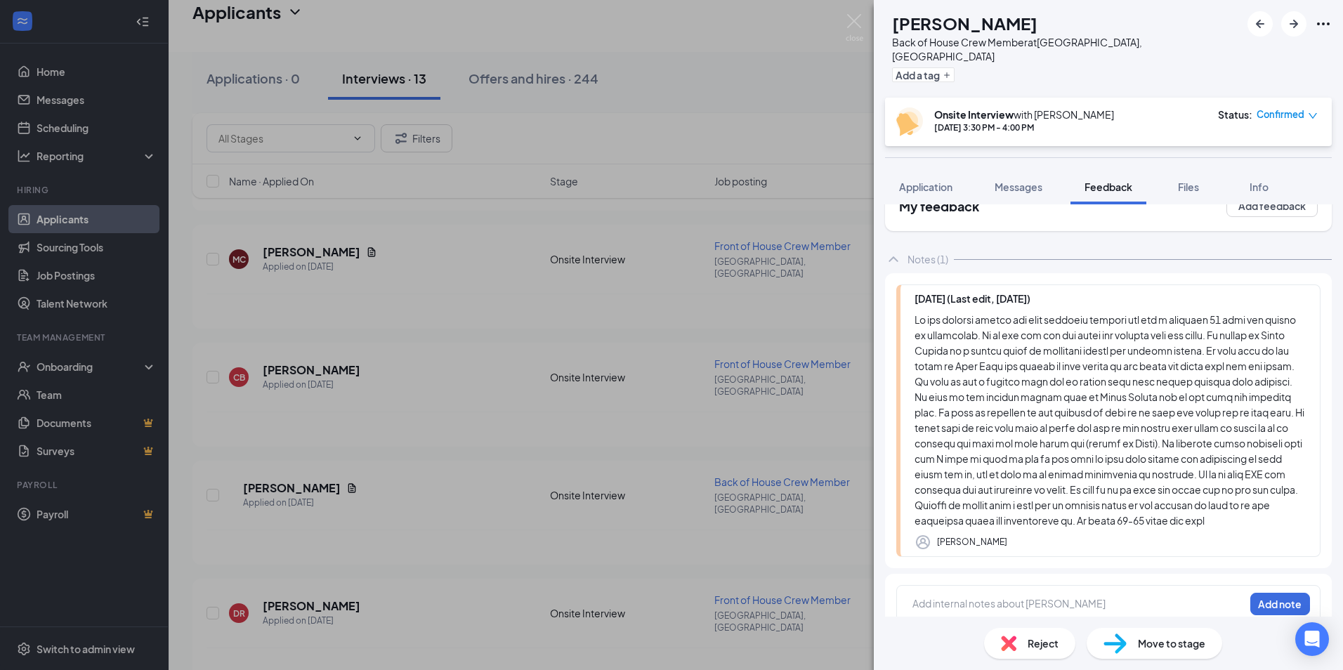
scroll to position [54, 0]
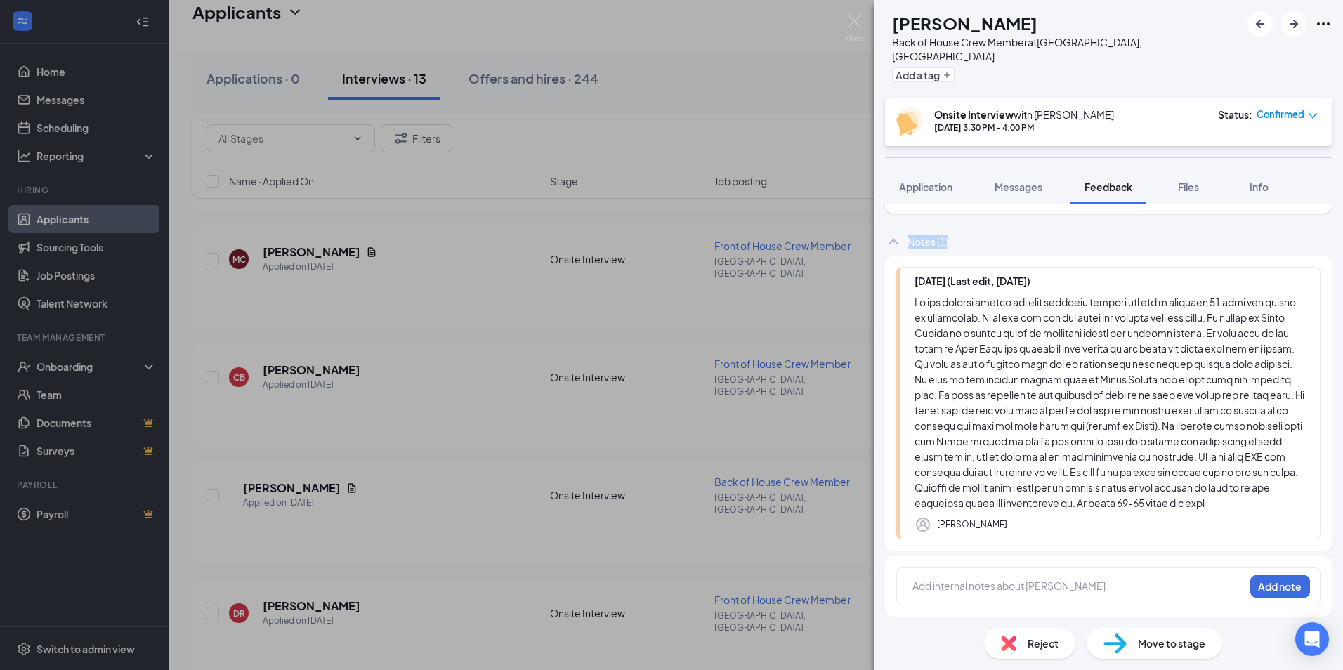
drag, startPoint x: 327, startPoint y: 239, endPoint x: 323, endPoint y: 265, distance: 26.2
click at [327, 247] on div "MC [PERSON_NAME] Back of House Crew Member at [GEOGRAPHIC_DATA], [GEOGRAPHIC_DA…" at bounding box center [671, 335] width 1343 height 670
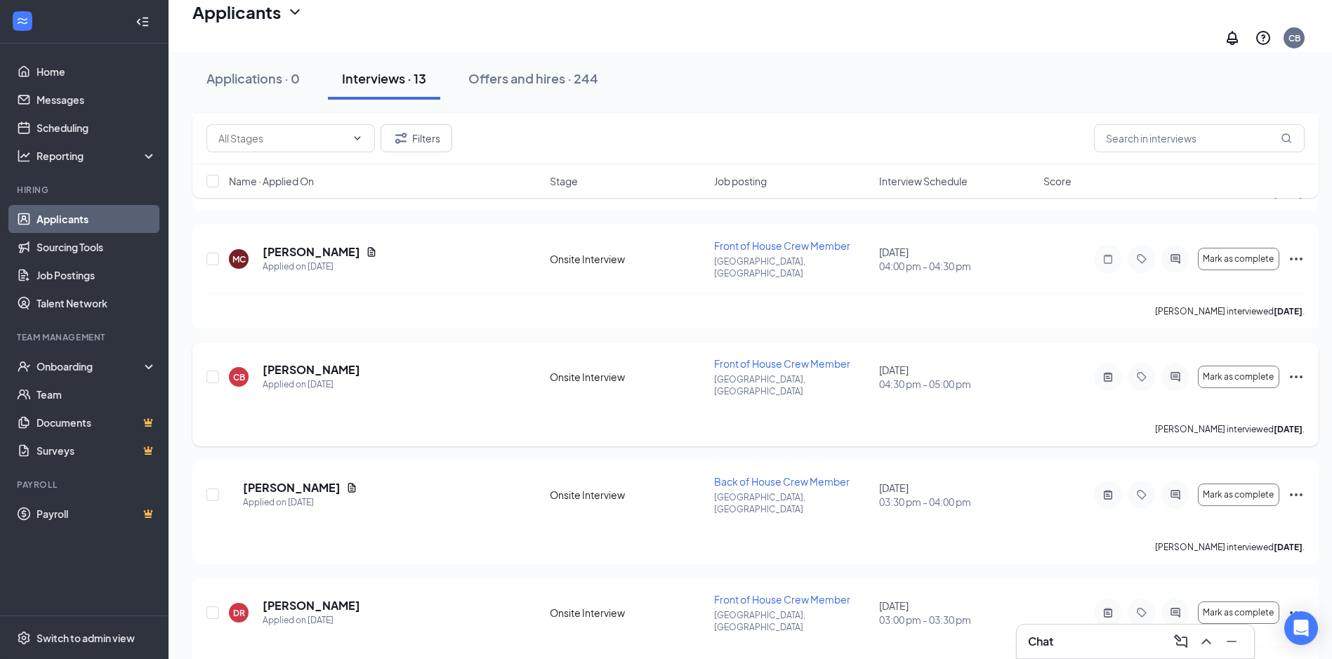
drag, startPoint x: 323, startPoint y: 265, endPoint x: 294, endPoint y: 264, distance: 29.5
click at [294, 378] on div "Applied on [DATE]" at bounding box center [312, 385] width 98 height 14
click at [306, 362] on h5 "[PERSON_NAME]" at bounding box center [312, 369] width 98 height 15
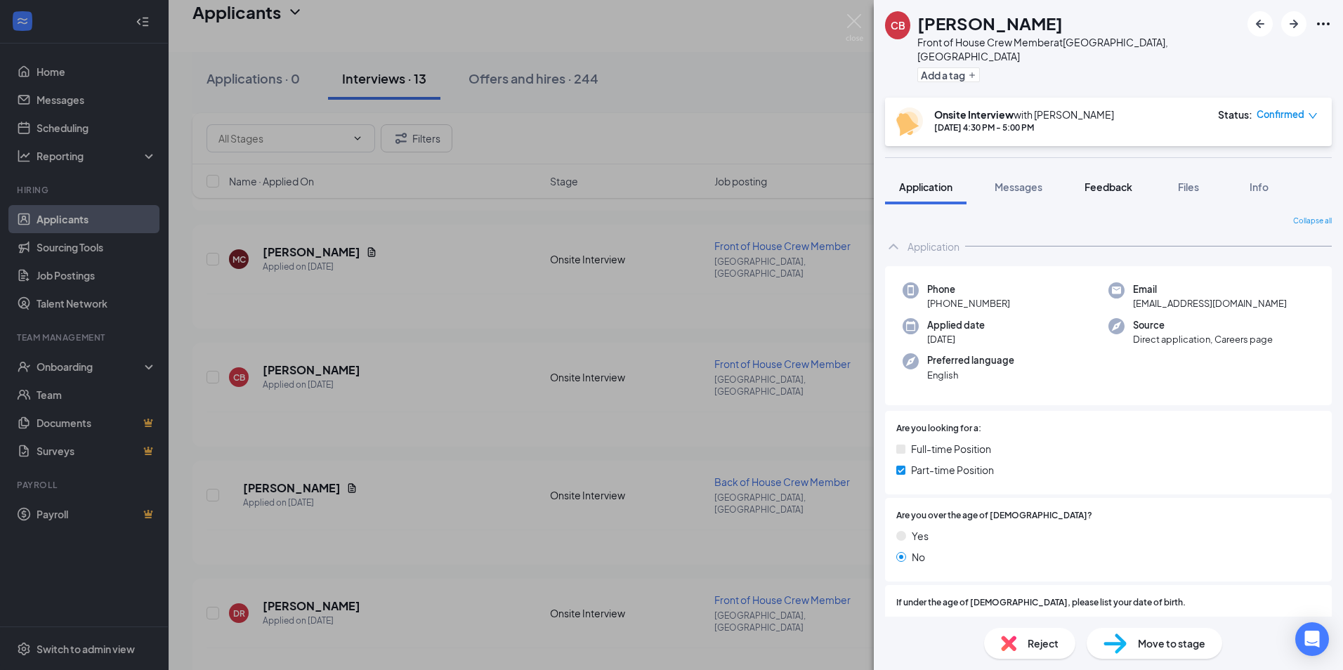
click at [1107, 180] on span "Feedback" at bounding box center [1108, 186] width 48 height 13
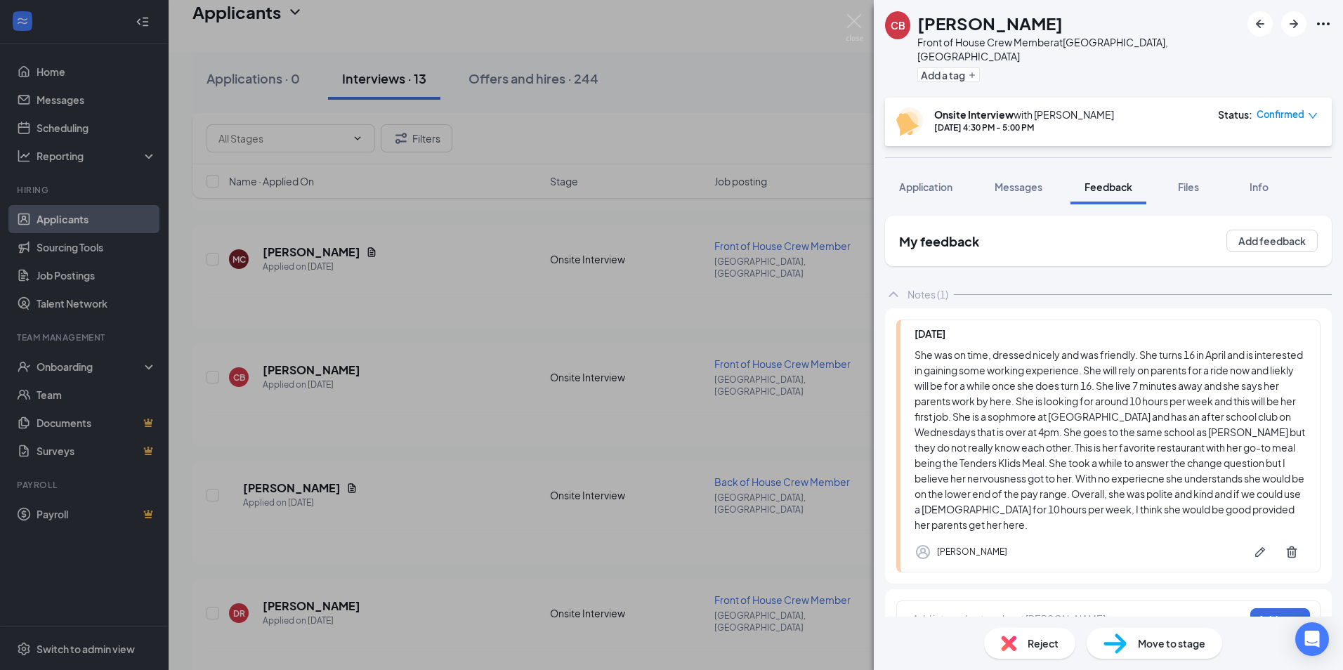
click at [1001, 649] on img at bounding box center [1008, 642] width 15 height 15
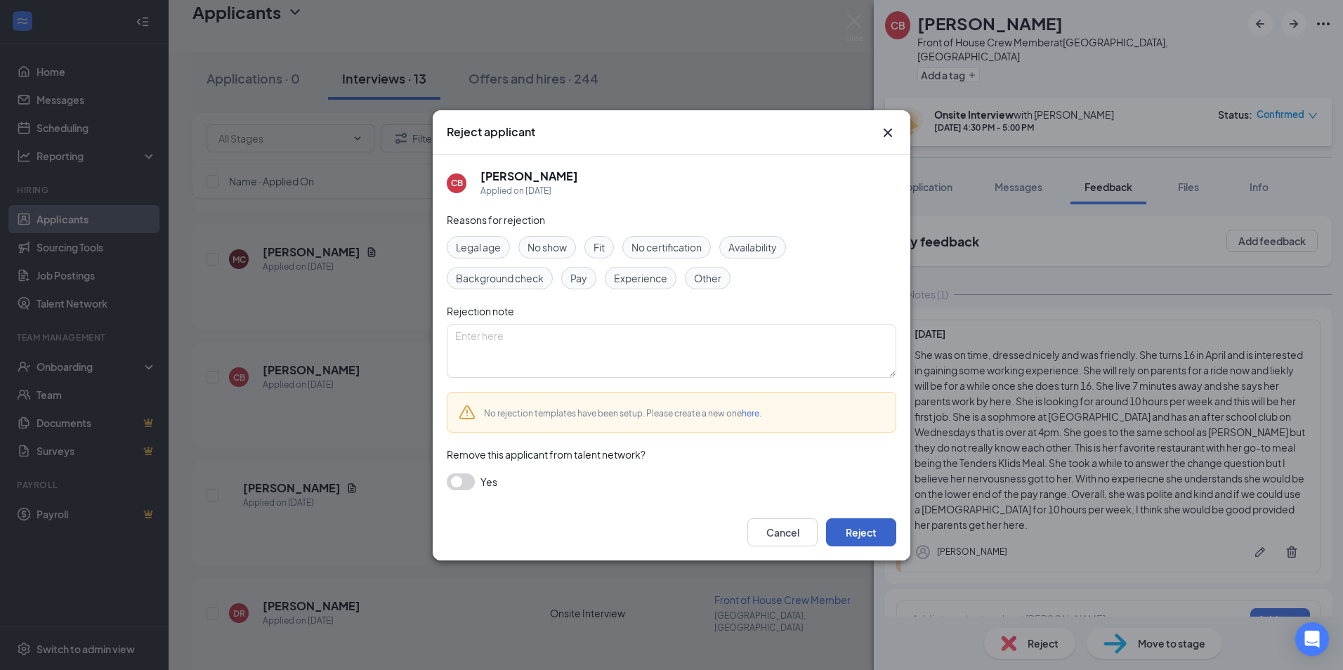
click at [883, 534] on button "Reject" at bounding box center [861, 532] width 70 height 28
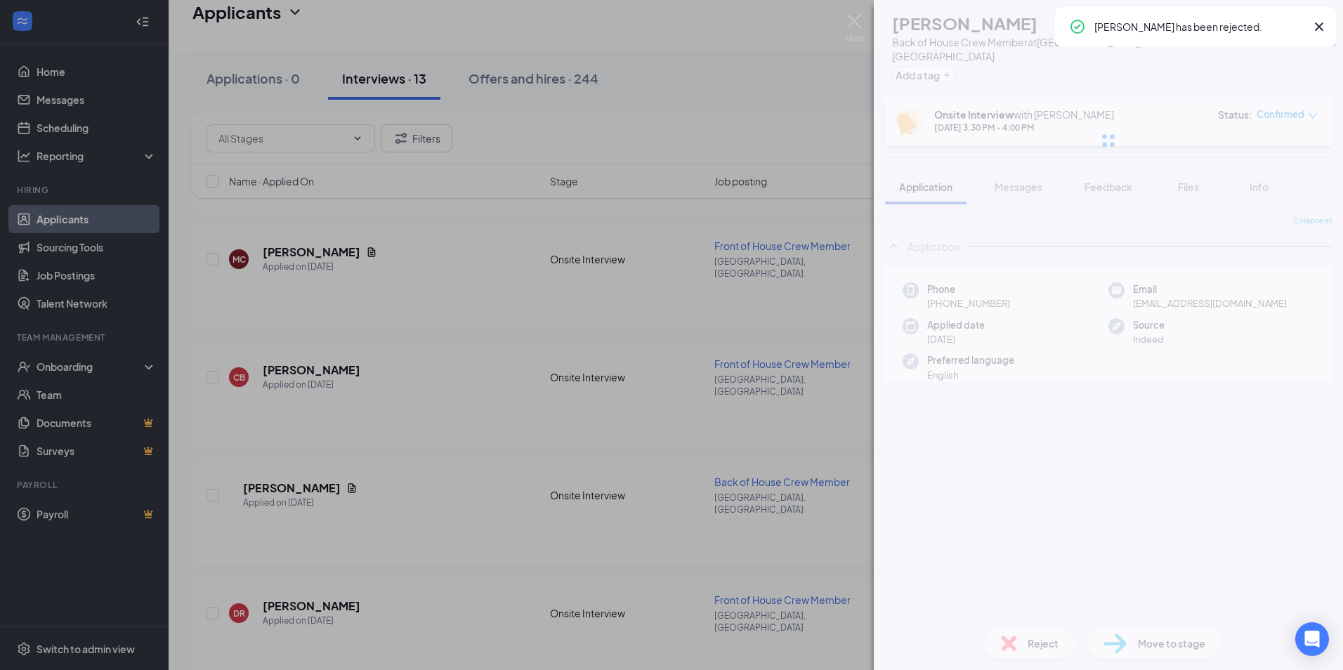
click at [491, 423] on div "MC [PERSON_NAME] Back of House Crew Member at [GEOGRAPHIC_DATA], [GEOGRAPHIC_DA…" at bounding box center [671, 335] width 1343 height 670
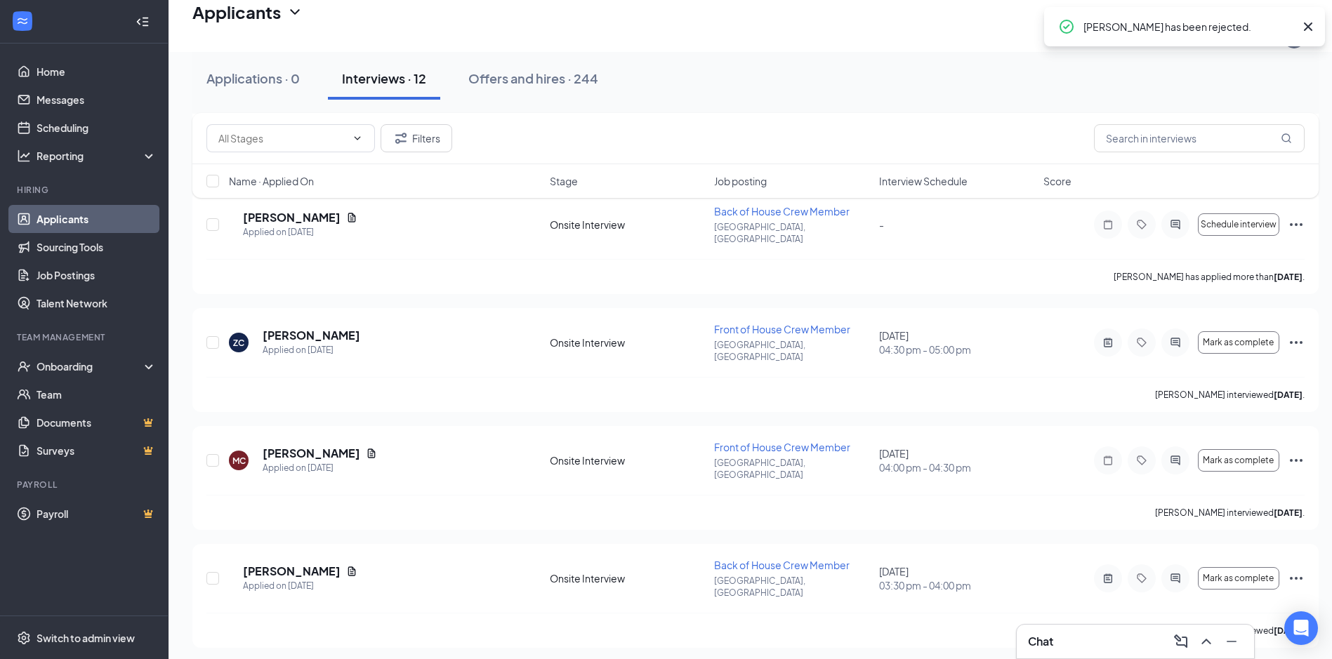
scroll to position [763, 0]
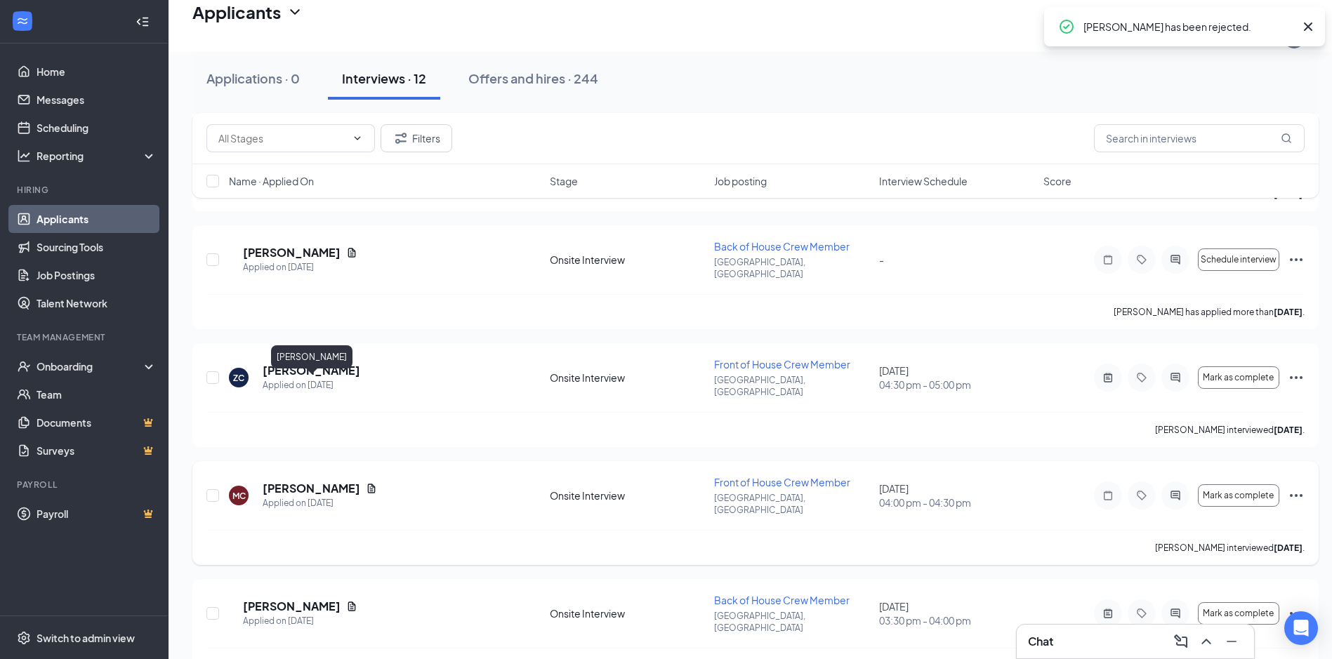
click at [329, 481] on h5 "[PERSON_NAME]" at bounding box center [312, 488] width 98 height 15
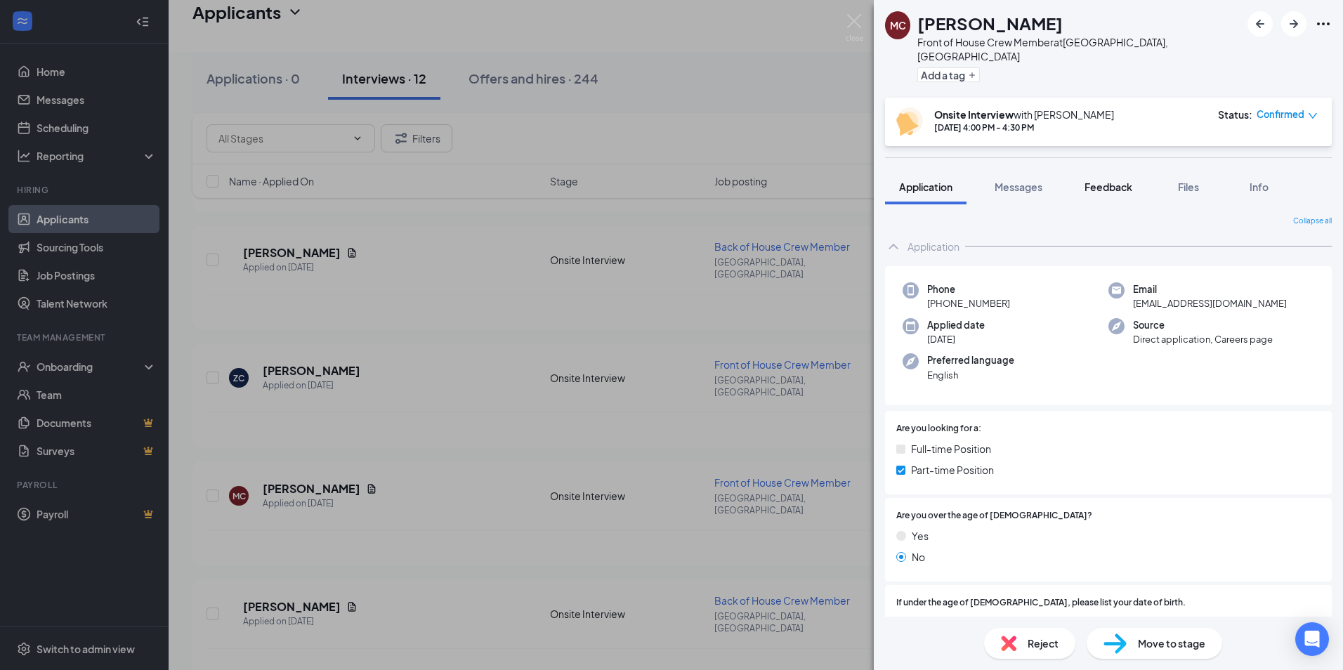
click at [1101, 169] on button "Feedback" at bounding box center [1108, 186] width 76 height 35
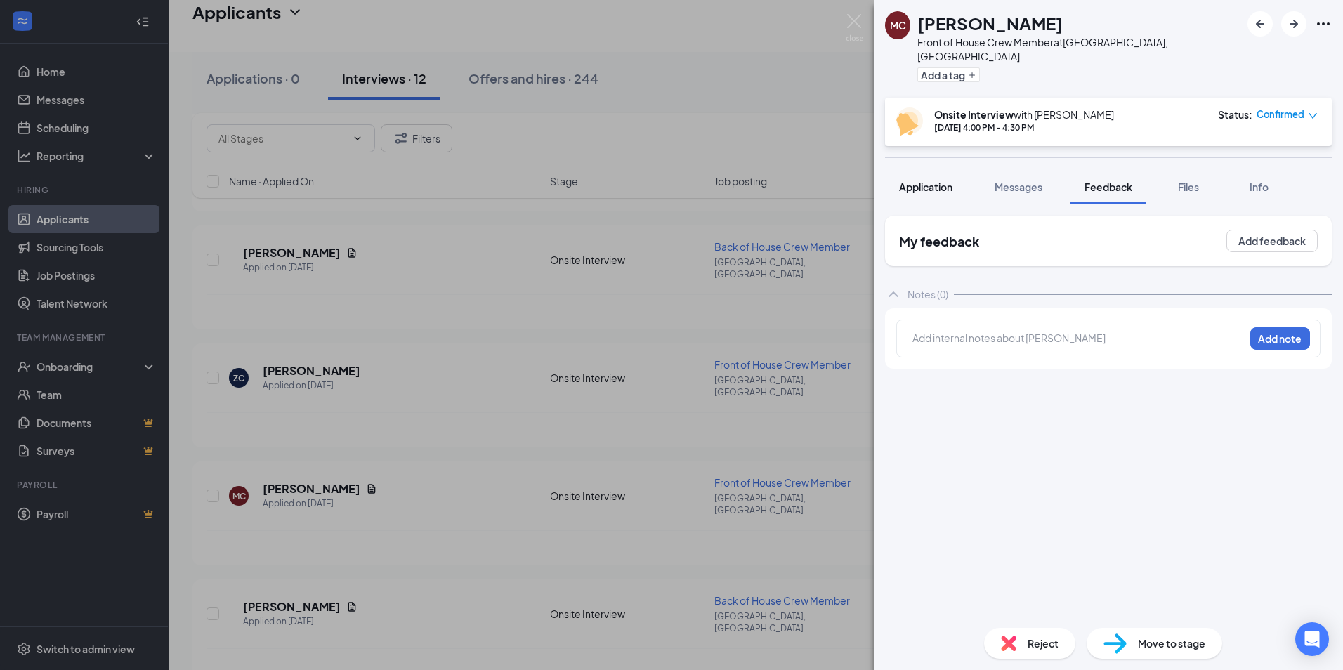
click at [944, 180] on span "Application" at bounding box center [925, 186] width 53 height 13
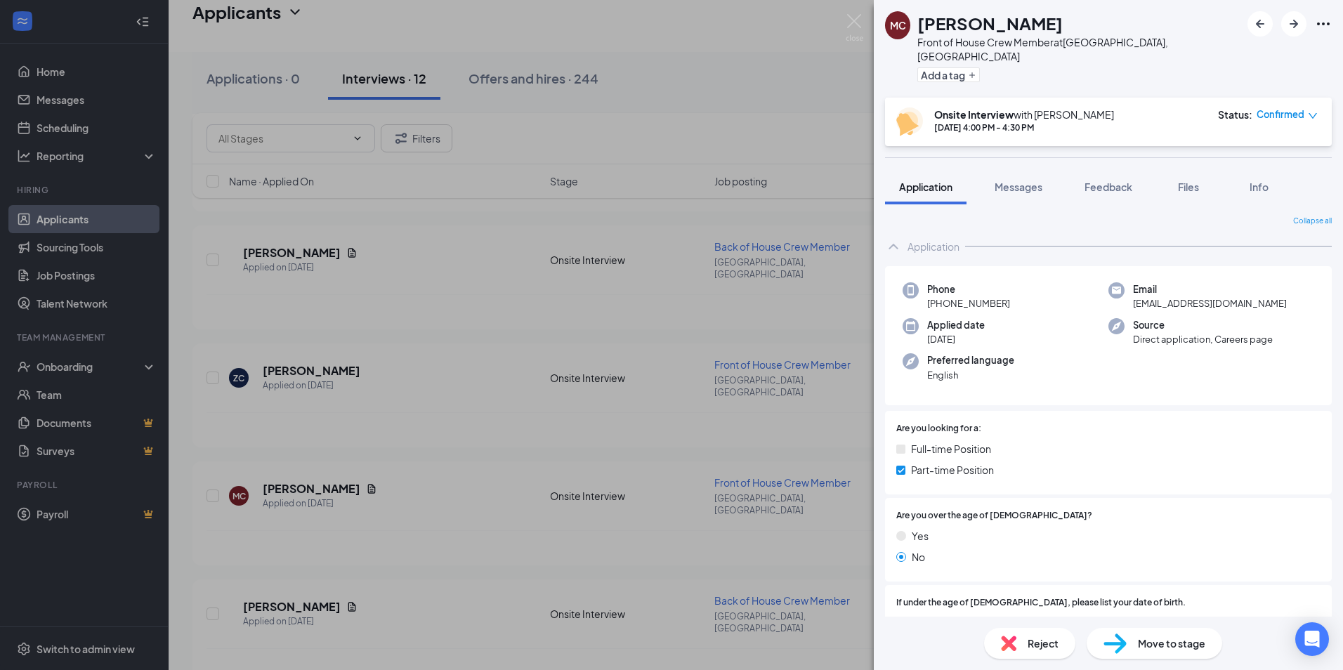
click at [1032, 645] on span "Reject" at bounding box center [1042, 642] width 31 height 15
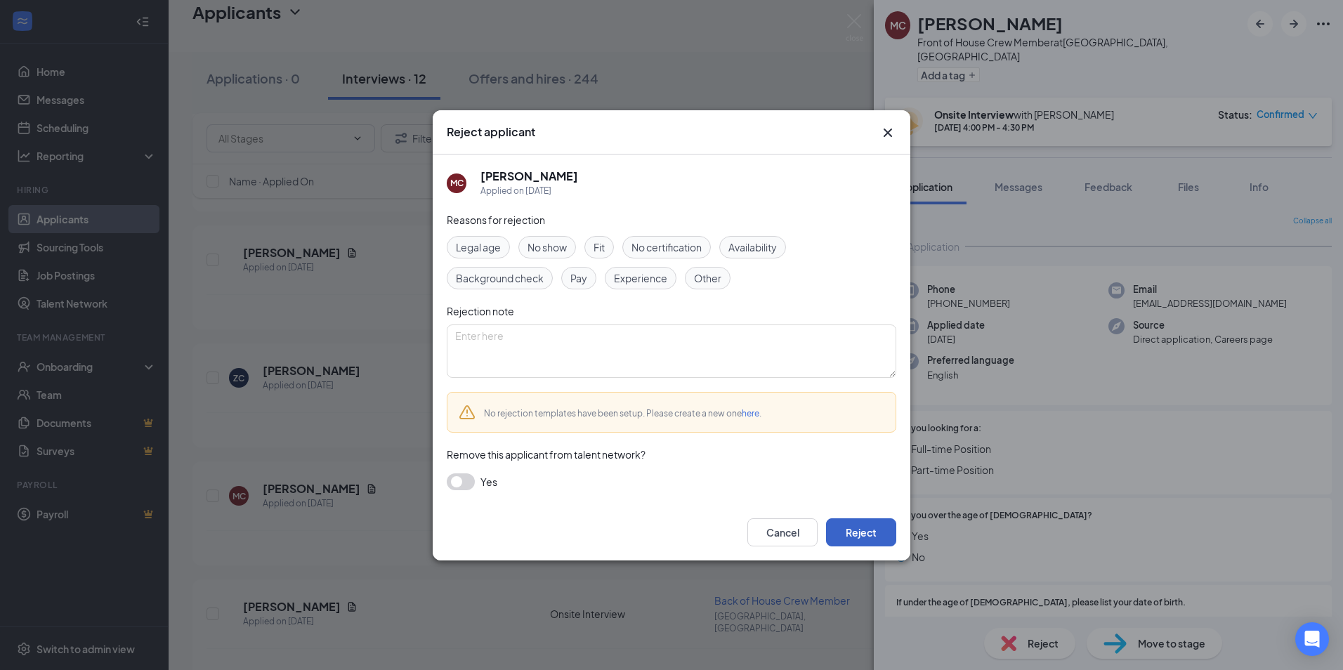
click at [862, 522] on button "Reject" at bounding box center [861, 532] width 70 height 28
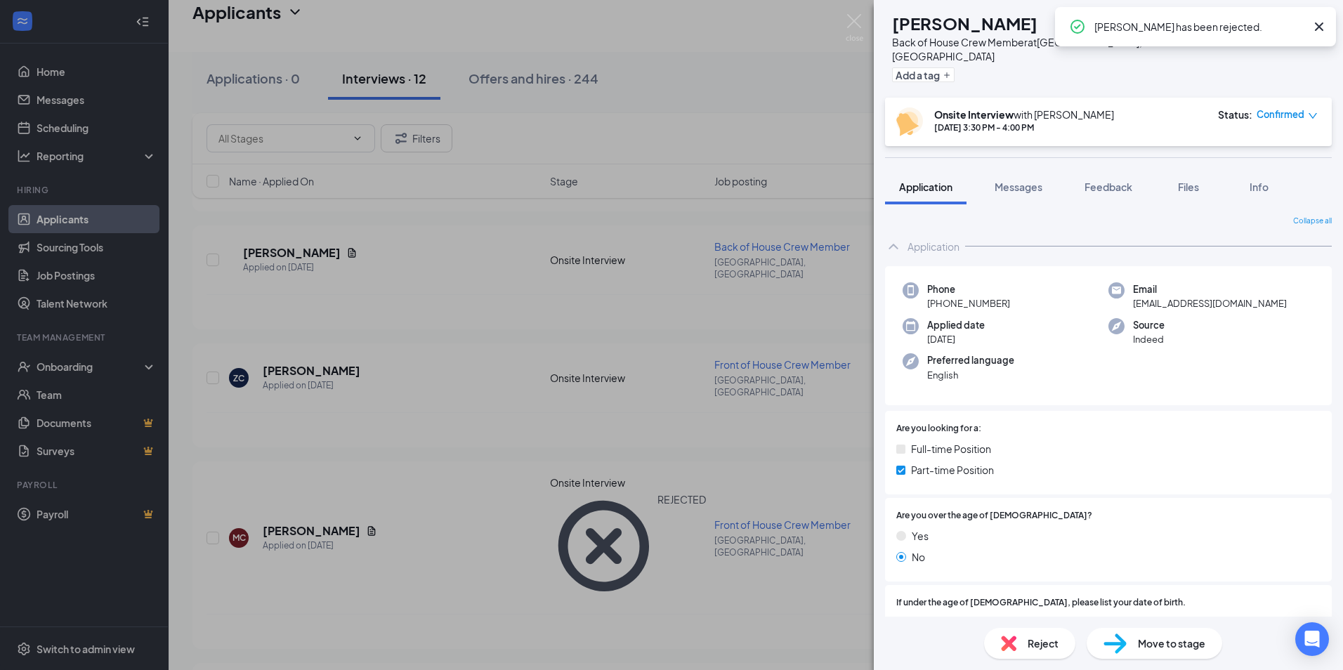
click at [466, 373] on div "MC [PERSON_NAME] Back of House Crew Member at [GEOGRAPHIC_DATA], [GEOGRAPHIC_DA…" at bounding box center [671, 335] width 1343 height 670
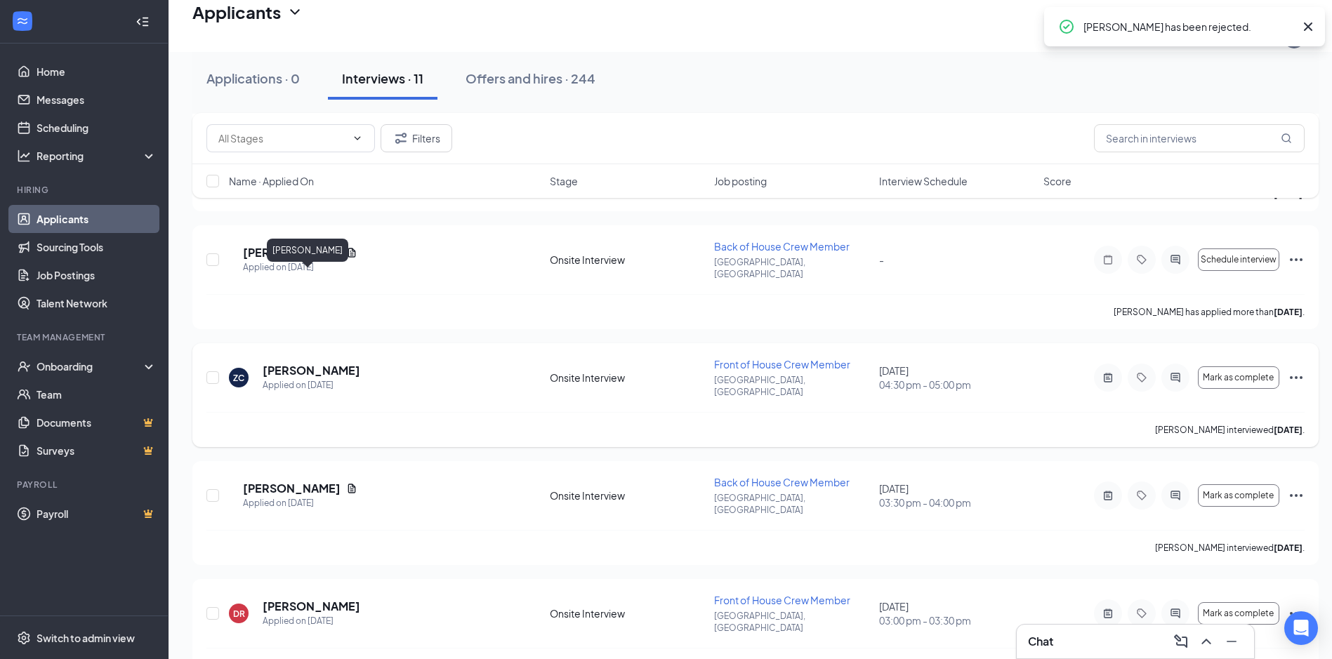
click at [298, 363] on h5 "[PERSON_NAME]" at bounding box center [312, 370] width 98 height 15
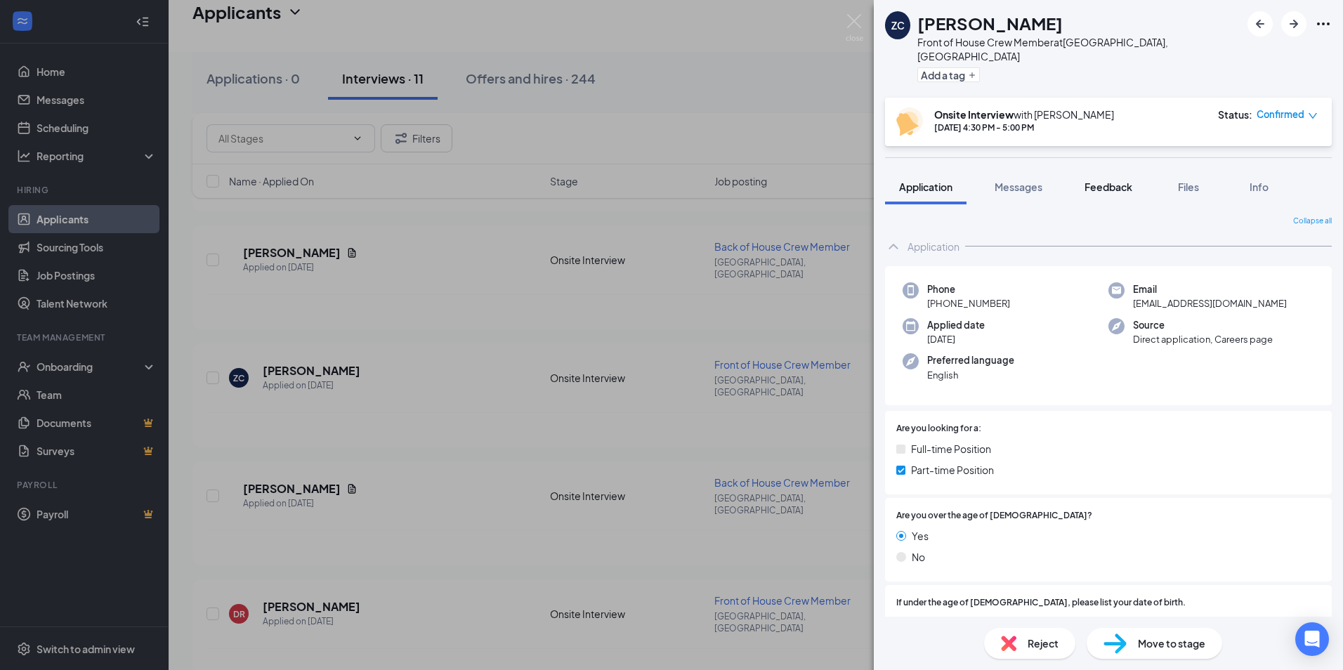
click at [1100, 180] on span "Feedback" at bounding box center [1108, 186] width 48 height 13
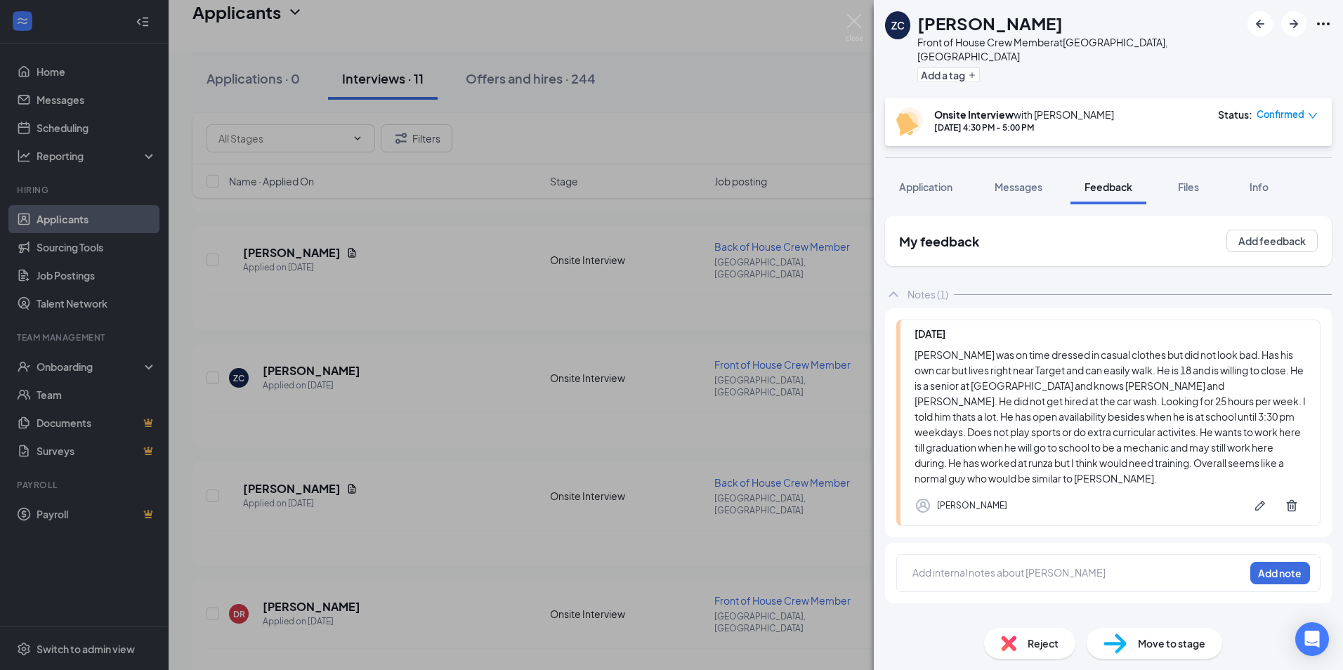
click at [1013, 638] on img at bounding box center [1008, 642] width 15 height 15
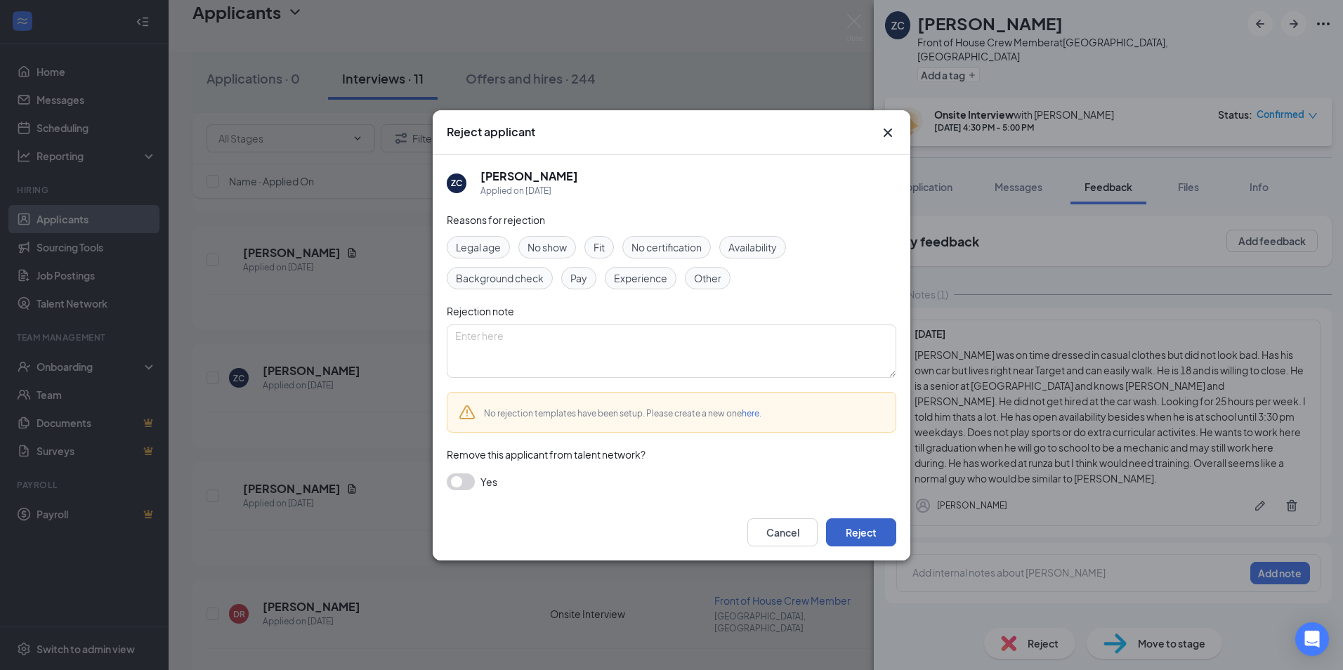
click at [851, 540] on button "Reject" at bounding box center [861, 532] width 70 height 28
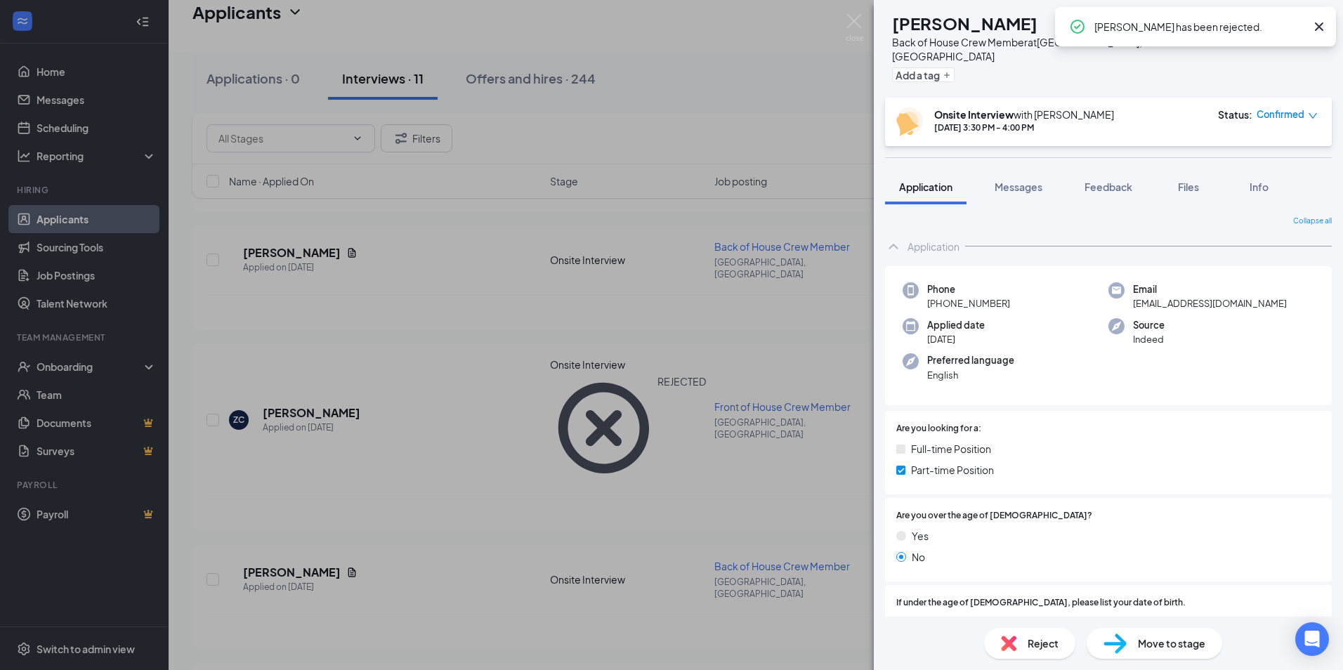
click at [494, 426] on div "MC [PERSON_NAME] Back of House Crew Member at [GEOGRAPHIC_DATA], [GEOGRAPHIC_DA…" at bounding box center [671, 335] width 1343 height 670
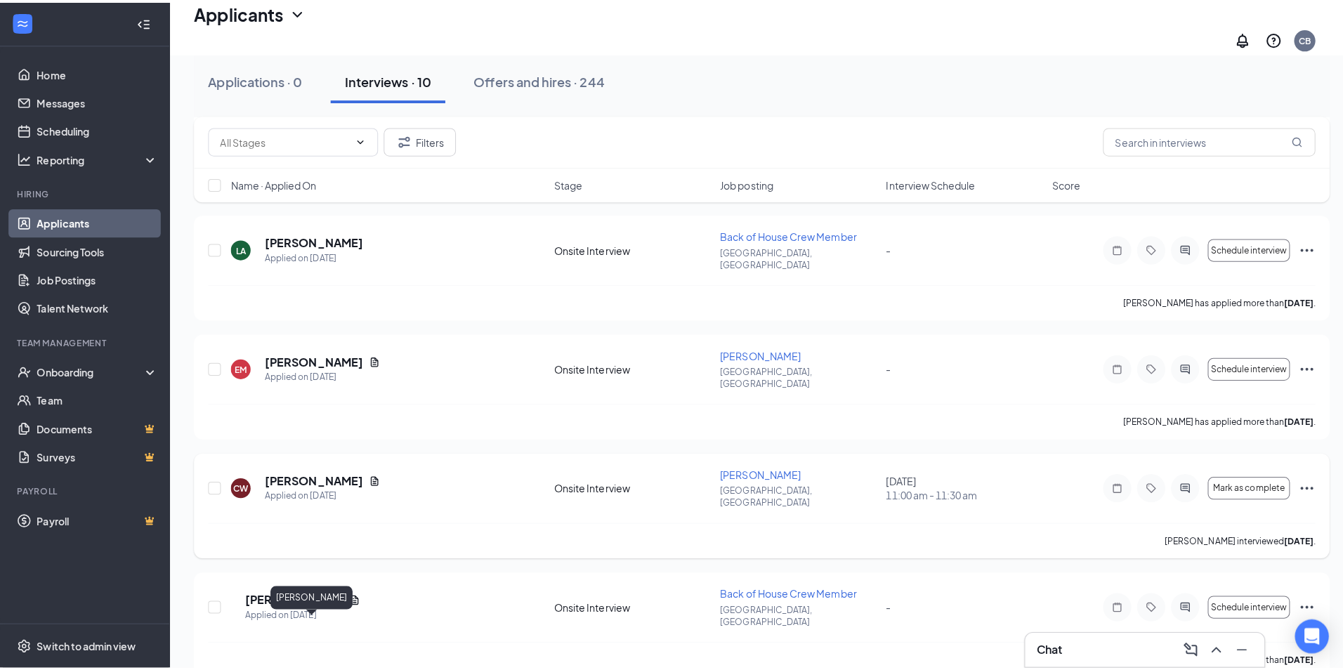
scroll to position [411, 0]
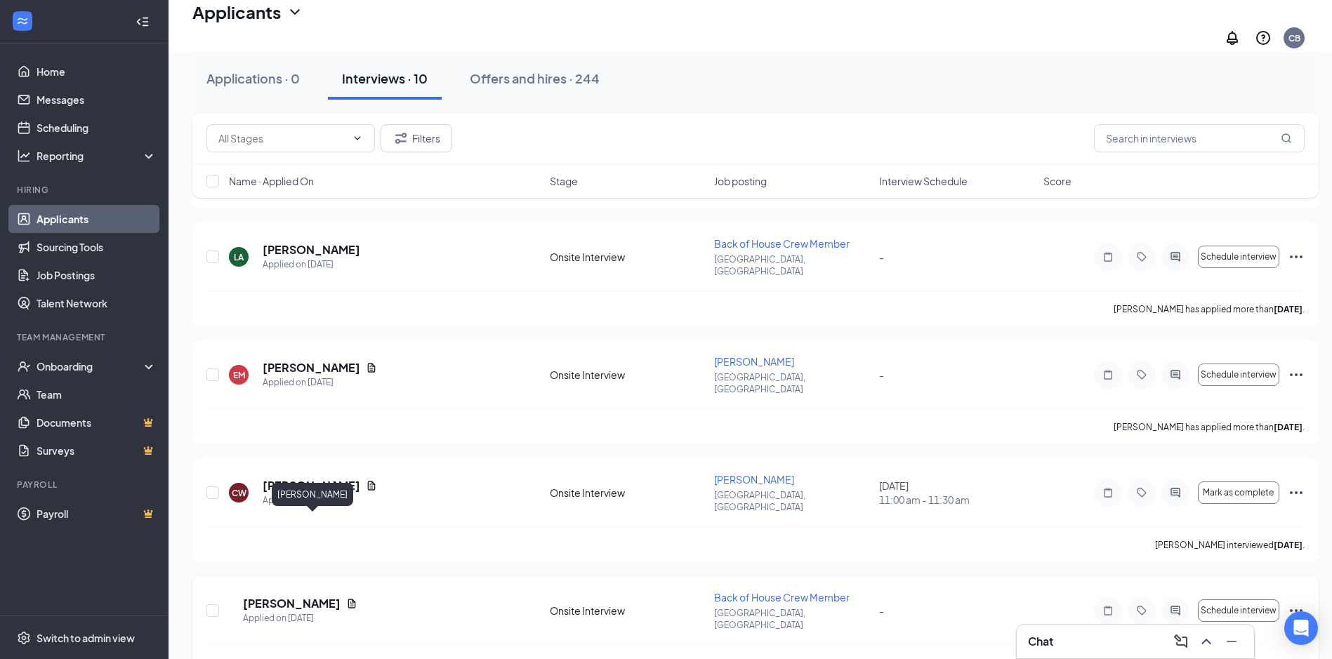
click at [341, 596] on h5 "[PERSON_NAME]" at bounding box center [292, 603] width 98 height 15
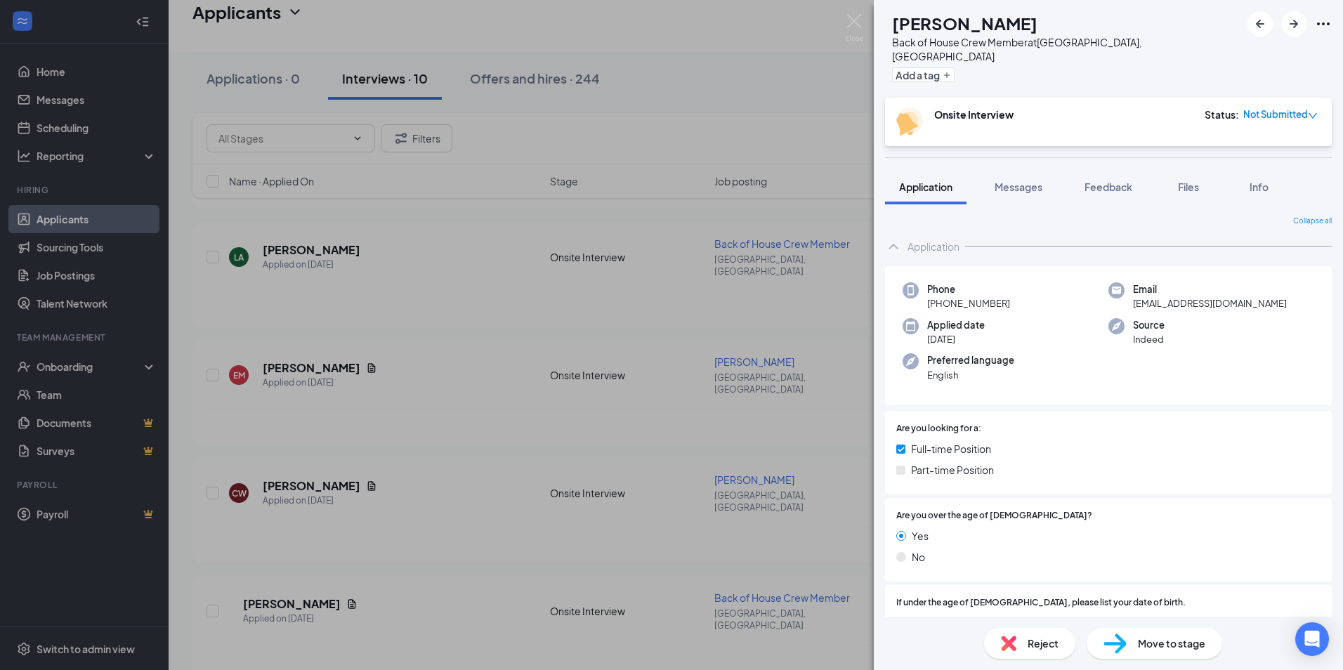
click at [999, 636] on div "Reject" at bounding box center [1029, 643] width 91 height 31
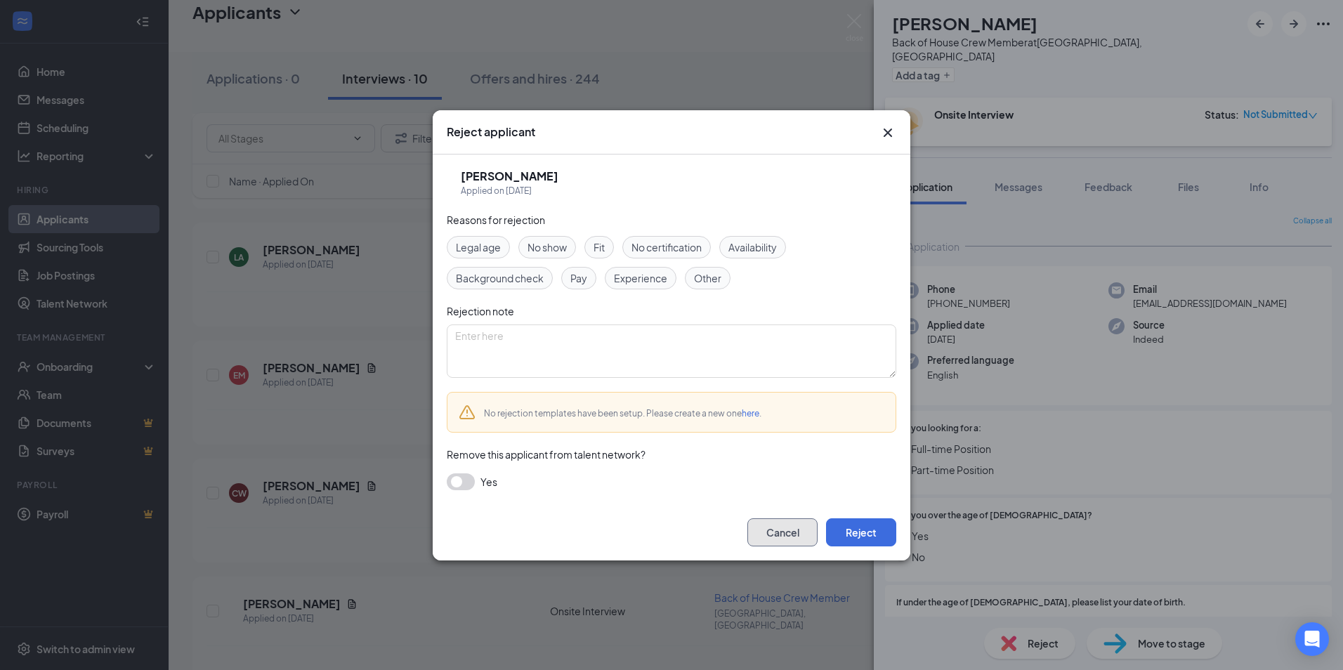
click at [799, 532] on button "Cancel" at bounding box center [782, 532] width 70 height 28
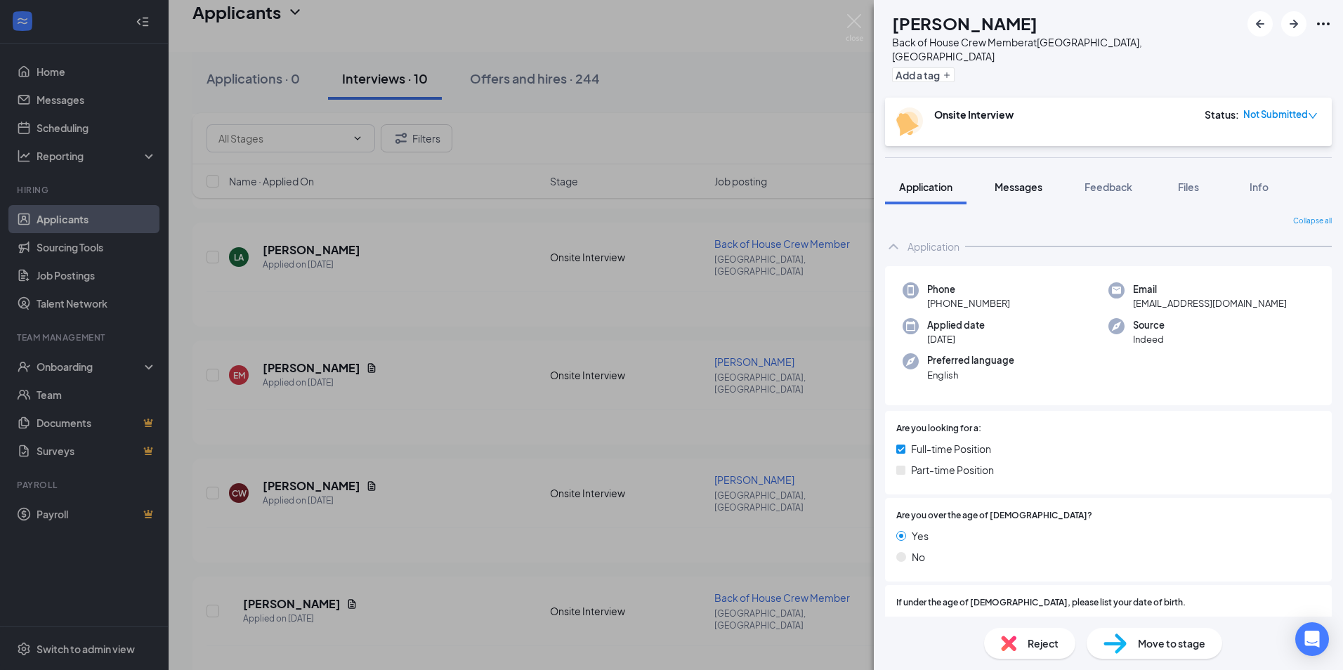
click at [1014, 180] on div "Messages" at bounding box center [1018, 187] width 48 height 14
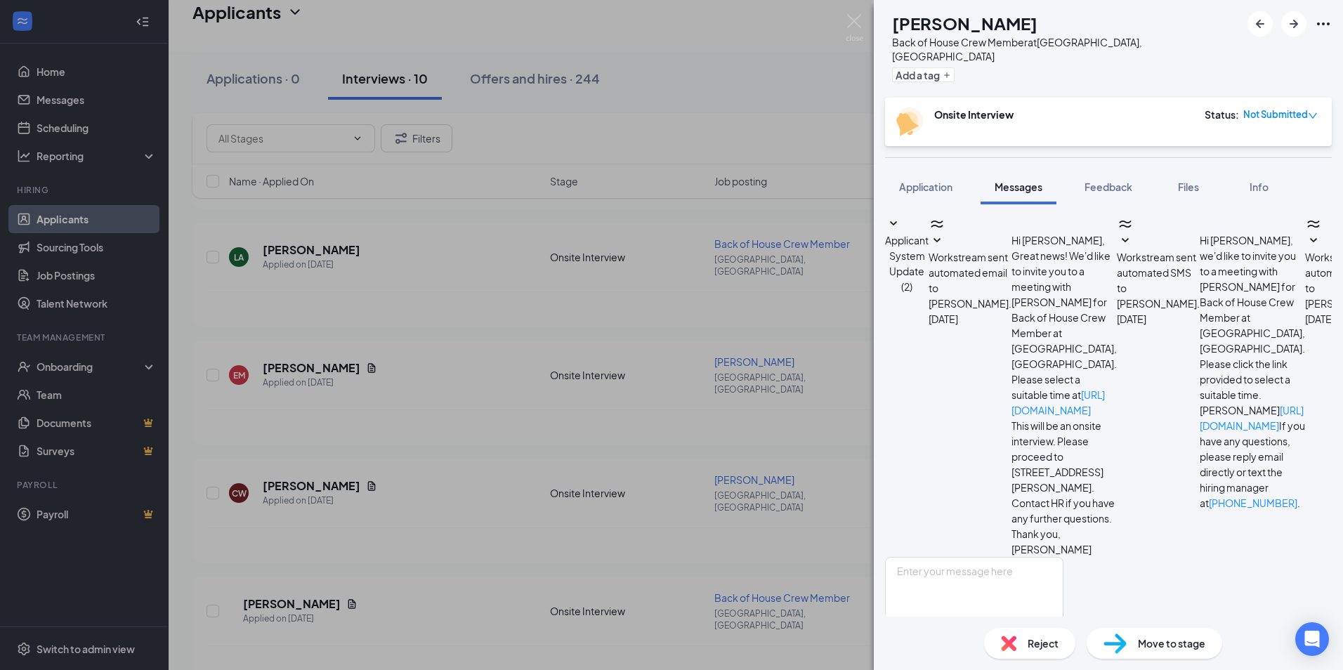
scroll to position [407, 0]
click at [937, 180] on span "Application" at bounding box center [925, 186] width 53 height 13
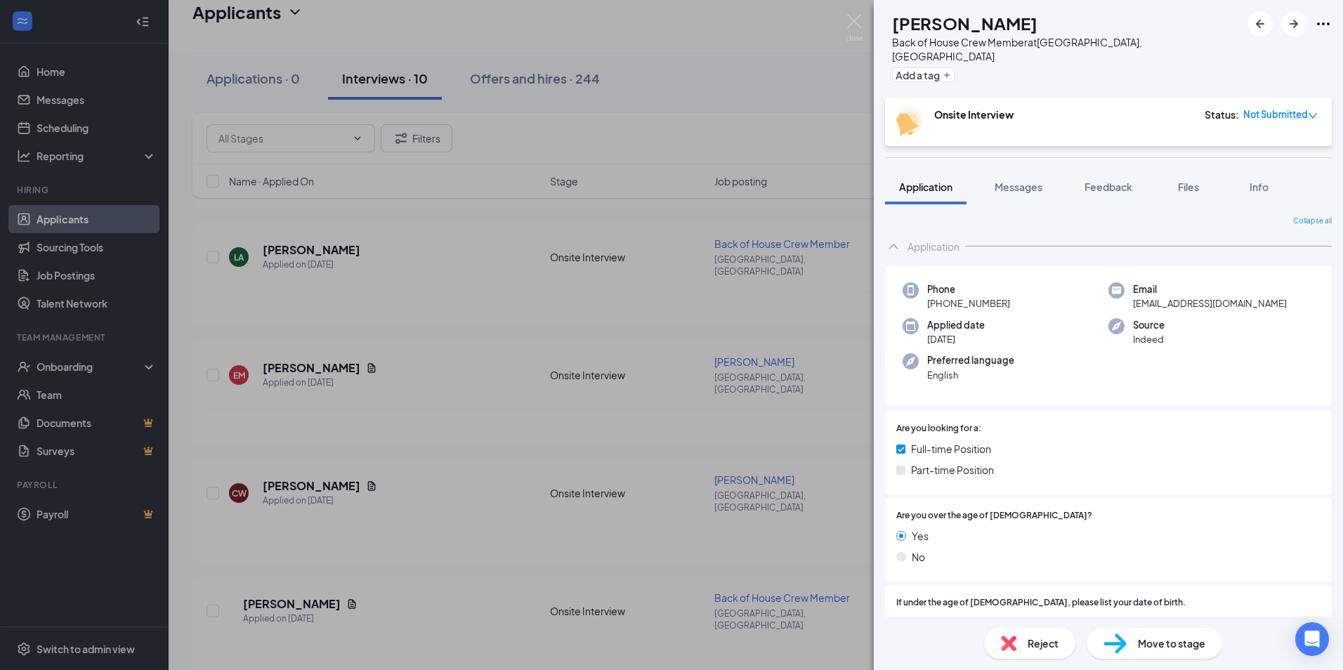
click at [1006, 643] on img at bounding box center [1008, 642] width 15 height 15
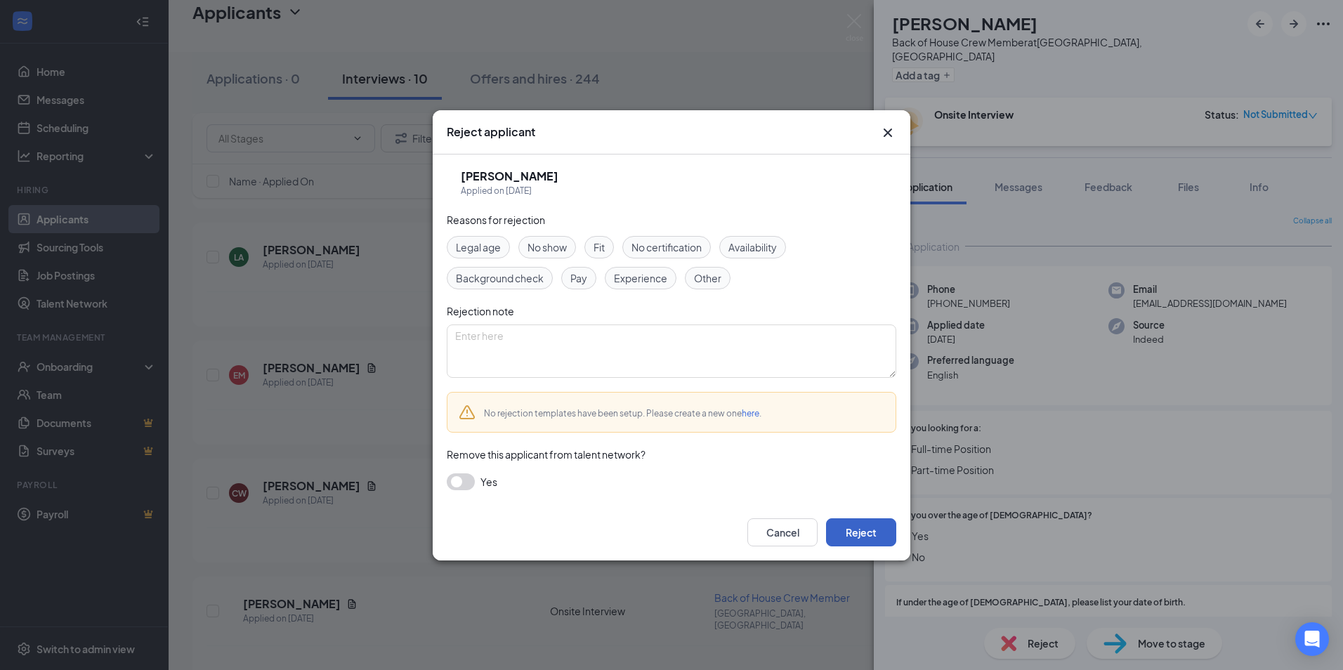
click at [878, 526] on button "Reject" at bounding box center [861, 532] width 70 height 28
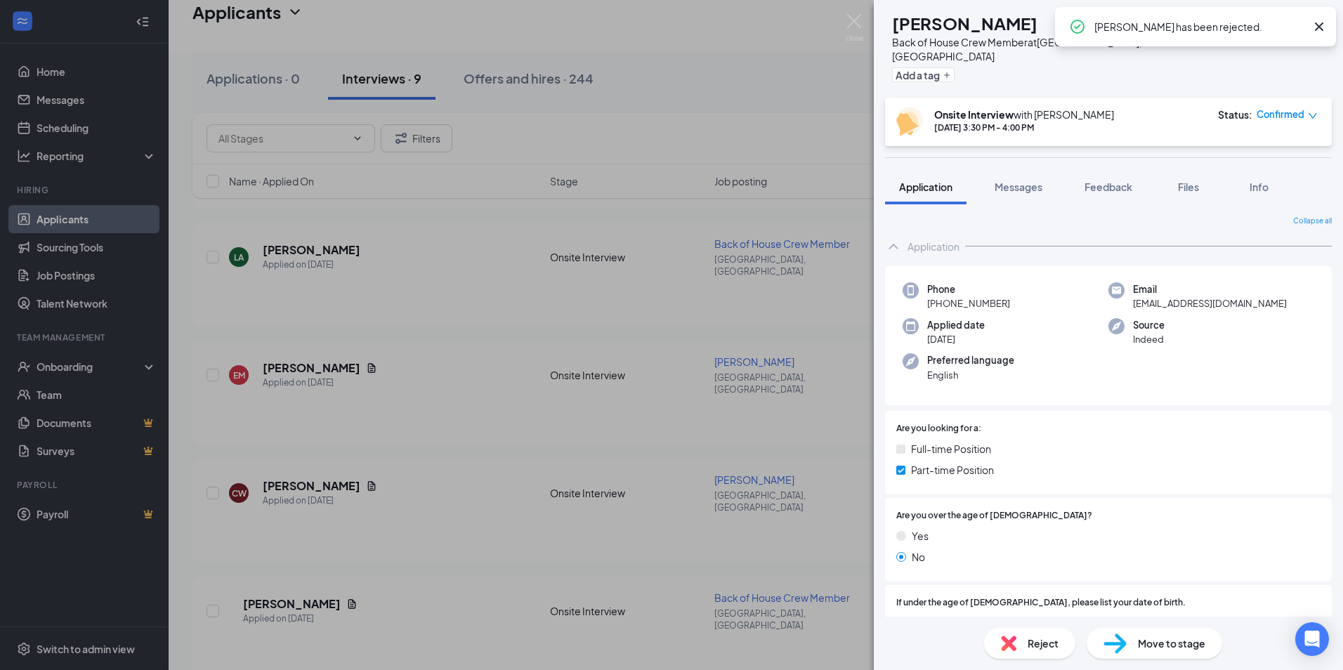
click at [296, 414] on div "MC [PERSON_NAME] Back of House Crew Member at [GEOGRAPHIC_DATA], [GEOGRAPHIC_DA…" at bounding box center [671, 335] width 1343 height 670
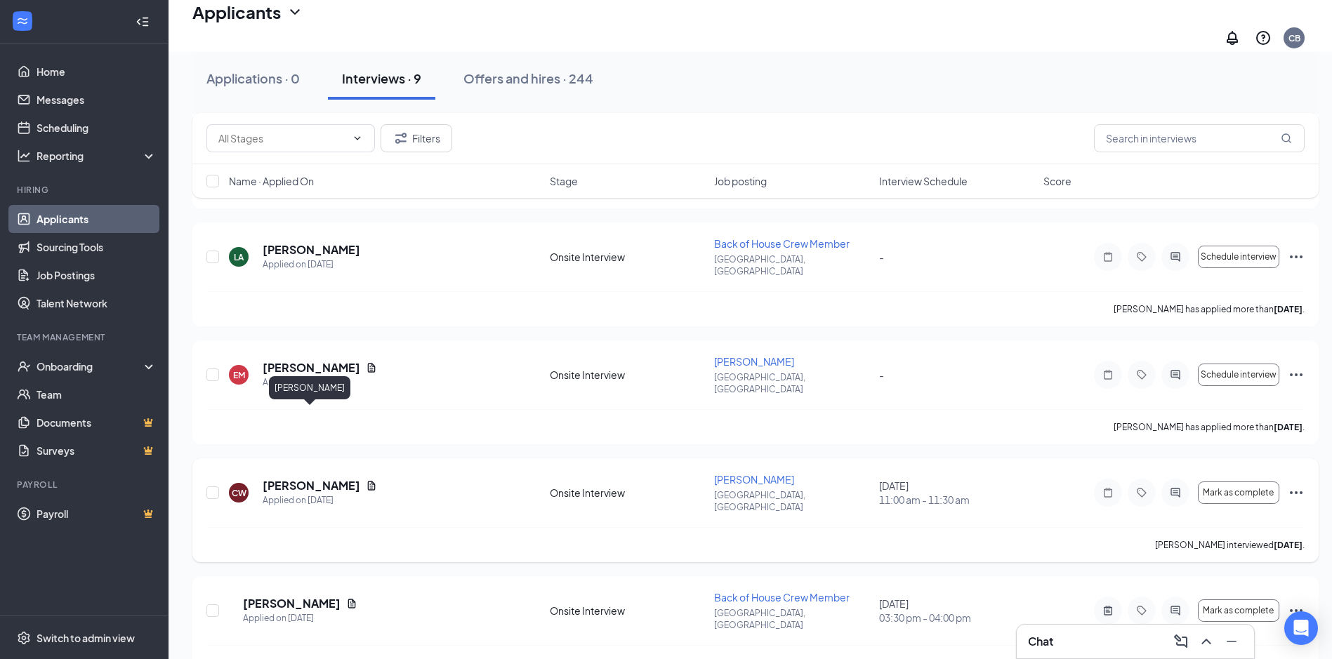
click at [311, 478] on h5 "[PERSON_NAME]" at bounding box center [312, 485] width 98 height 15
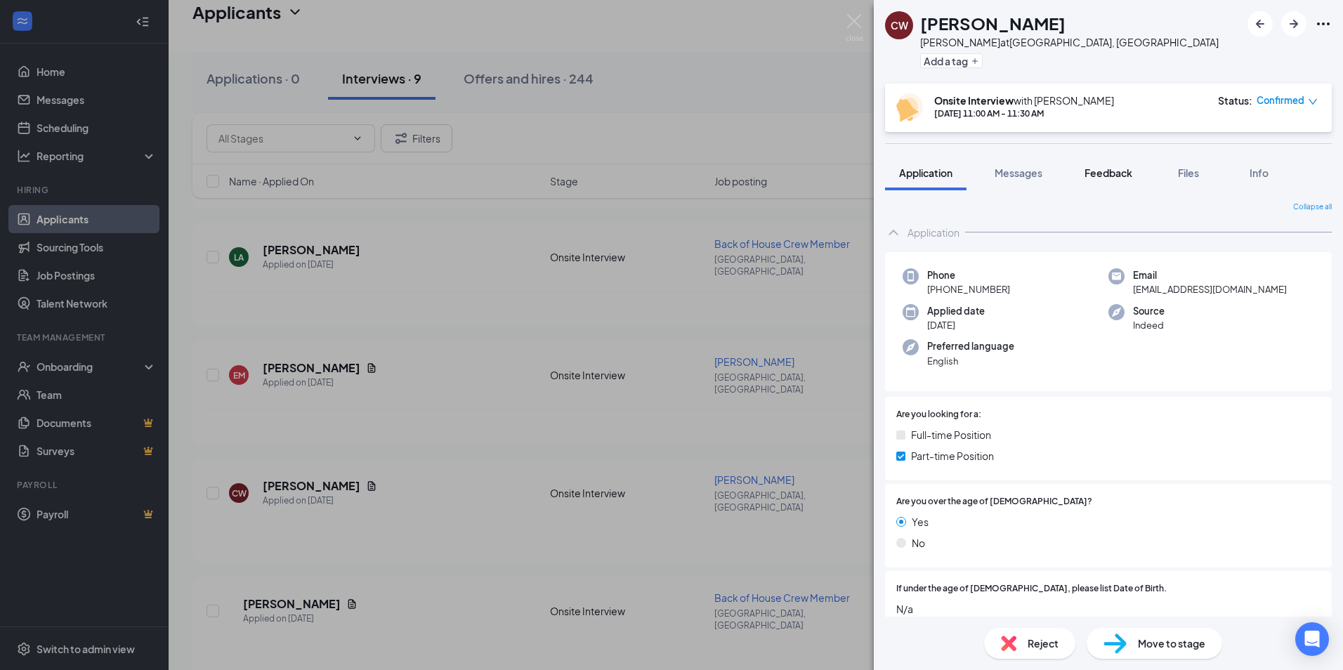
click at [1099, 175] on span "Feedback" at bounding box center [1108, 172] width 48 height 13
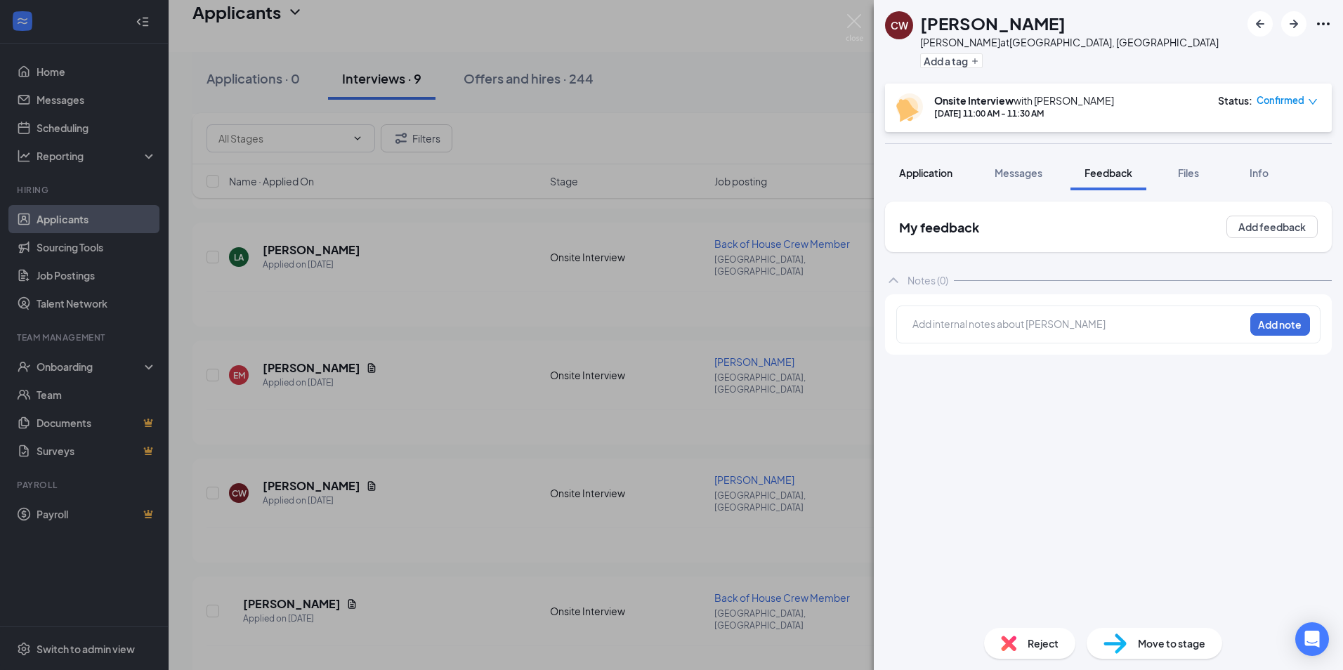
click at [925, 180] on button "Application" at bounding box center [925, 172] width 81 height 35
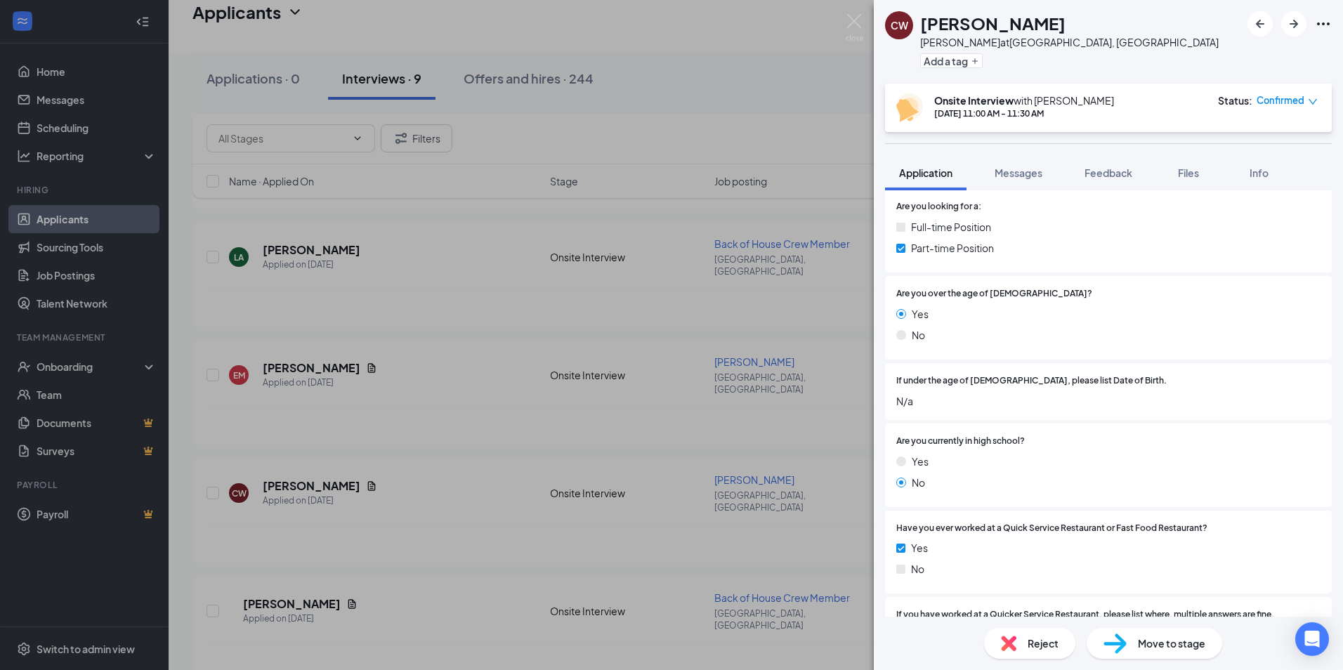
scroll to position [211, 0]
click at [1010, 168] on span "Messages" at bounding box center [1018, 172] width 48 height 13
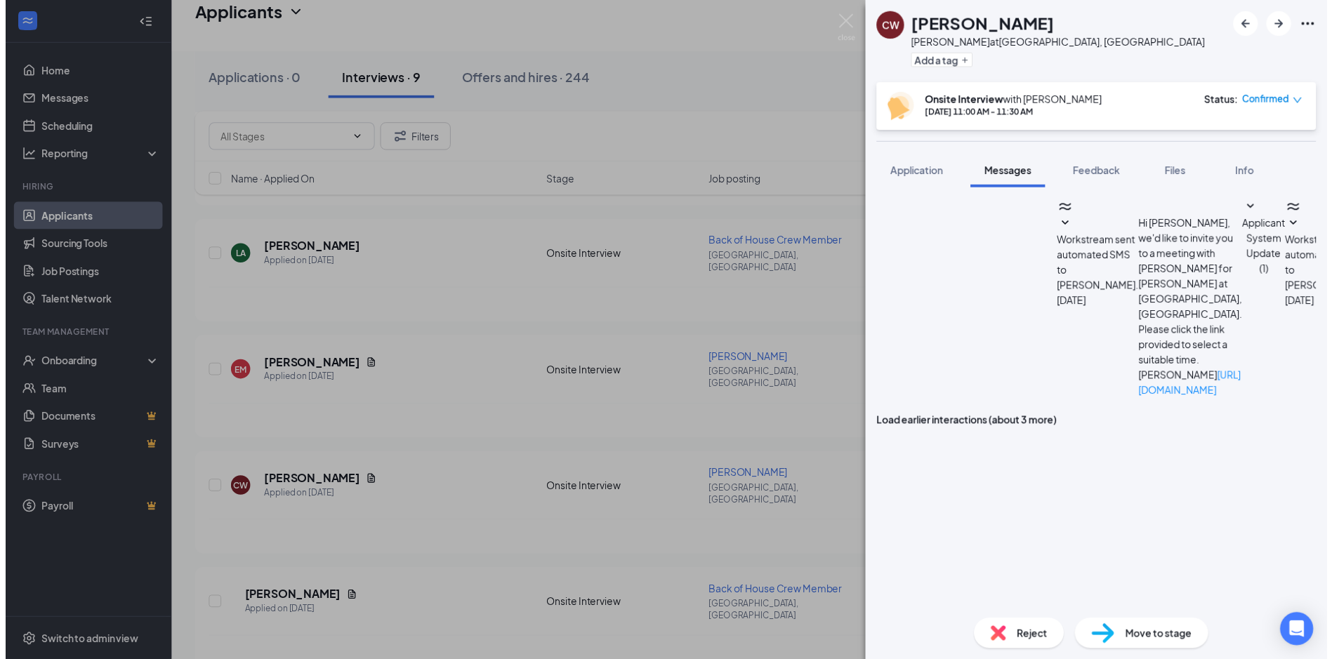
scroll to position [504, 0]
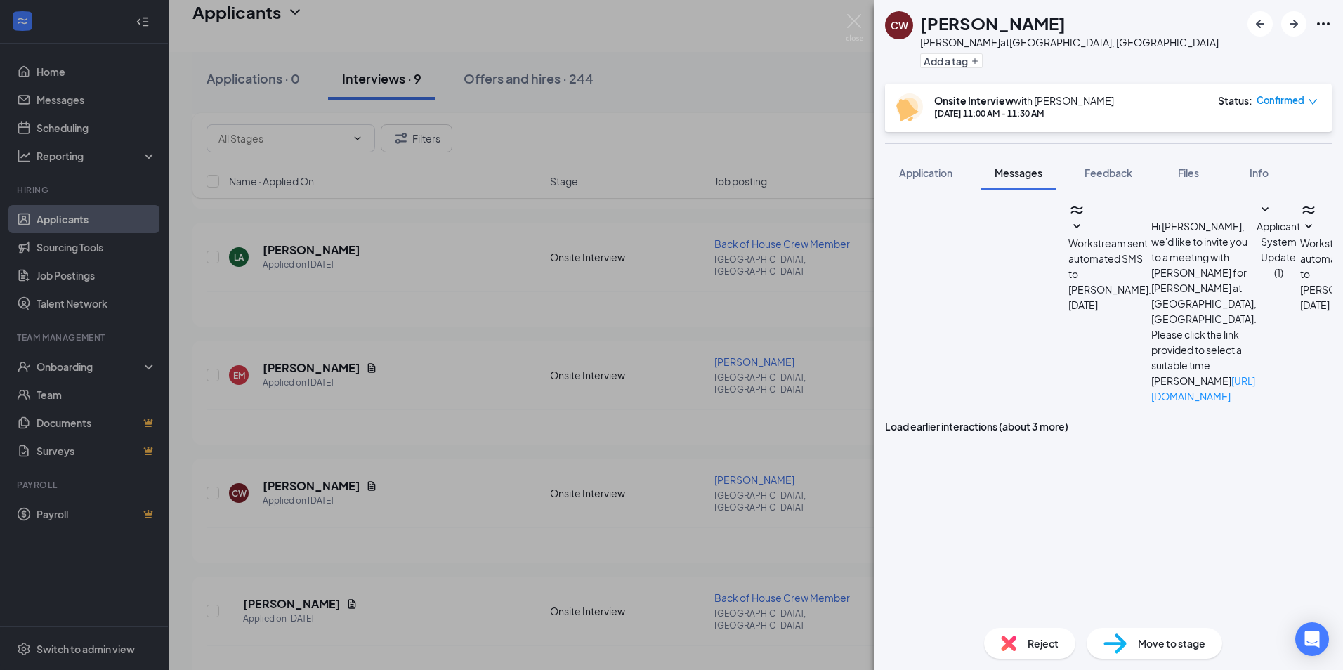
drag, startPoint x: 1091, startPoint y: 345, endPoint x: 956, endPoint y: 318, distance: 137.4
drag, startPoint x: 1100, startPoint y: 459, endPoint x: 934, endPoint y: 429, distance: 168.4
drag, startPoint x: 934, startPoint y: 429, endPoint x: 1078, endPoint y: 429, distance: 144.0
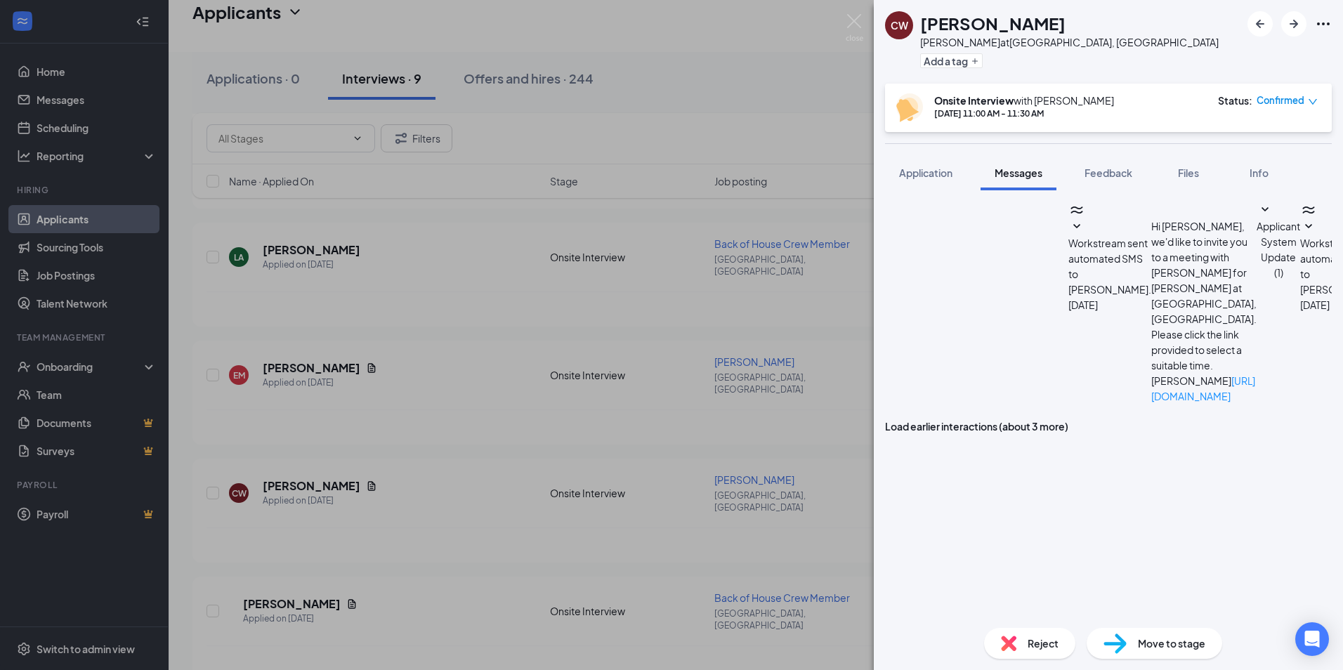
click at [1272, 100] on span "Confirmed" at bounding box center [1280, 100] width 48 height 14
click at [1238, 145] on span "Request Reschedule" at bounding box center [1236, 152] width 96 height 15
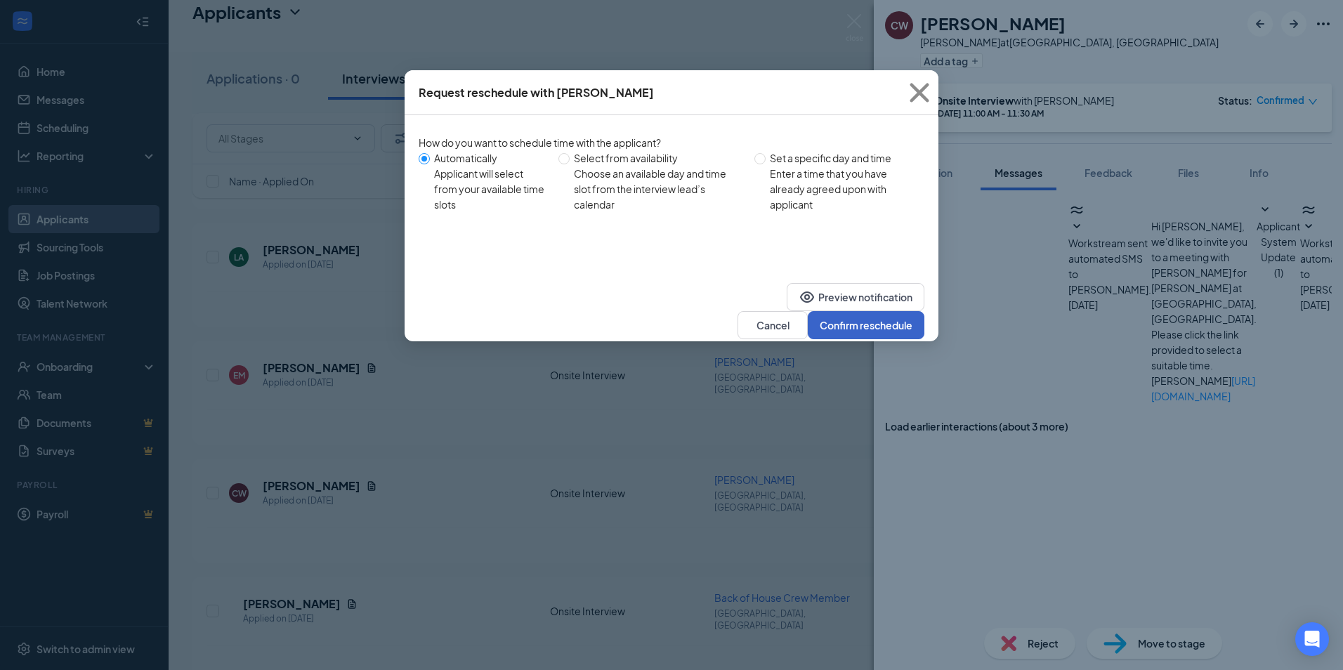
click at [849, 311] on button "Confirm reschedule" at bounding box center [866, 325] width 117 height 28
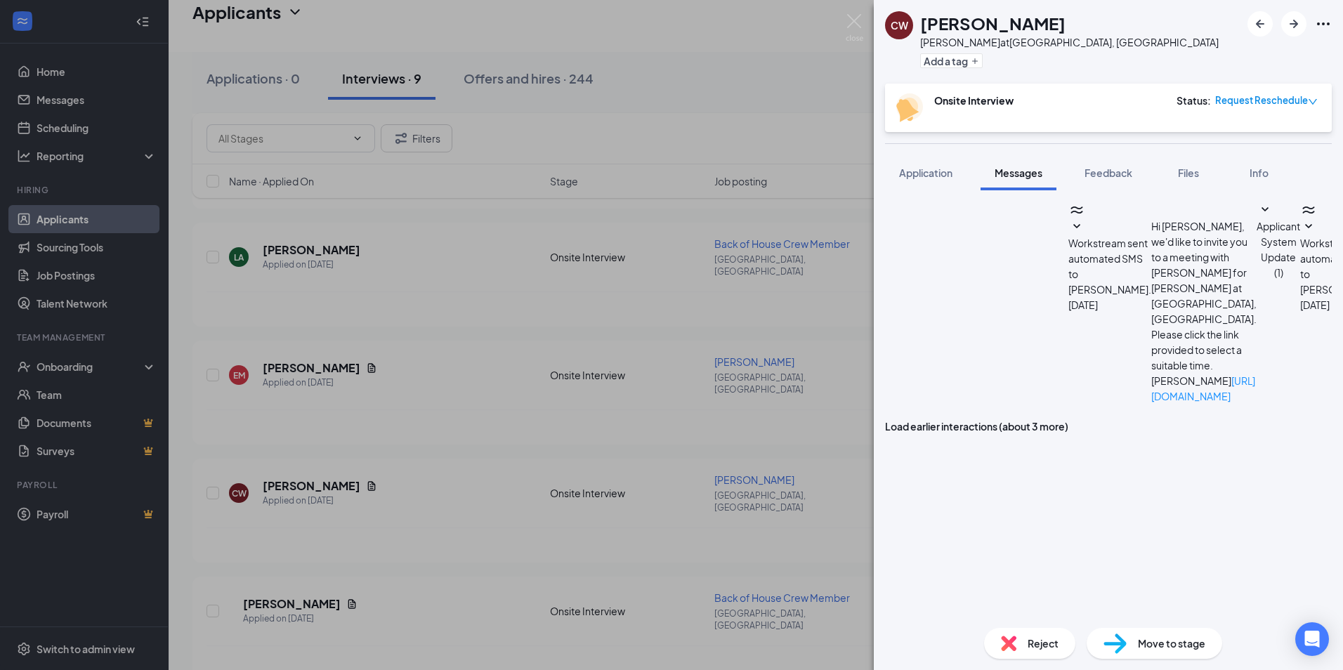
click at [750, 276] on div "[PERSON_NAME] [PERSON_NAME] at [GEOGRAPHIC_DATA], [GEOGRAPHIC_DATA] Add a tag O…" at bounding box center [671, 335] width 1343 height 670
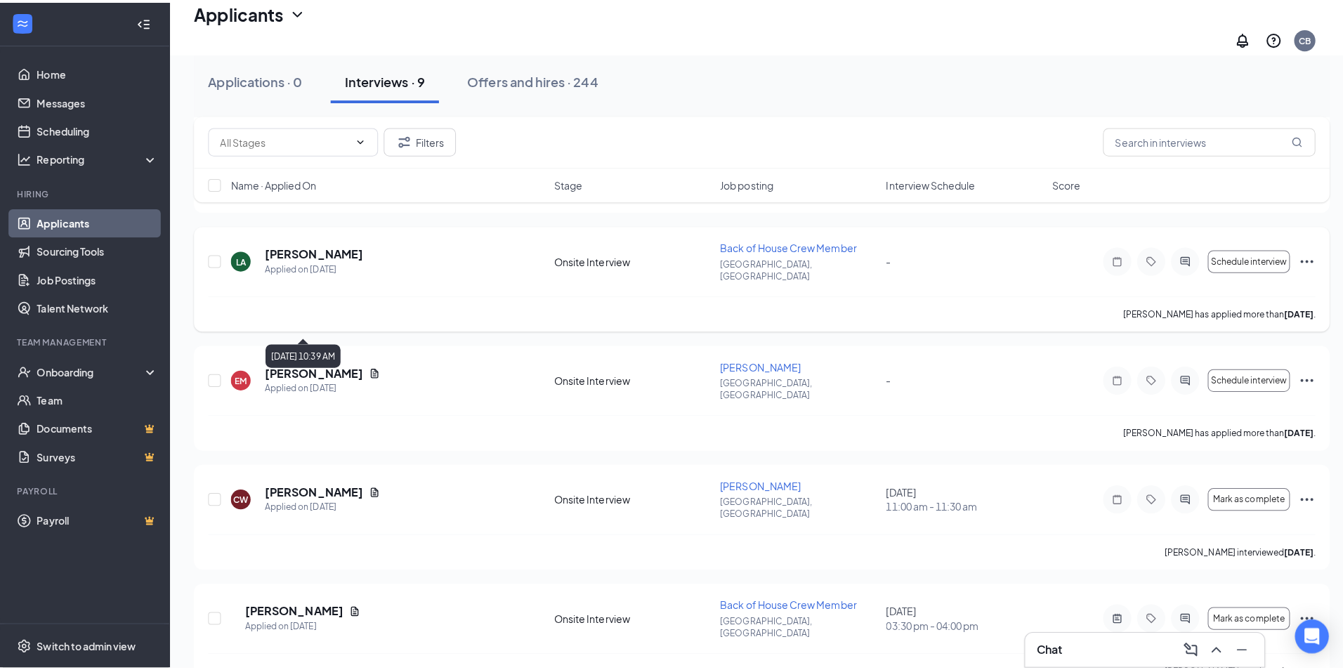
scroll to position [341, 0]
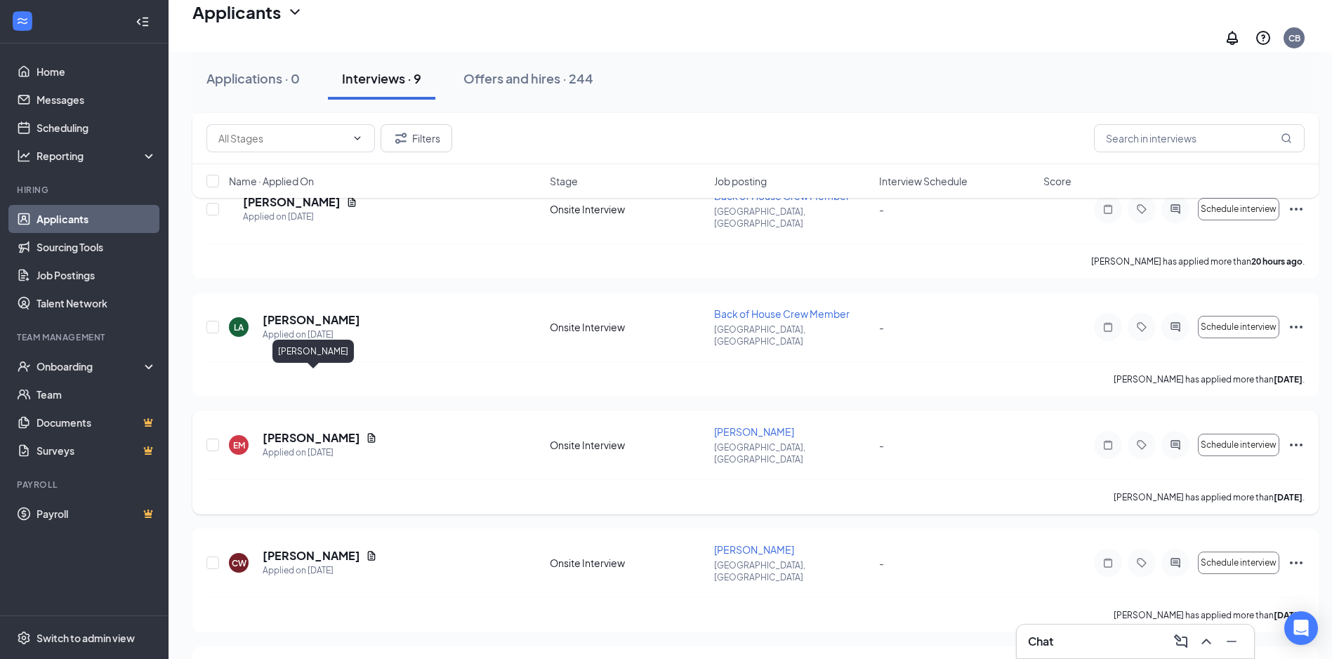
click at [324, 430] on h5 "[PERSON_NAME]" at bounding box center [312, 437] width 98 height 15
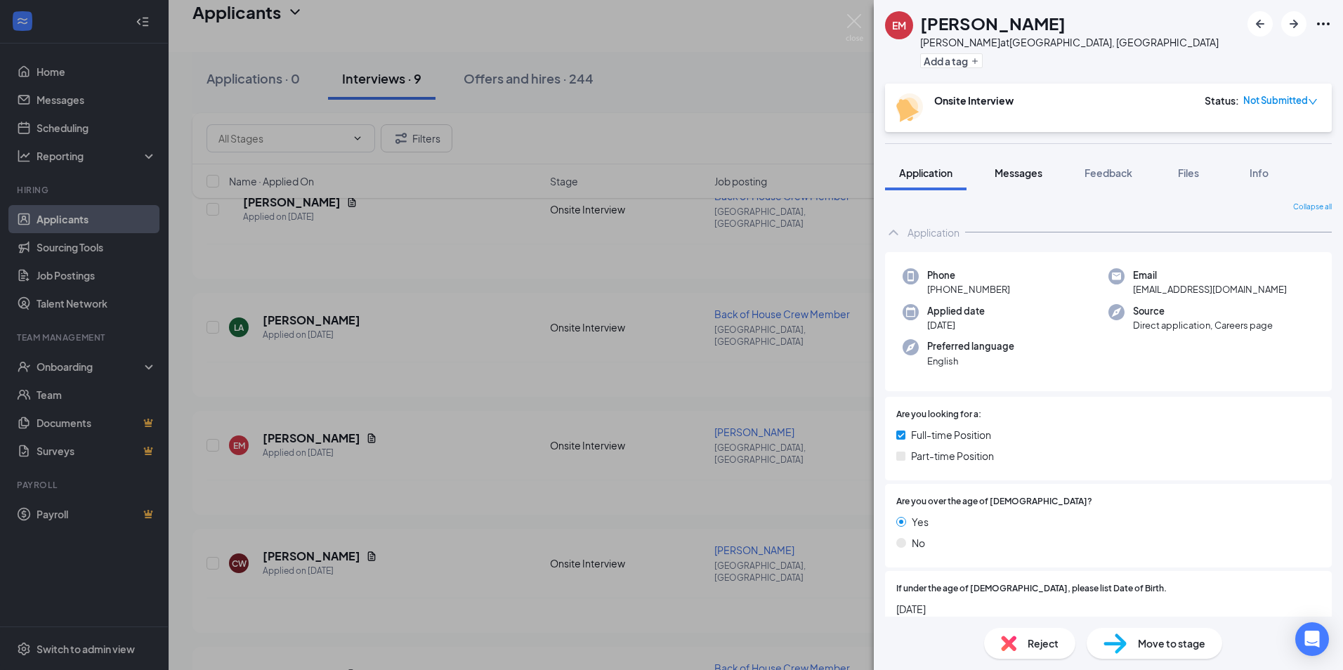
click at [1039, 179] on div "Messages" at bounding box center [1018, 173] width 48 height 14
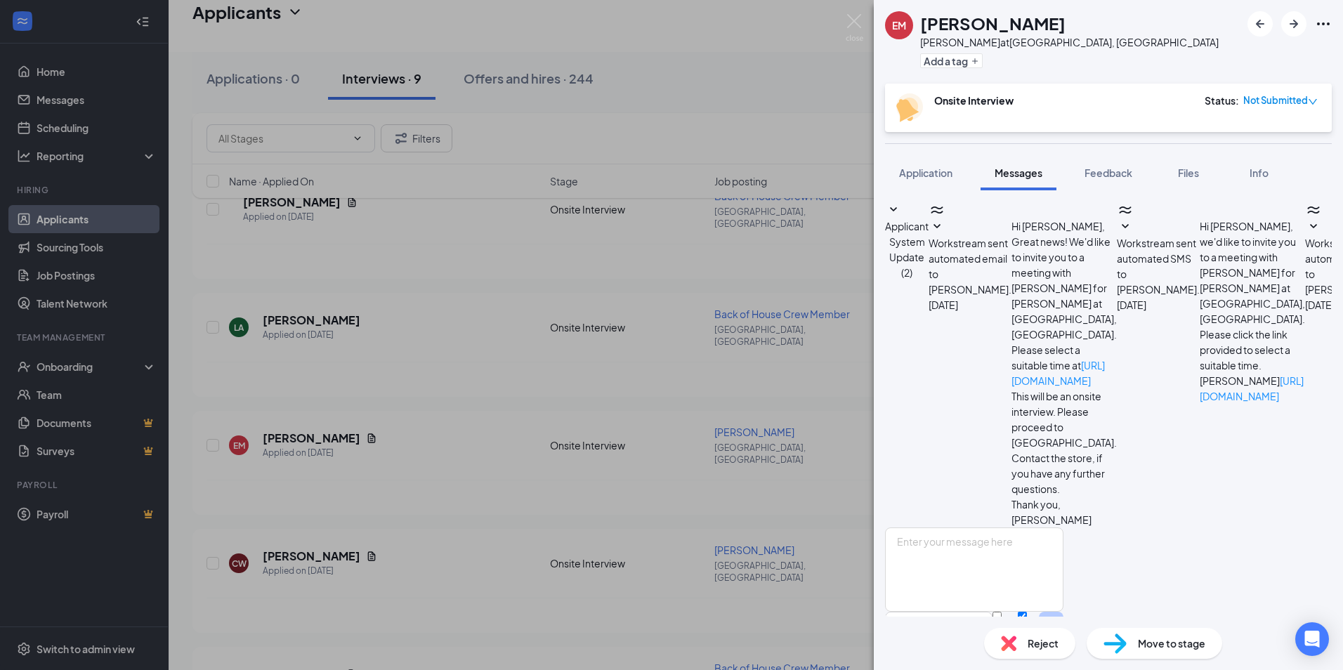
scroll to position [407, 0]
click at [928, 182] on button "Application" at bounding box center [925, 172] width 81 height 35
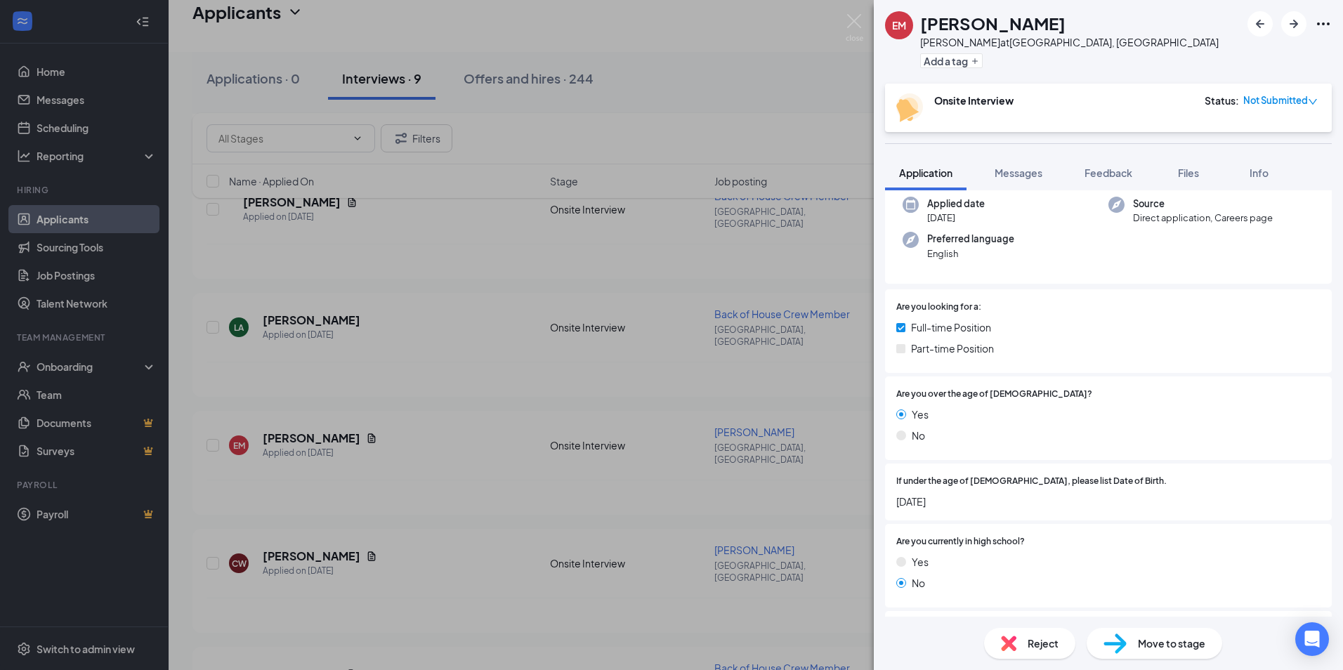
scroll to position [140, 0]
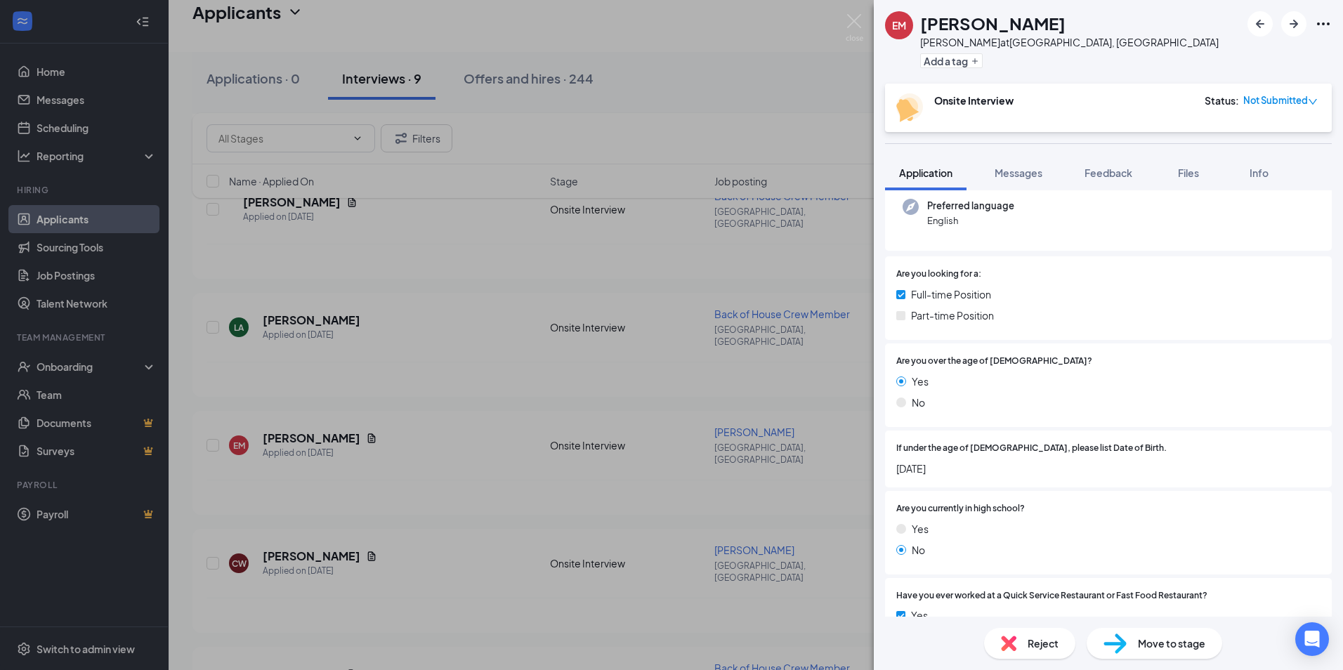
drag, startPoint x: 958, startPoint y: 468, endPoint x: 895, endPoint y: 476, distance: 63.0
click at [895, 476] on div "If under the age of [DEMOGRAPHIC_DATA], please list Date of Birth. [DEMOGRAPHIC…" at bounding box center [1108, 458] width 447 height 57
drag, startPoint x: 895, startPoint y: 476, endPoint x: 966, endPoint y: 468, distance: 70.7
click at [966, 468] on span "[DATE]" at bounding box center [1108, 468] width 424 height 15
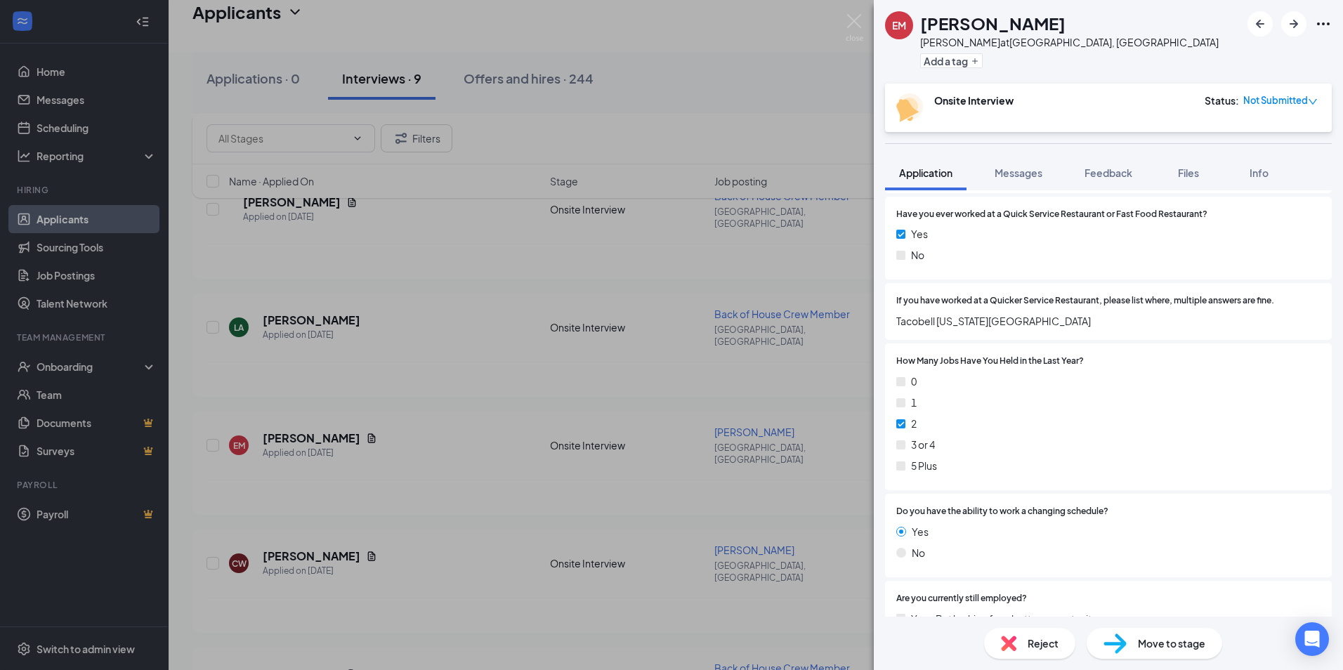
scroll to position [737, 0]
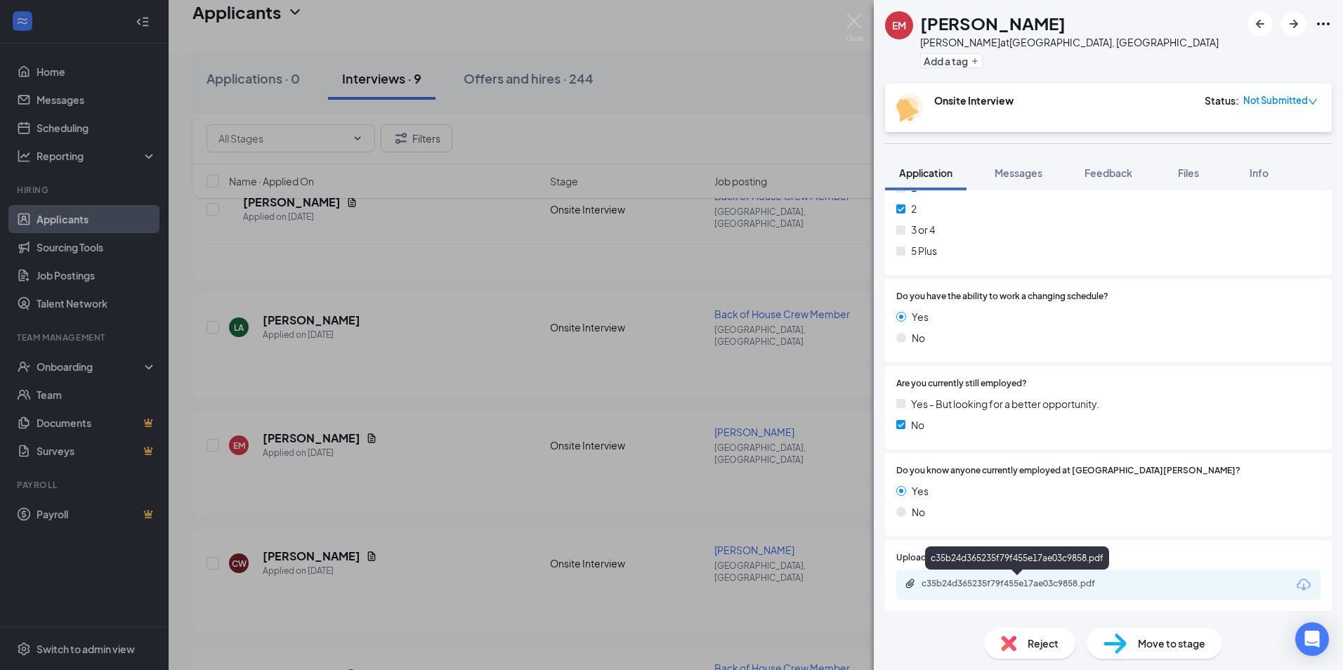
click at [1021, 588] on div "c35b24d365235f79f455e17ae03c9858.pdf" at bounding box center [1019, 583] width 197 height 11
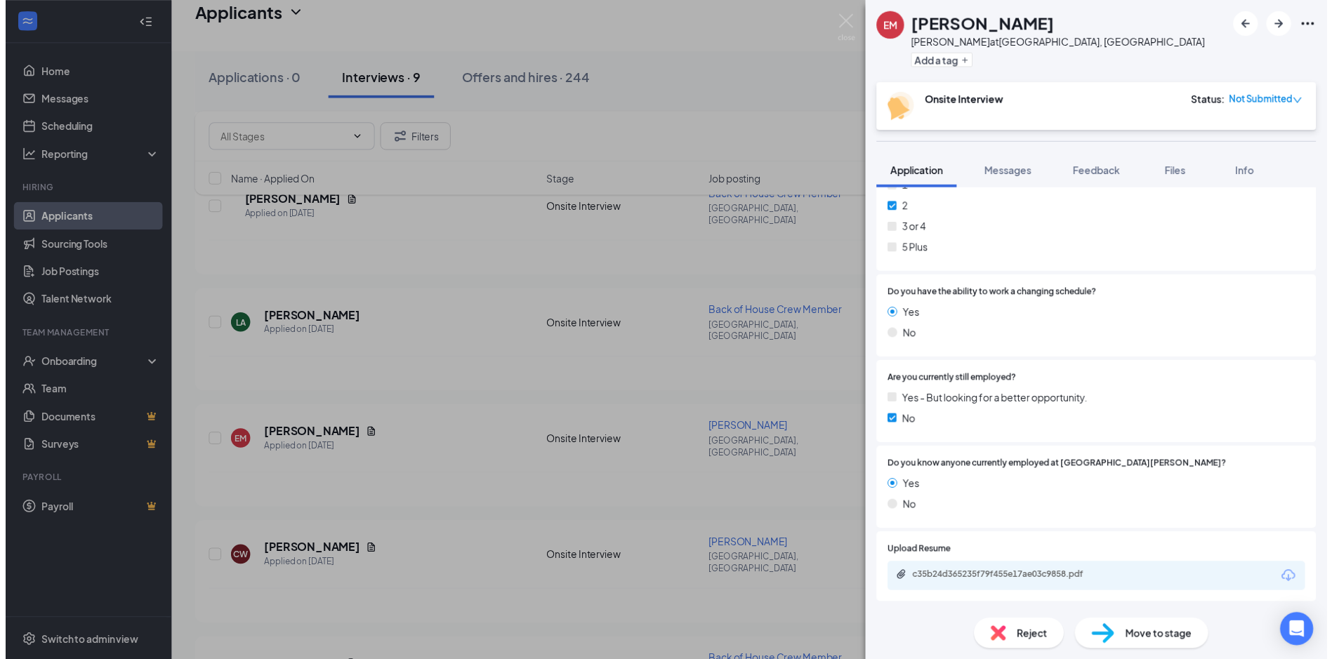
scroll to position [731, 0]
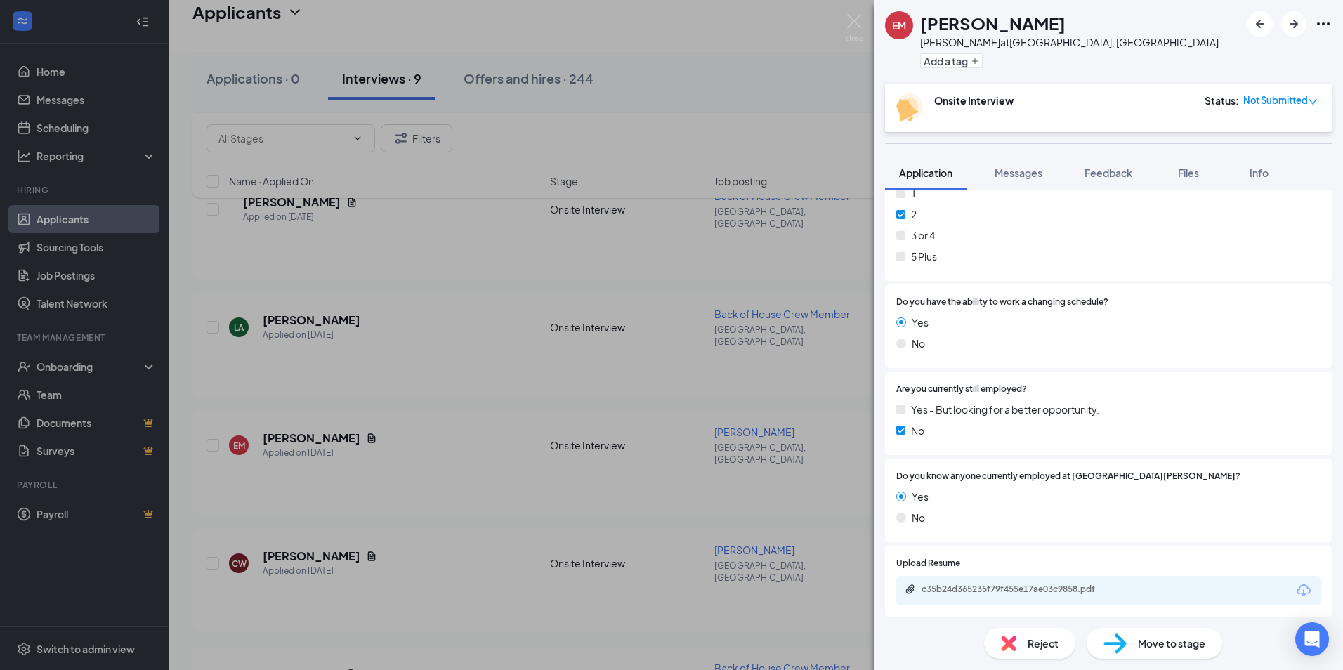
click at [796, 316] on div "[PERSON_NAME] [PERSON_NAME] at [GEOGRAPHIC_DATA], [GEOGRAPHIC_DATA] Add a tag O…" at bounding box center [671, 335] width 1343 height 670
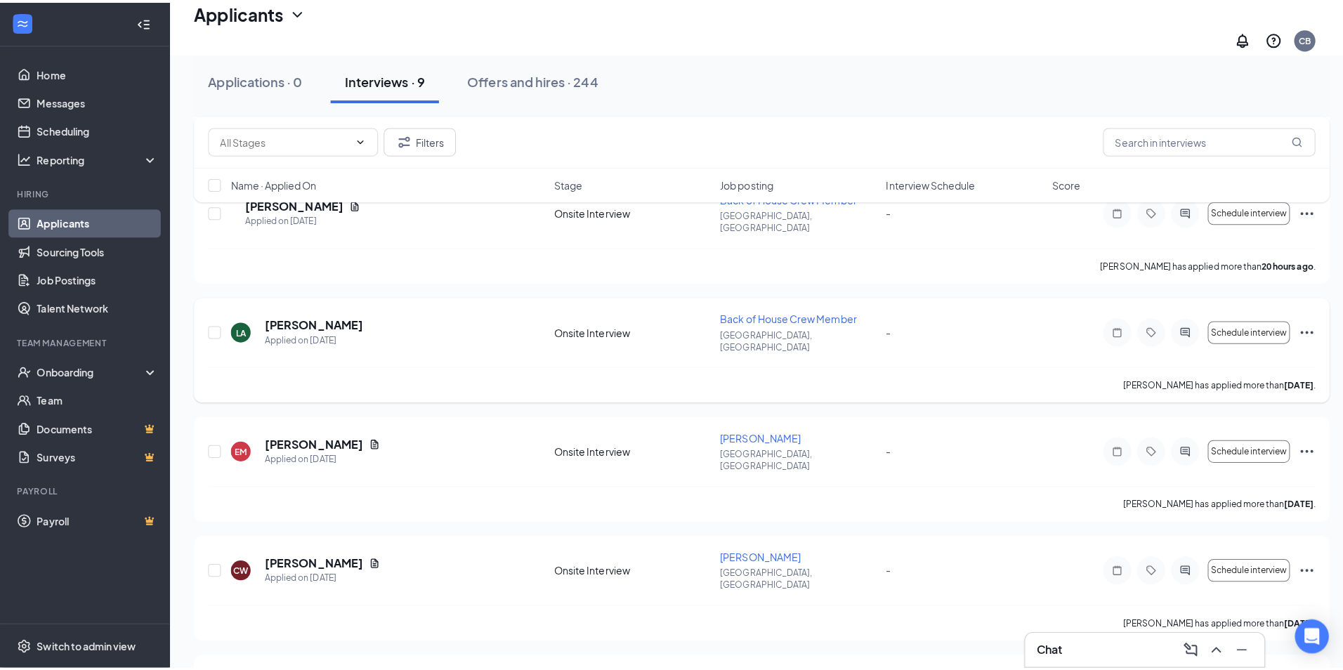
scroll to position [271, 0]
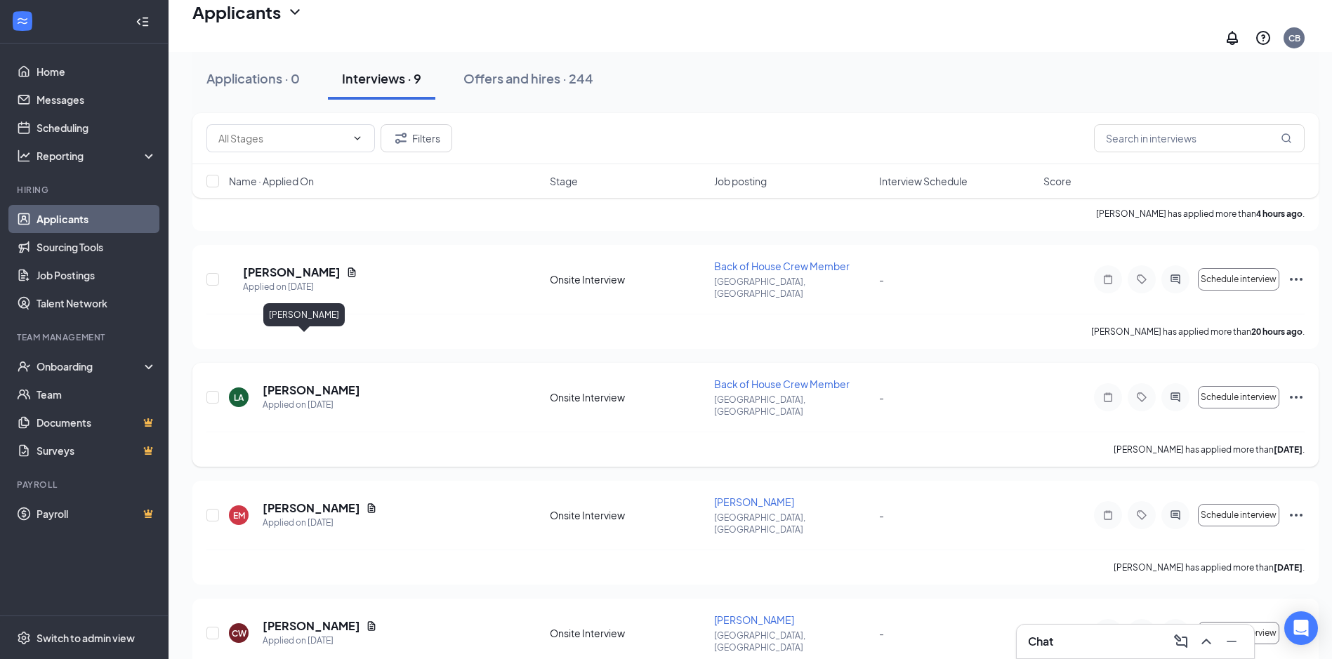
click at [296, 383] on h5 "[PERSON_NAME]" at bounding box center [312, 390] width 98 height 15
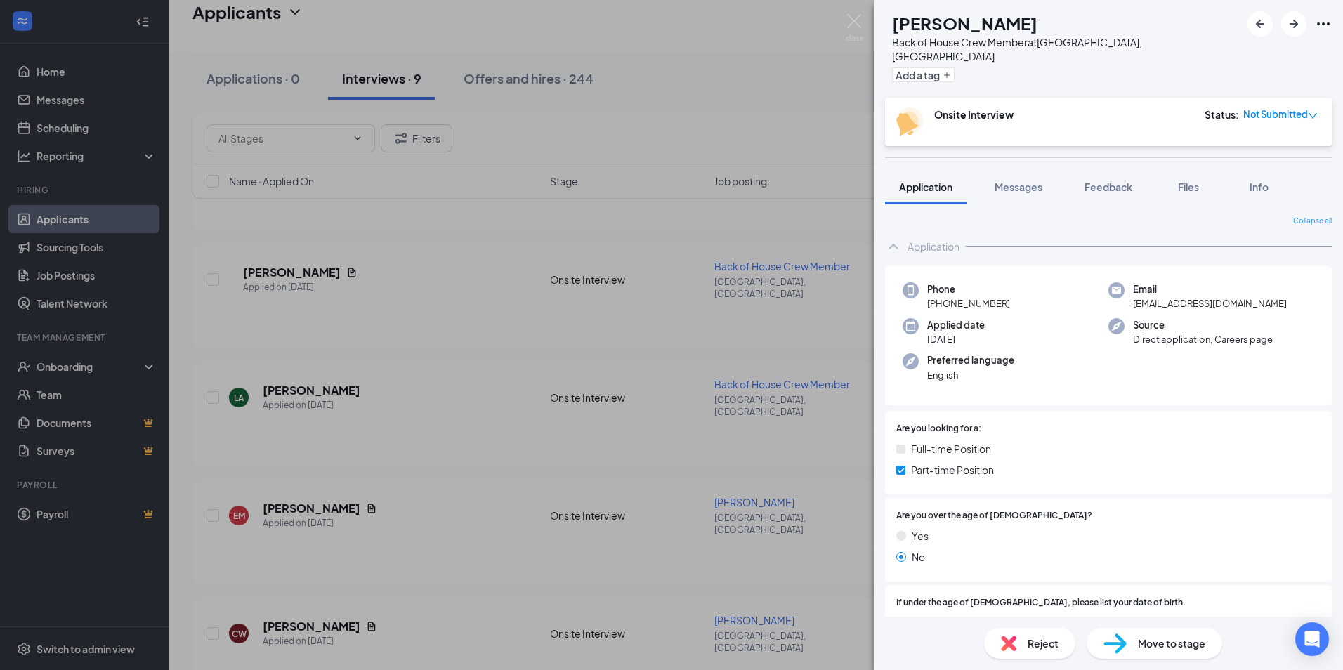
click at [473, 351] on div "LA [PERSON_NAME] Back of House Crew Member at [GEOGRAPHIC_DATA], [GEOGRAPHIC_DA…" at bounding box center [671, 335] width 1343 height 670
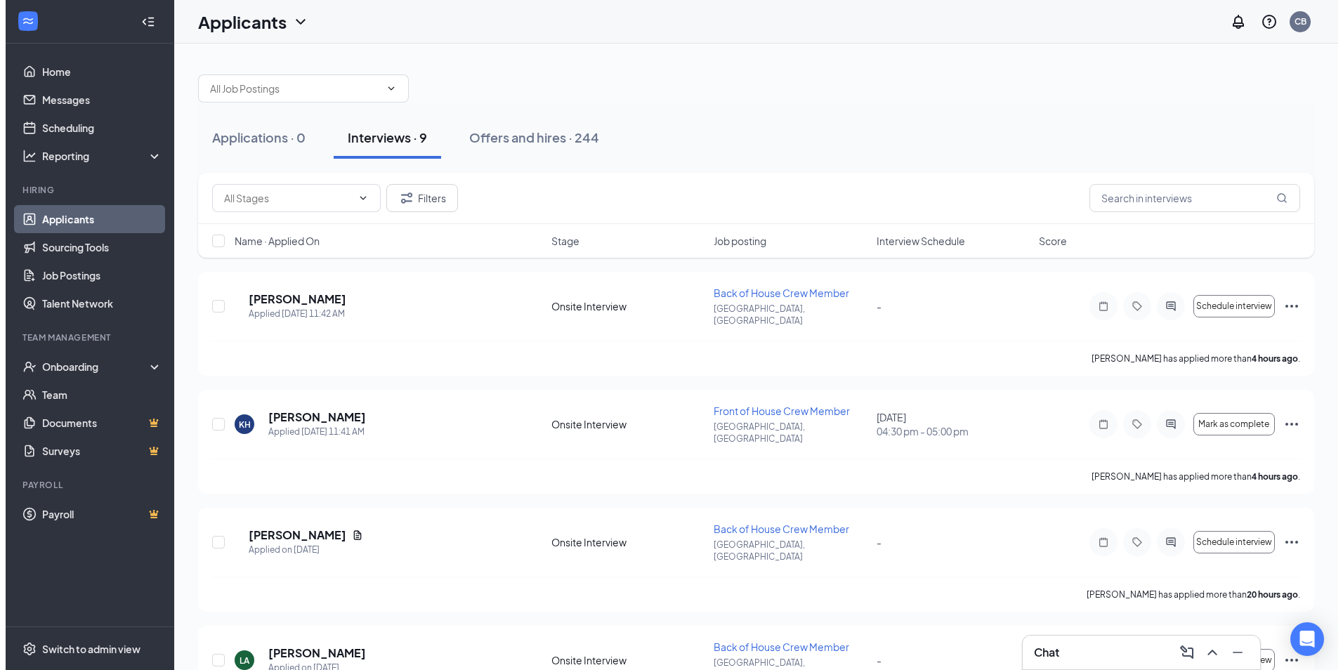
scroll to position [281, 0]
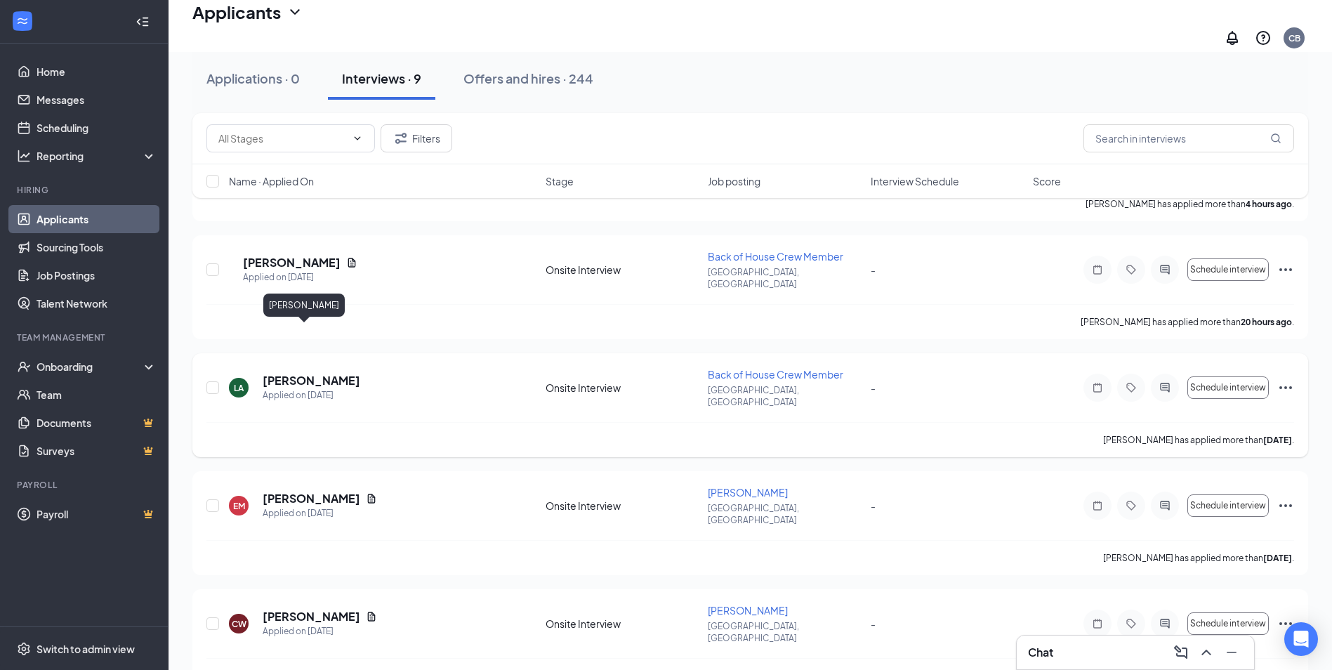
click at [289, 373] on h5 "[PERSON_NAME]" at bounding box center [312, 380] width 98 height 15
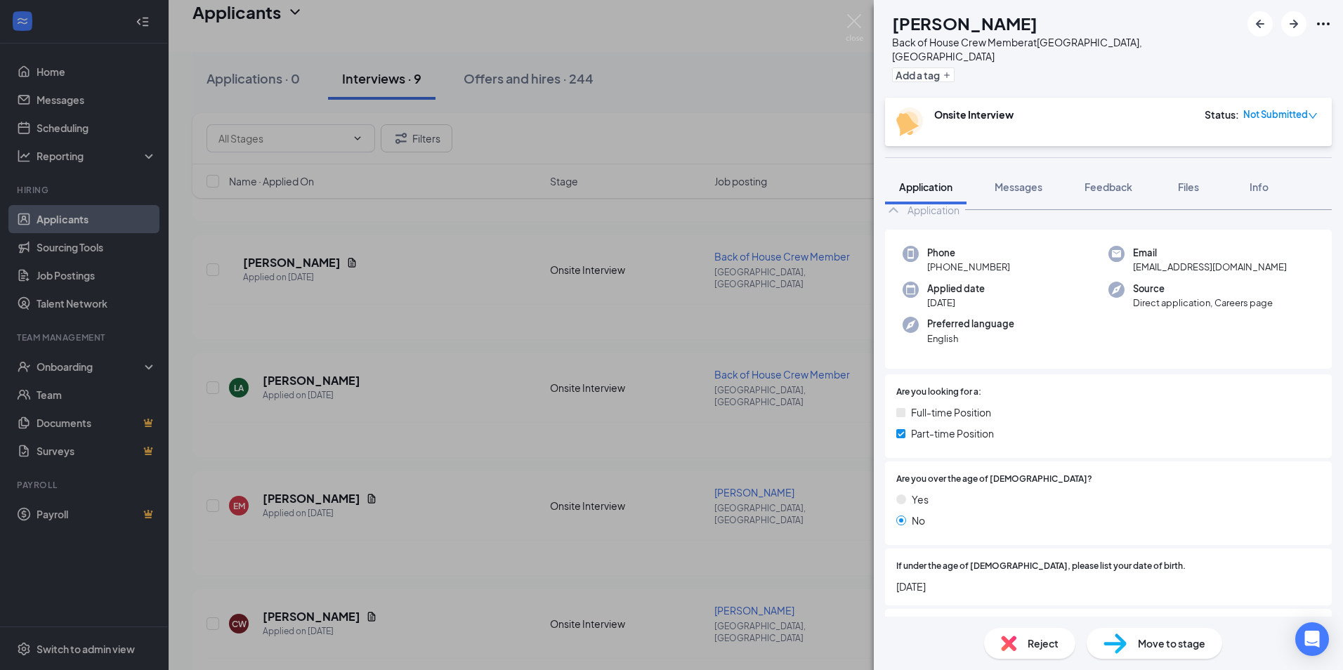
scroll to position [70, 0]
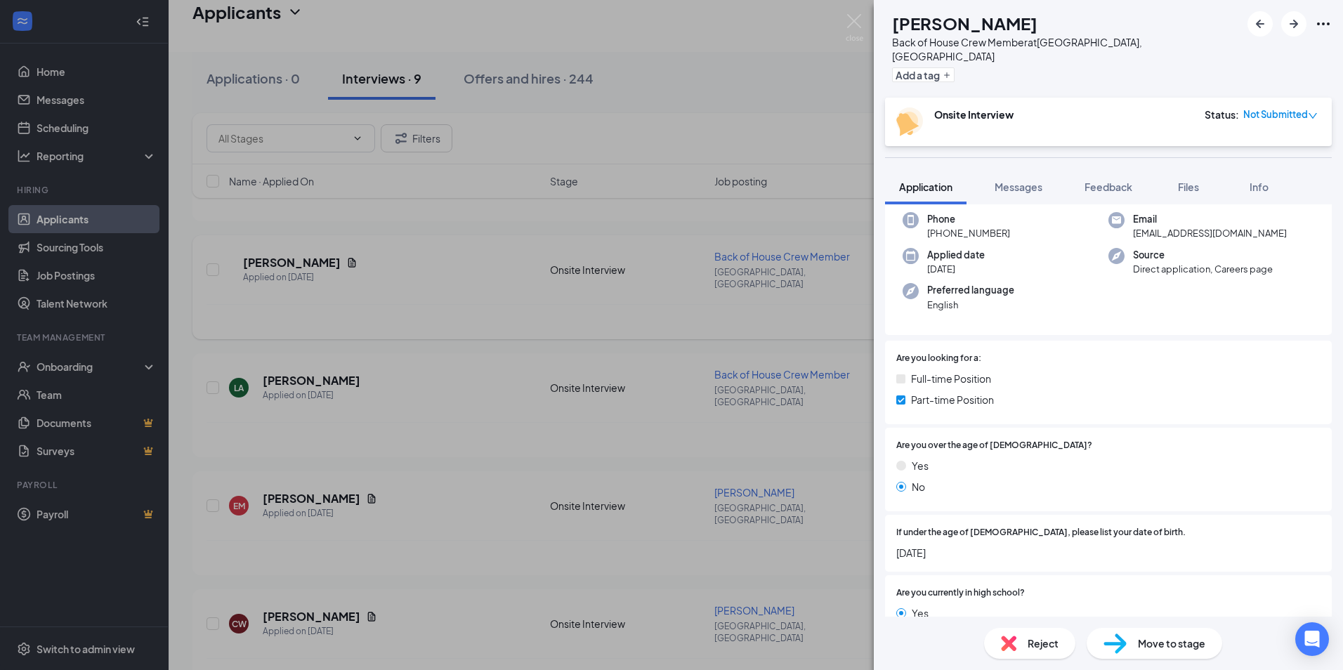
click at [650, 449] on div "LA [PERSON_NAME] Back of House Crew Member at [GEOGRAPHIC_DATA], [GEOGRAPHIC_DA…" at bounding box center [671, 335] width 1343 height 670
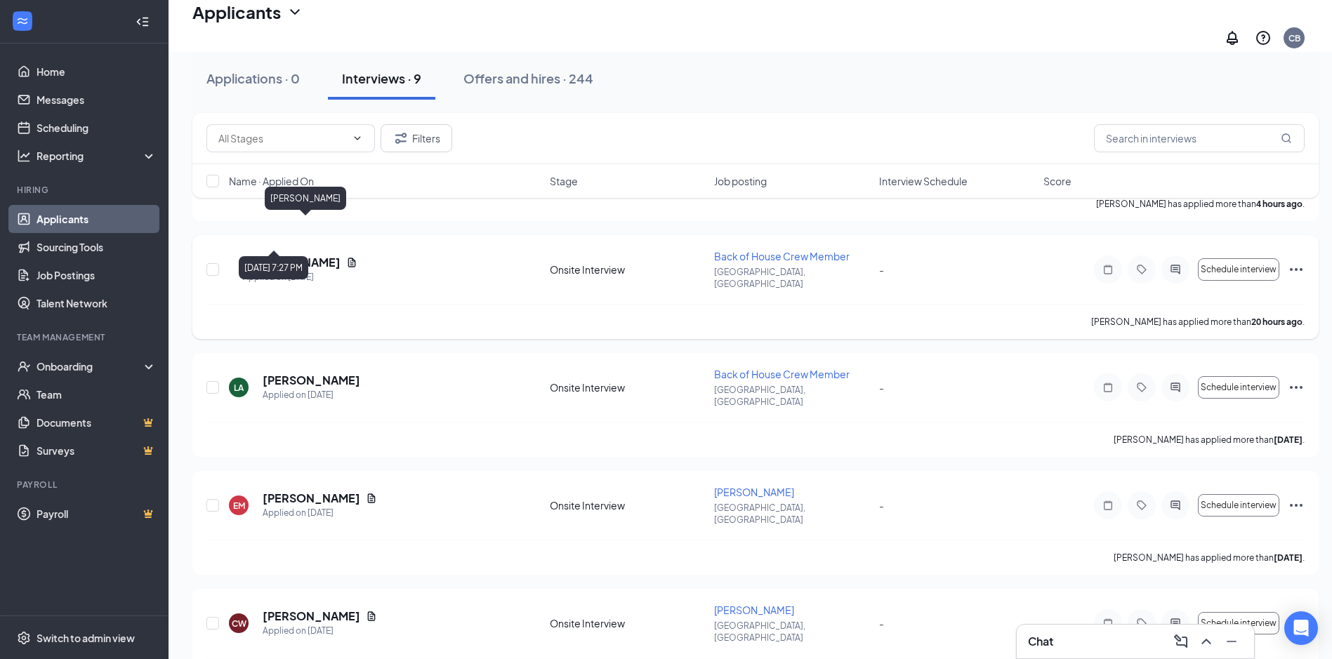
click at [315, 255] on h5 "[PERSON_NAME]" at bounding box center [292, 262] width 98 height 15
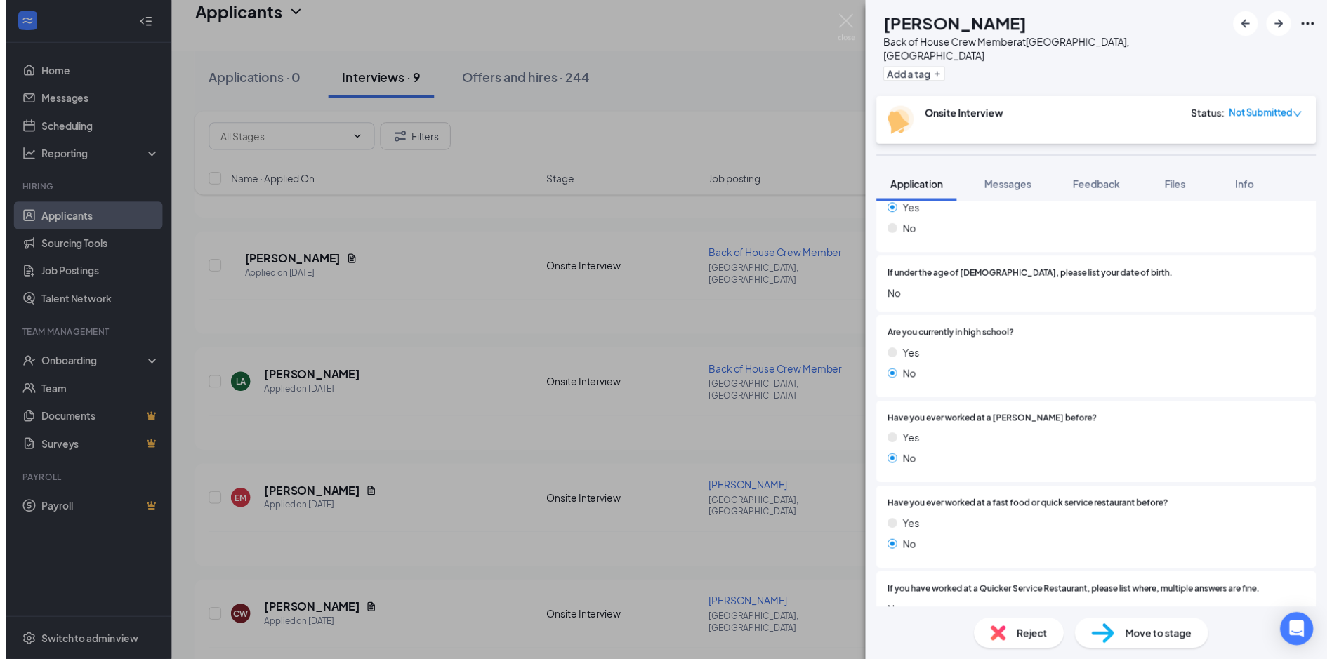
scroll to position [562, 0]
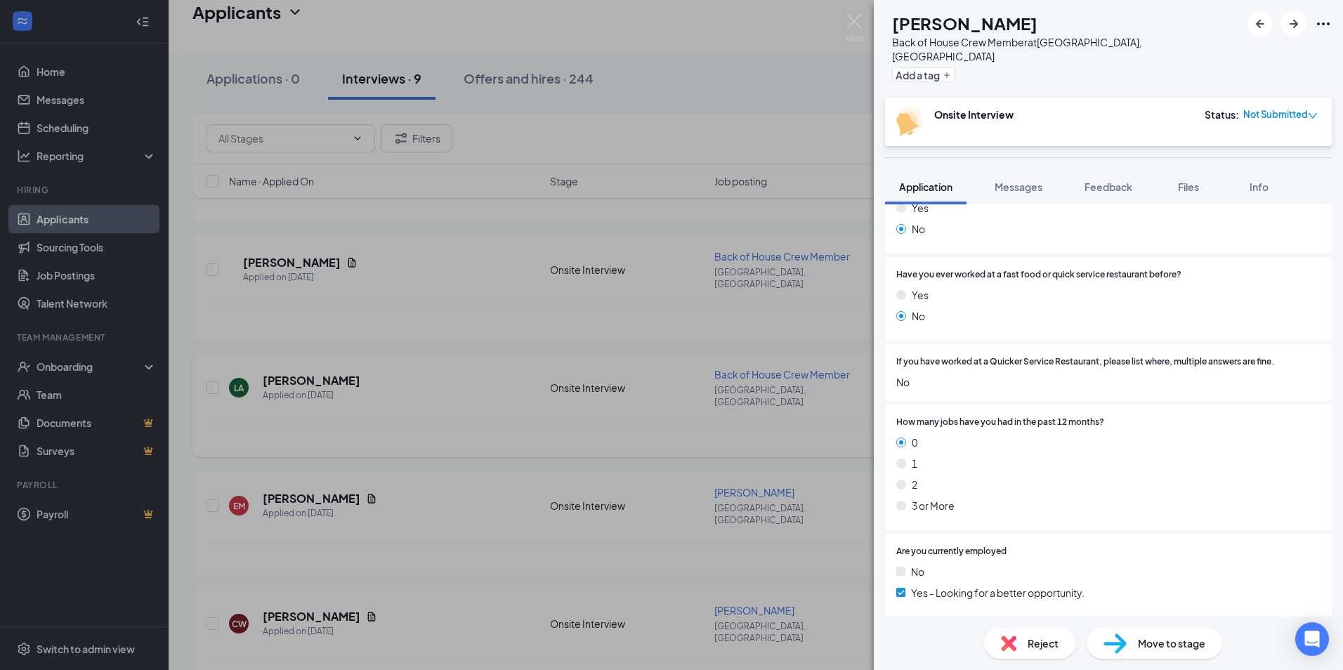
click at [595, 403] on div "[PERSON_NAME] Back of House Crew Member at [GEOGRAPHIC_DATA], [GEOGRAPHIC_DATA]…" at bounding box center [671, 335] width 1343 height 670
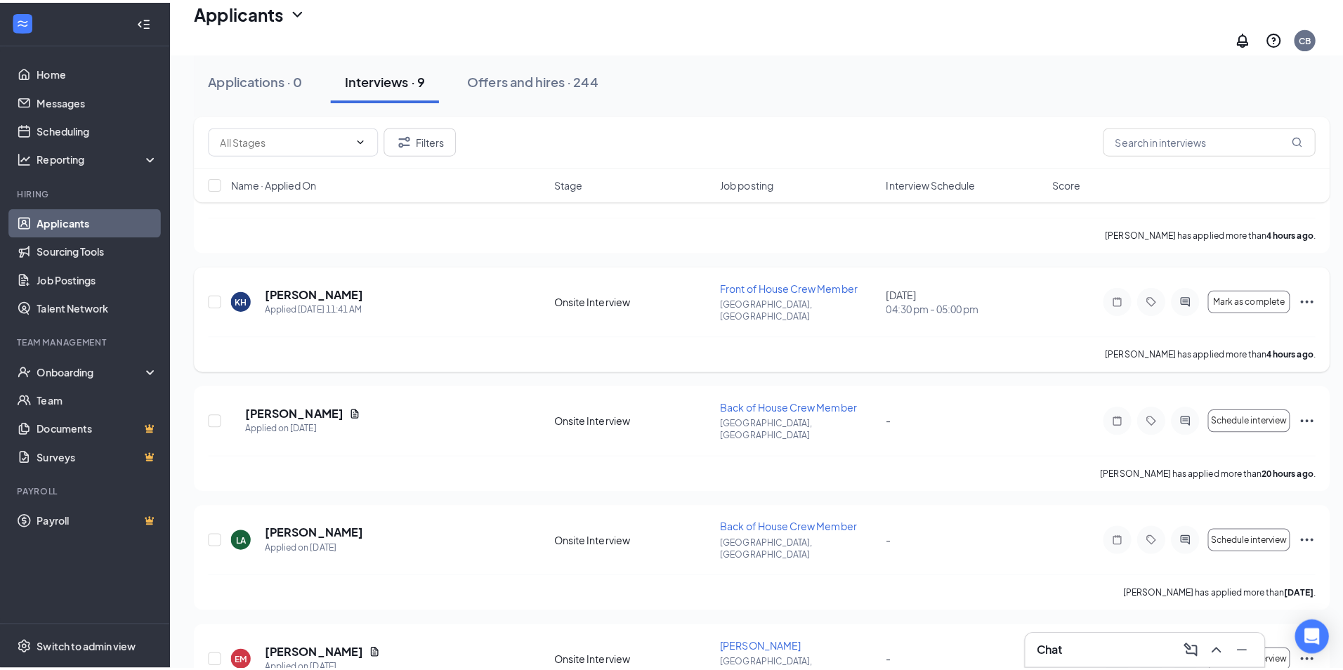
scroll to position [70, 0]
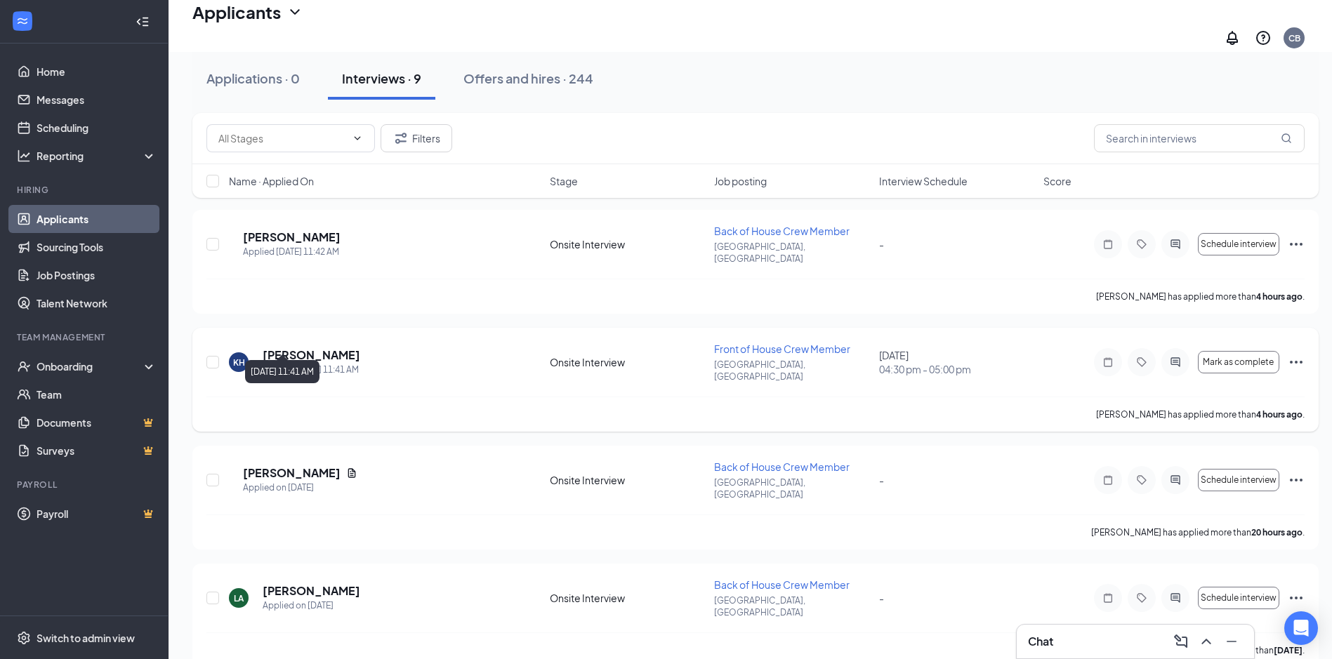
click at [310, 348] on h5 "[PERSON_NAME]" at bounding box center [312, 355] width 98 height 15
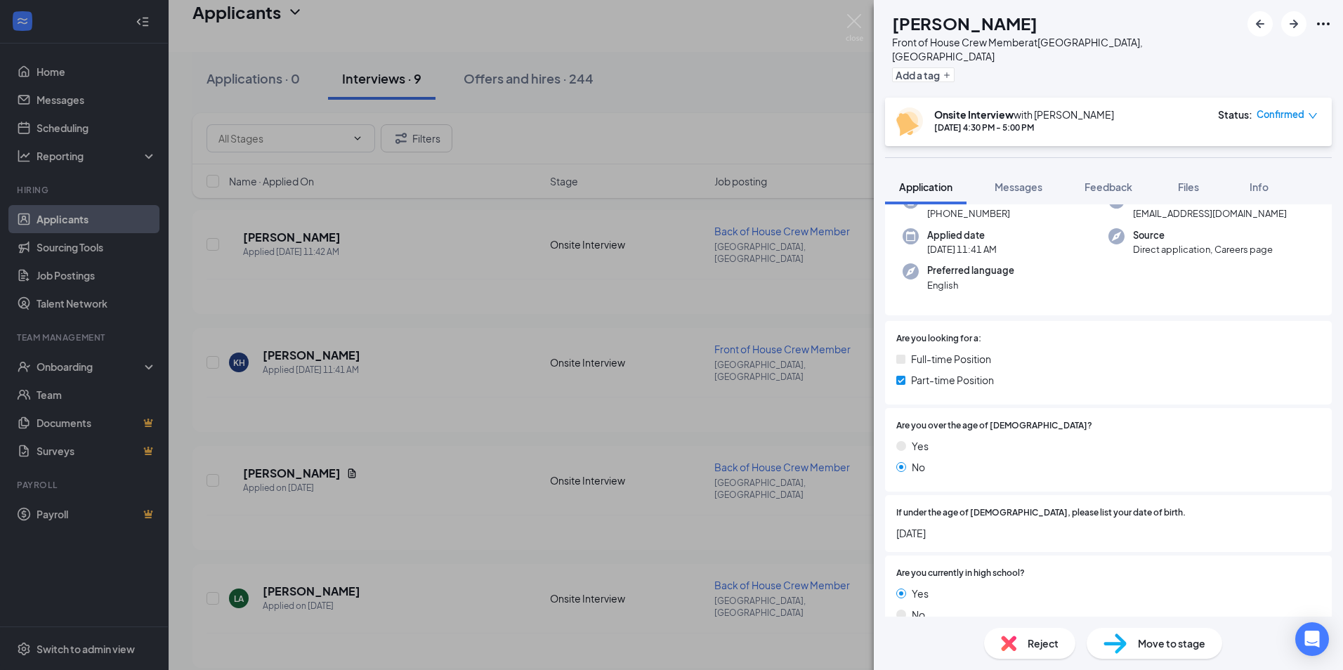
scroll to position [211, 0]
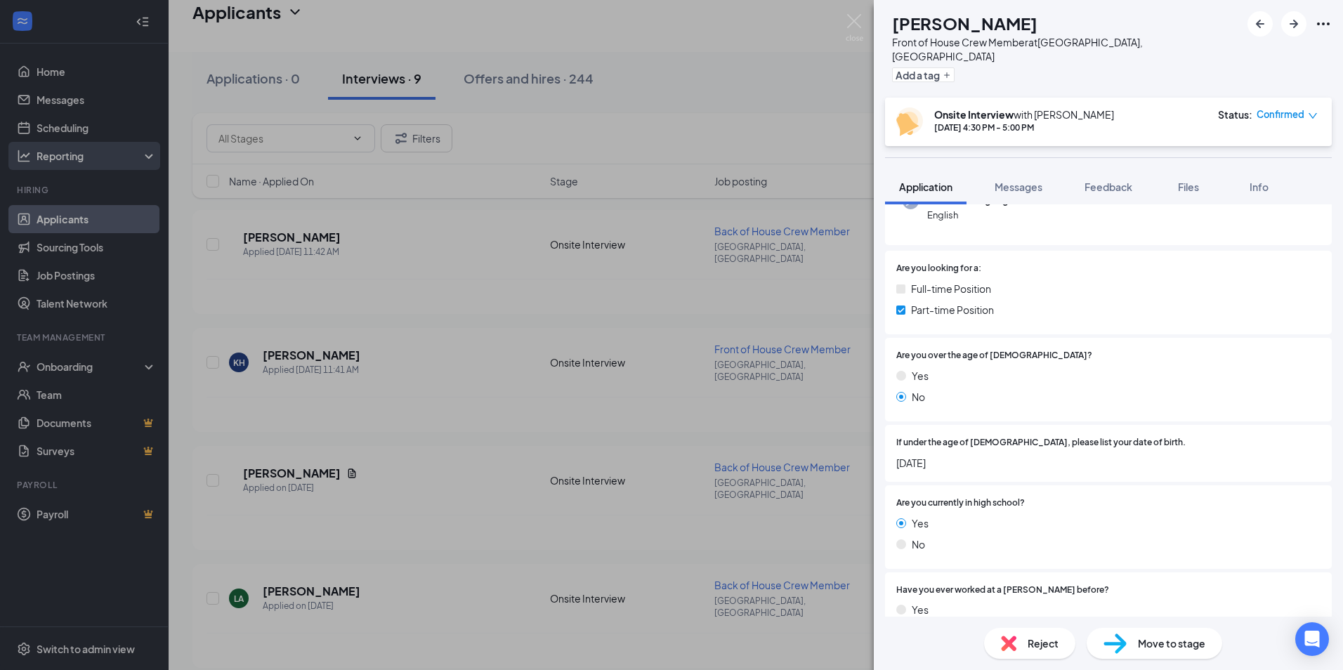
click at [501, 304] on div "KH [PERSON_NAME] Front of House Crew Member at [GEOGRAPHIC_DATA], [GEOGRAPHIC_D…" at bounding box center [671, 335] width 1343 height 670
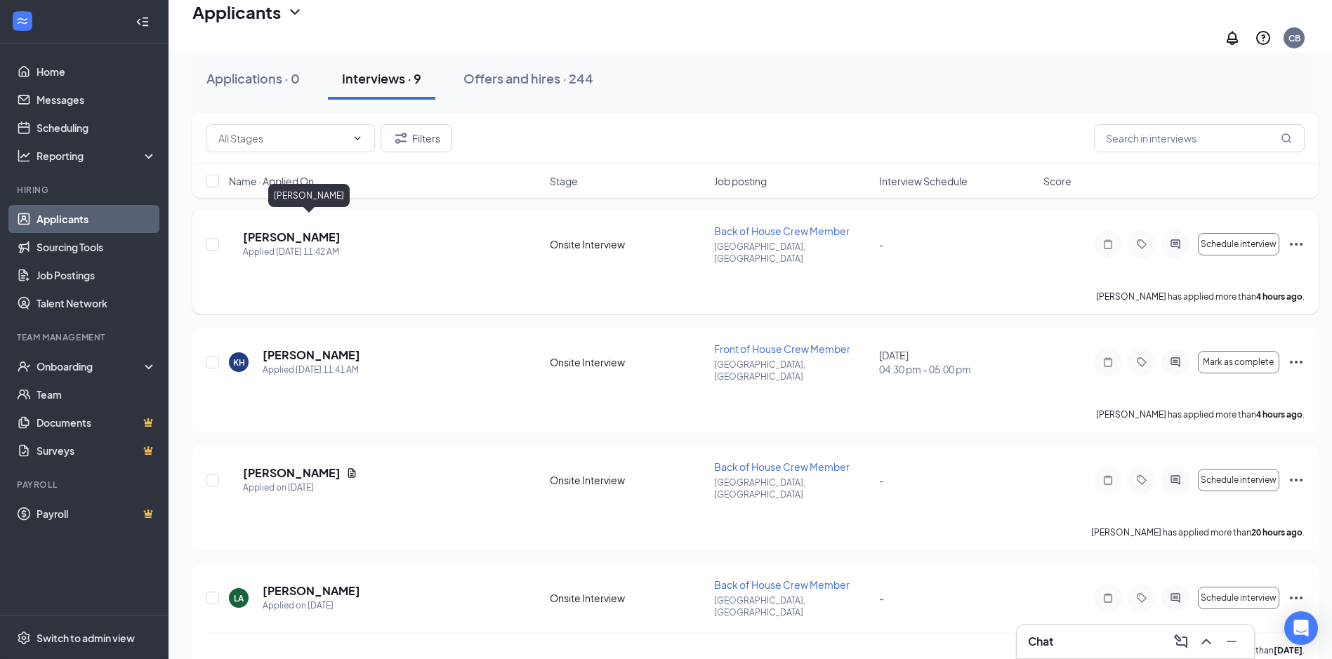
click at [290, 230] on h5 "[PERSON_NAME]" at bounding box center [292, 237] width 98 height 15
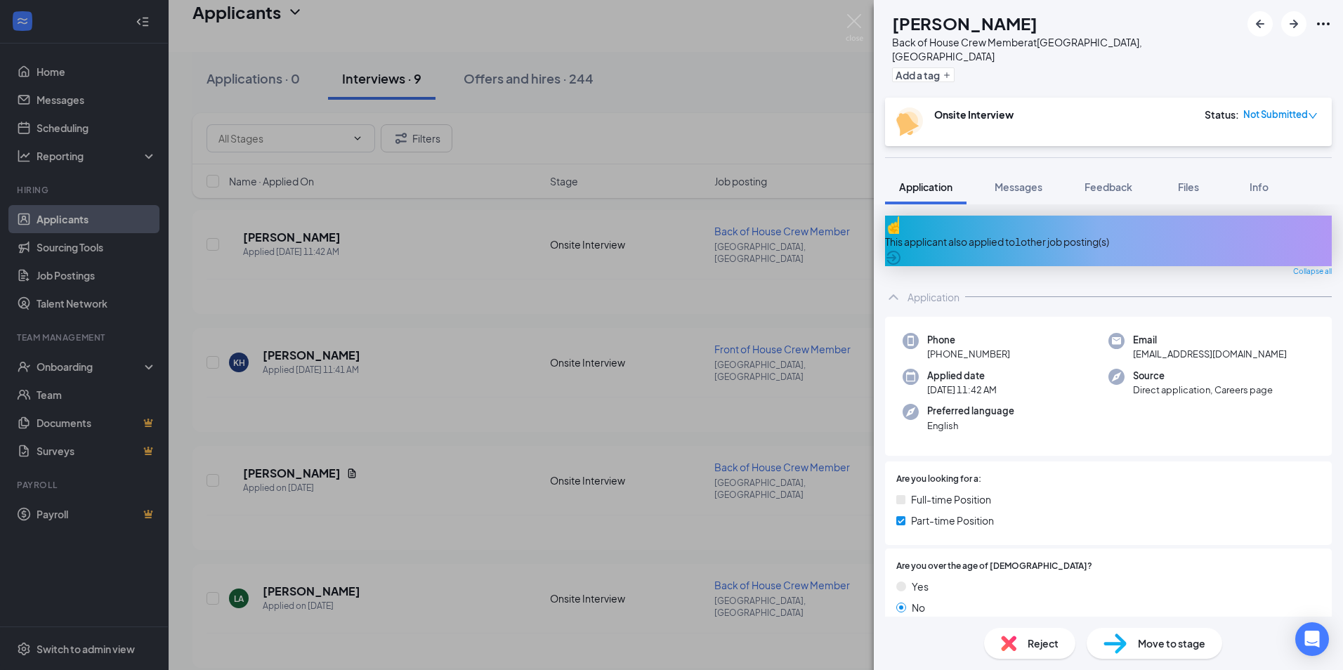
click at [1041, 650] on span "Reject" at bounding box center [1042, 642] width 31 height 15
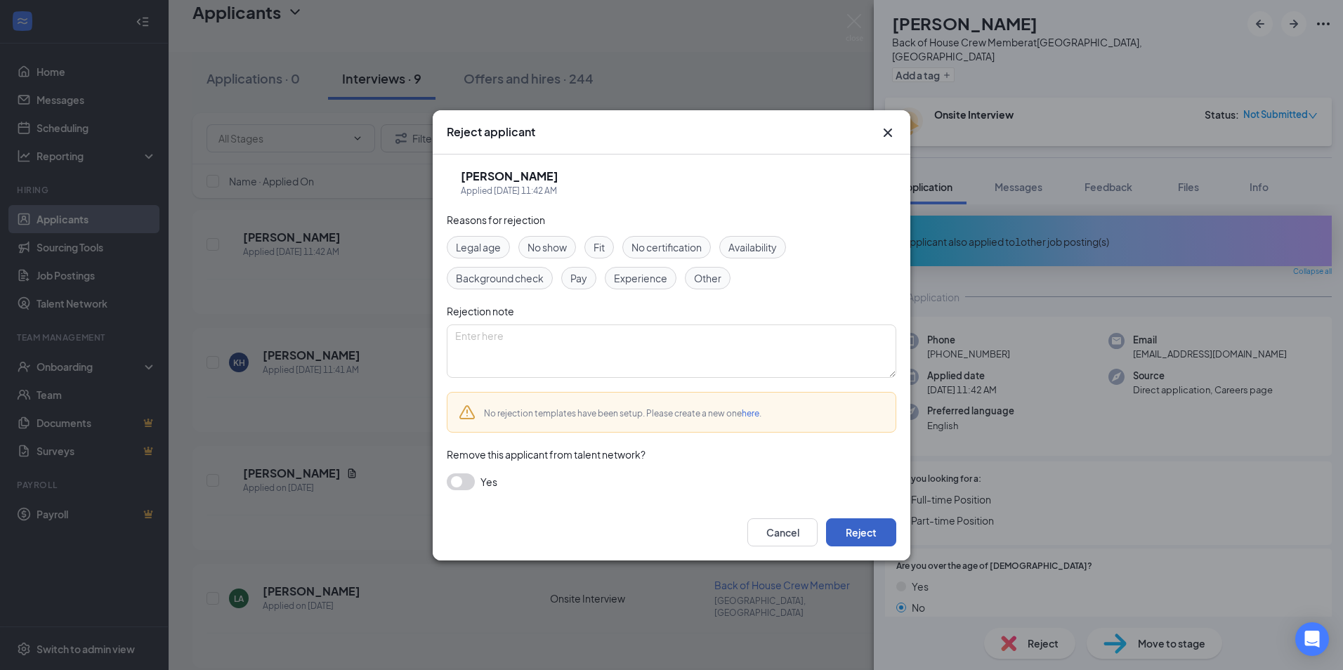
click at [872, 527] on button "Reject" at bounding box center [861, 532] width 70 height 28
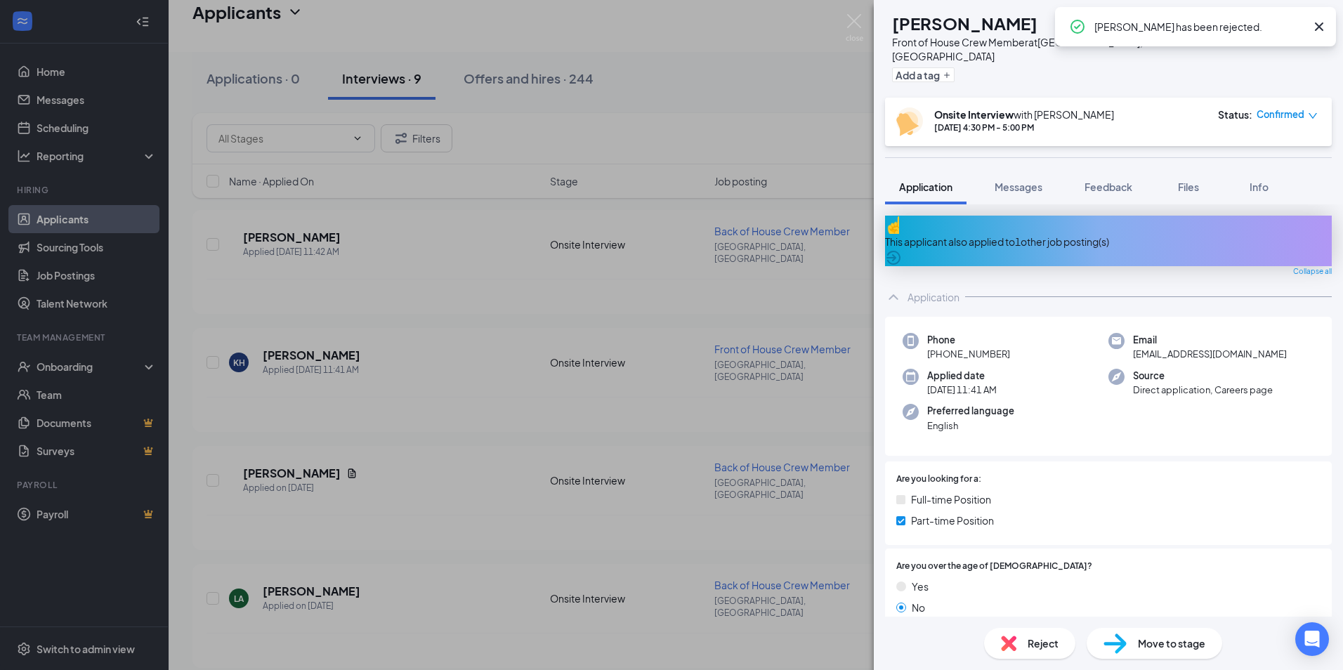
click at [457, 313] on div "KH [PERSON_NAME] Front of House Crew Member at [GEOGRAPHIC_DATA], [GEOGRAPHIC_D…" at bounding box center [671, 335] width 1343 height 670
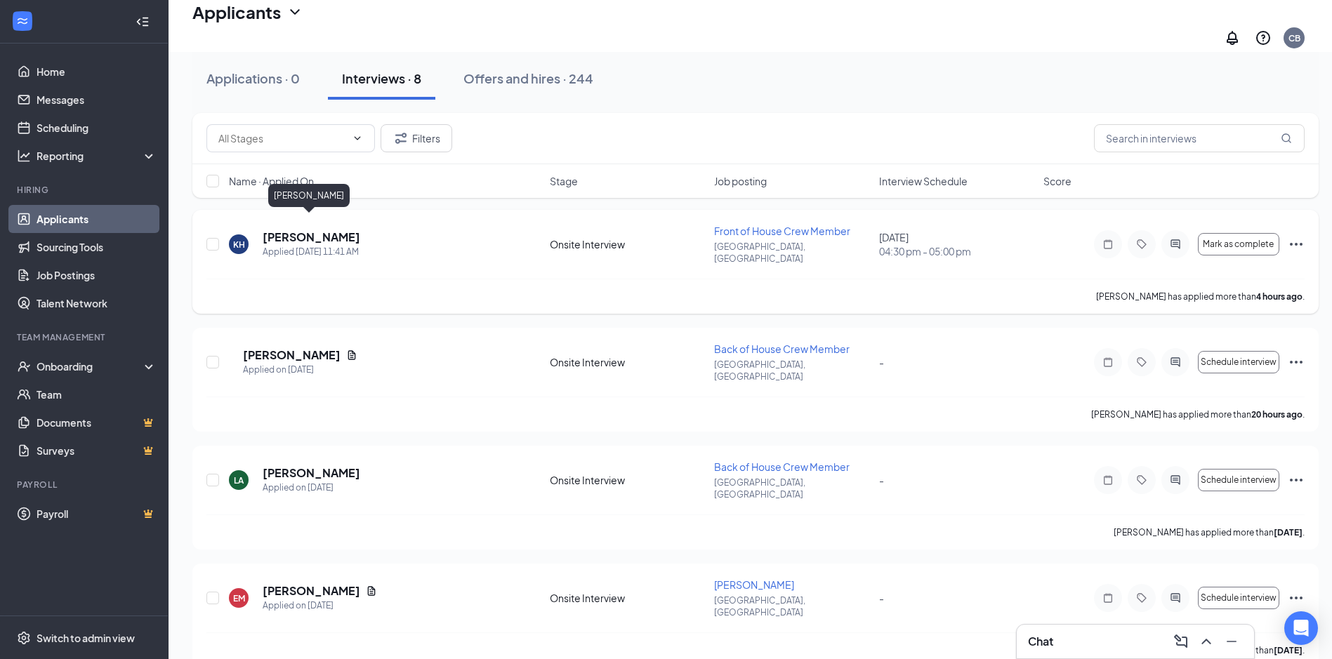
click at [316, 230] on h5 "[PERSON_NAME]" at bounding box center [312, 237] width 98 height 15
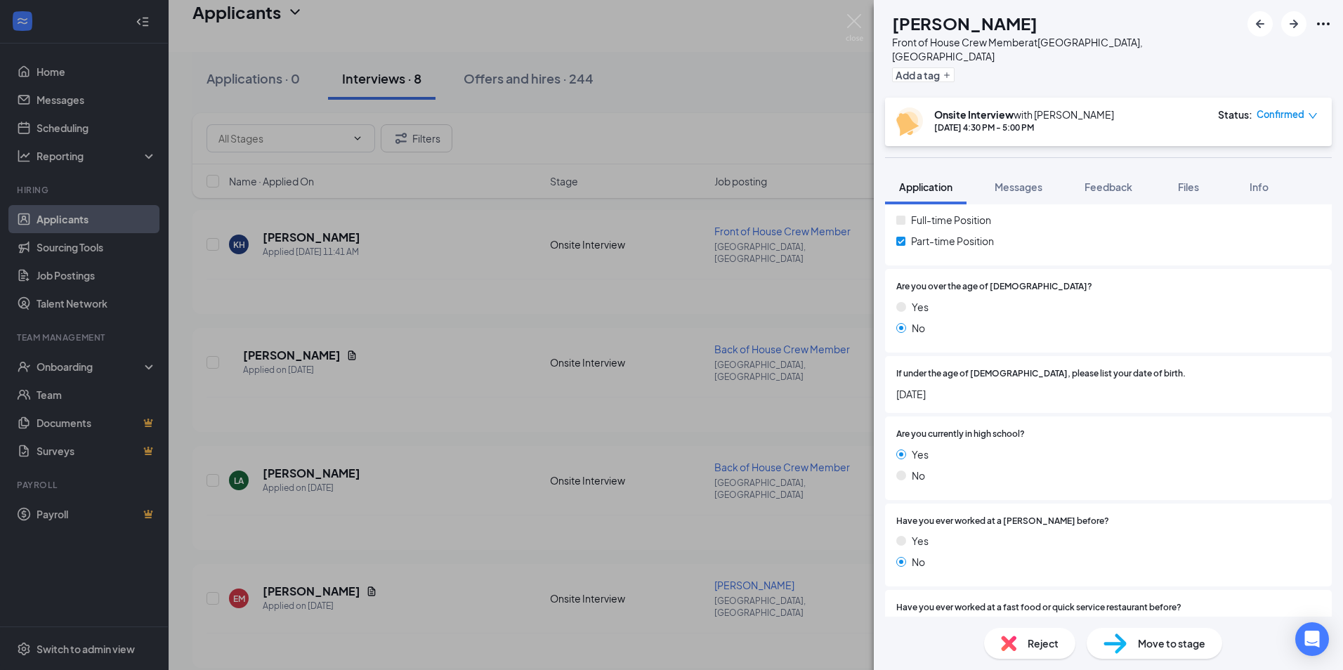
scroll to position [281, 0]
click at [1020, 183] on button "Messages" at bounding box center [1018, 186] width 76 height 35
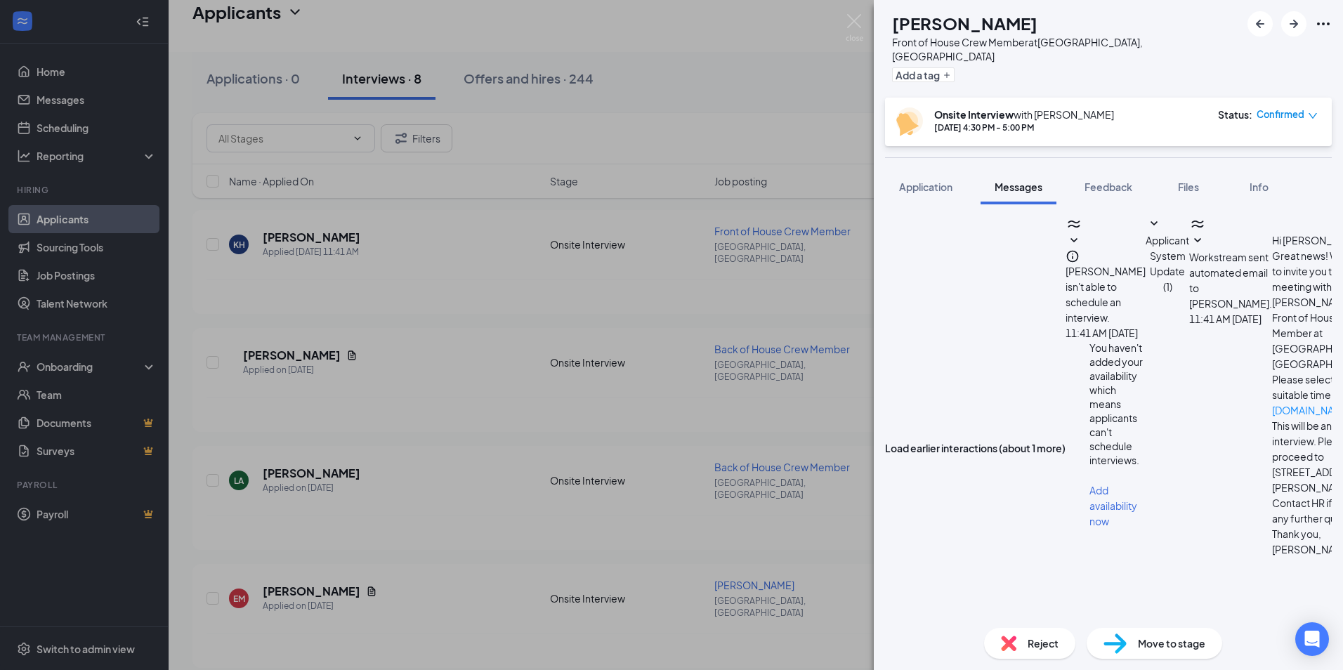
scroll to position [222, 0]
drag, startPoint x: 1057, startPoint y: 313, endPoint x: 959, endPoint y: 319, distance: 98.5
drag, startPoint x: 959, startPoint y: 319, endPoint x: 1053, endPoint y: 305, distance: 95.8
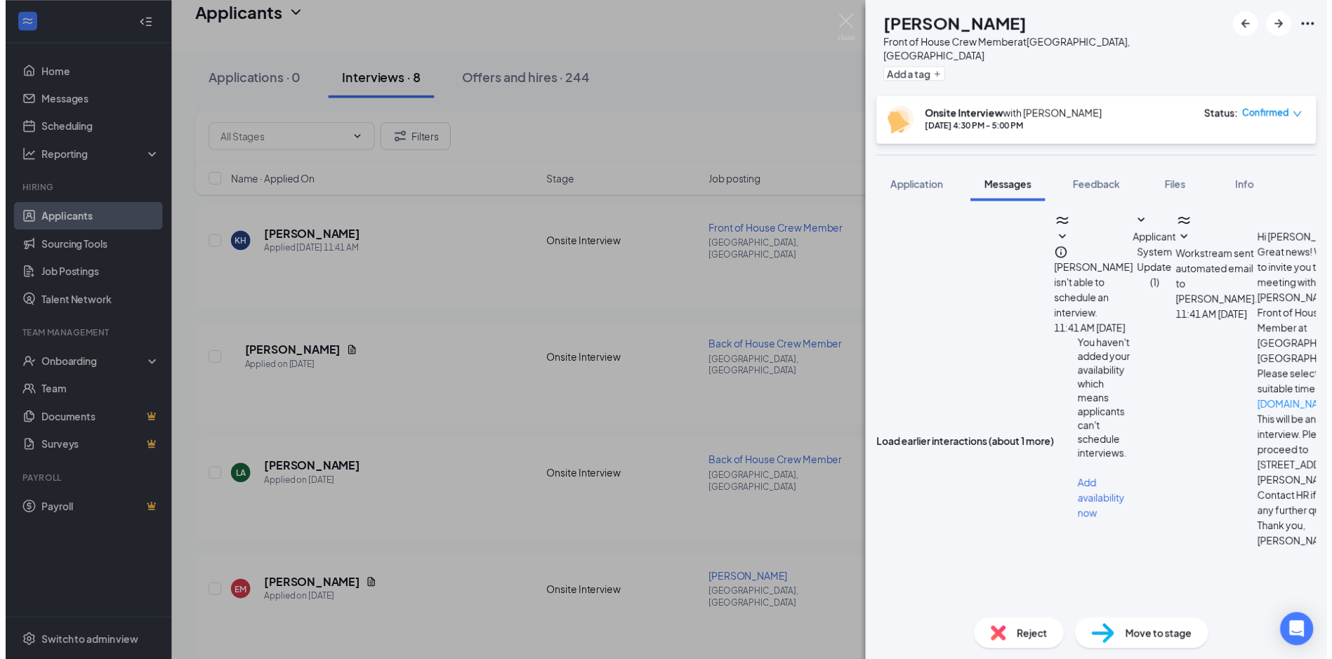
scroll to position [503, 0]
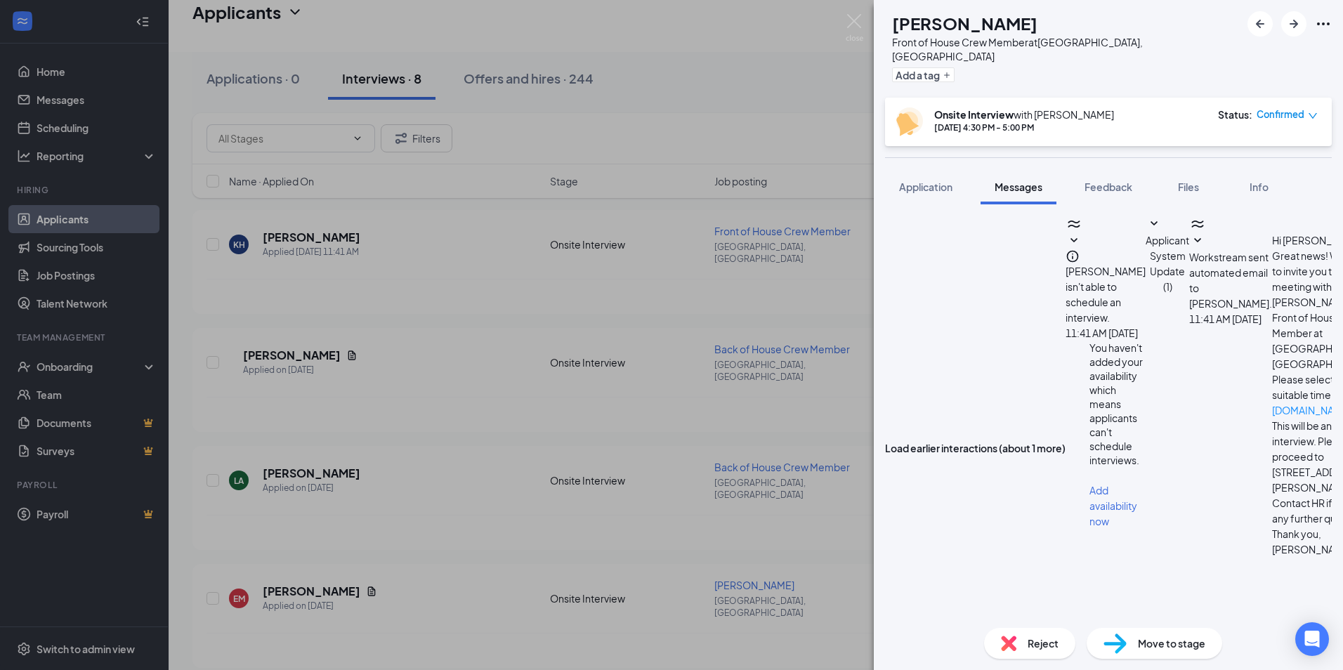
click at [793, 388] on div "KH [PERSON_NAME] Front of House Crew Member at [GEOGRAPHIC_DATA], [GEOGRAPHIC_D…" at bounding box center [671, 335] width 1343 height 670
